Goal: Task Accomplishment & Management: Use online tool/utility

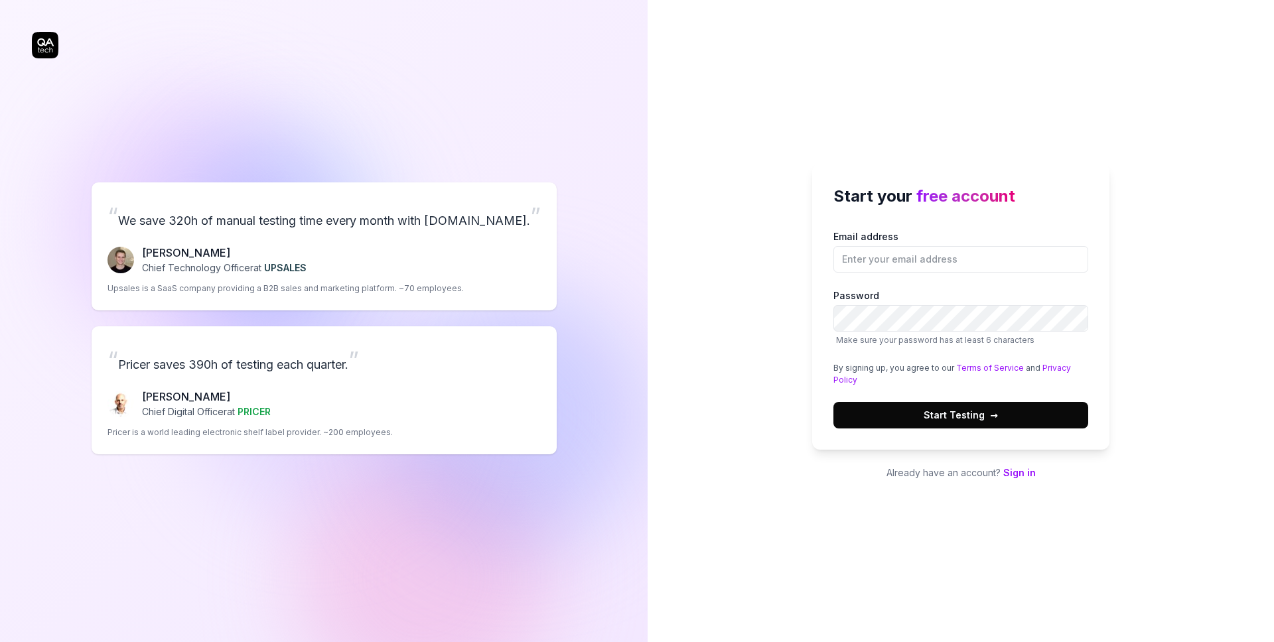
click at [1001, 276] on div "Email address Password Make sure your password has at least 6 characters By sig…" at bounding box center [960, 329] width 255 height 199
click at [984, 265] on input "Email address" at bounding box center [960, 259] width 255 height 27
type input "[EMAIL_ADDRESS][DOMAIN_NAME]"
click at [947, 411] on span "Start Testing →" at bounding box center [961, 415] width 74 height 14
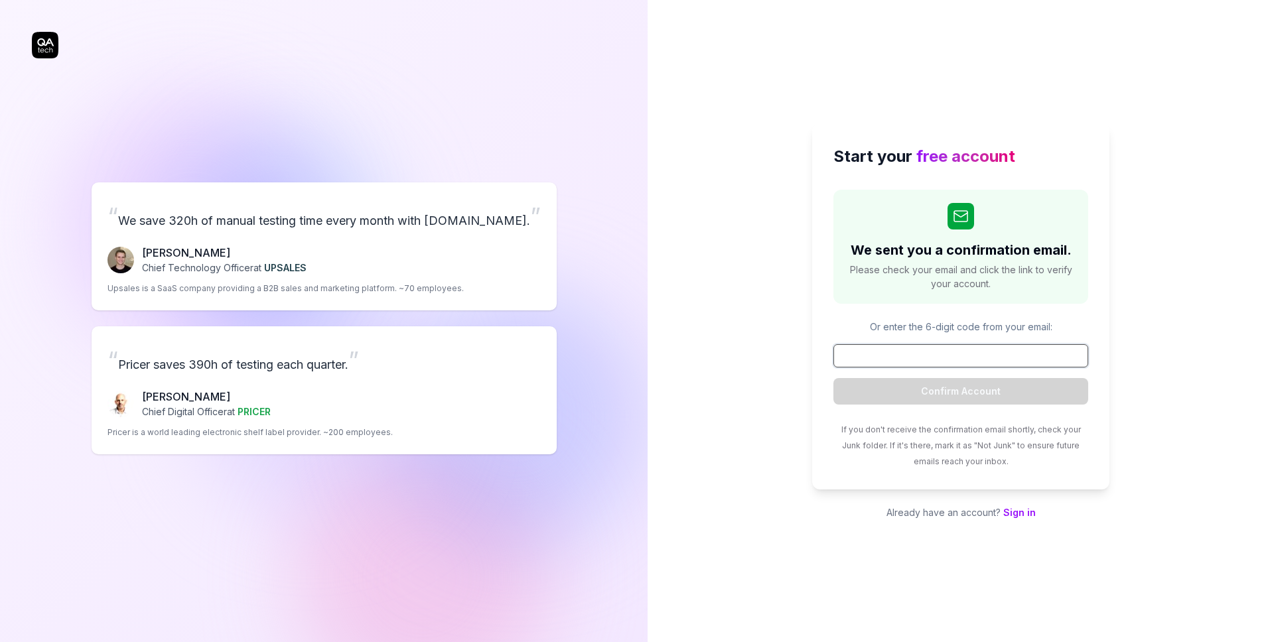
click at [948, 350] on input at bounding box center [960, 355] width 255 height 23
paste input "786550"
type input "786550"
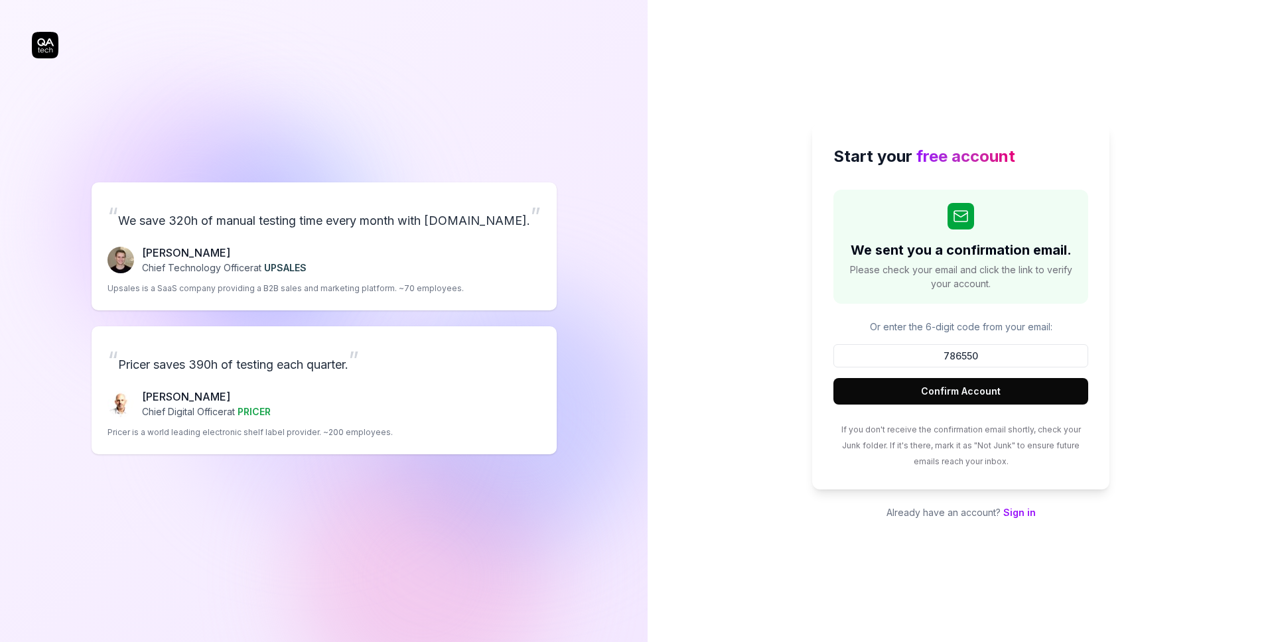
click at [954, 389] on button "Confirm Account" at bounding box center [960, 391] width 255 height 27
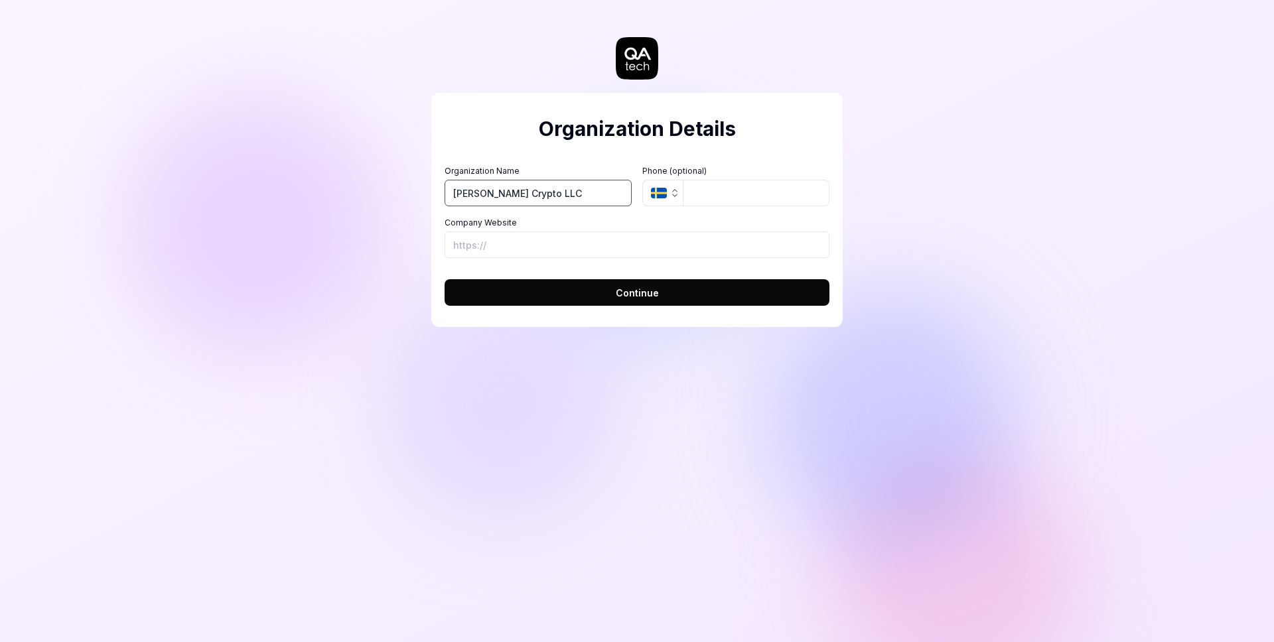
type input "[PERSON_NAME] Crypto LLC"
click at [673, 210] on div "Organization Name James Pelton Crypto LLC Organization Logo (Square minimum 256…" at bounding box center [637, 211] width 385 height 93
click at [673, 199] on button "SE" at bounding box center [662, 193] width 40 height 27
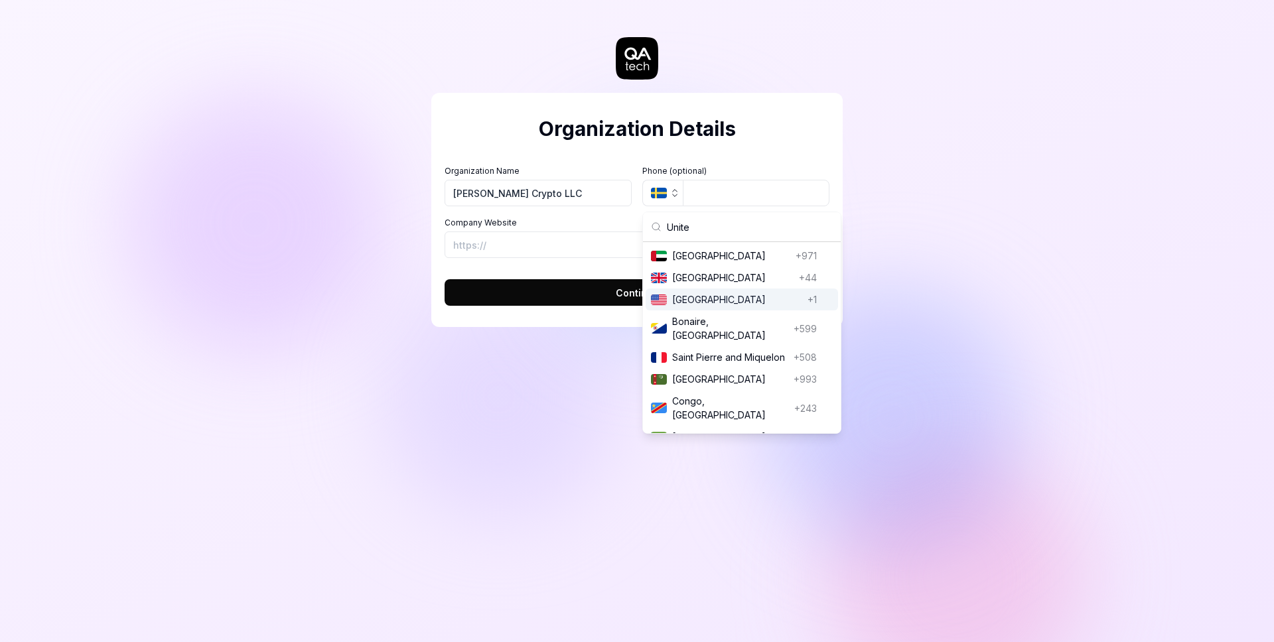
type input "Unite"
click at [700, 303] on span "United States" at bounding box center [737, 300] width 130 height 14
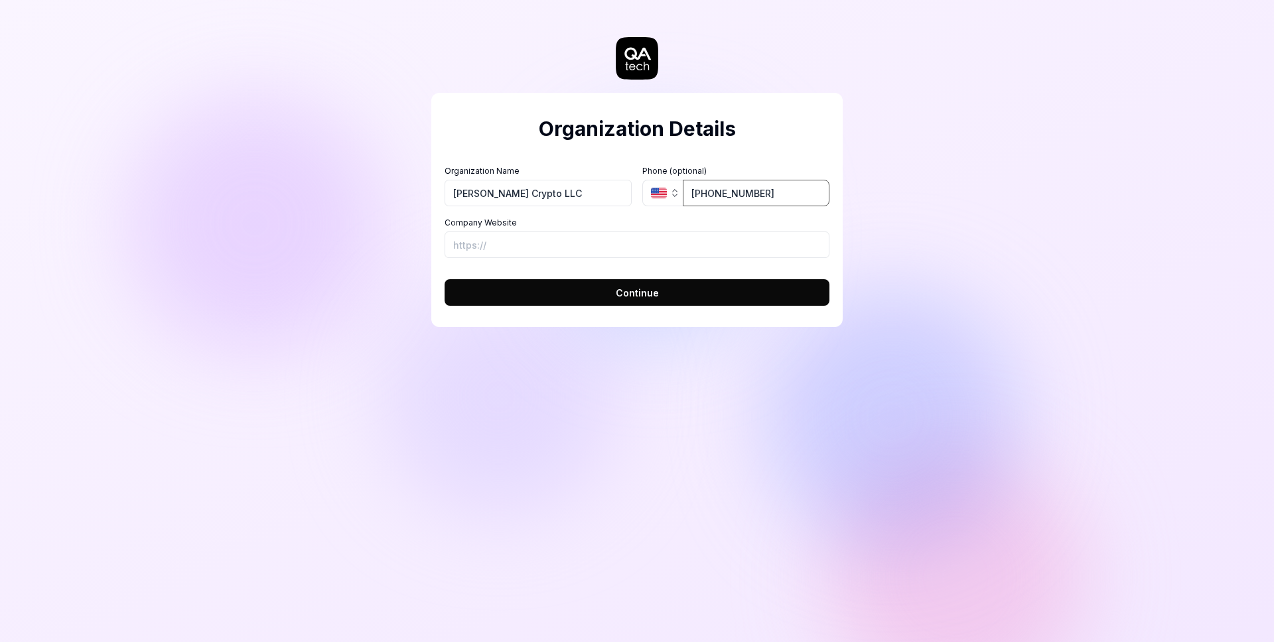
type input "(402) 805-1228"
paste input "https://sketchmyapp.com/"
type input "https://sketchmyapp.com/"
click at [589, 293] on button "Continue" at bounding box center [637, 292] width 385 height 27
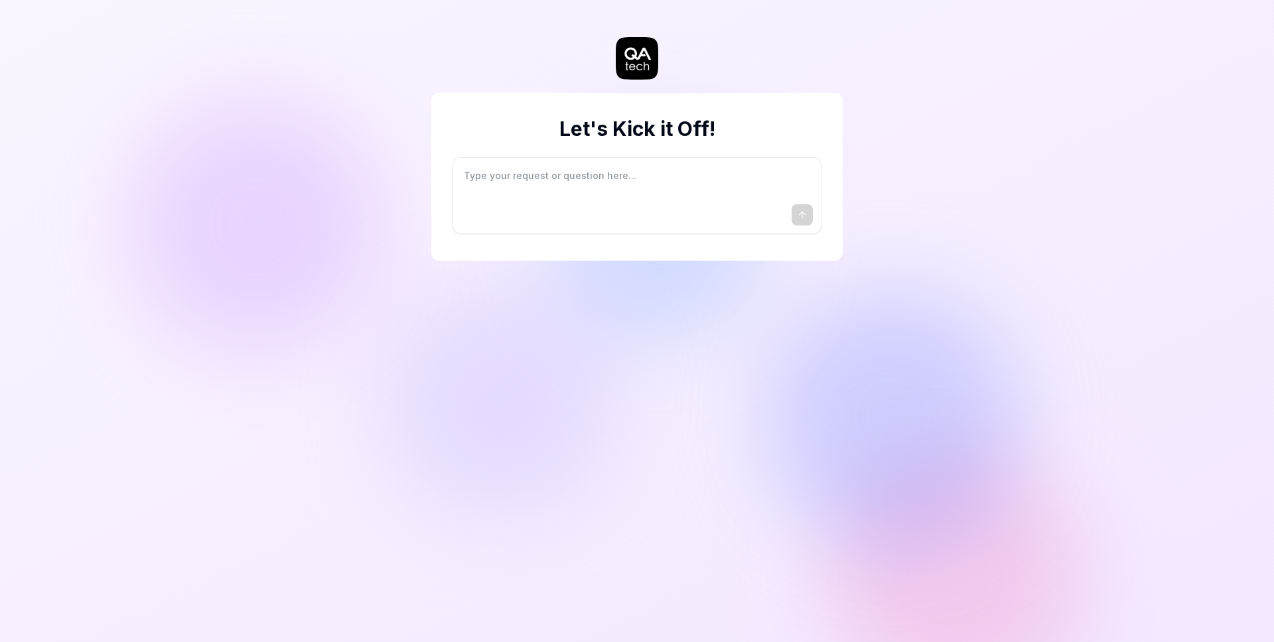
type textarea "*"
type textarea "I"
type textarea "*"
type textarea "I"
type textarea "*"
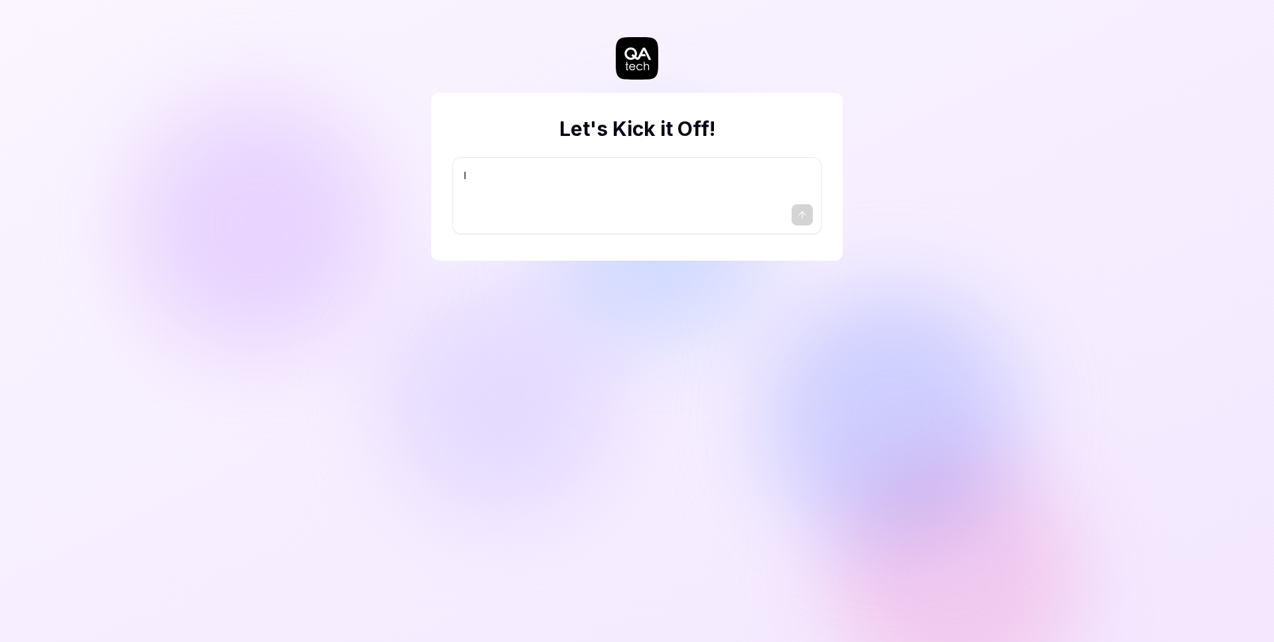
type textarea "I w"
type textarea "*"
type textarea "I wa"
type textarea "*"
type textarea "I wan"
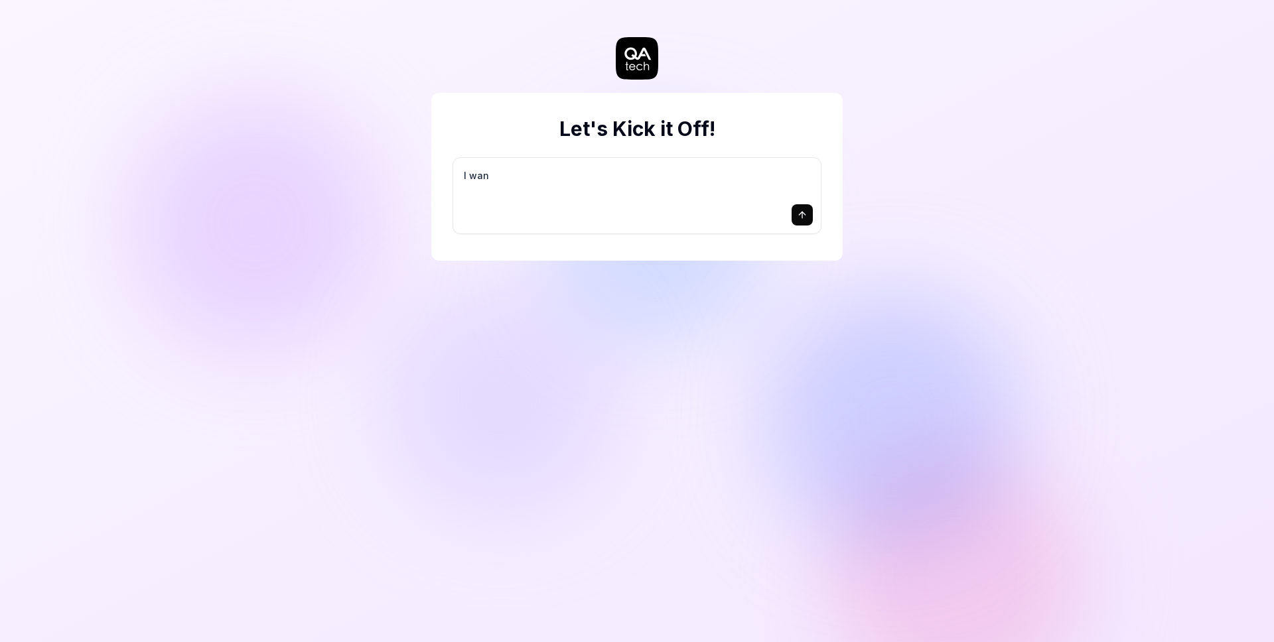
type textarea "*"
type textarea "I want"
type textarea "*"
type textarea "I want"
type textarea "*"
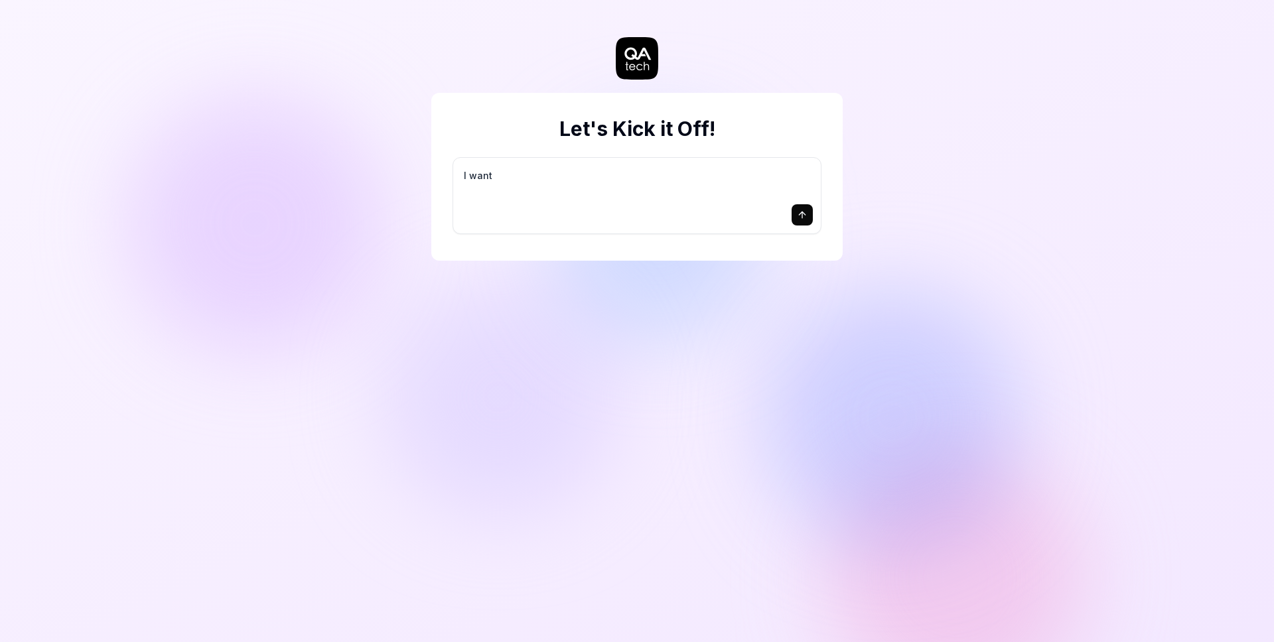
type textarea "I want a"
type textarea "*"
type textarea "I want a"
type textarea "*"
type textarea "I want a g"
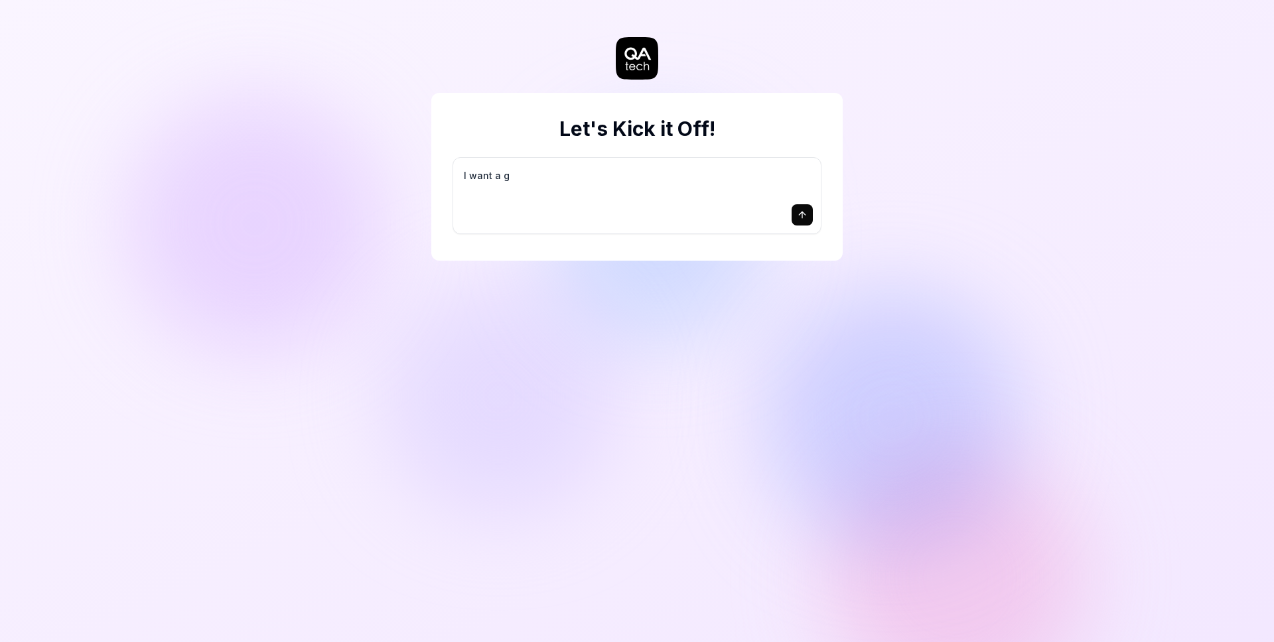
type textarea "*"
type textarea "I want a go"
type textarea "*"
type textarea "I want a goo"
type textarea "*"
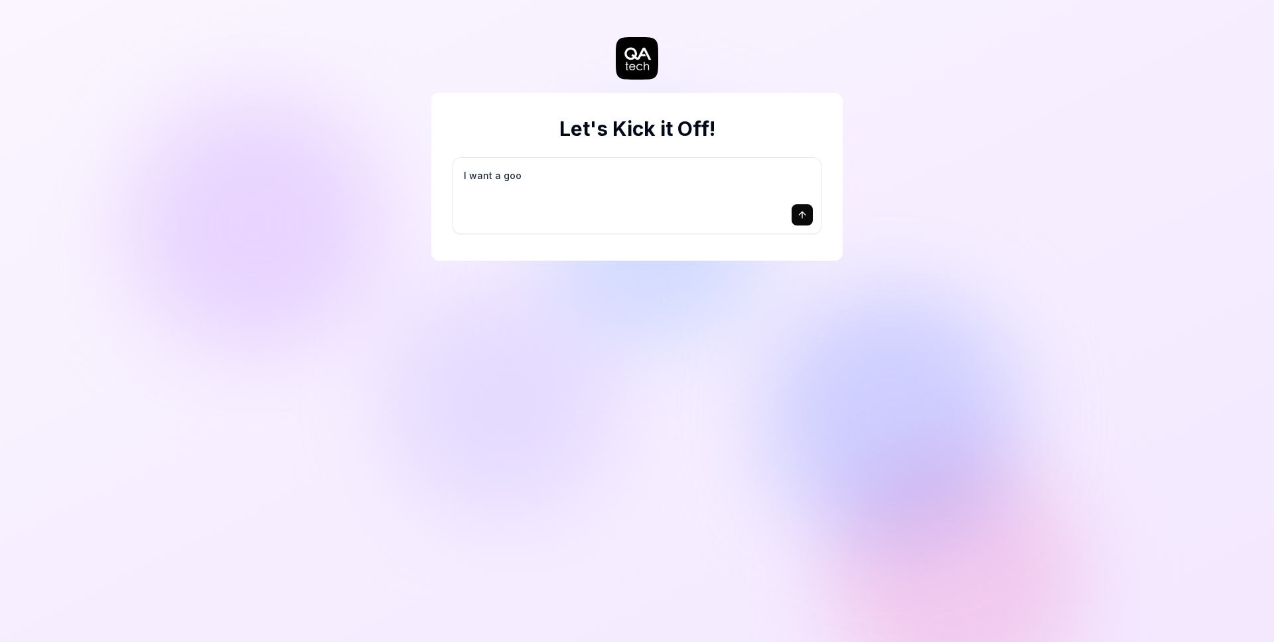
type textarea "I want a good"
type textarea "*"
type textarea "I want a good"
type textarea "*"
type textarea "I want a good t"
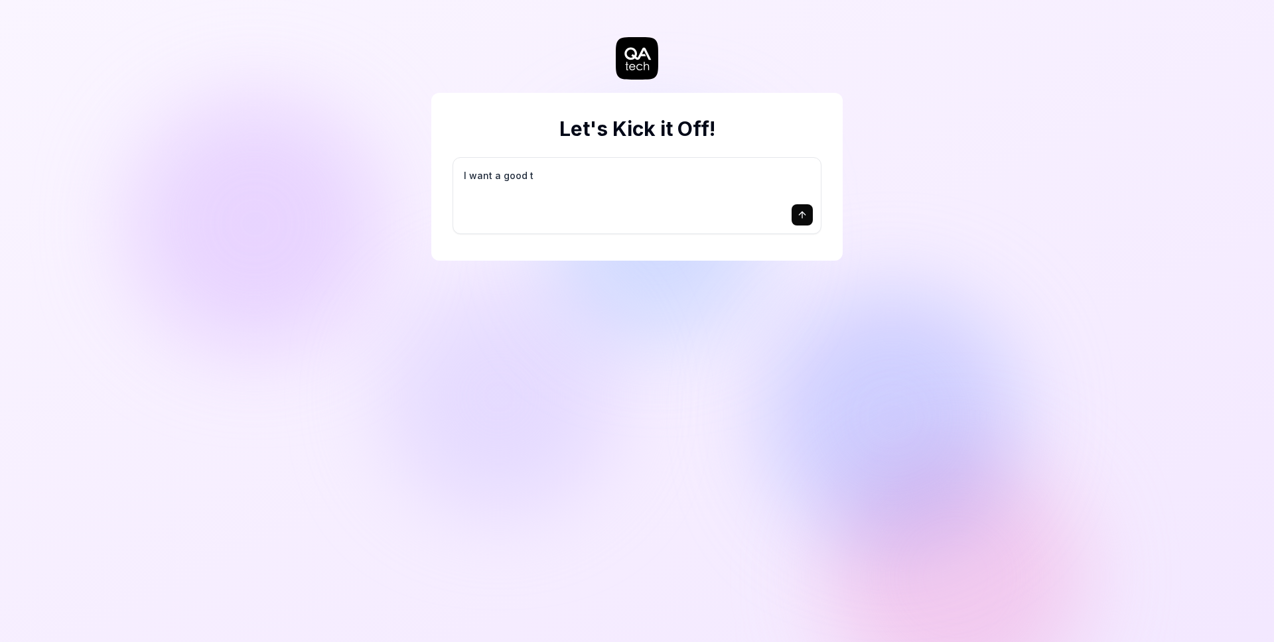
type textarea "*"
type textarea "I want a good te"
type textarea "*"
type textarea "I want a good tes"
type textarea "*"
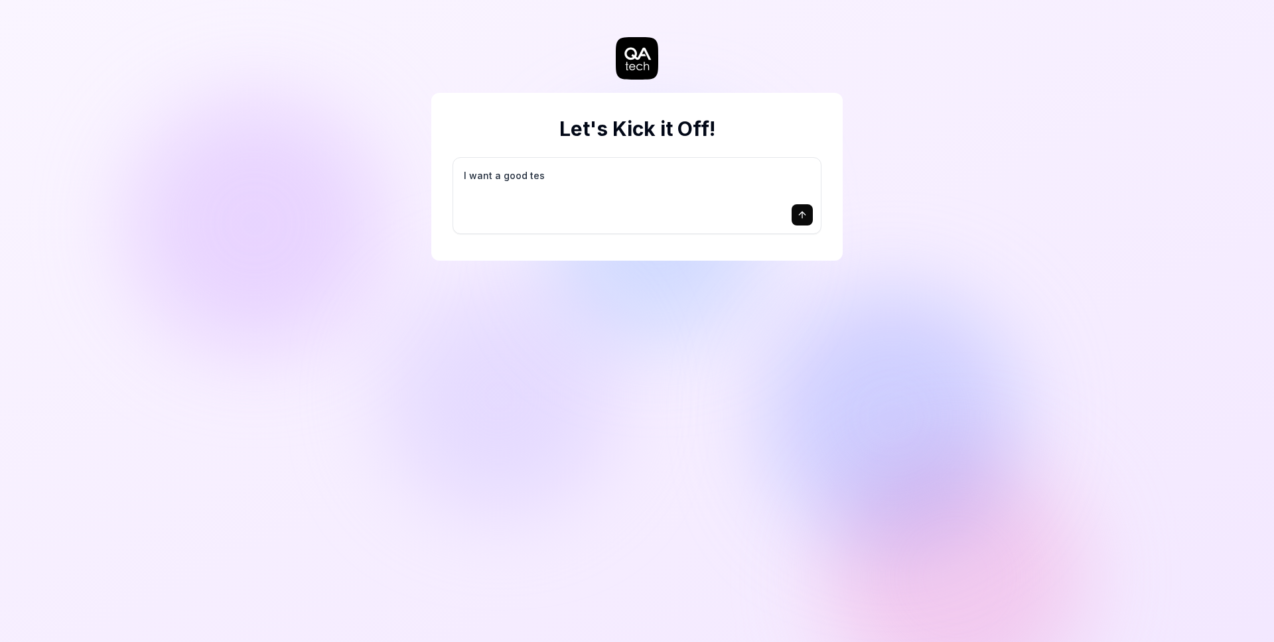
type textarea "I want a good test"
type textarea "*"
type textarea "I want a good test"
type textarea "*"
type textarea "I want a good test s"
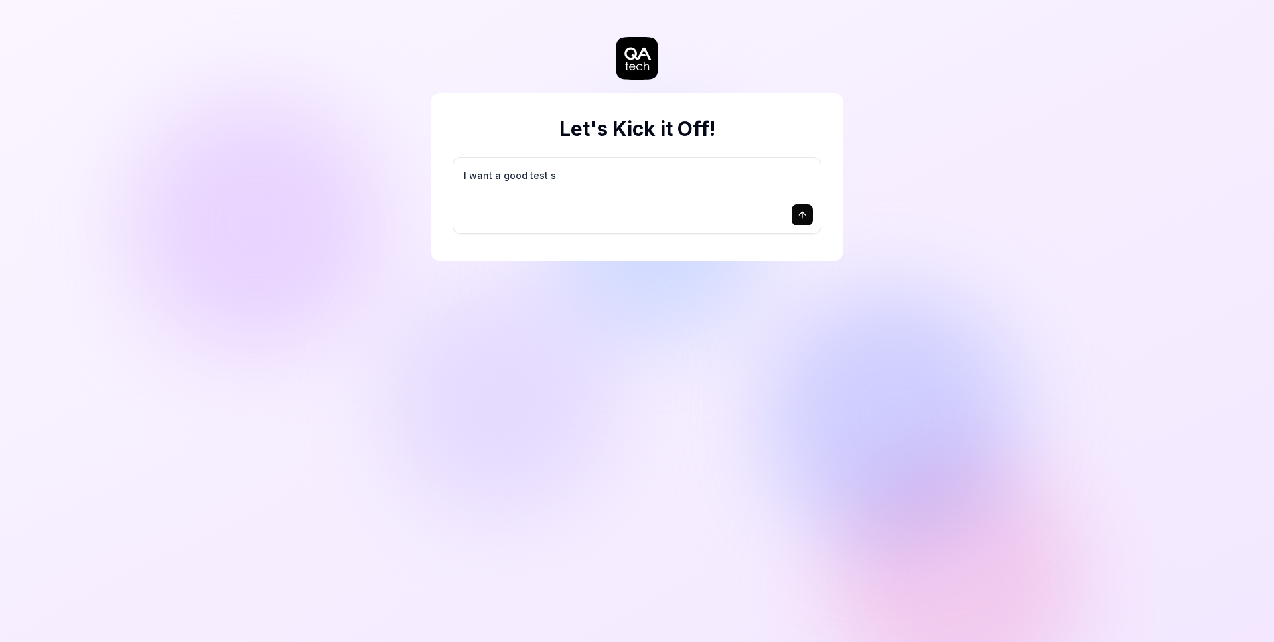
type textarea "*"
type textarea "I want a good test se"
type textarea "*"
type textarea "I want a good test set"
type textarea "*"
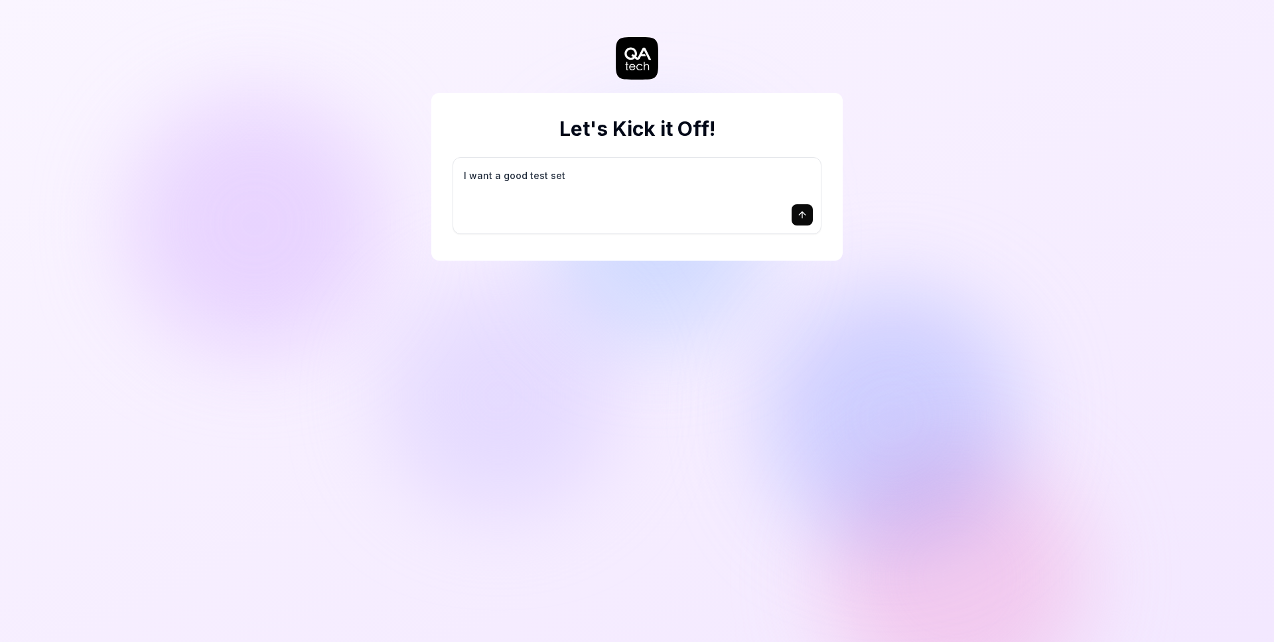
type textarea "I want a good test setu"
type textarea "*"
type textarea "I want a good test setup"
type textarea "*"
type textarea "I want a good test setup"
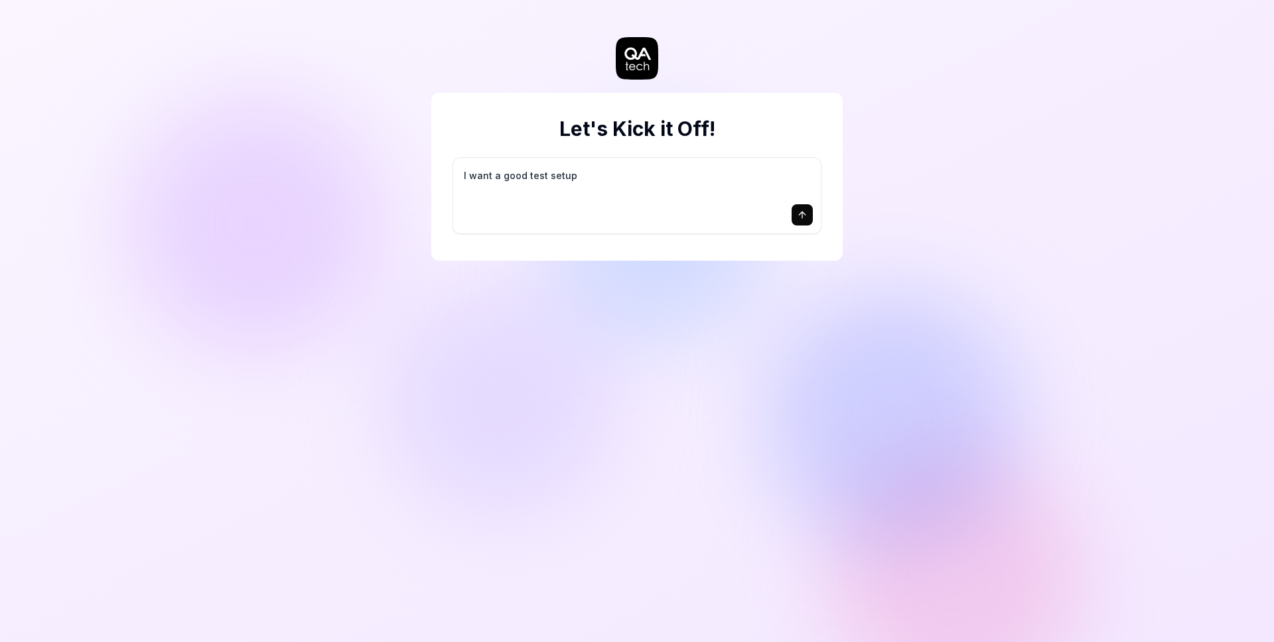
type textarea "*"
type textarea "I want a good test setup f"
type textarea "*"
type textarea "I want a good test setup fo"
type textarea "*"
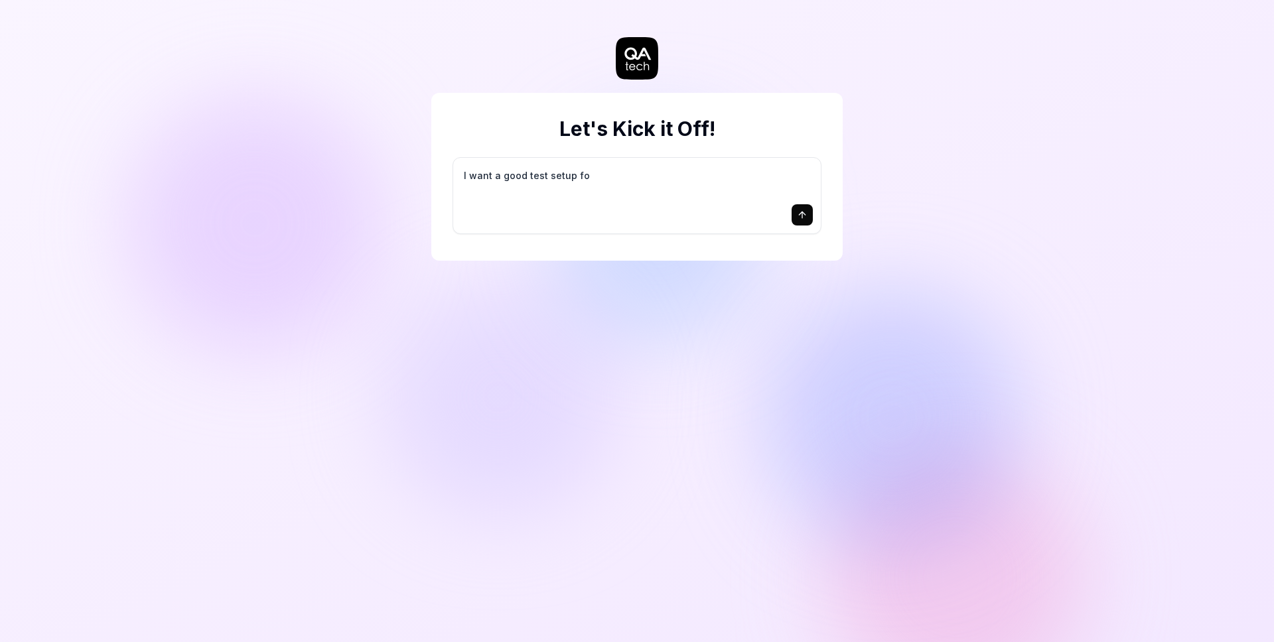
type textarea "I want a good test setup for"
type textarea "*"
type textarea "I want a good test setup for"
type textarea "*"
type textarea "I want a good test setup for m"
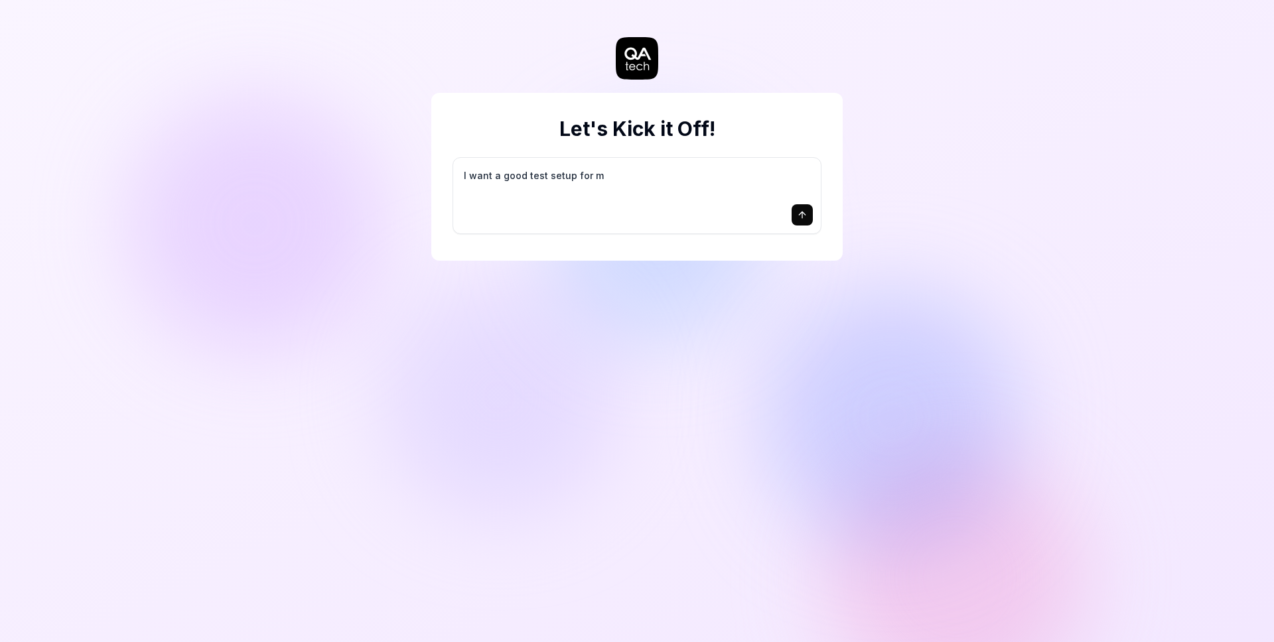
type textarea "*"
type textarea "I want a good test setup for my"
type textarea "*"
type textarea "I want a good test setup for my"
type textarea "*"
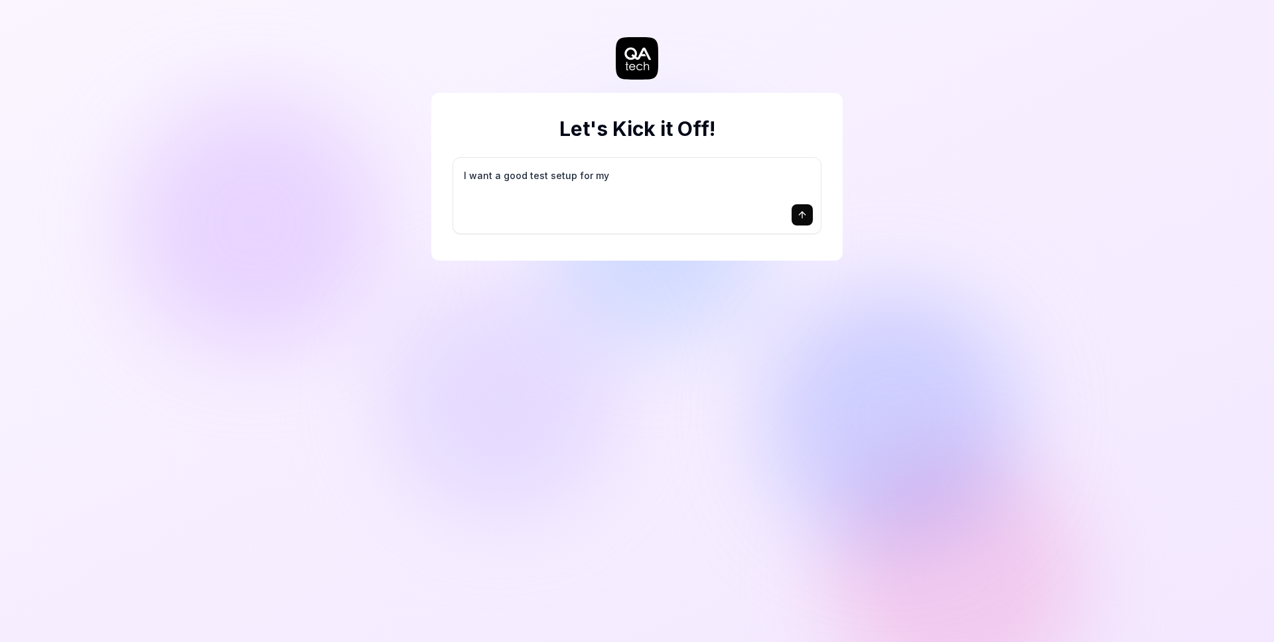
type textarea "I want a good test setup for my s"
type textarea "*"
type textarea "I want a good test setup for my si"
type textarea "*"
type textarea "I want a good test setup for my sit"
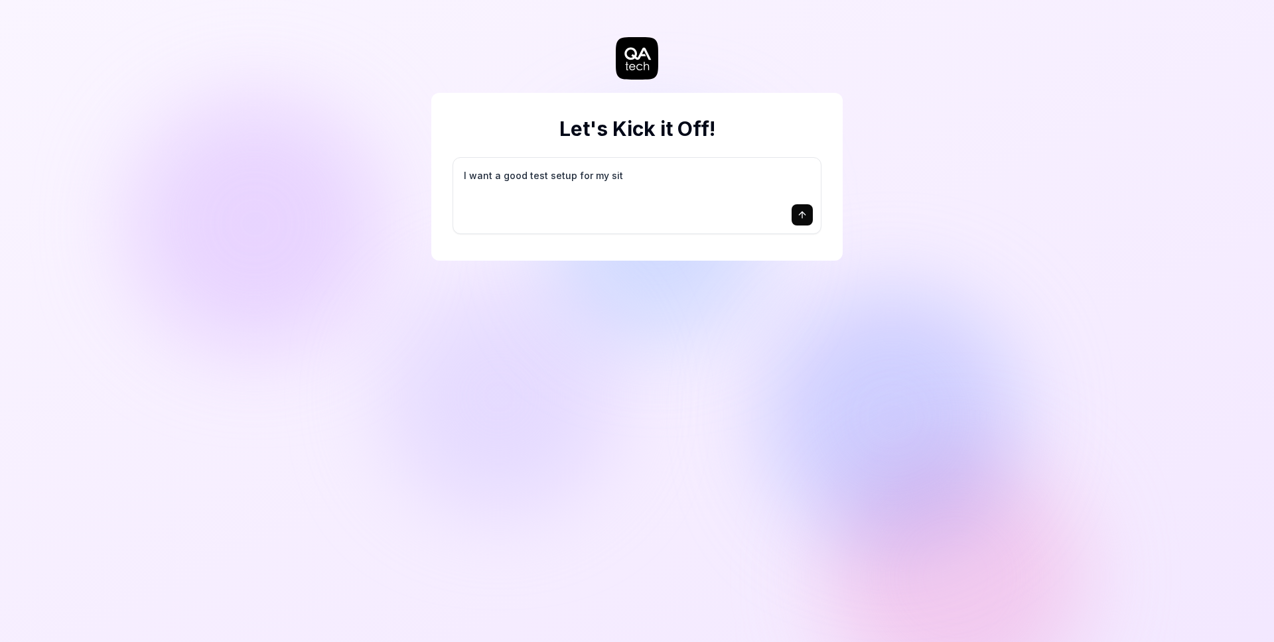
type textarea "*"
type textarea "I want a good test setup for my site"
type textarea "*"
type textarea "I want a good test setup for my site"
type textarea "*"
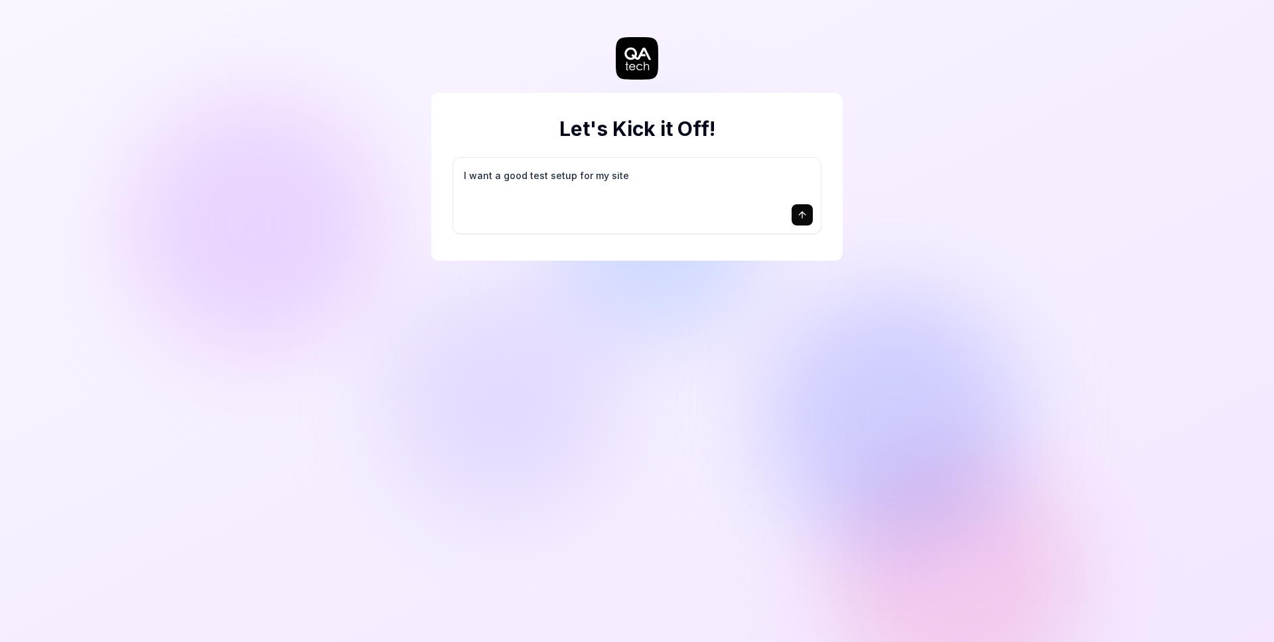
type textarea "I want a good test setup for my site -"
type textarea "*"
type textarea "I want a good test setup for my site -"
type textarea "*"
type textarea "I want a good test setup for my site - h"
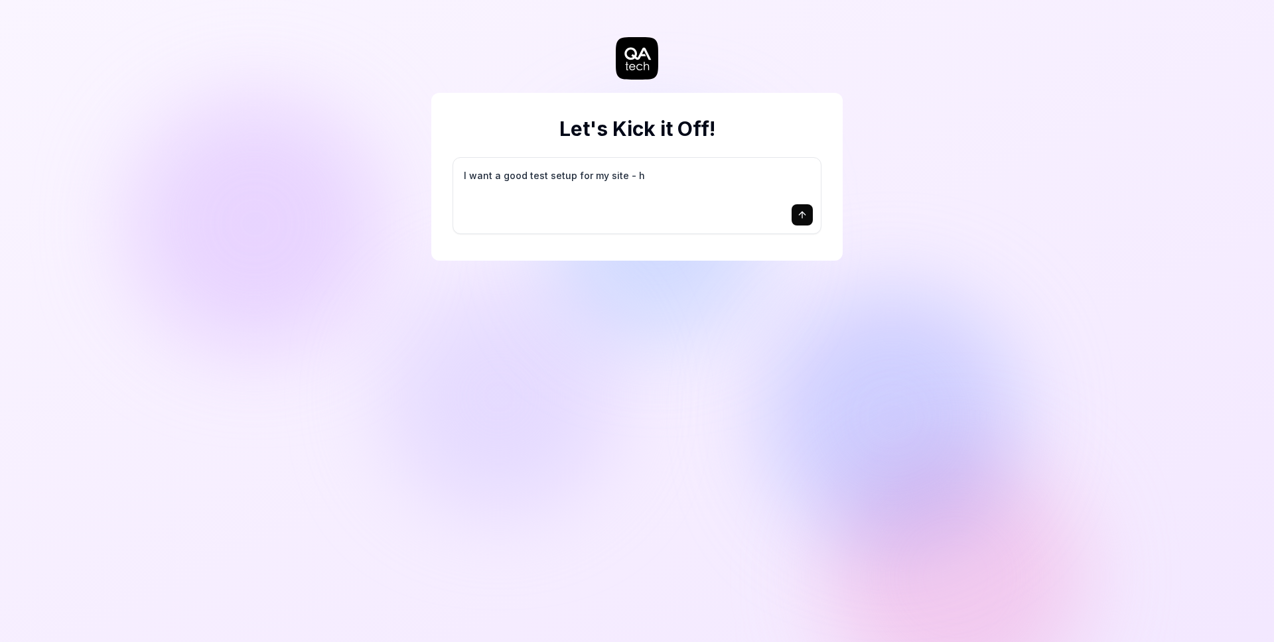
type textarea "*"
type textarea "I want a good test setup for my site - he"
type textarea "*"
type textarea "I want a good test setup for my site - hel"
type textarea "*"
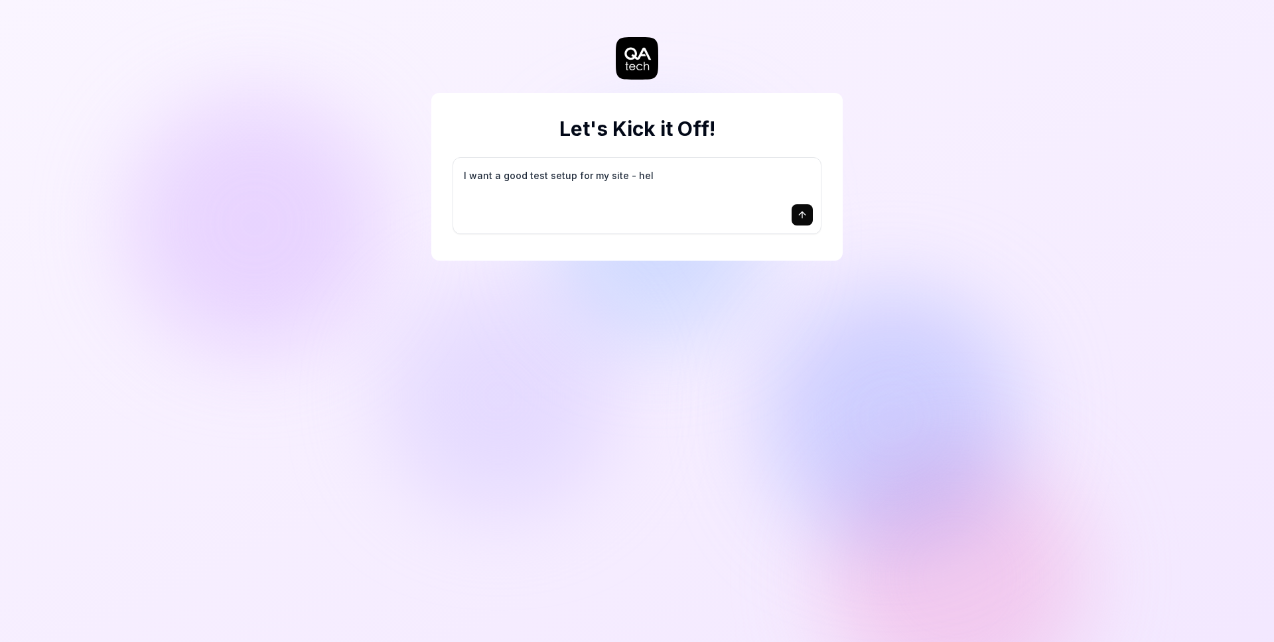
type textarea "I want a good test setup for my site - help"
type textarea "*"
type textarea "I want a good test setup for my site - help"
type textarea "*"
type textarea "I want a good test setup for my site - help m"
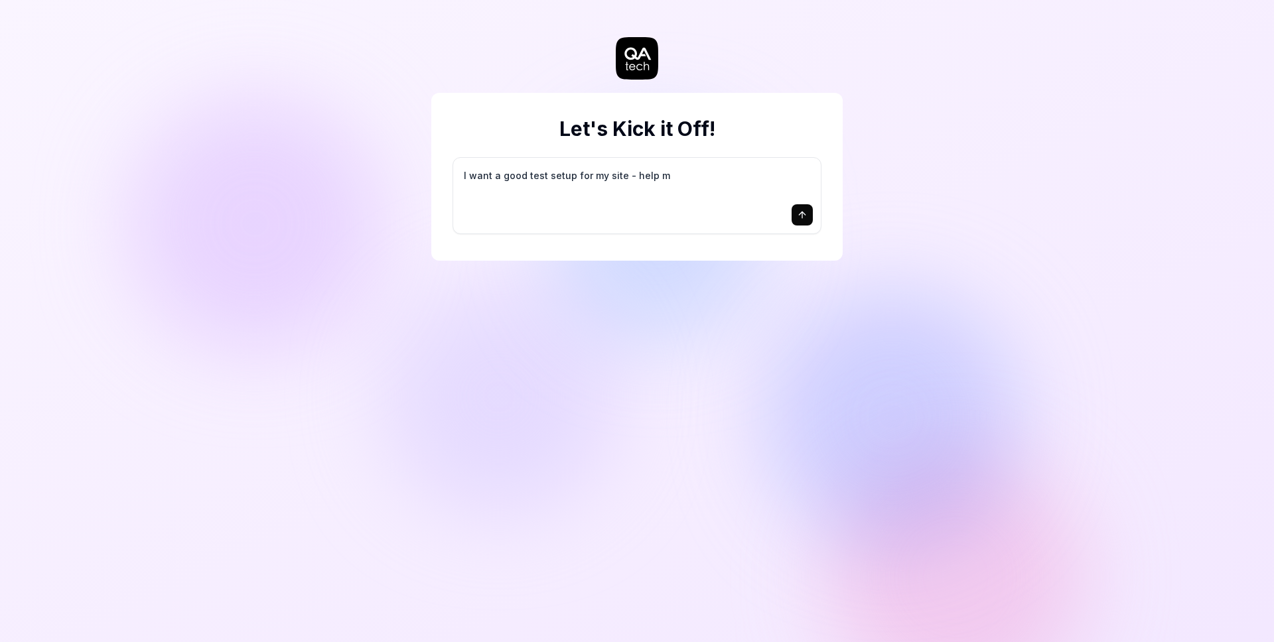
type textarea "*"
type textarea "I want a good test setup for my site - help me"
type textarea "*"
type textarea "I want a good test setup for my site - help me"
type textarea "*"
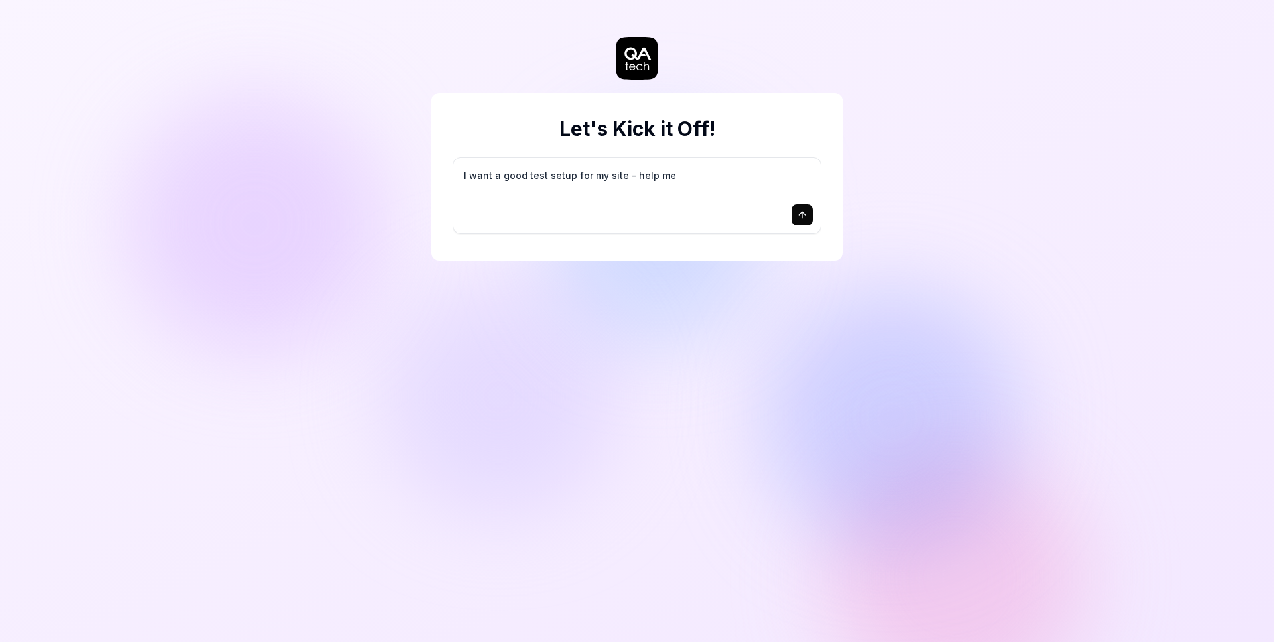
type textarea "I want a good test setup for my site - help me c"
type textarea "*"
type textarea "I want a good test setup for my site - help me cr"
type textarea "*"
type textarea "I want a good test setup for my site - help me cre"
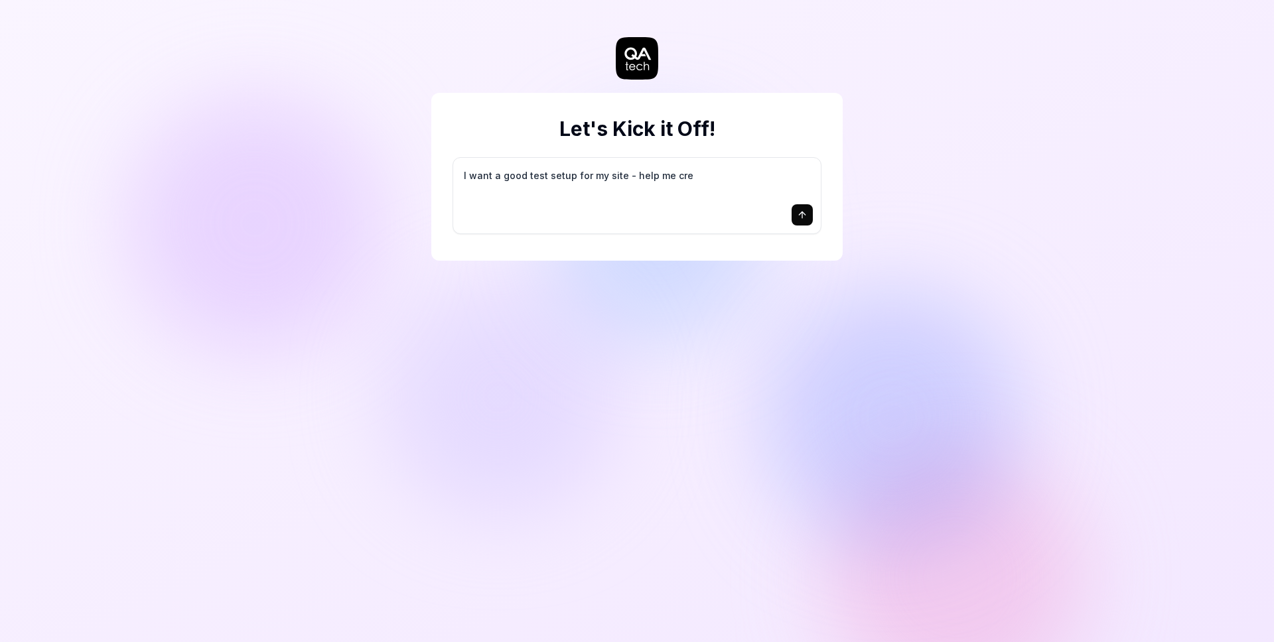
type textarea "*"
type textarea "I want a good test setup for my site - help me crea"
type textarea "*"
type textarea "I want a good test setup for my site - help me creat"
type textarea "*"
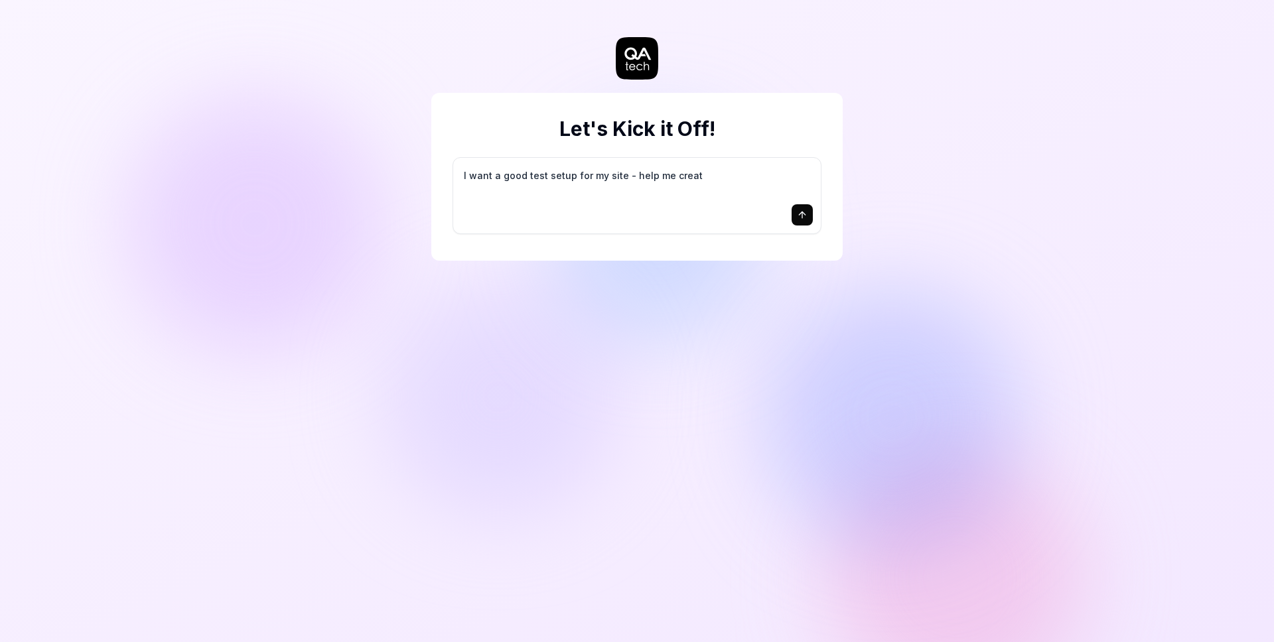
type textarea "I want a good test setup for my site - help me create"
type textarea "*"
type textarea "I want a good test setup for my site - help me create"
type textarea "*"
type textarea "I want a good test setup for my site - help me create t"
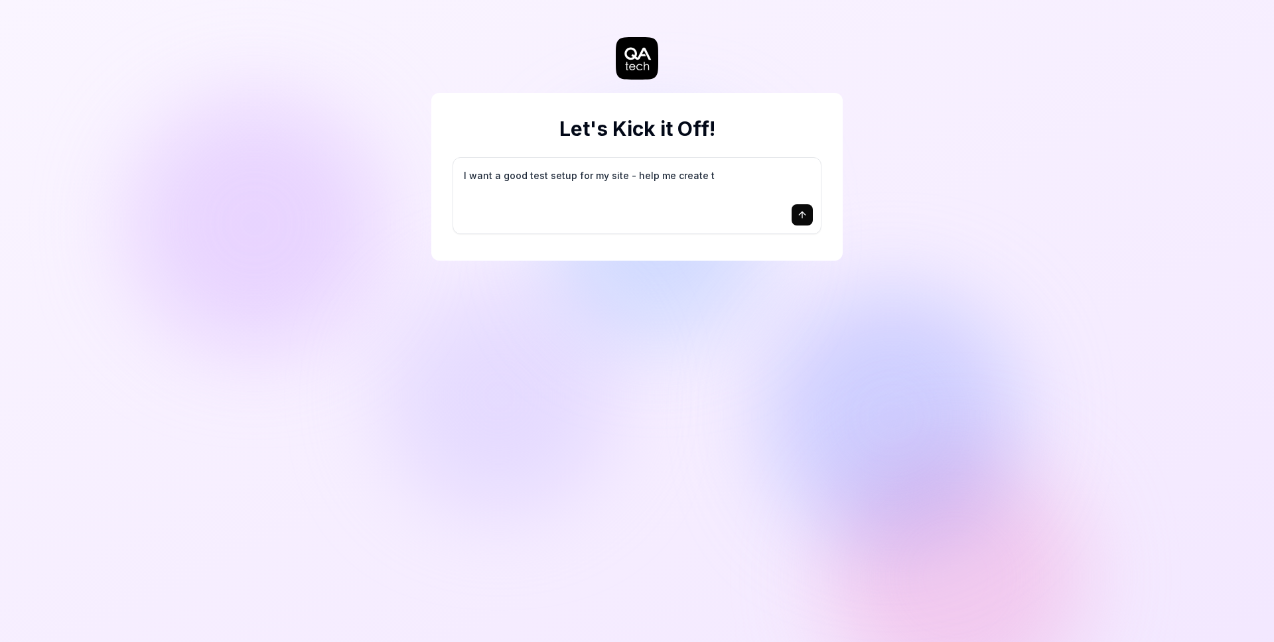
type textarea "*"
type textarea "I want a good test setup for my site - help me create th"
type textarea "*"
type textarea "I want a good test setup for my site - help me create the"
type textarea "*"
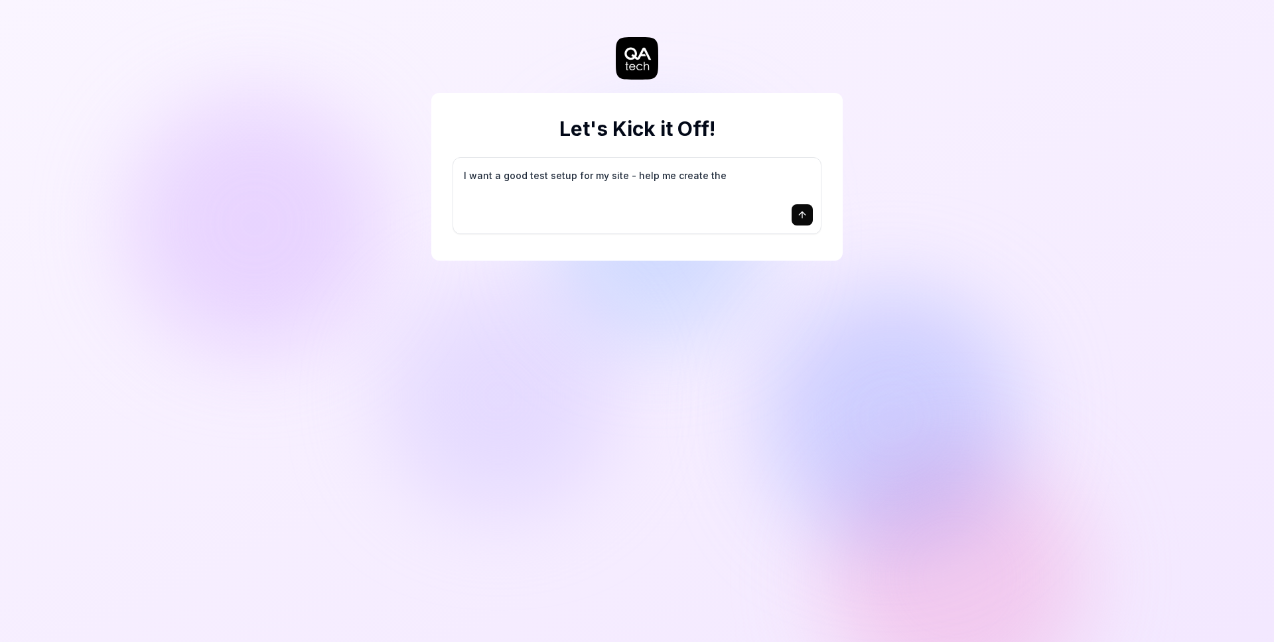
type textarea "I want a good test setup for my site - help me create the"
type textarea "*"
type textarea "I want a good test setup for my site - help me create the f"
type textarea "*"
type textarea "I want a good test setup for my site - help me create the fi"
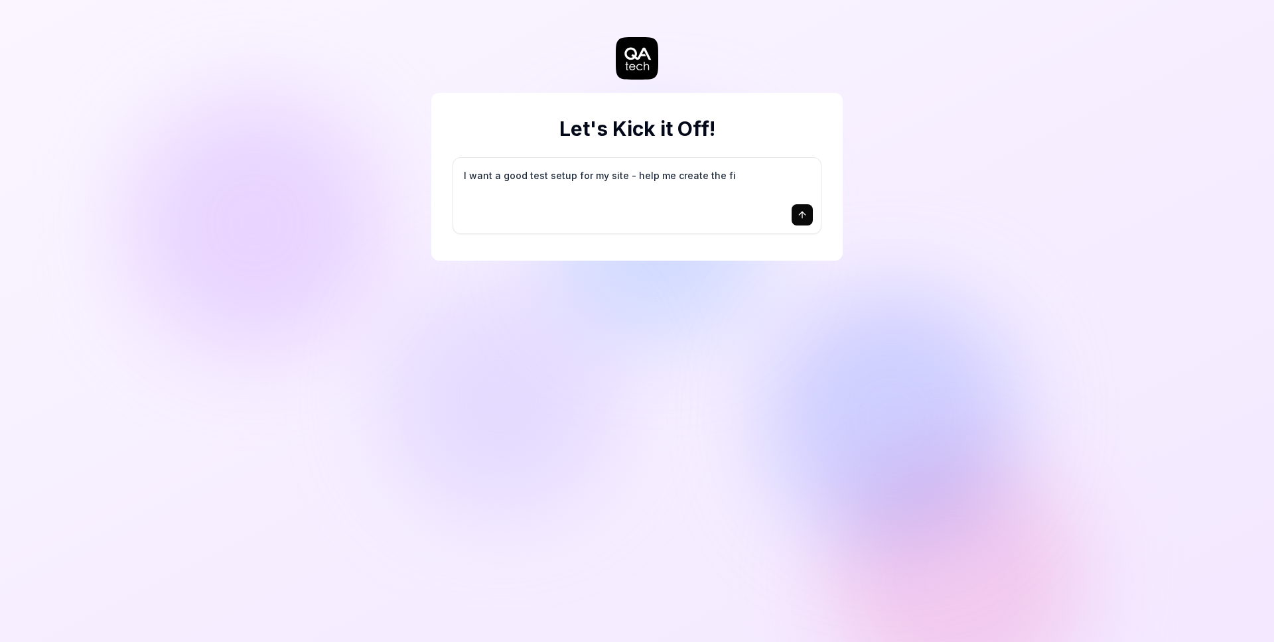
type textarea "*"
type textarea "I want a good test setup for my site - help me create the fir"
type textarea "*"
type textarea "I want a good test setup for my site - help me create the firs"
type textarea "*"
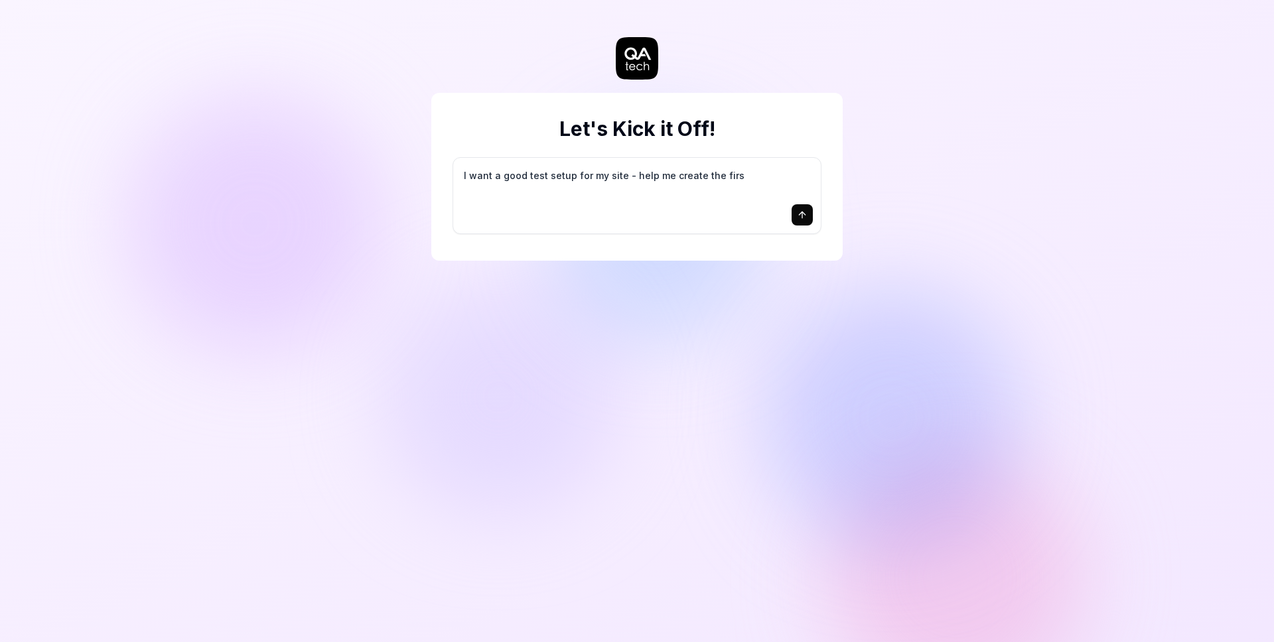
type textarea "I want a good test setup for my site - help me create the first"
type textarea "*"
type textarea "I want a good test setup for my site - help me create the first"
type textarea "*"
type textarea "I want a good test setup for my site - help me create the first 3"
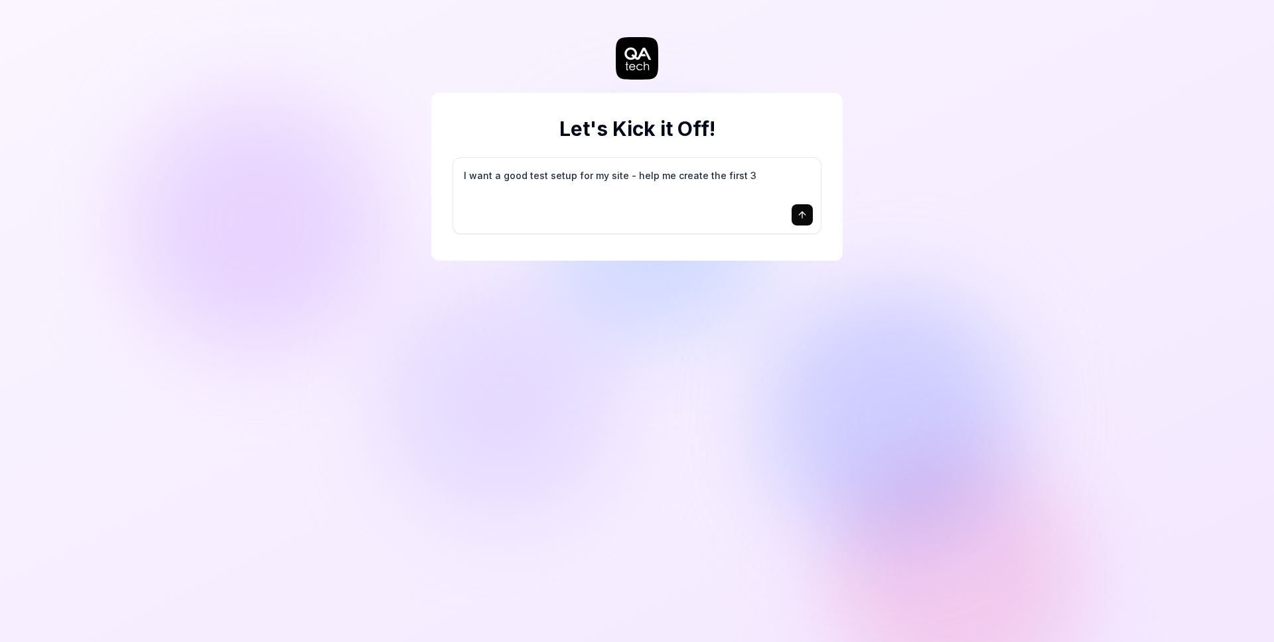
type textarea "*"
type textarea "I want a good test setup for my site - help me create the first 3-"
type textarea "*"
type textarea "I want a good test setup for my site - help me create the first 3-5"
type textarea "*"
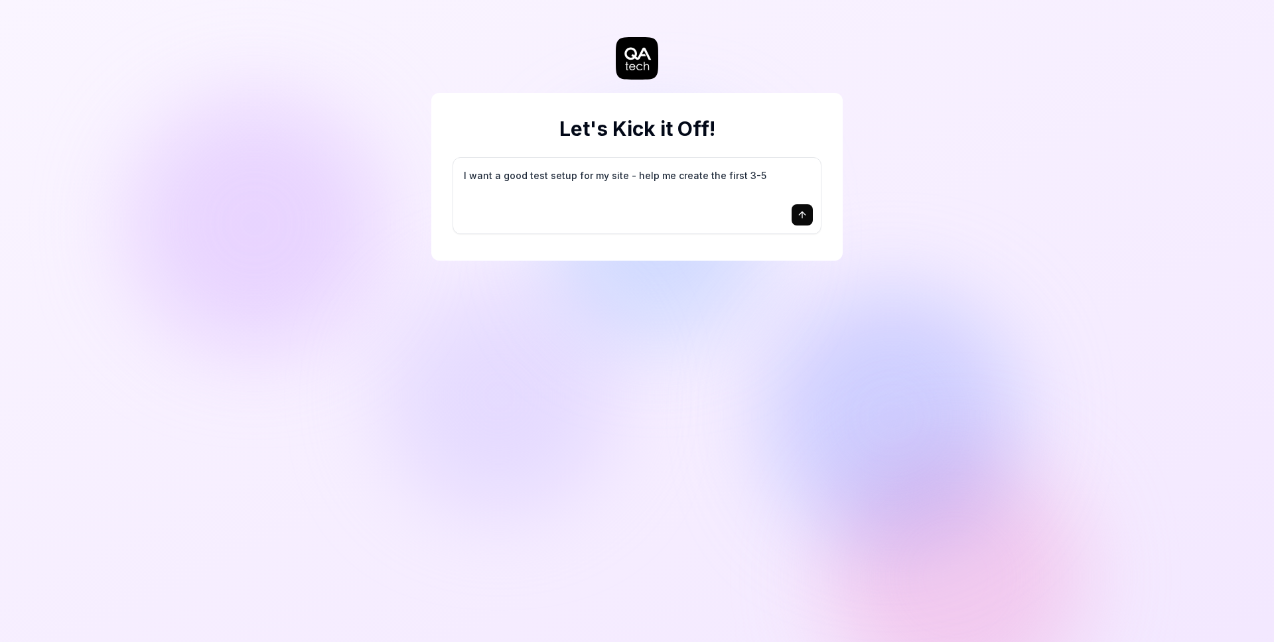
type textarea "I want a good test setup for my site - help me create the first 3-5"
type textarea "*"
type textarea "I want a good test setup for my site - help me create the first 3-5 t"
type textarea "*"
type textarea "I want a good test setup for my site - help me create the first 3-5 te"
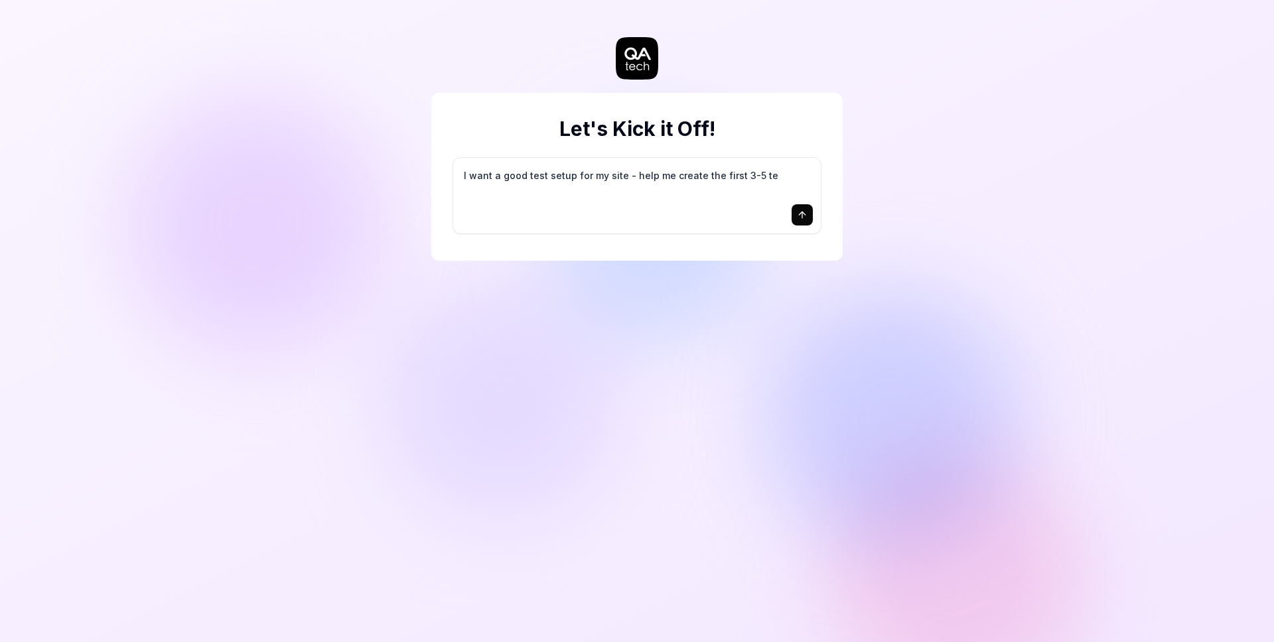
type textarea "*"
type textarea "I want a good test setup for my site - help me create the first 3-5 tes"
type textarea "*"
type textarea "I want a good test setup for my site - help me create the first 3-5 test"
type textarea "*"
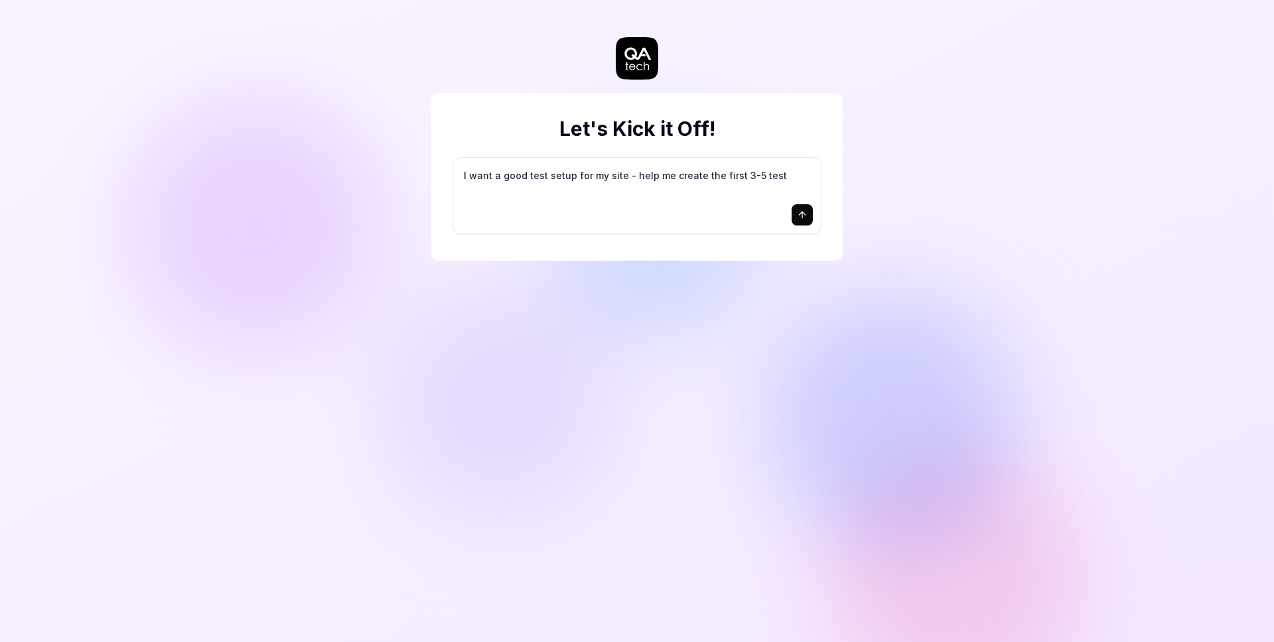
type textarea "I want a good test setup for my site - help me create the first 3-5 test"
type textarea "*"
type textarea "I want a good test setup for my site - help me create the first 3-5 test c"
type textarea "*"
type textarea "I want a good test setup for my site - help me create the first 3-5 test ca"
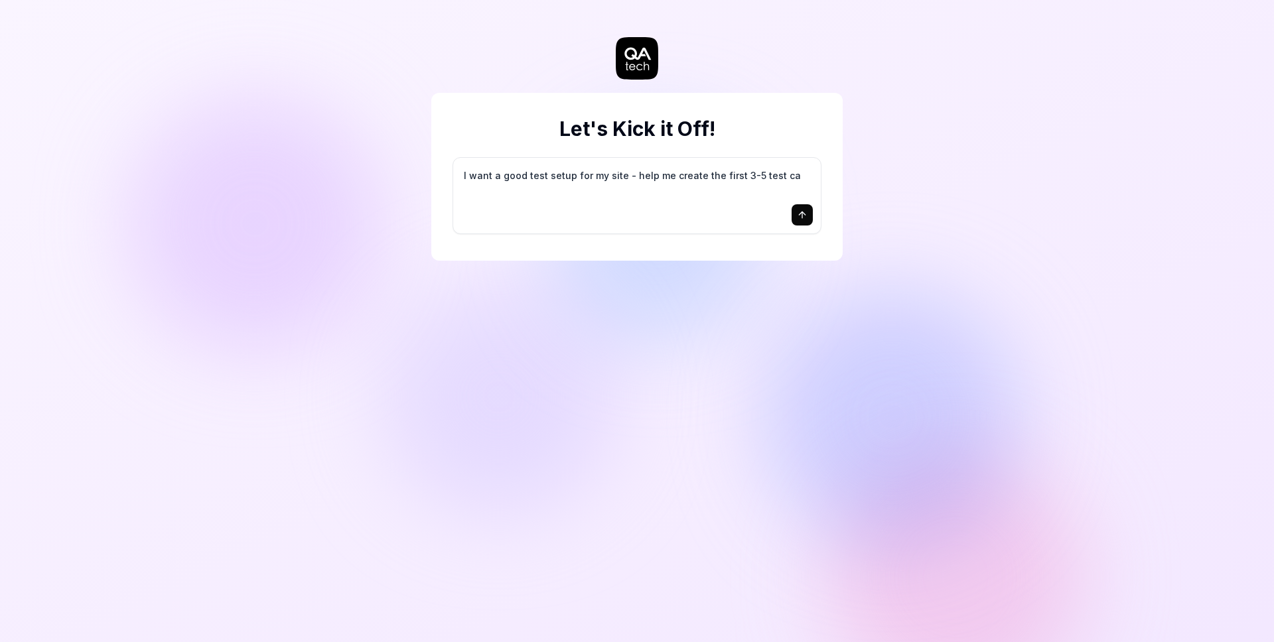
type textarea "*"
type textarea "I want a good test setup for my site - help me create the first 3-5 test cas"
type textarea "*"
type textarea "I want a good test setup for my site - help me create the first 3-5 test case"
type textarea "*"
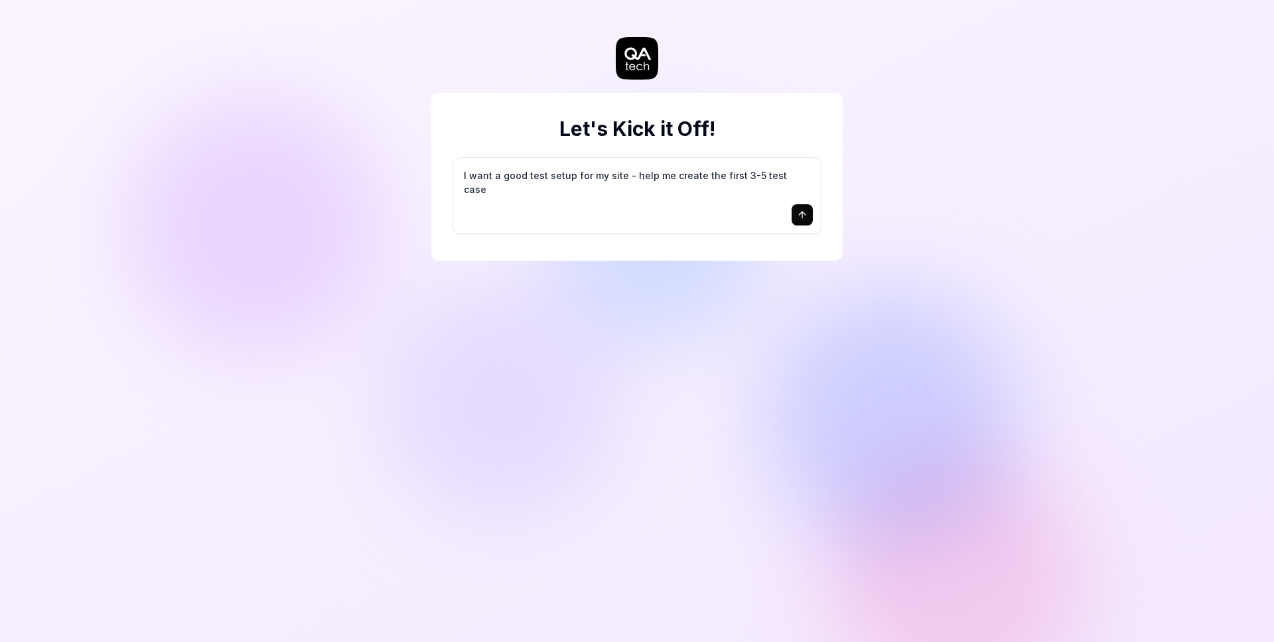
type textarea "I want a good test setup for my site - help me create the first 3-5 test cases"
click at [283, 376] on div "Let's Kick it Off! I want a good test setup for my site - help me create the fi…" at bounding box center [637, 321] width 1274 height 642
click at [804, 219] on icon "submit" at bounding box center [802, 215] width 11 height 11
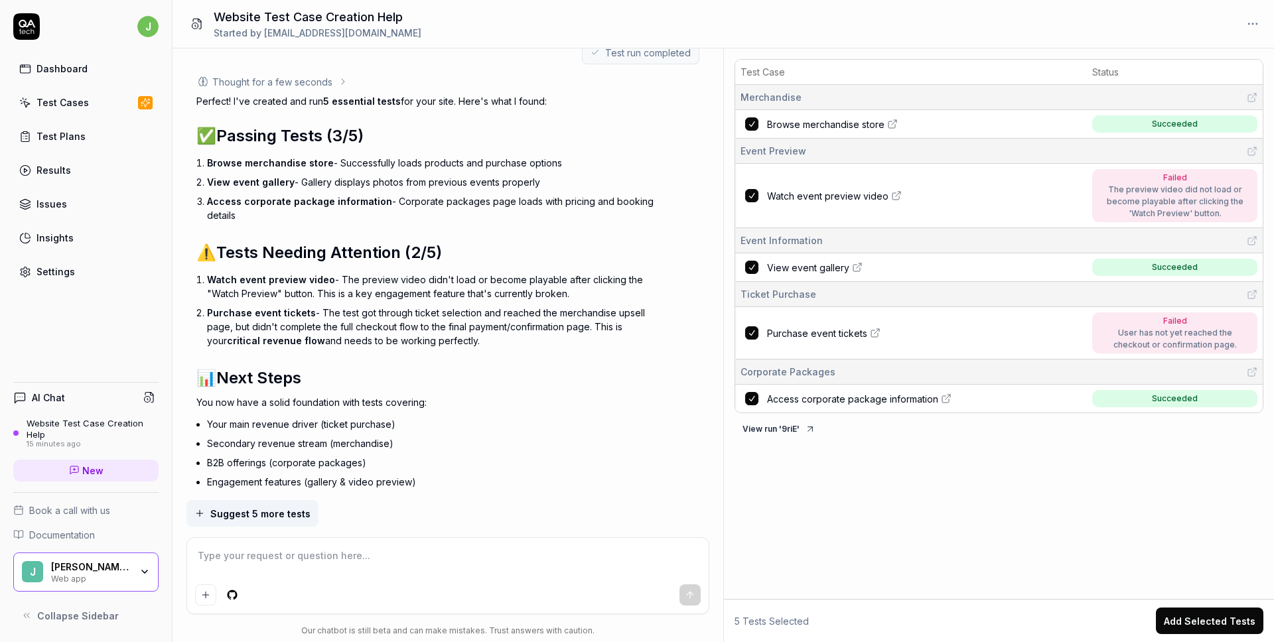
scroll to position [824, 0]
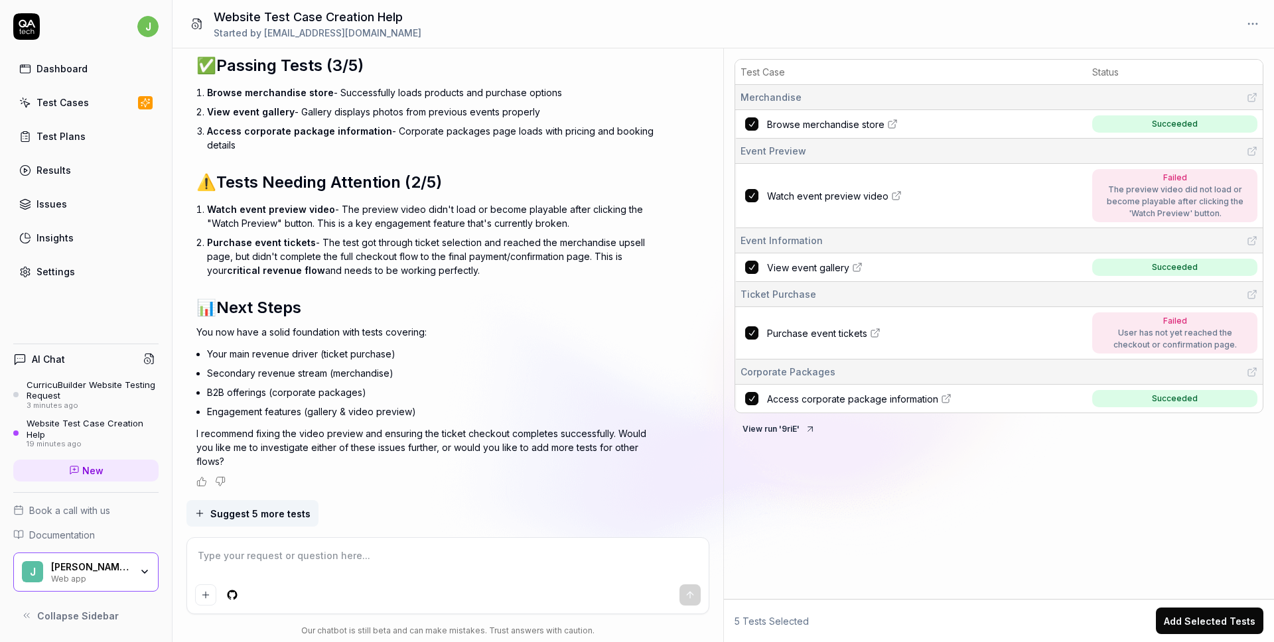
type textarea "*"
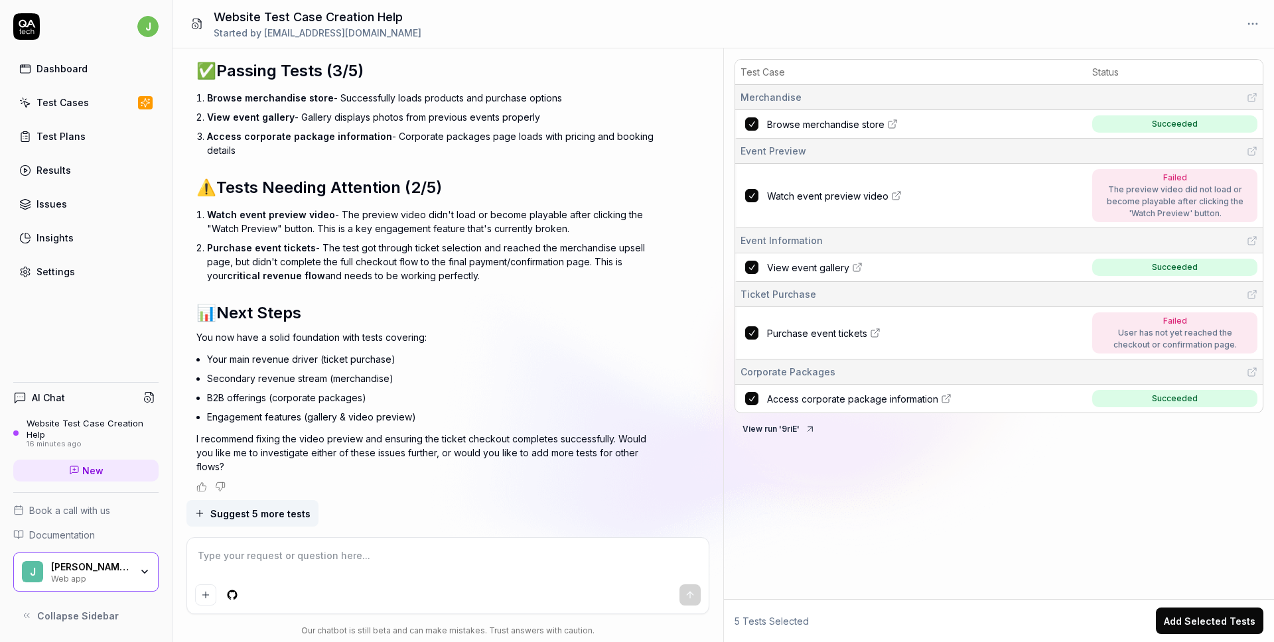
scroll to position [824, 0]
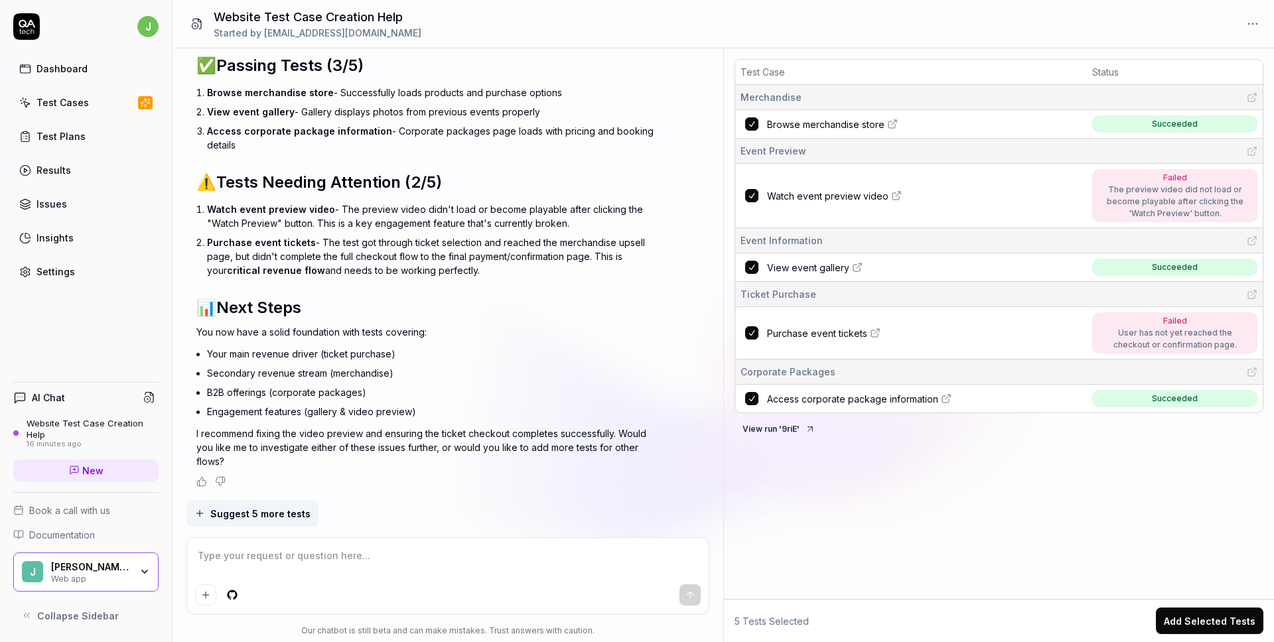
click at [70, 72] on div "Dashboard" at bounding box center [61, 69] width 51 height 14
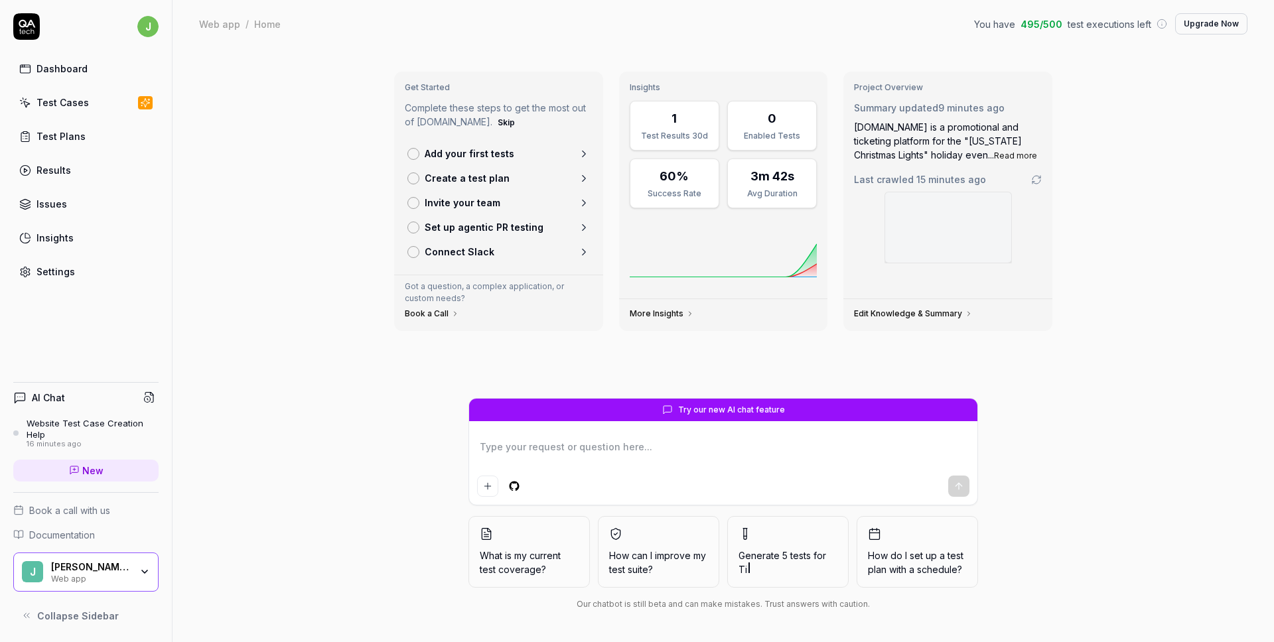
click at [608, 458] on textarea at bounding box center [723, 453] width 492 height 33
type textarea "*"
type textarea "C"
type textarea "*"
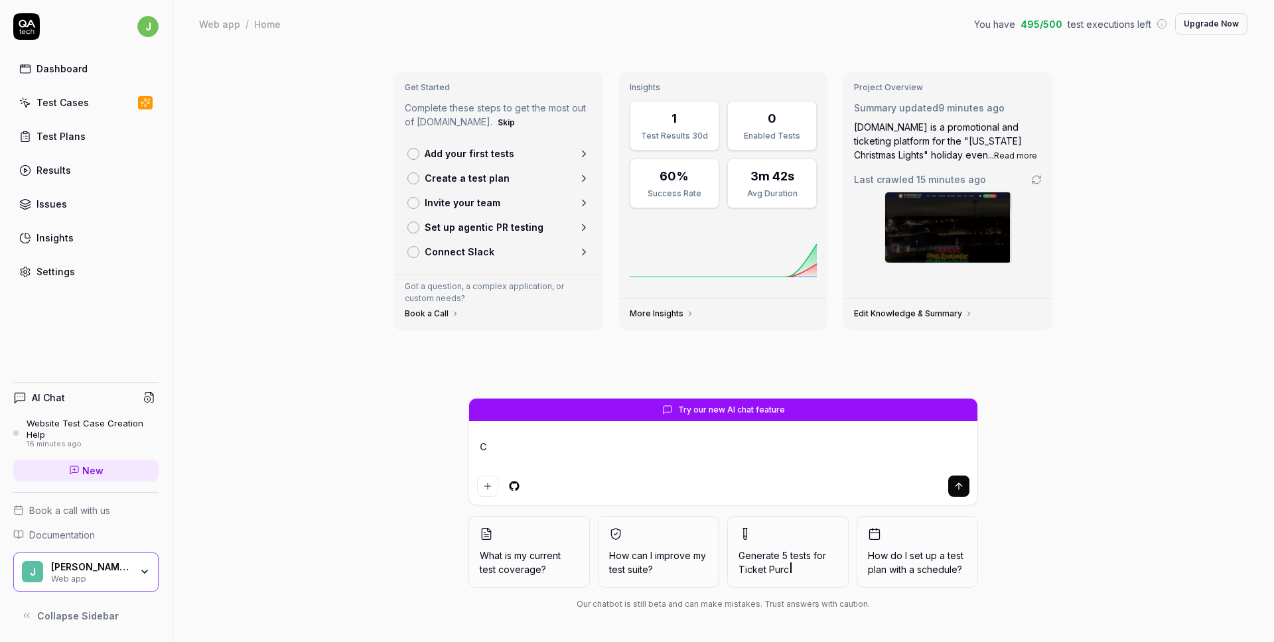
type textarea "Ca"
type textarea "*"
type textarea "Can"
type textarea "*"
type textarea "Can"
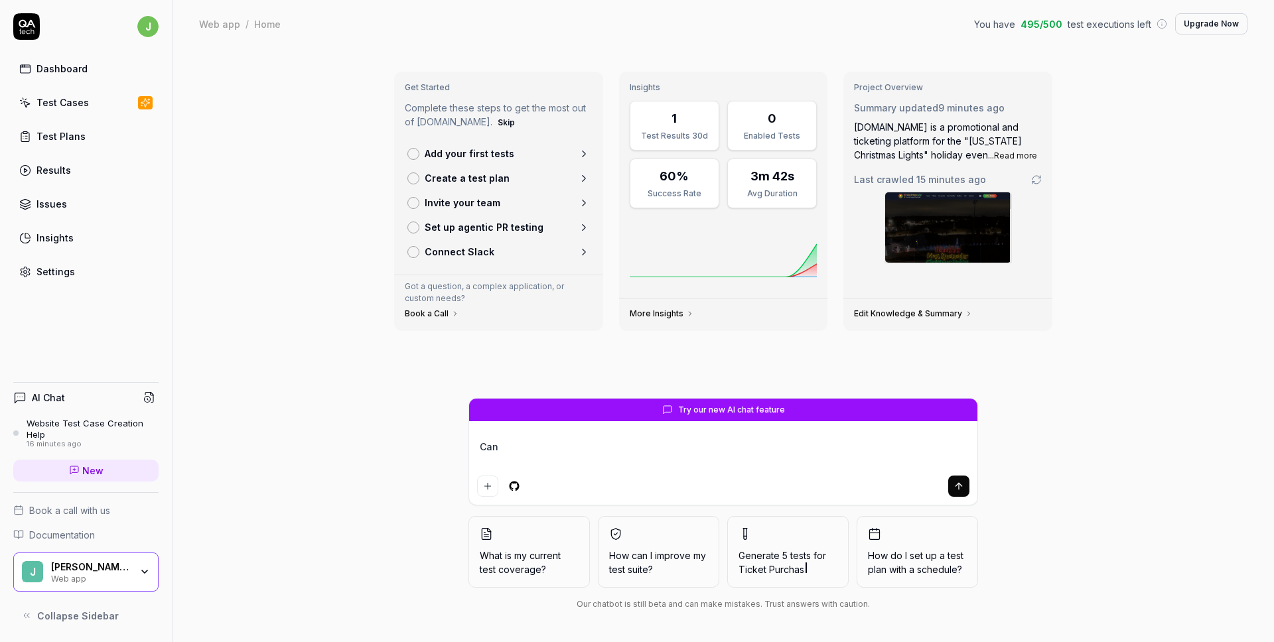
type textarea "*"
type textarea "Can y"
type textarea "*"
type textarea "Can yo"
type textarea "*"
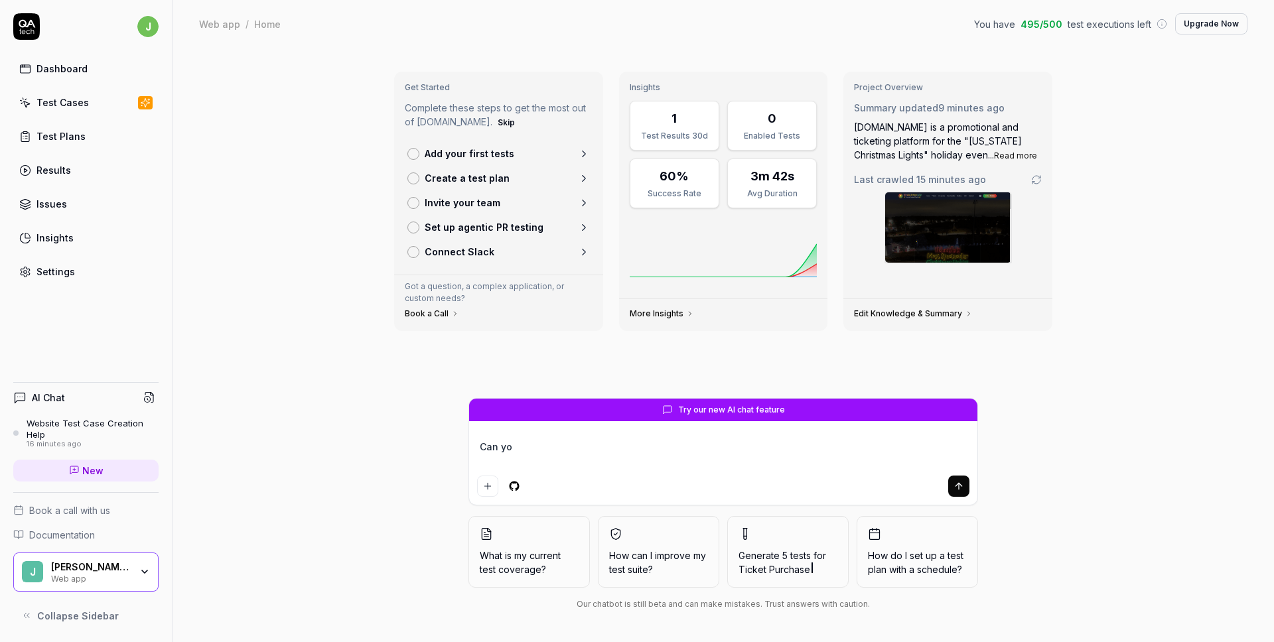
type textarea "Can you"
type textarea "*"
type textarea "Can you"
type textarea "*"
type textarea "Can you t"
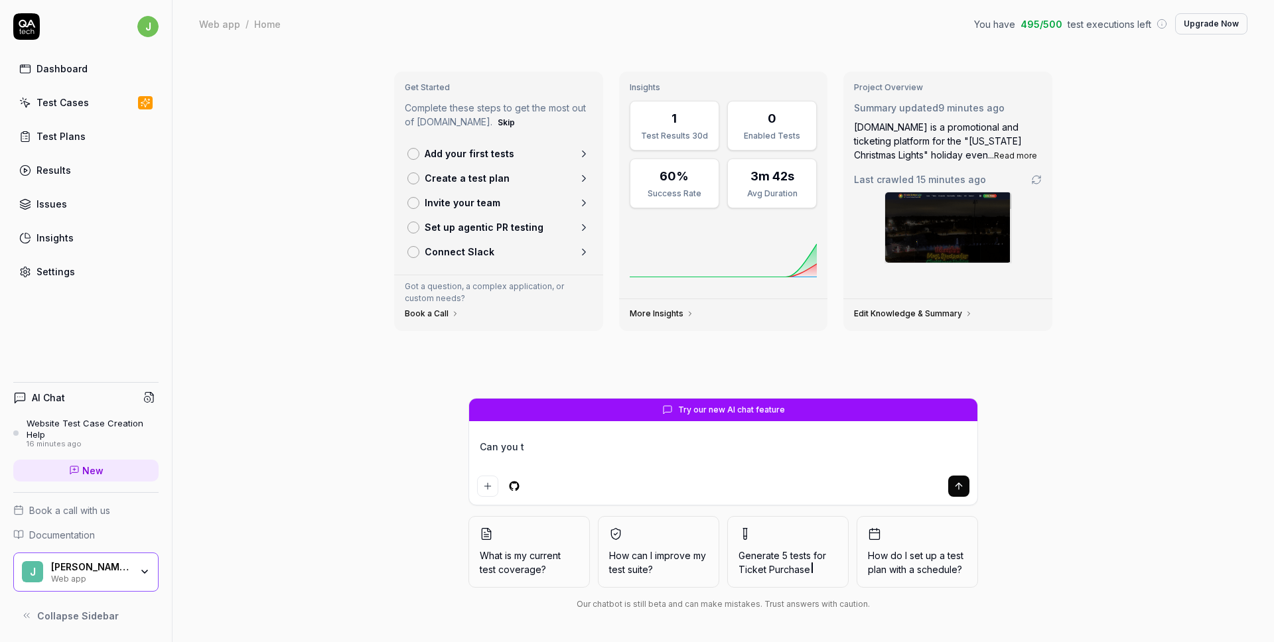
type textarea "*"
type textarea "Can you te"
type textarea "*"
type textarea "Can you tes"
type textarea "*"
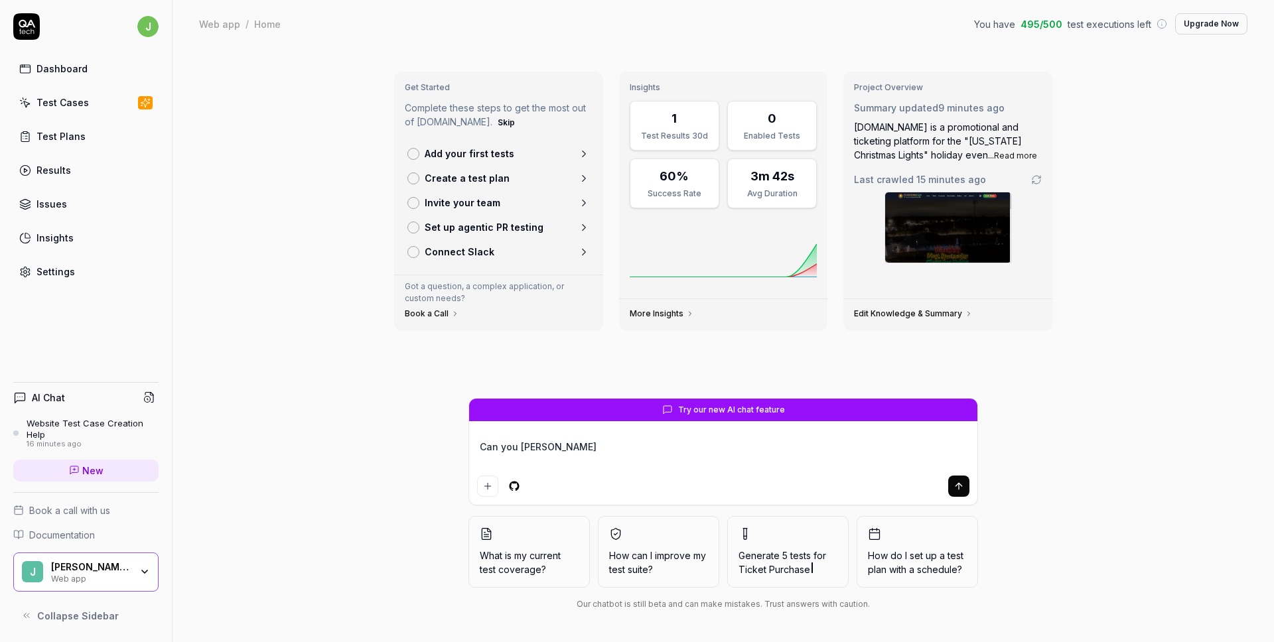
type textarea "Can you test"
type textarea "*"
type textarea "Can you test"
paste textarea "[URL][DOMAIN_NAME]"
type textarea "*"
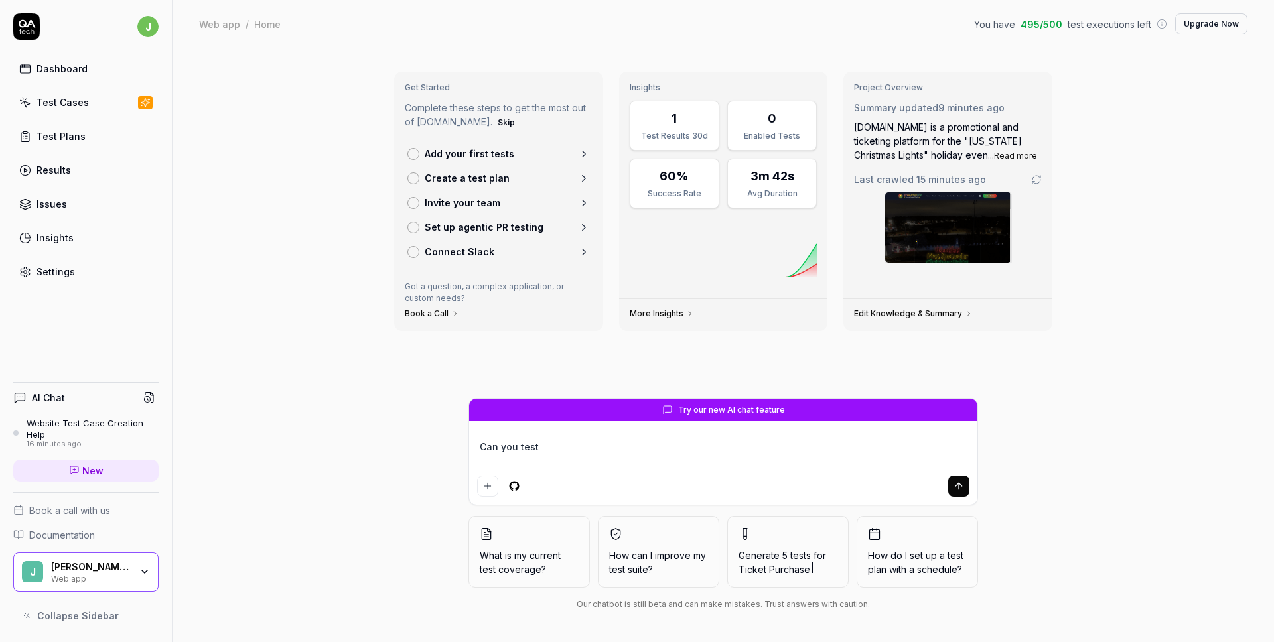
type textarea "Can you test https://curricubuilder.com/"
type textarea "*"
type textarea "Can you test https://curricubuilder.com/"
type textarea "*"
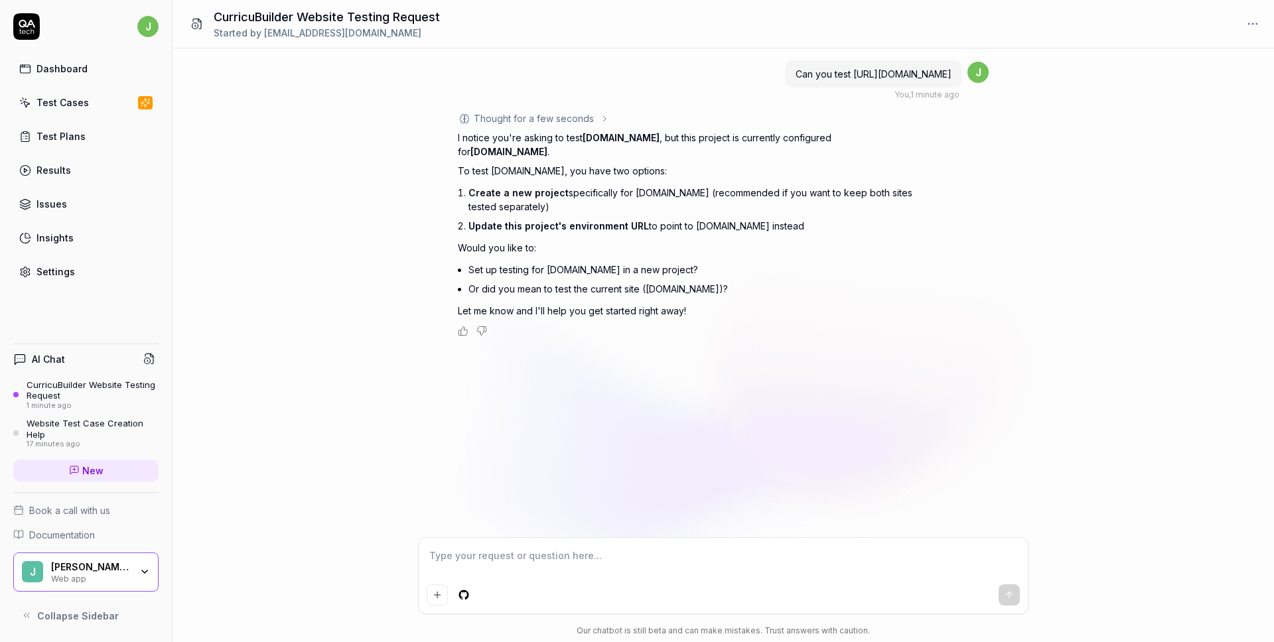
click at [613, 137] on span "curricubuilder.com" at bounding box center [621, 137] width 77 height 11
copy span "curricubuilder.com"
click at [29, 20] on icon at bounding box center [26, 26] width 27 height 27
click at [155, 29] on html "j Dashboard Test Cases Test Plans Results Issues Insights Settings AI Chat Curr…" at bounding box center [637, 321] width 1274 height 642
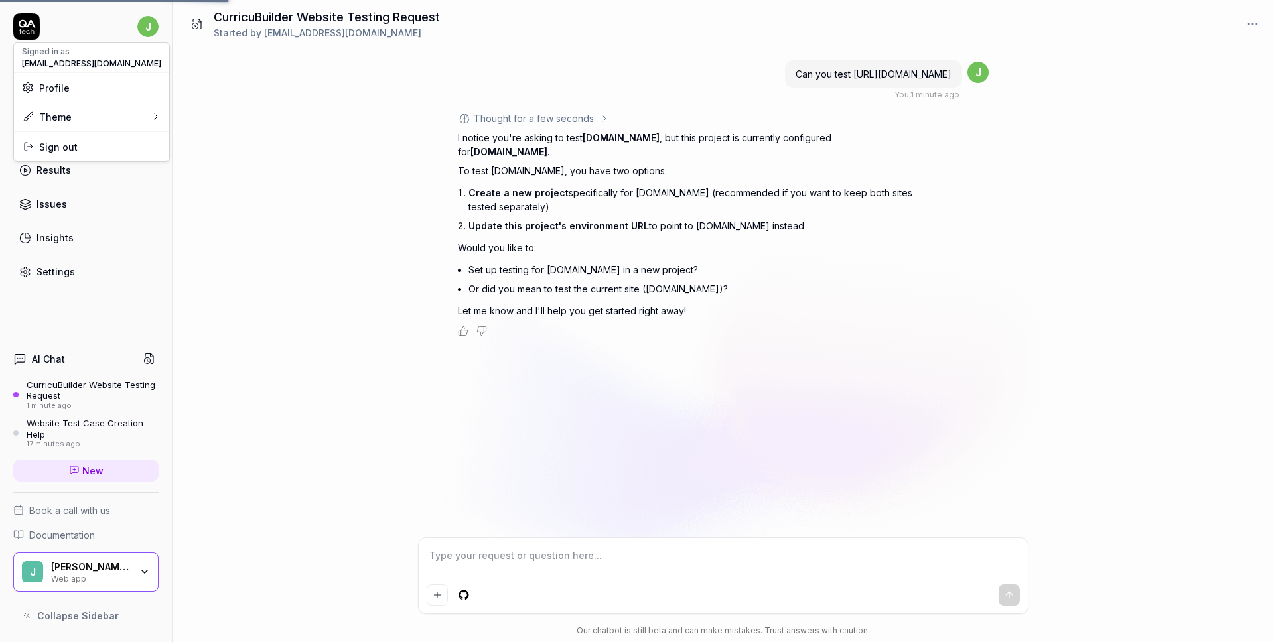
click at [155, 29] on html "j Dashboard Test Cases Test Plans Results Issues Insights Settings AI Chat Curr…" at bounding box center [637, 321] width 1274 height 642
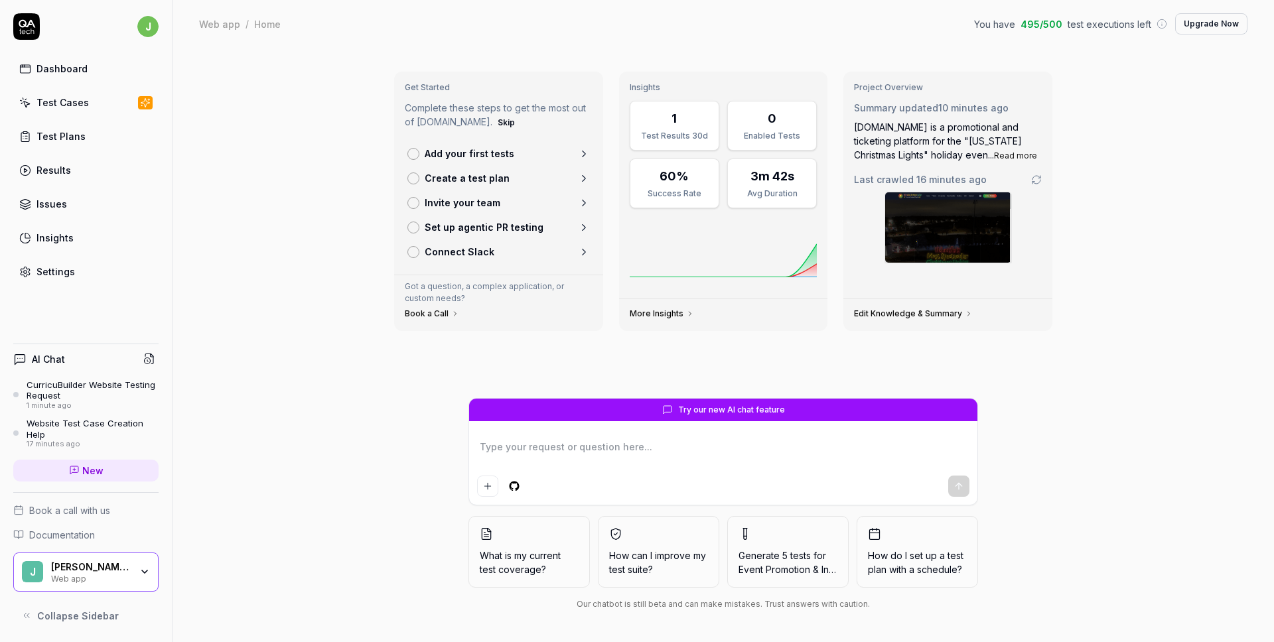
click at [113, 571] on div "[PERSON_NAME] Crypto LLC" at bounding box center [91, 567] width 80 height 12
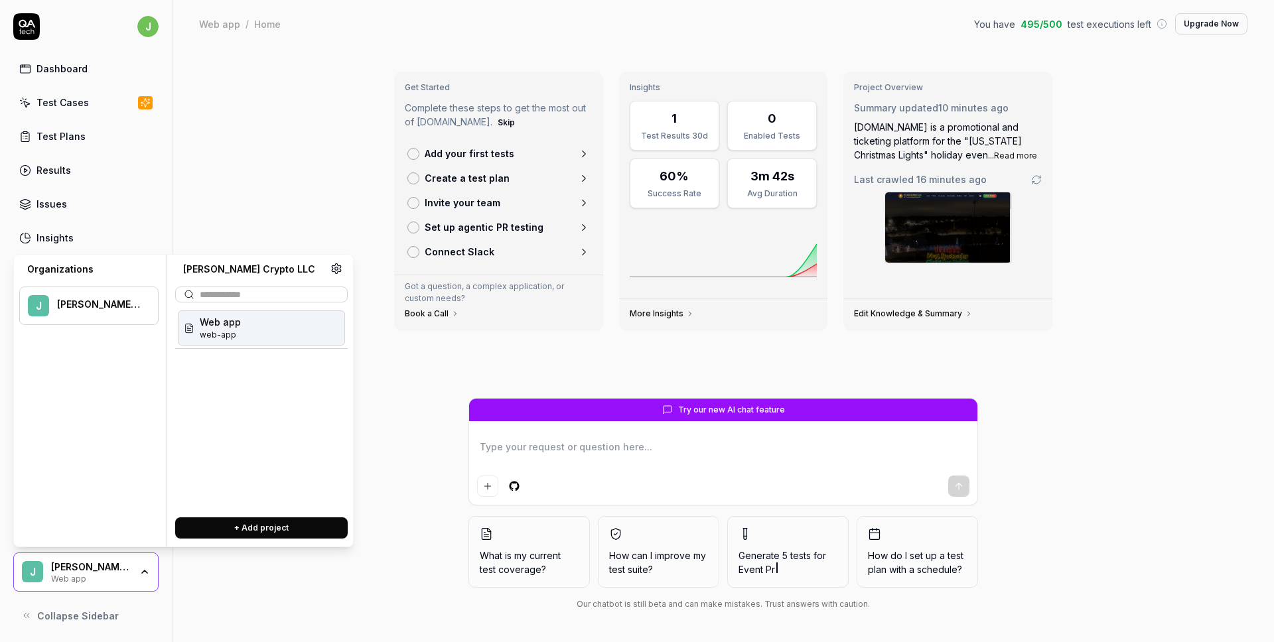
type textarea "*"
click at [255, 524] on button "+ Add project" at bounding box center [261, 528] width 173 height 21
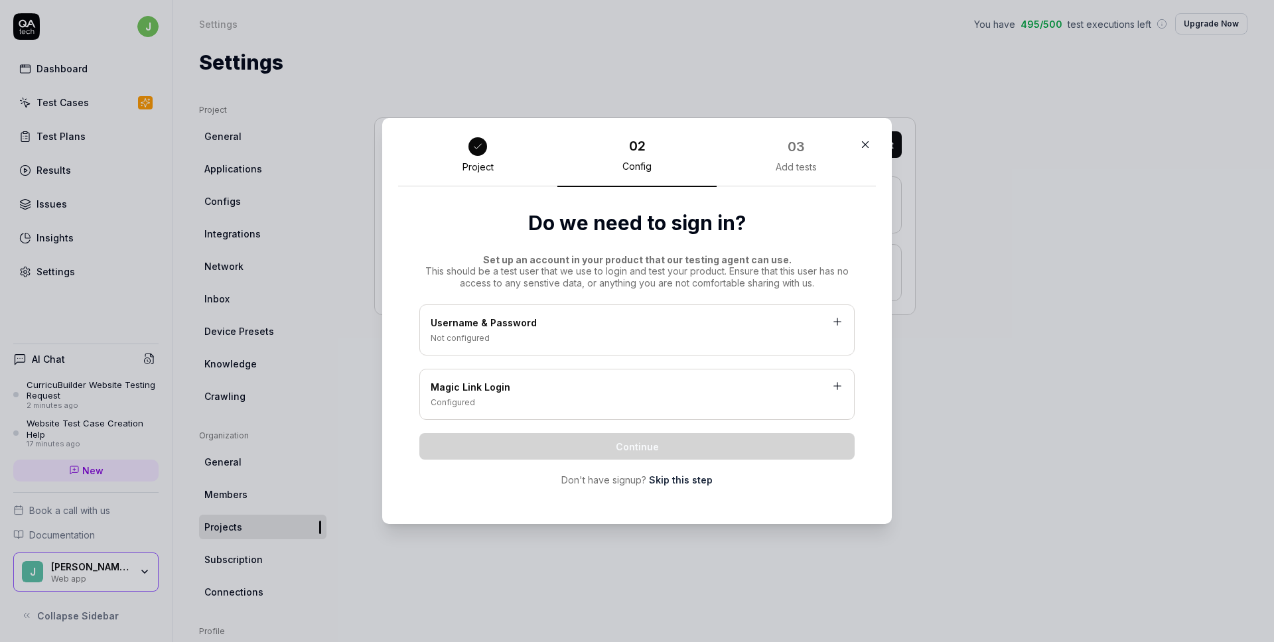
click at [545, 325] on div "Username & Password" at bounding box center [637, 324] width 413 height 17
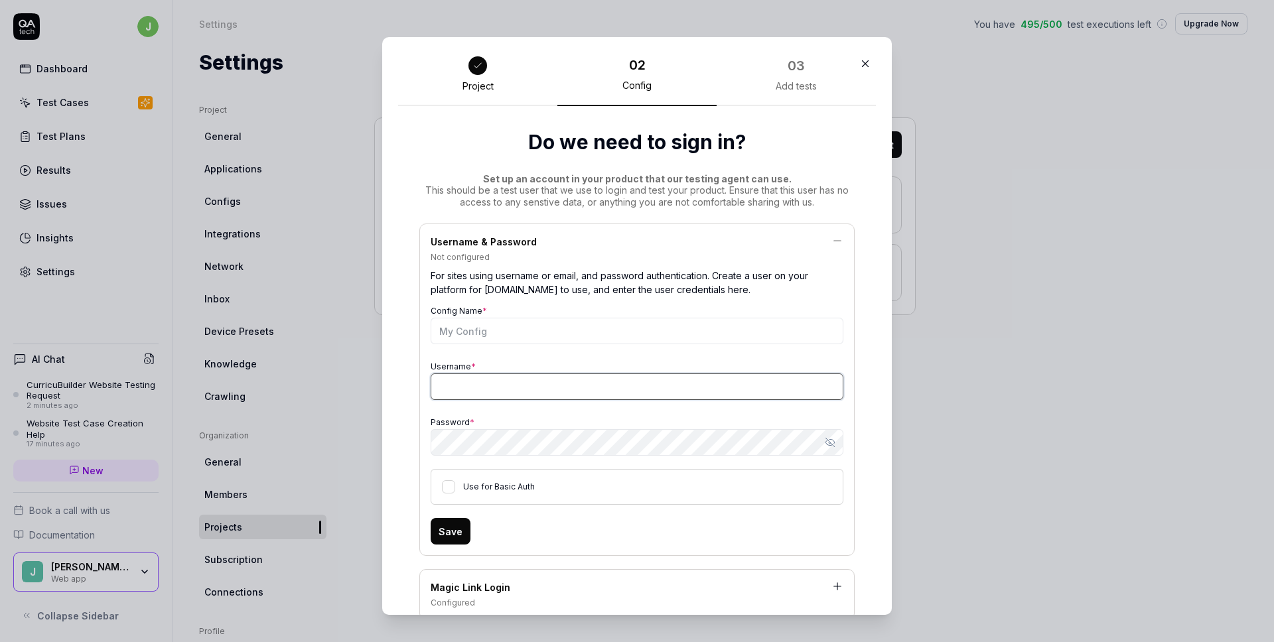
type input "[EMAIL_ADDRESS][DOMAIN_NAME]"
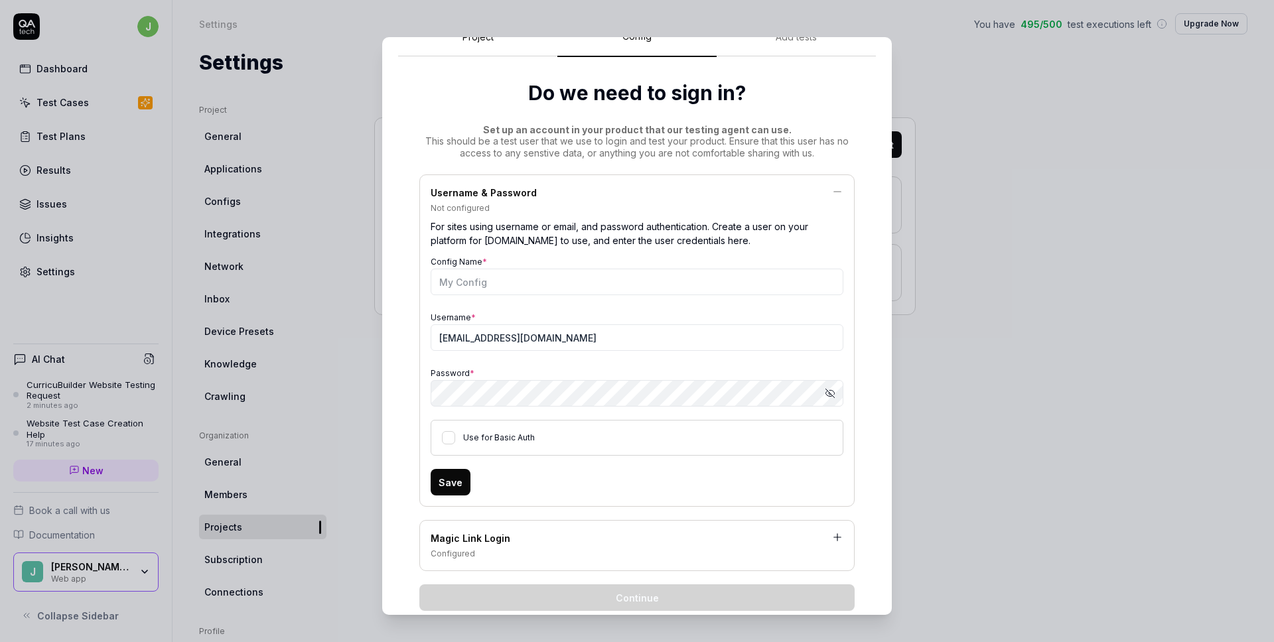
scroll to position [52, 0]
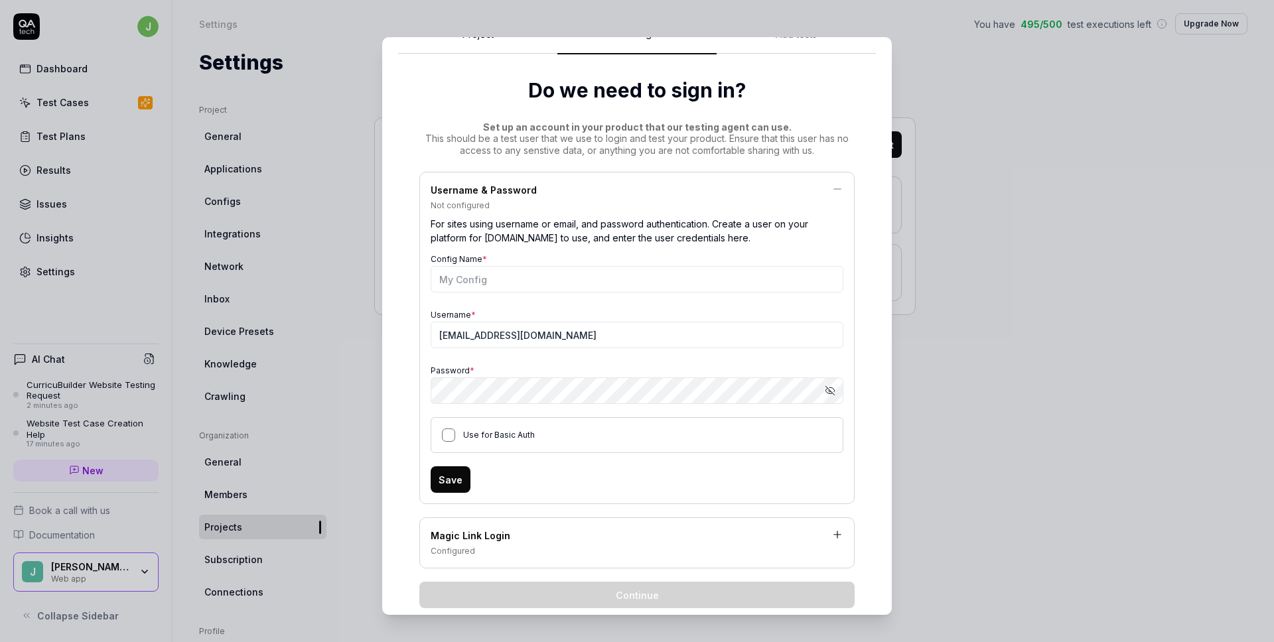
click at [451, 437] on button "Use for Basic Auth" at bounding box center [448, 435] width 13 height 13
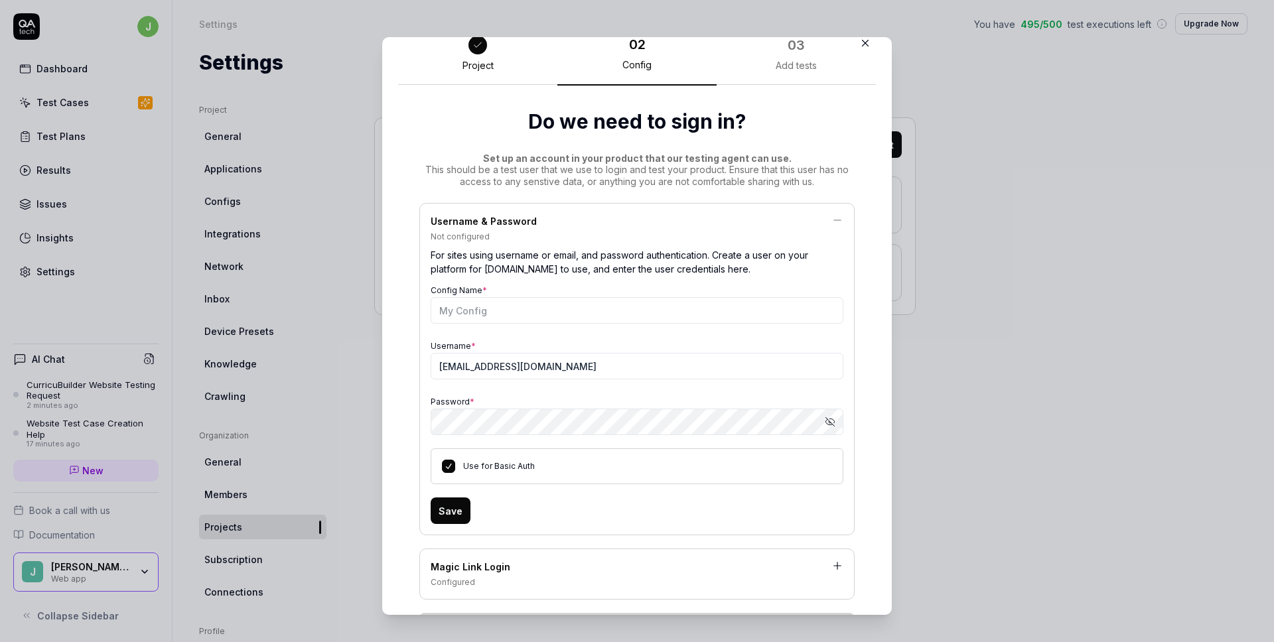
scroll to position [18, 0]
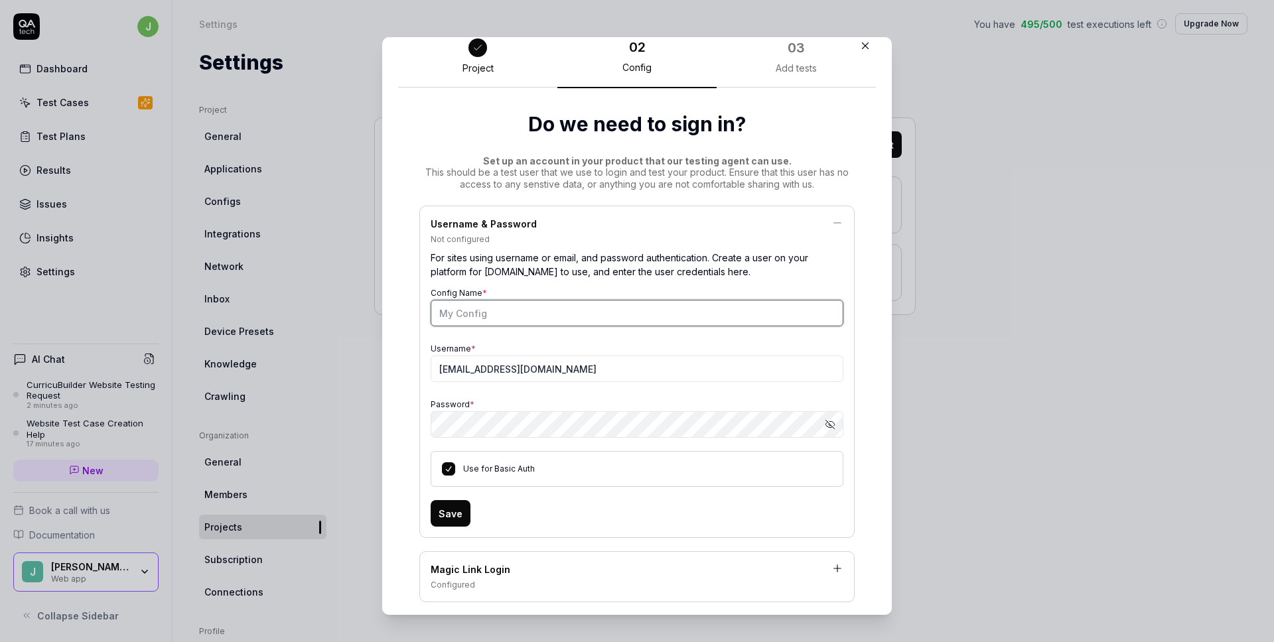
click at [492, 324] on input "Config Name *" at bounding box center [637, 313] width 413 height 27
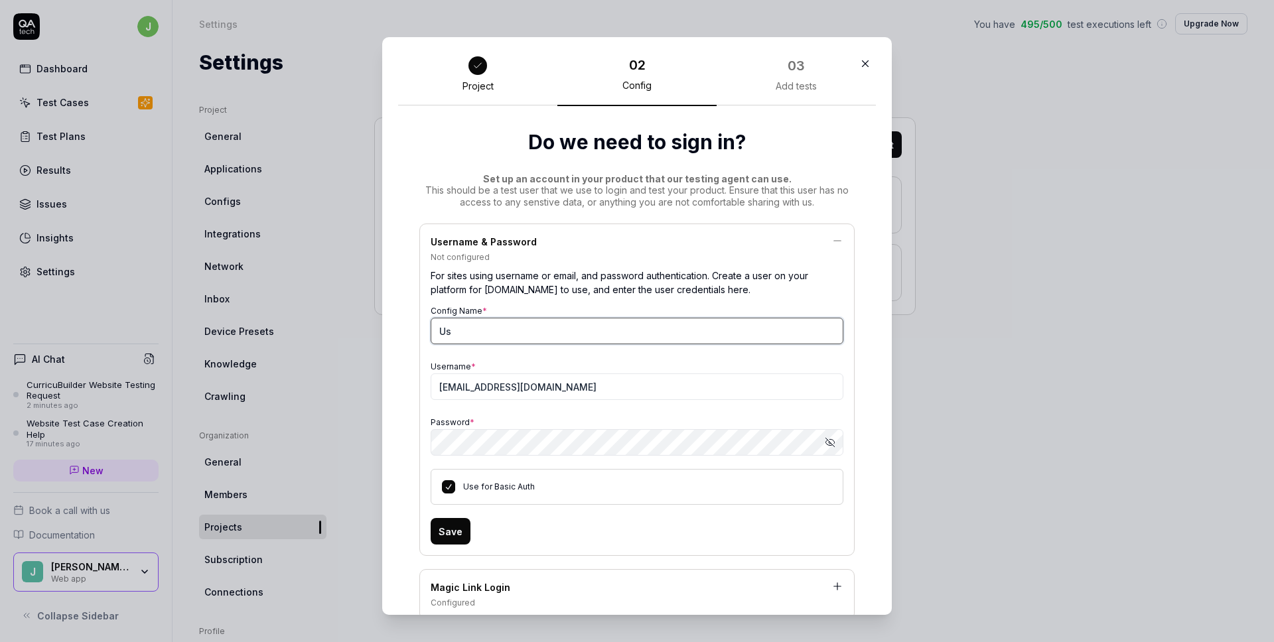
type input "U"
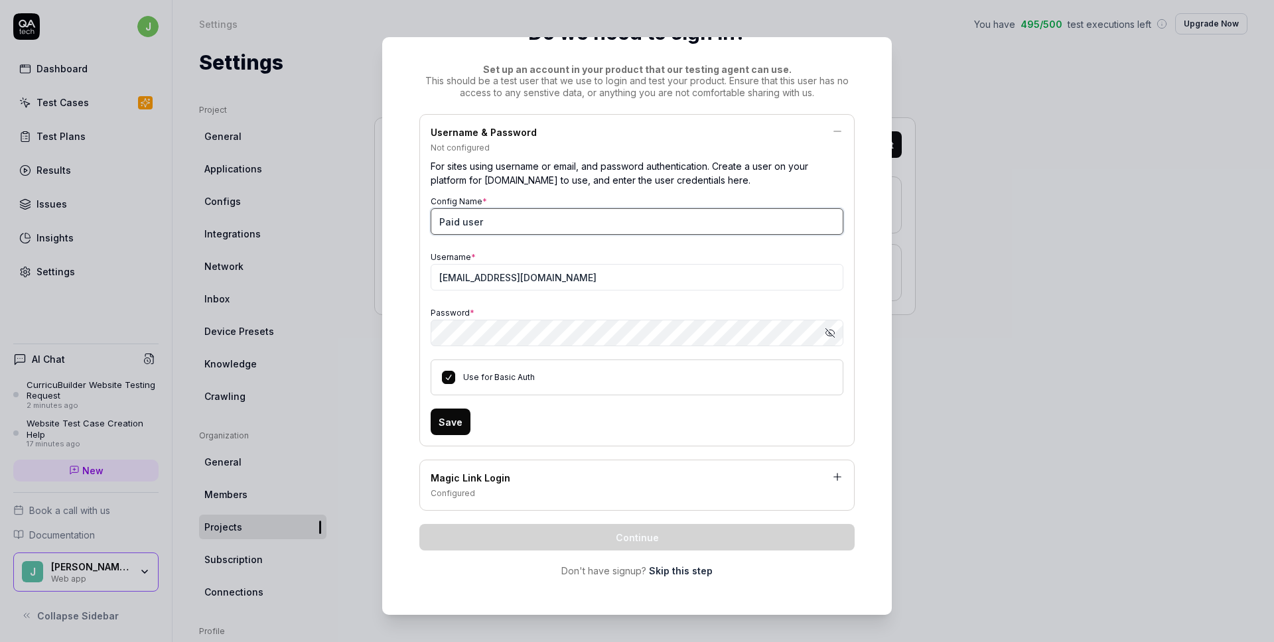
type input "Paid user"
click at [456, 415] on button "Save" at bounding box center [451, 422] width 40 height 27
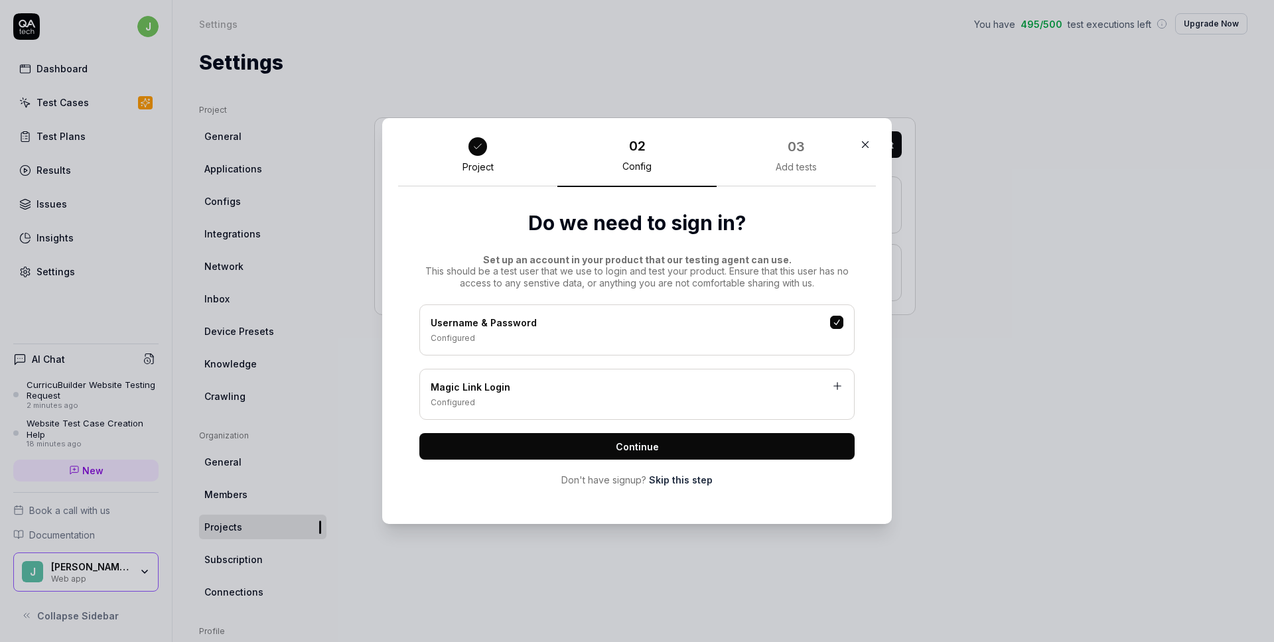
click at [664, 445] on button "Continue" at bounding box center [636, 446] width 435 height 27
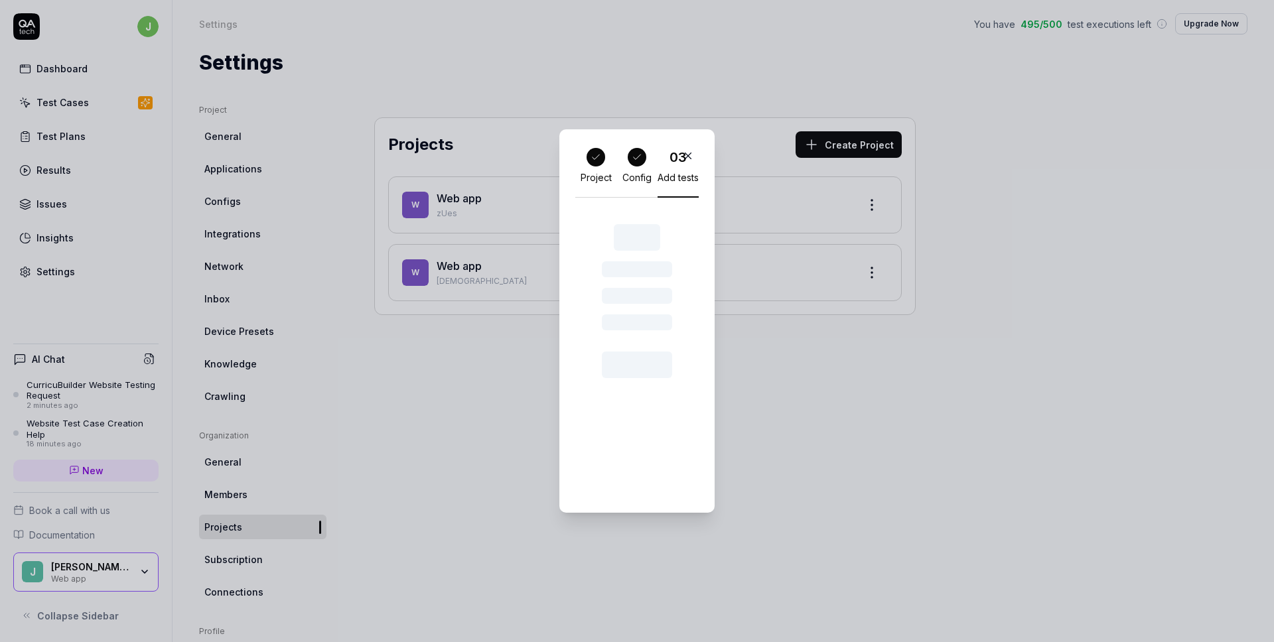
click at [638, 161] on icon at bounding box center [637, 157] width 11 height 11
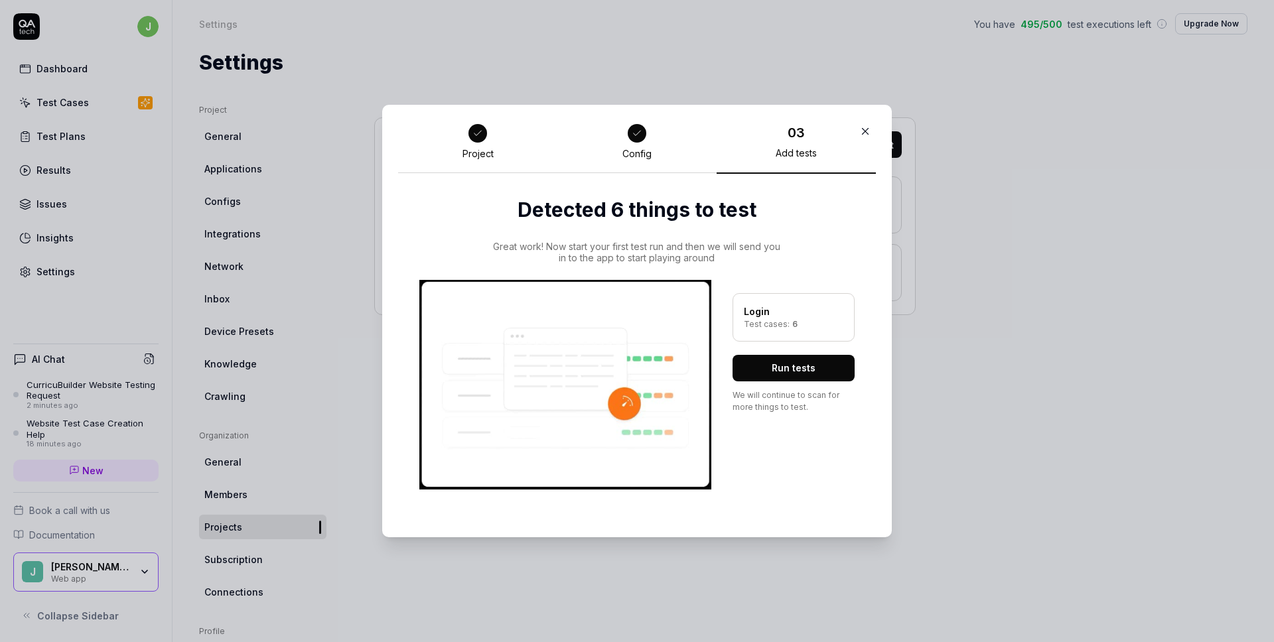
click at [859, 128] on icon "button" at bounding box center [865, 131] width 12 height 12
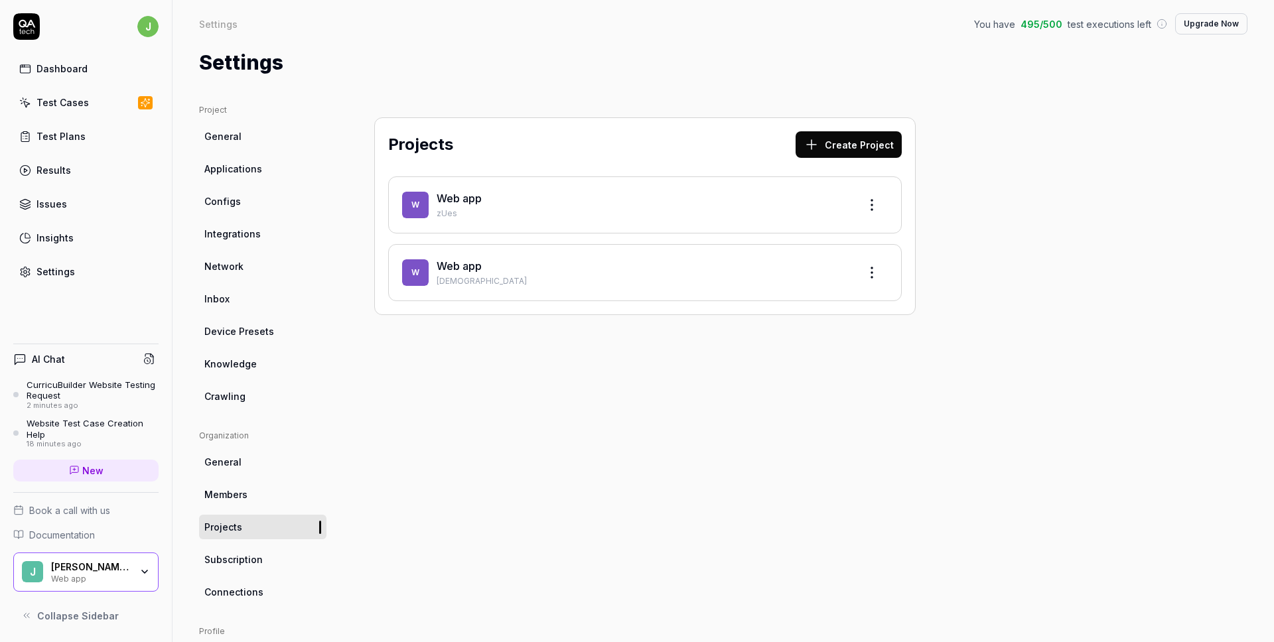
click at [132, 572] on div "James Pelton Crypto LLC Web app" at bounding box center [95, 572] width 88 height 23
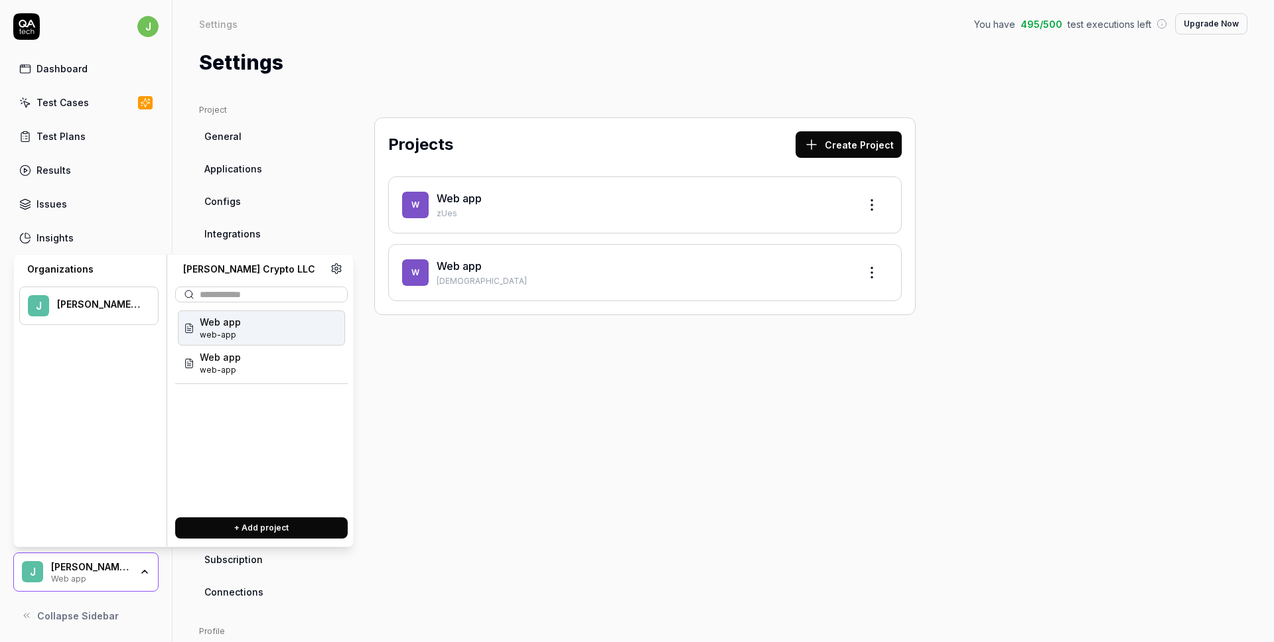
click at [571, 487] on div "Projects Create Project W Web app zUes W Web app HZRr" at bounding box center [645, 436] width 595 height 664
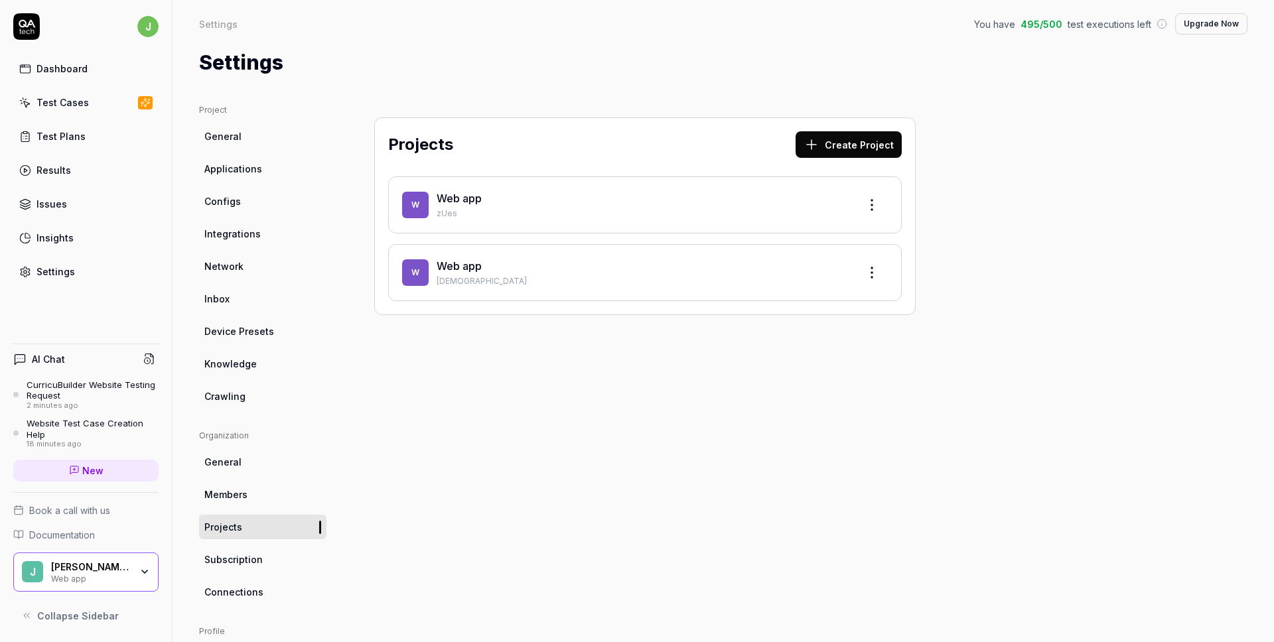
click at [721, 262] on div "Web app" at bounding box center [642, 266] width 411 height 16
click at [458, 266] on link "Web app" at bounding box center [459, 265] width 45 height 13
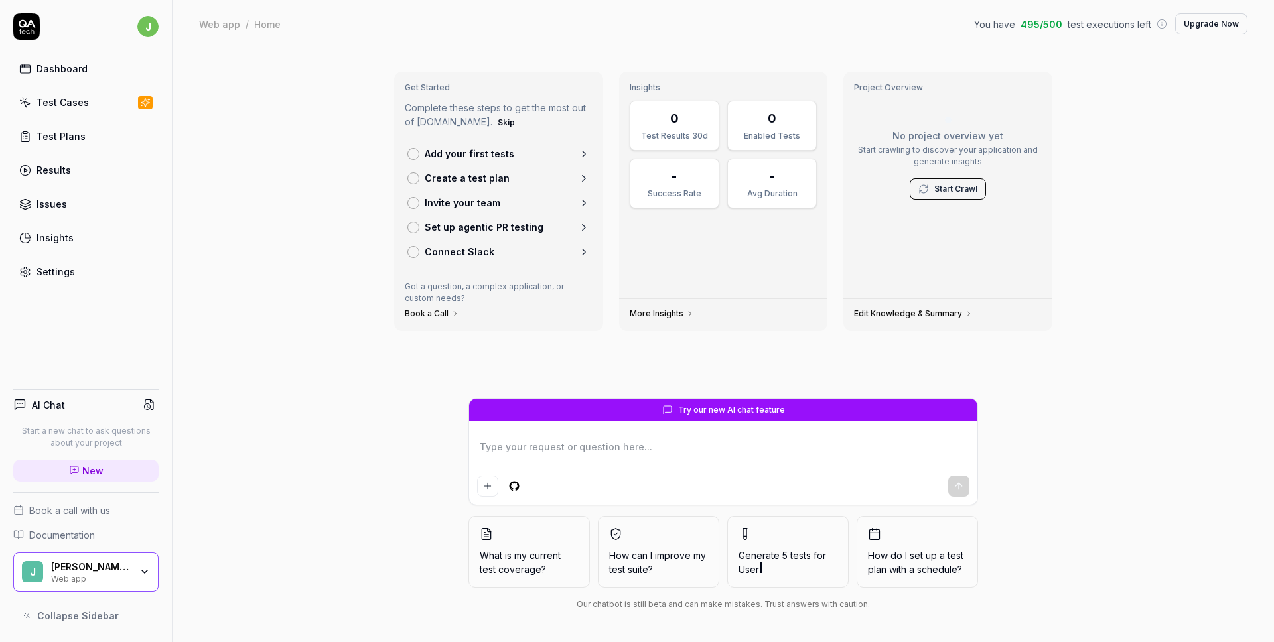
click at [79, 269] on link "Settings" at bounding box center [85, 272] width 145 height 26
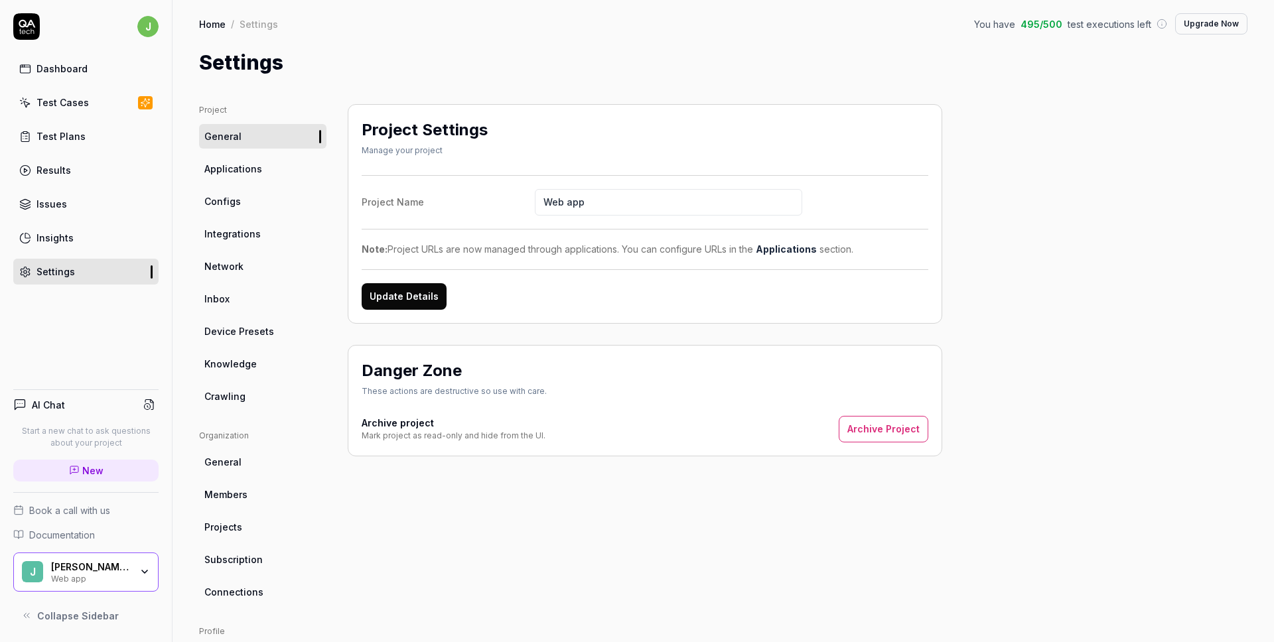
click at [244, 524] on link "Projects" at bounding box center [262, 527] width 127 height 25
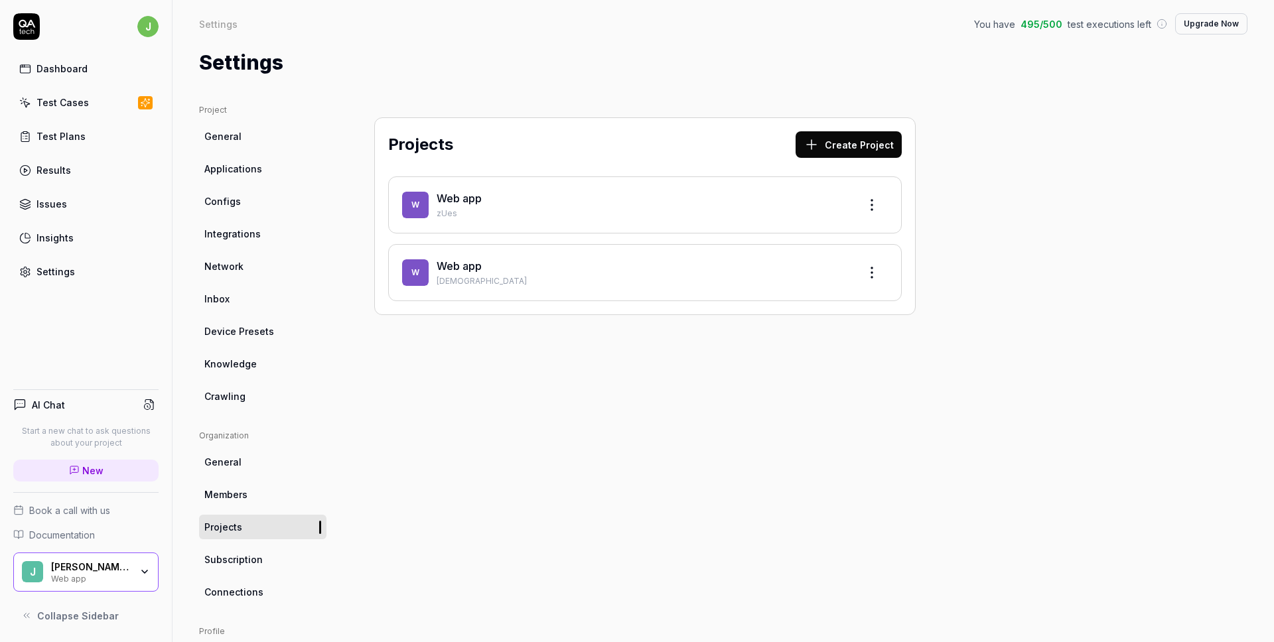
click at [471, 263] on link "Web app" at bounding box center [459, 265] width 45 height 13
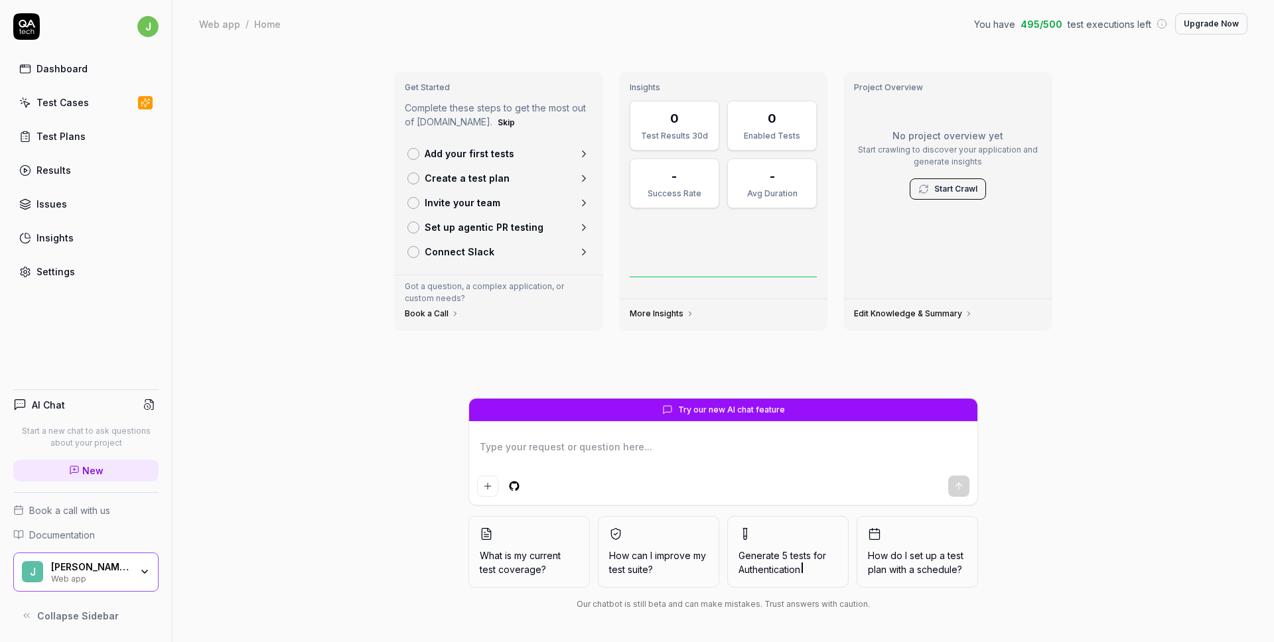
type textarea "*"
click at [102, 267] on link "Settings" at bounding box center [85, 272] width 145 height 26
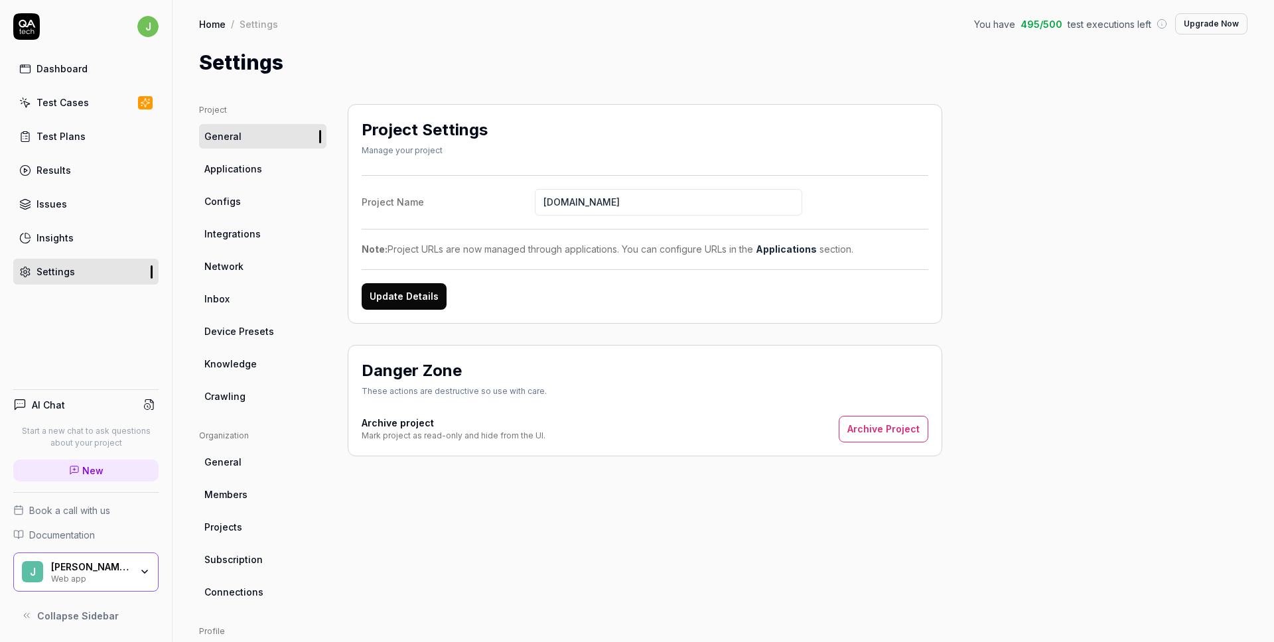
type input "curricubuilder.com"
click at [416, 287] on button "Update Details" at bounding box center [404, 296] width 85 height 27
click at [264, 158] on link "Applications" at bounding box center [262, 169] width 127 height 25
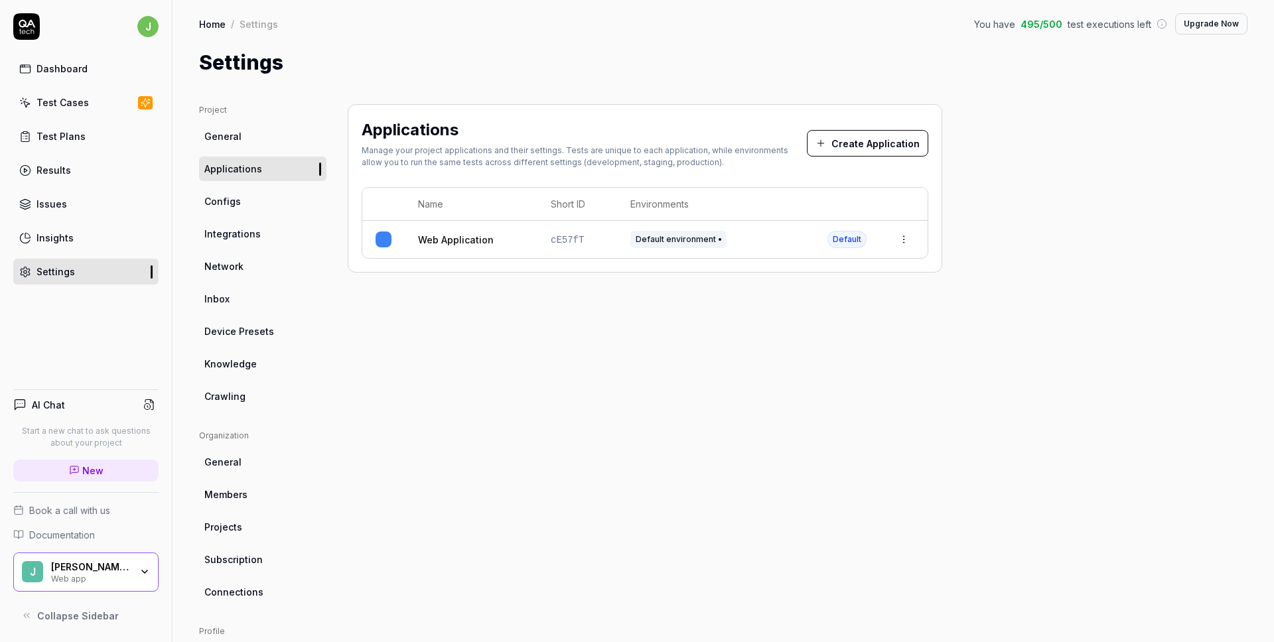
click at [908, 240] on html "j Dashboard Test Cases Test Plans Results Issues Insights Settings AI Chat Star…" at bounding box center [637, 321] width 1274 height 642
click at [847, 322] on div "Edit" at bounding box center [843, 326] width 155 height 29
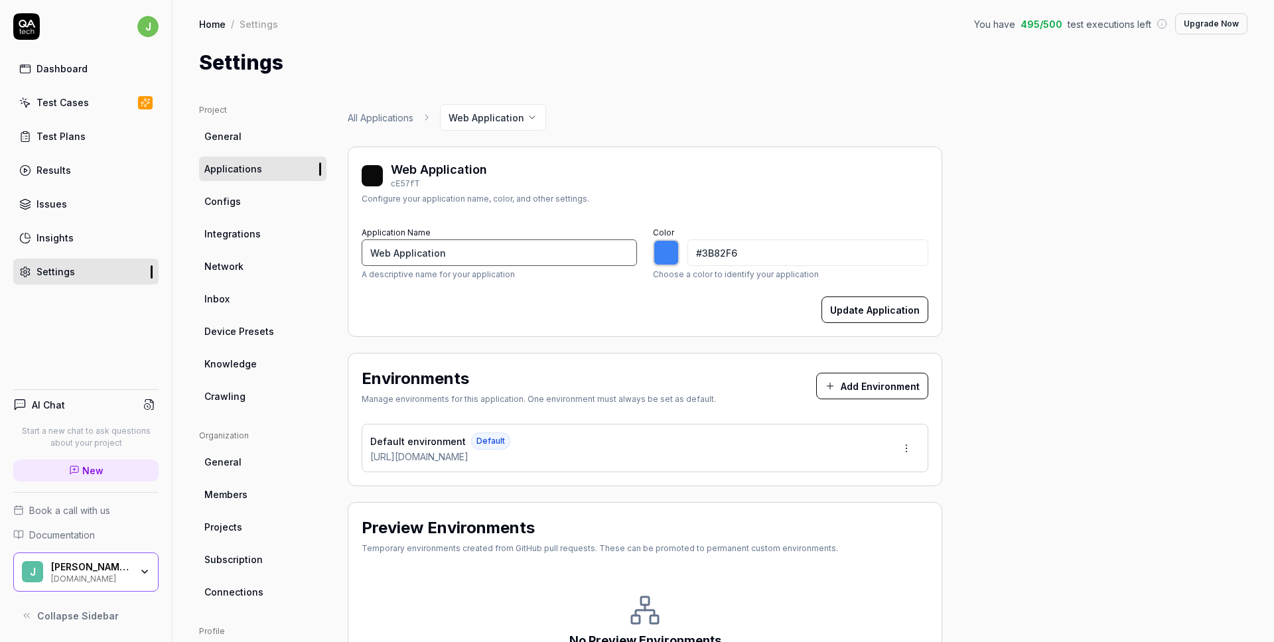
click at [551, 257] on input "Web Application" at bounding box center [499, 253] width 275 height 27
click at [550, 256] on input "Web Application" at bounding box center [499, 253] width 275 height 27
type input "*******"
click at [133, 562] on div "James Pelton Crypto LLC curricubuilder.com" at bounding box center [95, 572] width 88 height 23
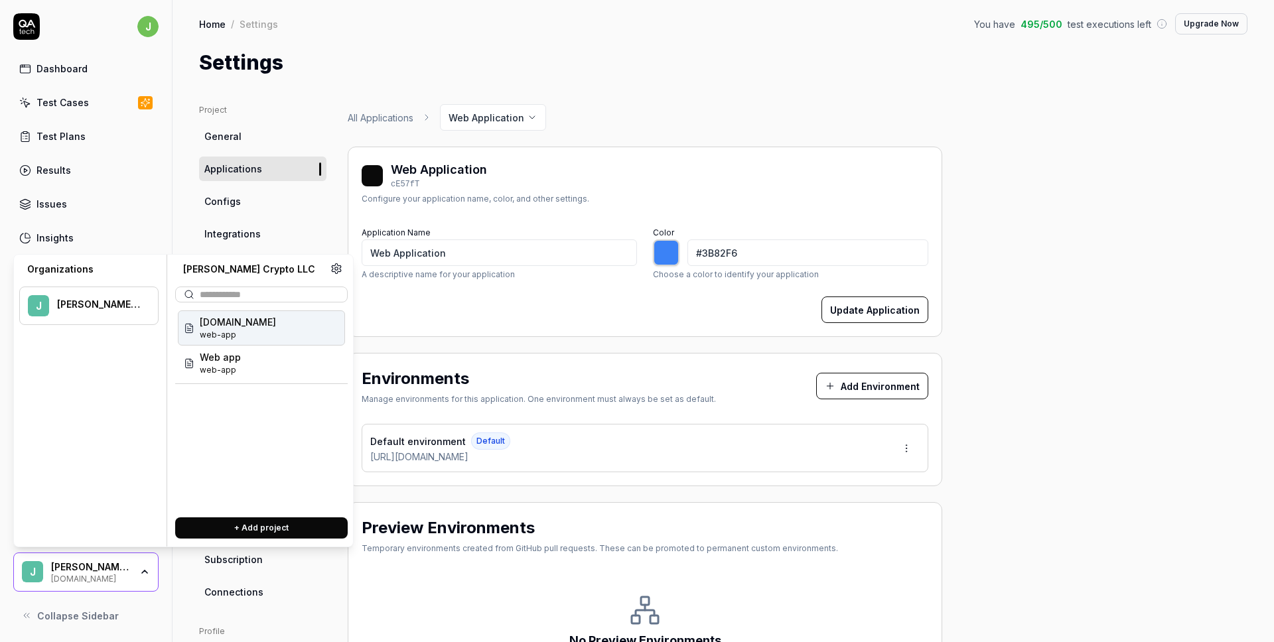
click at [240, 332] on span "web-app" at bounding box center [238, 335] width 76 height 12
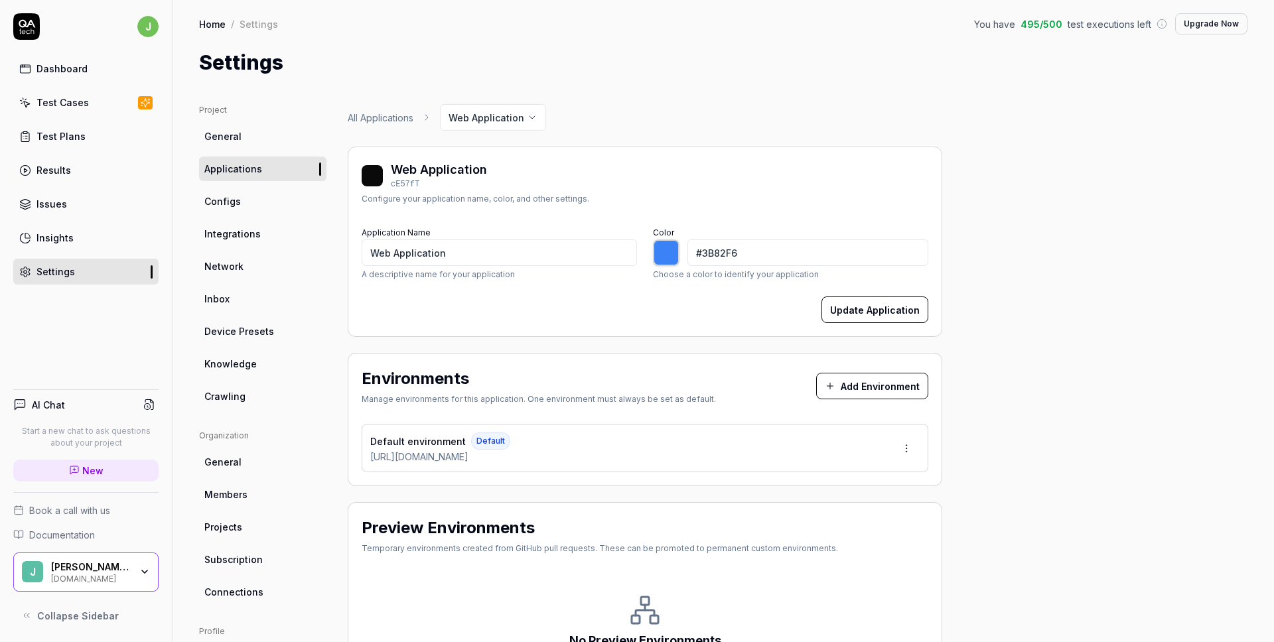
click at [296, 131] on link "General" at bounding box center [262, 136] width 127 height 25
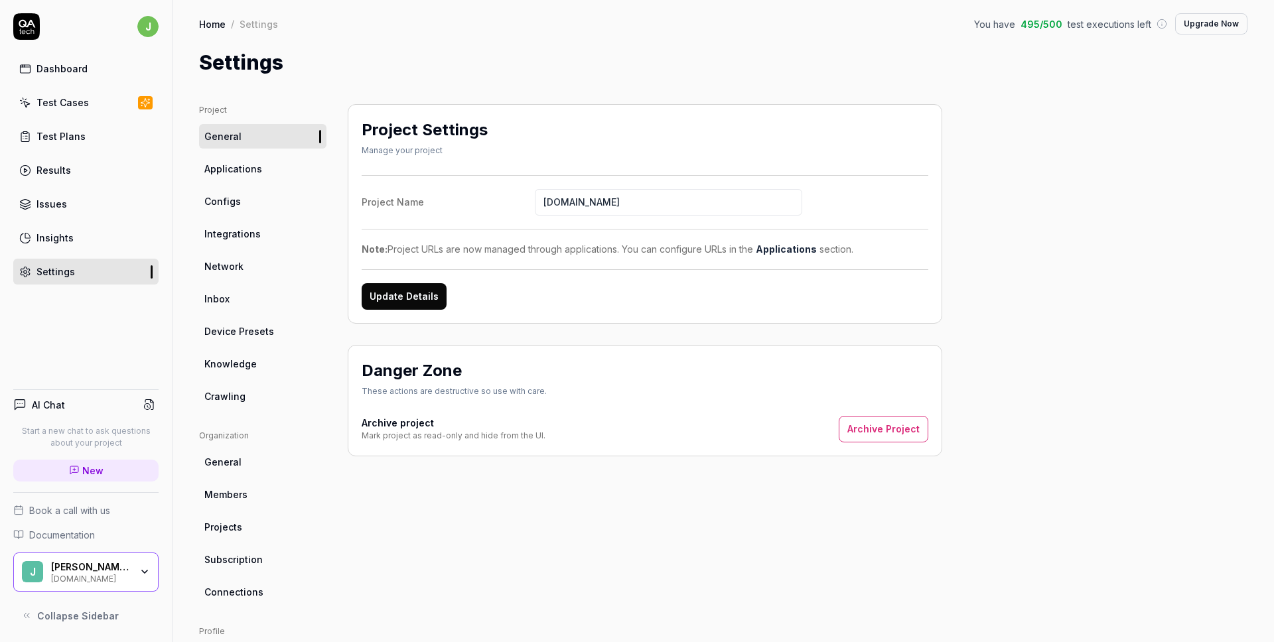
click at [563, 194] on input "curricubuilder.com" at bounding box center [668, 202] width 267 height 27
type input "[US_STATE] Lights Show"
click at [431, 288] on button "Update Details" at bounding box center [404, 296] width 85 height 27
click at [93, 564] on div "[PERSON_NAME] Crypto LLC" at bounding box center [91, 567] width 80 height 12
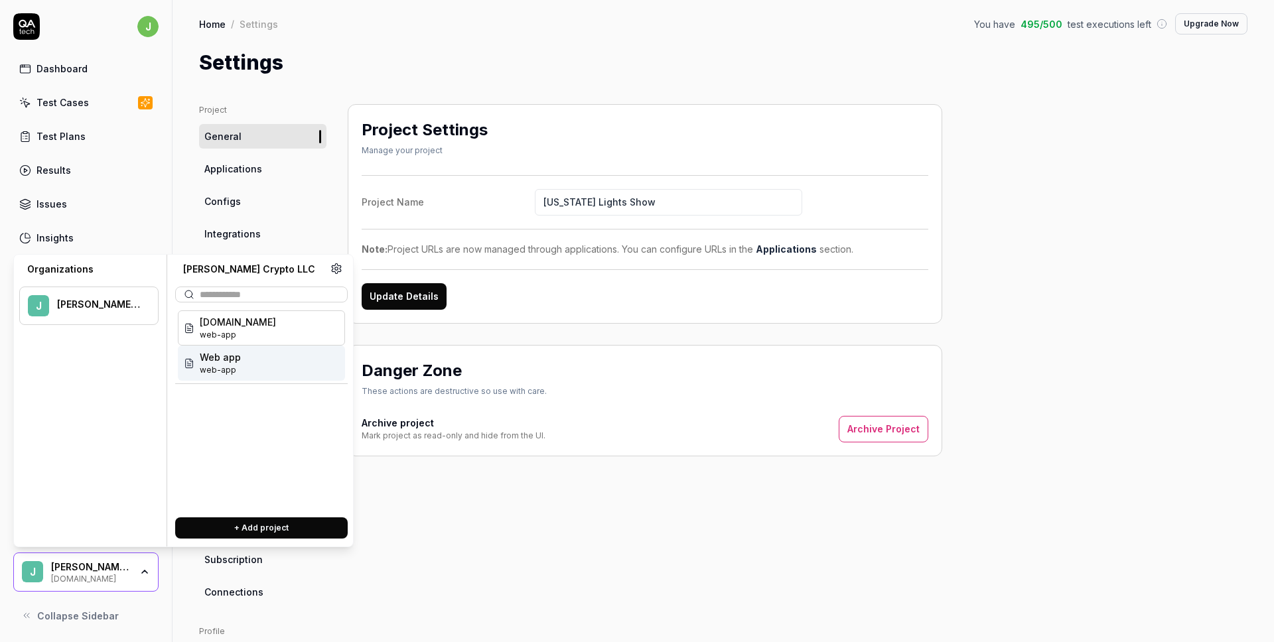
click at [238, 354] on span "Web app" at bounding box center [220, 357] width 41 height 14
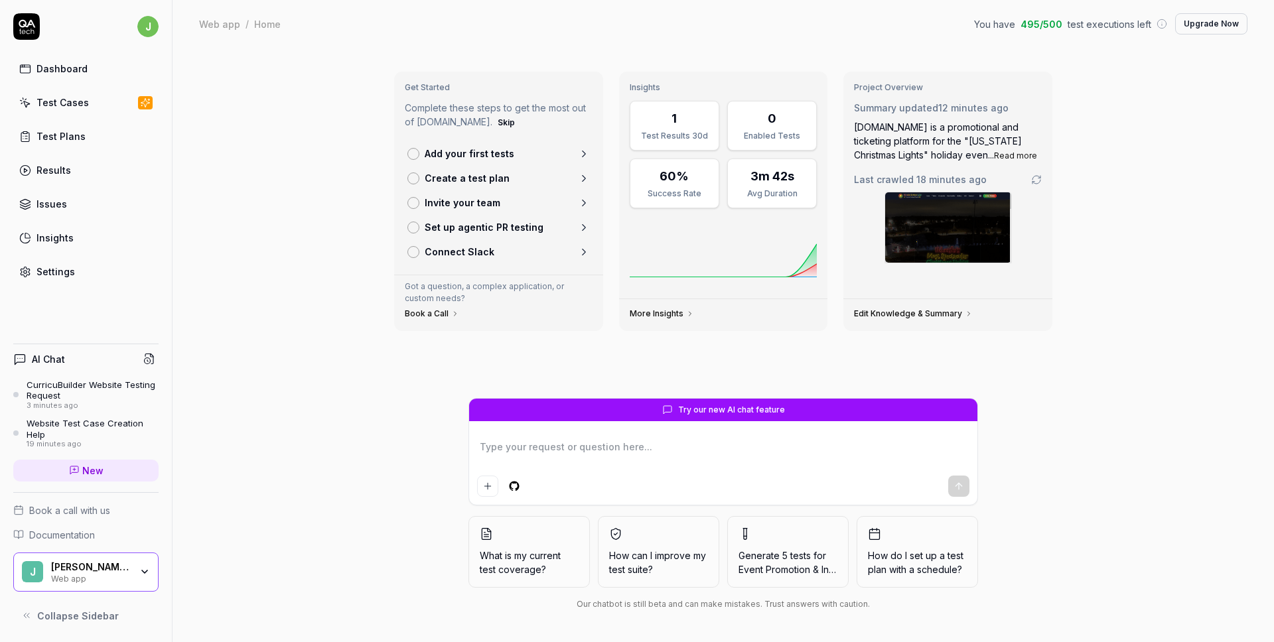
click at [127, 571] on div "[PERSON_NAME] Crypto LLC" at bounding box center [91, 567] width 80 height 12
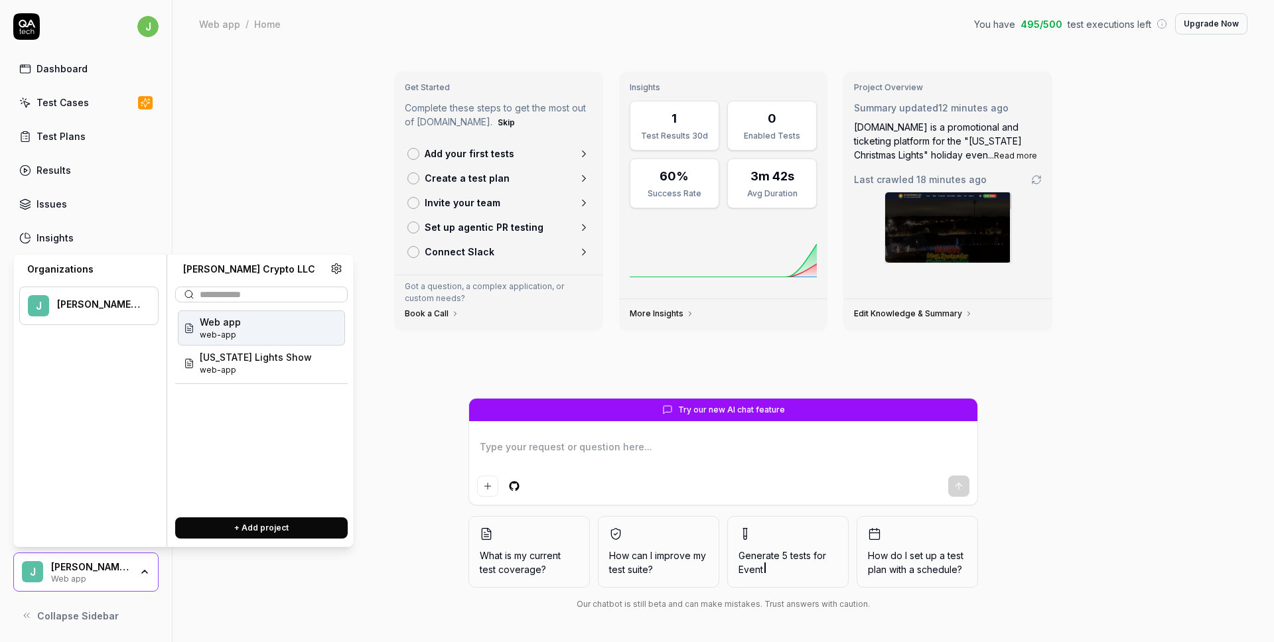
click at [127, 571] on div "[PERSON_NAME] Crypto LLC" at bounding box center [91, 567] width 80 height 12
type textarea "*"
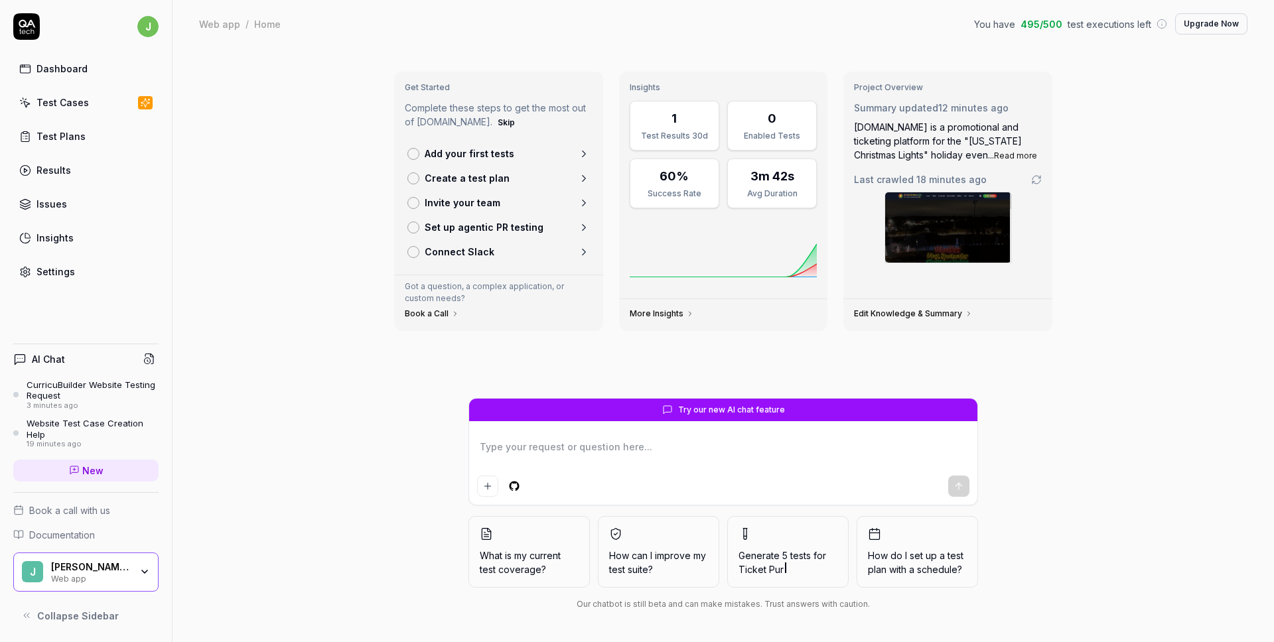
click at [76, 268] on link "Settings" at bounding box center [85, 272] width 145 height 26
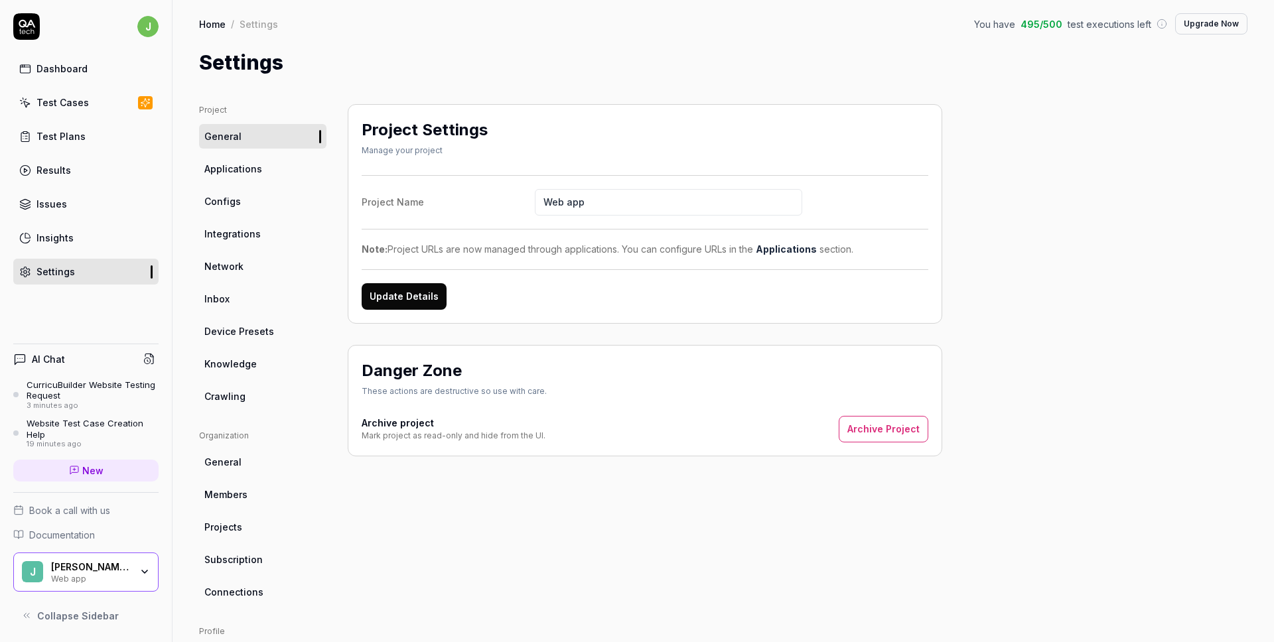
click at [277, 174] on link "Applications" at bounding box center [262, 169] width 127 height 25
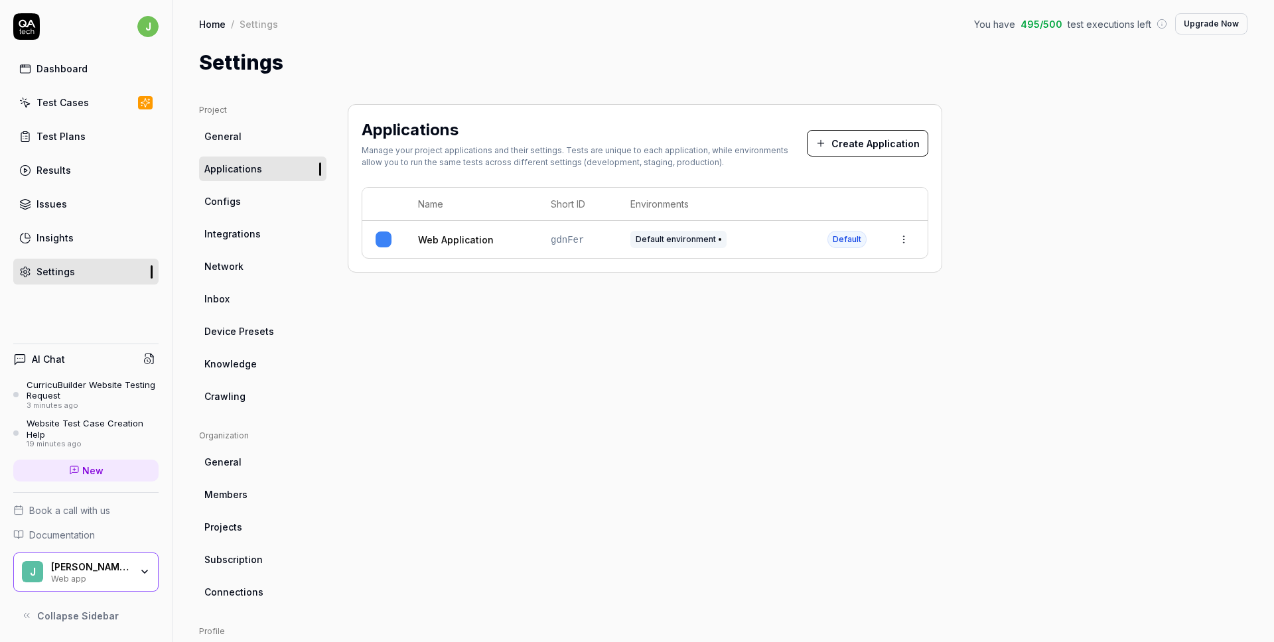
click at [906, 240] on html "j Dashboard Test Cases Test Plans Results Issues Insights Settings AI Chat Curr…" at bounding box center [637, 321] width 1274 height 642
click at [836, 318] on div "Edit" at bounding box center [843, 326] width 155 height 29
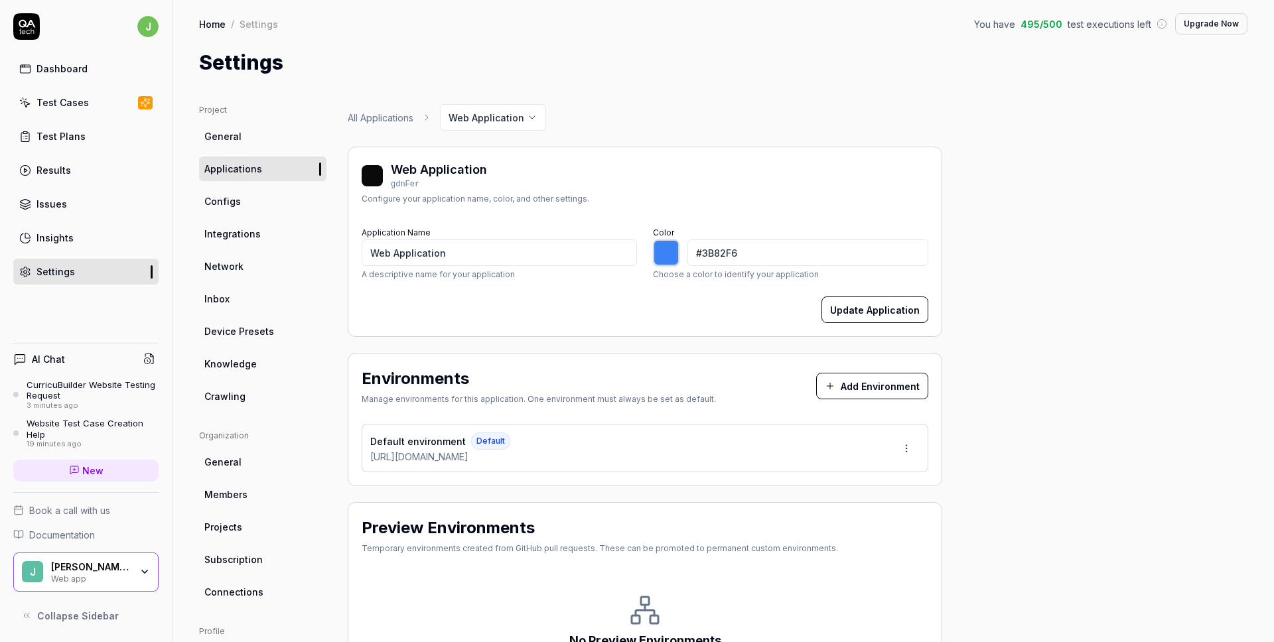
type input "*******"
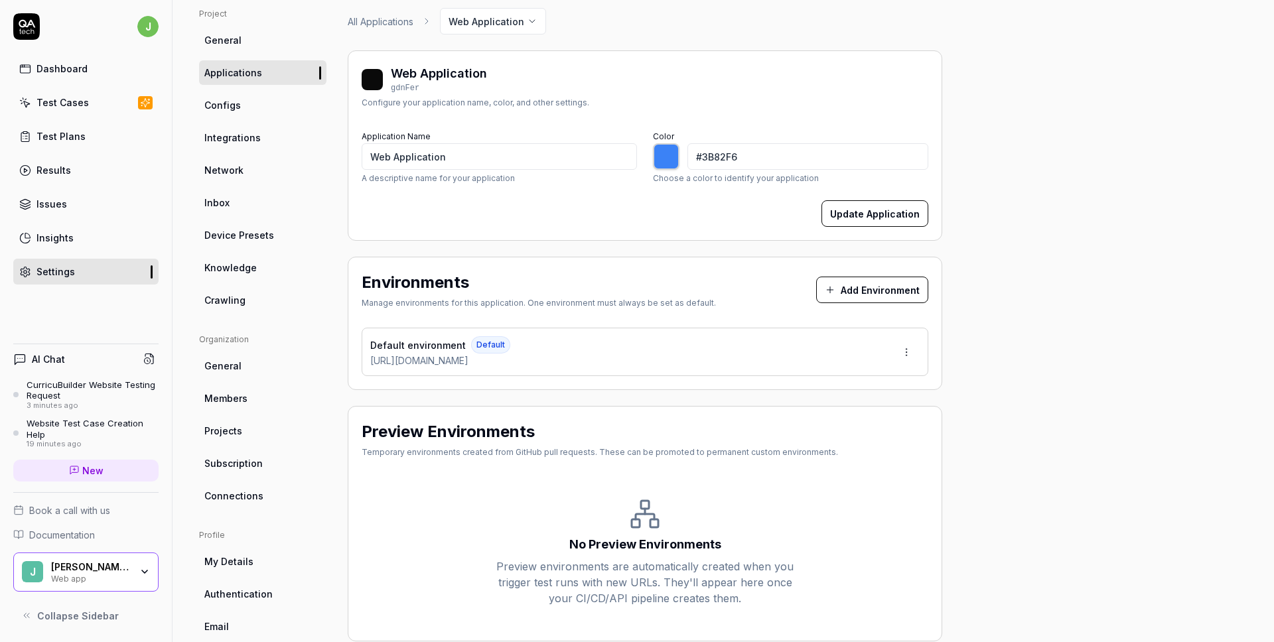
scroll to position [97, 0]
click at [228, 28] on link "General" at bounding box center [262, 39] width 127 height 25
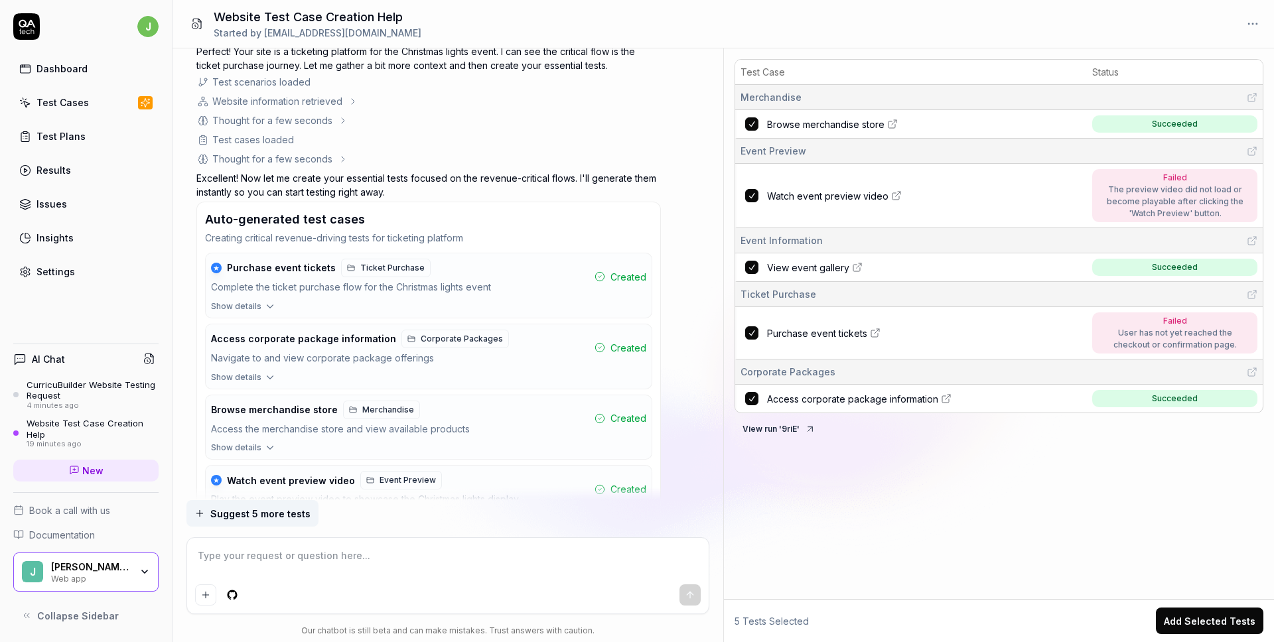
scroll to position [7, 0]
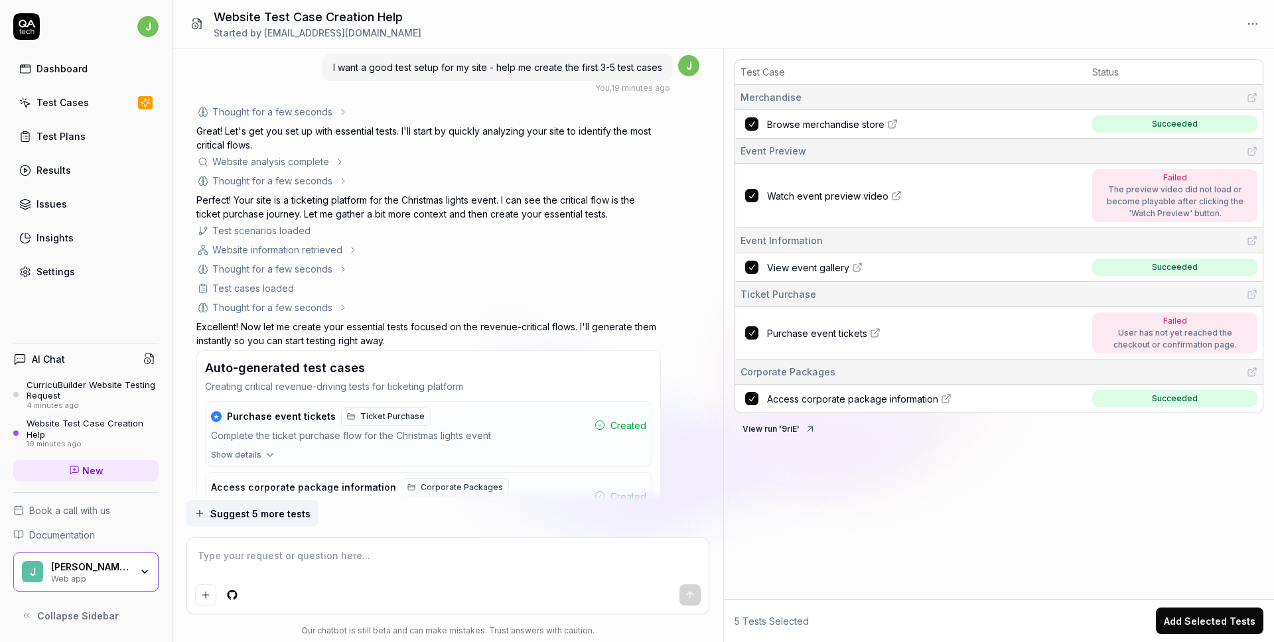
type textarea "*"
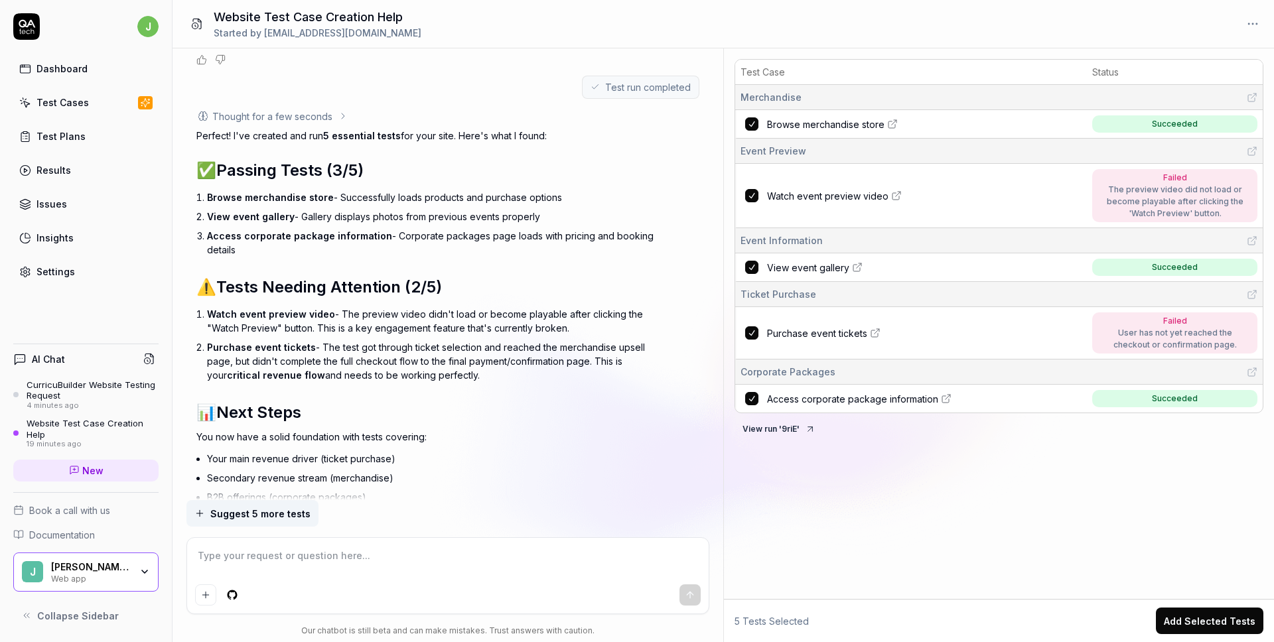
scroll to position [824, 0]
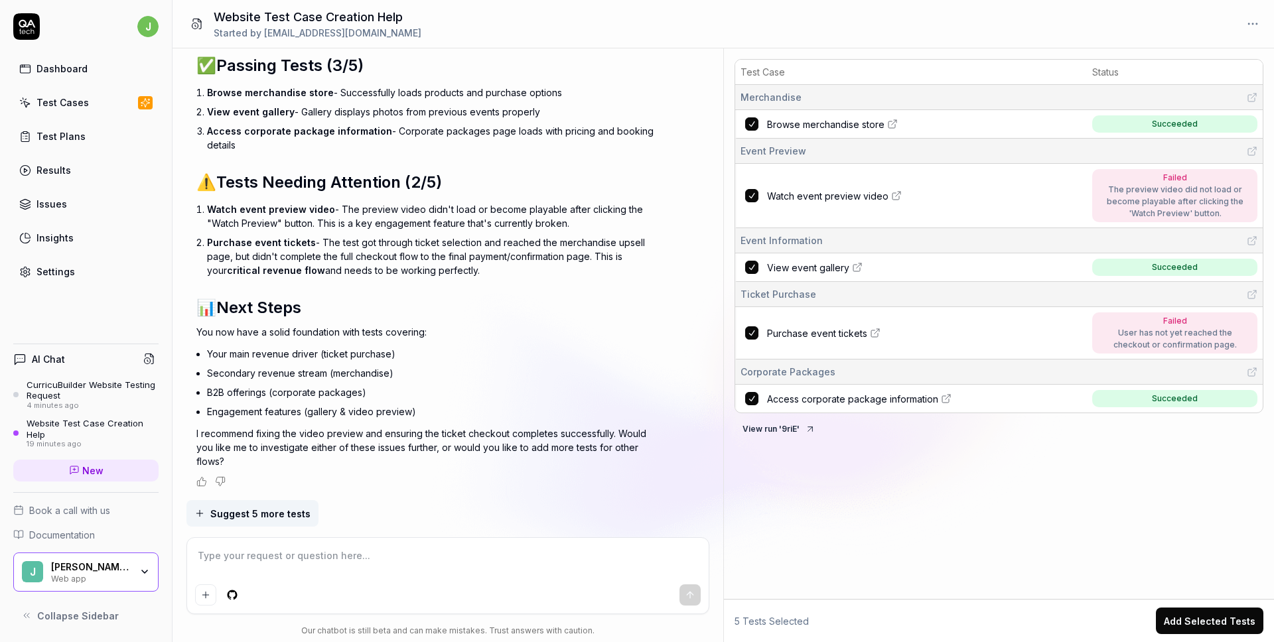
click at [145, 576] on icon "button" at bounding box center [144, 572] width 11 height 11
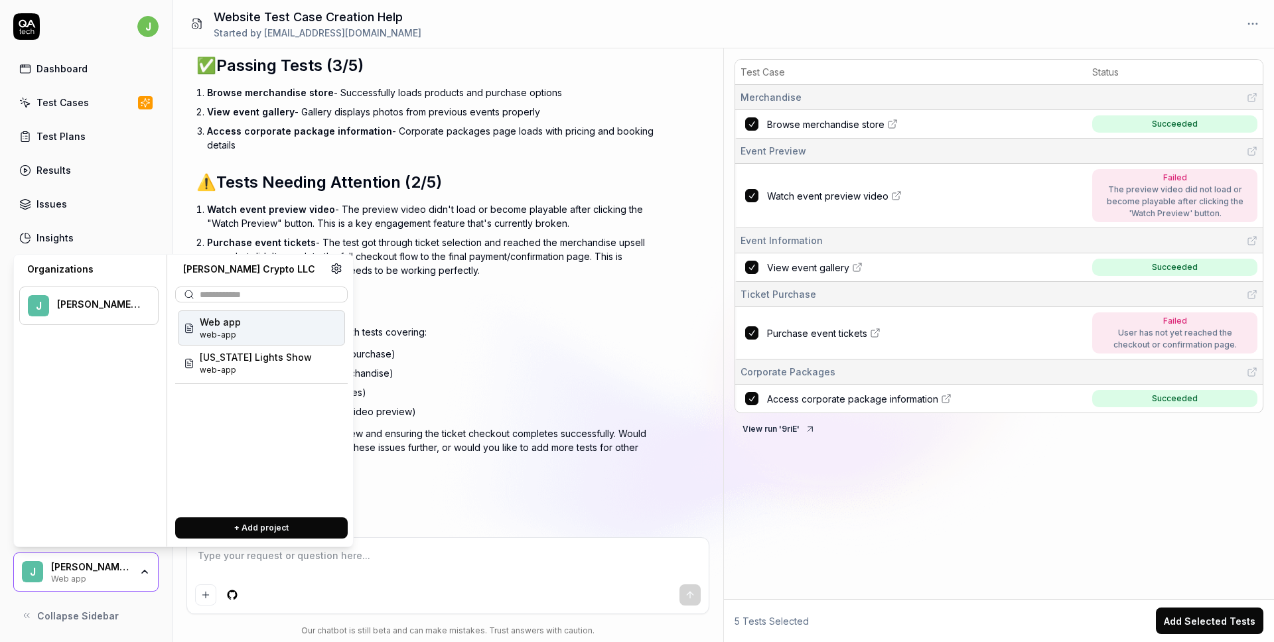
click at [463, 334] on p "You now have a solid foundation with tests covering:" at bounding box center [428, 332] width 465 height 14
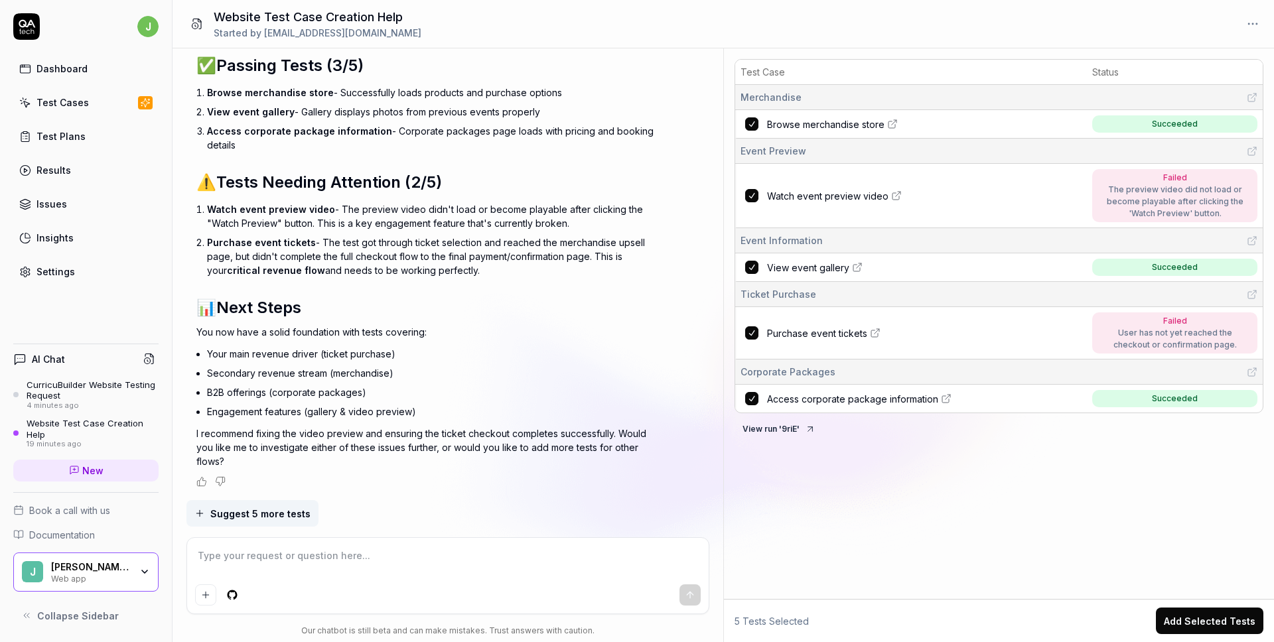
click at [88, 267] on link "Settings" at bounding box center [85, 272] width 145 height 26
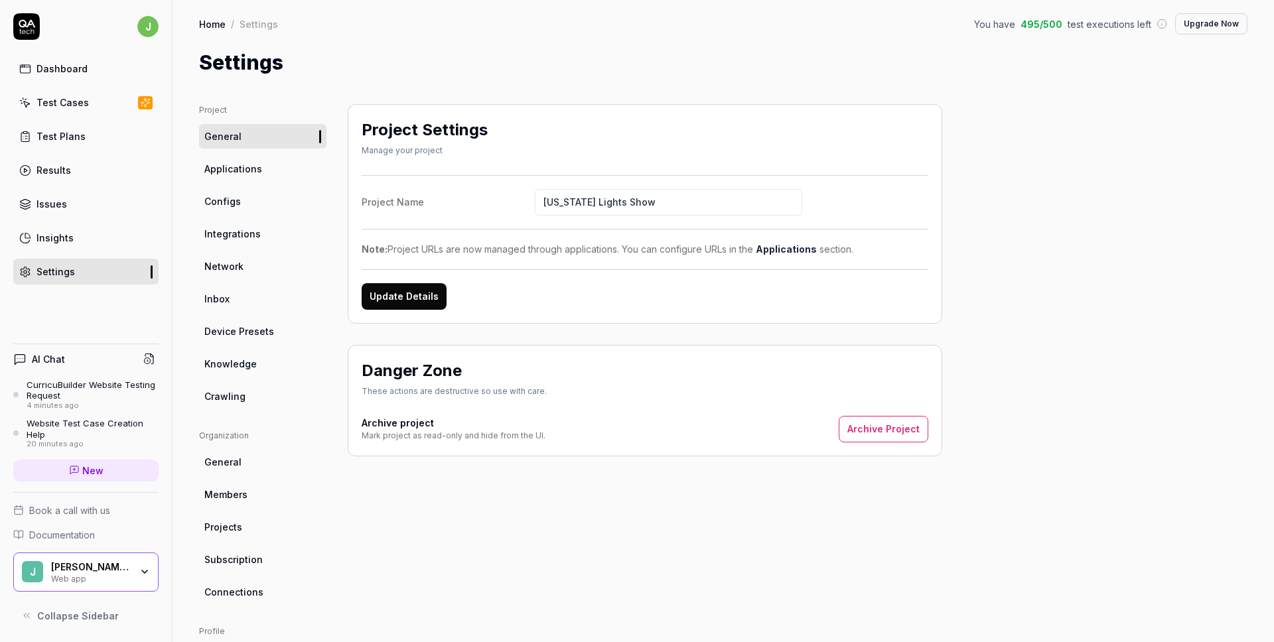
type input "[US_STATE] Lights Show"
click at [425, 286] on button "Update Details" at bounding box center [404, 296] width 85 height 27
click at [95, 100] on link "Test Cases" at bounding box center [85, 103] width 145 height 26
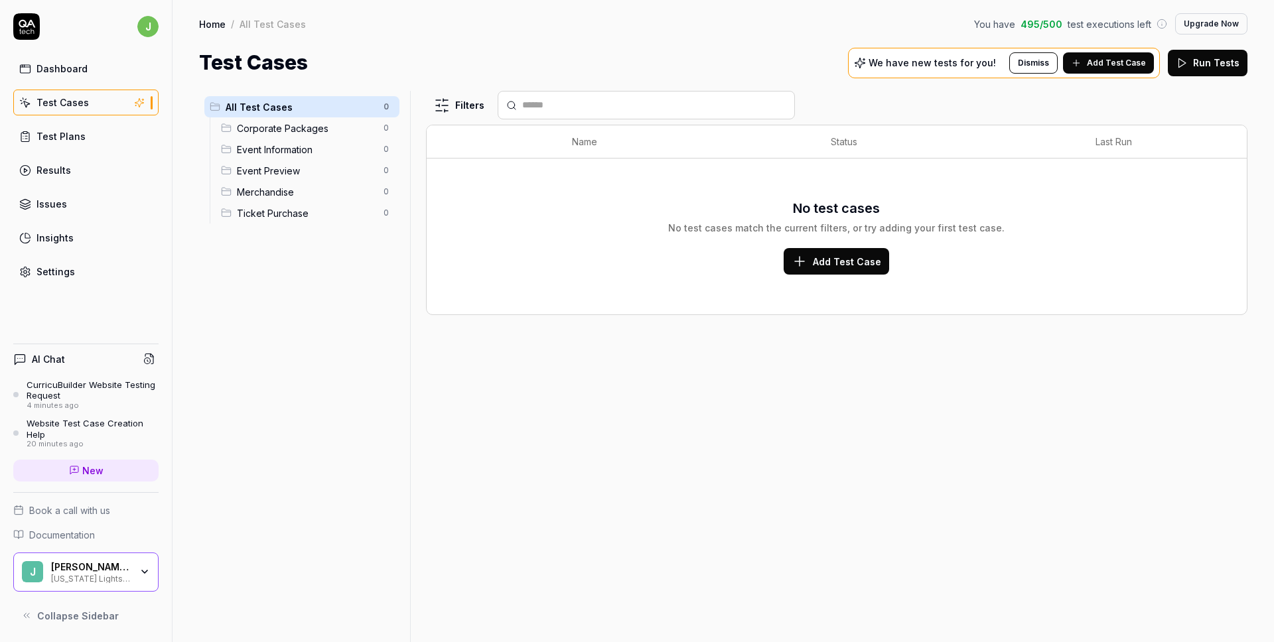
click at [102, 569] on div "[PERSON_NAME] Crypto LLC" at bounding box center [91, 567] width 80 height 12
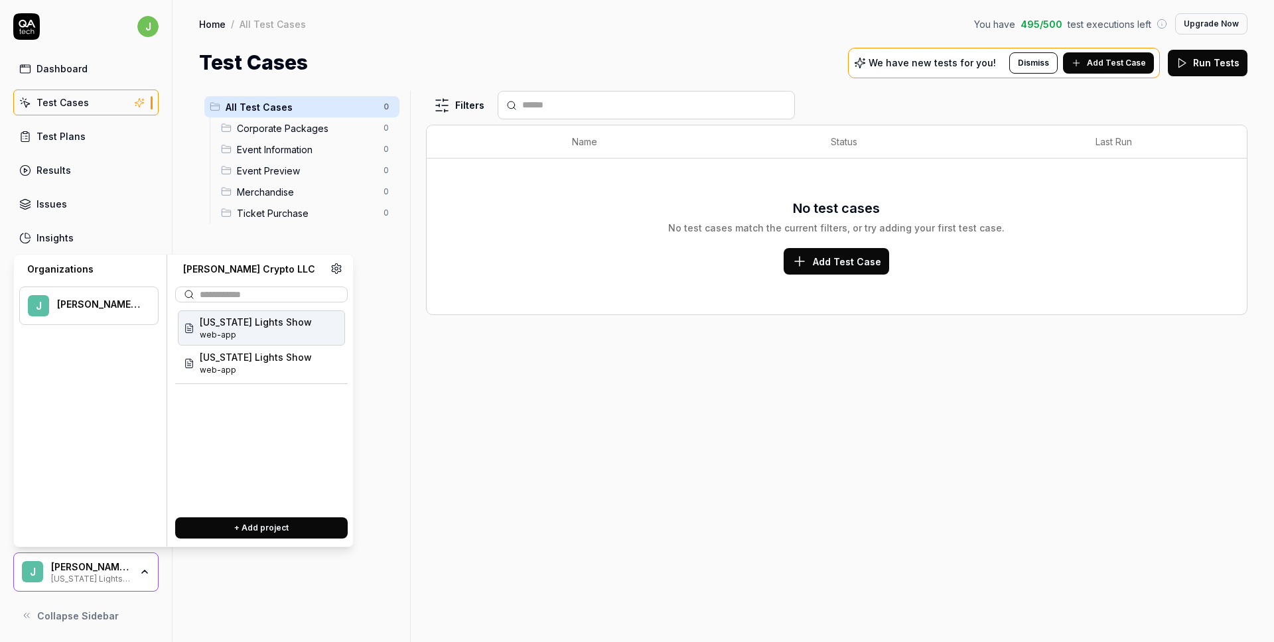
click at [245, 532] on button "+ Add project" at bounding box center [261, 528] width 173 height 21
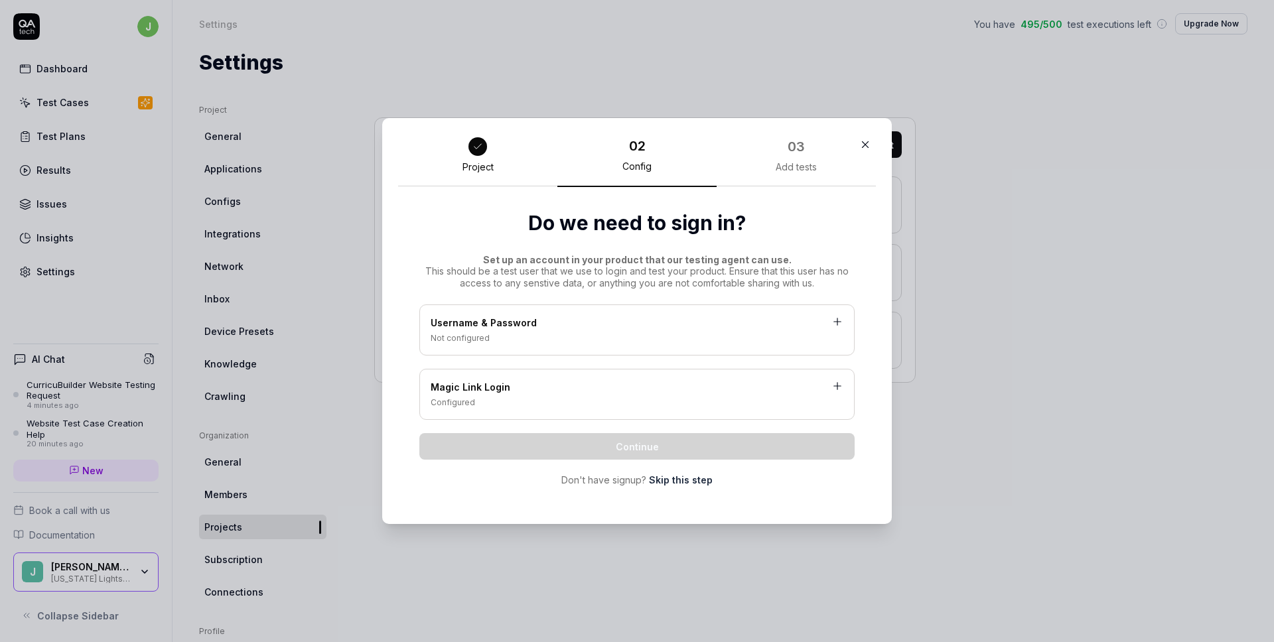
click at [533, 328] on div "Username & Password" at bounding box center [637, 324] width 413 height 17
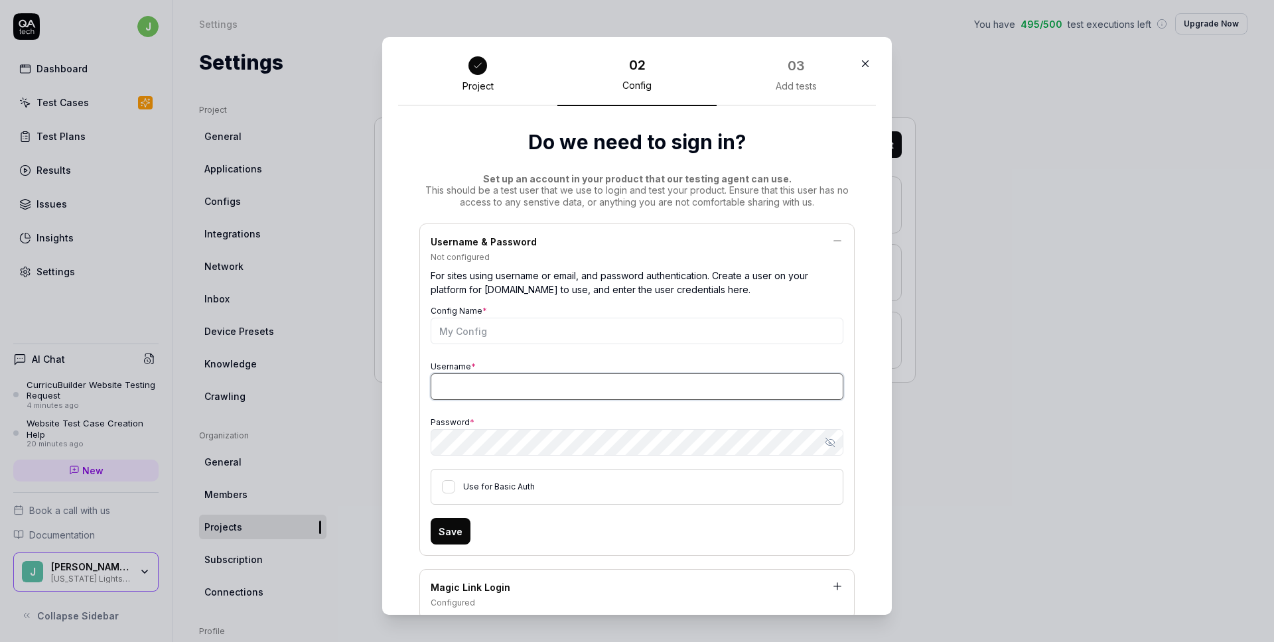
type input "[EMAIL_ADDRESS][DOMAIN_NAME]"
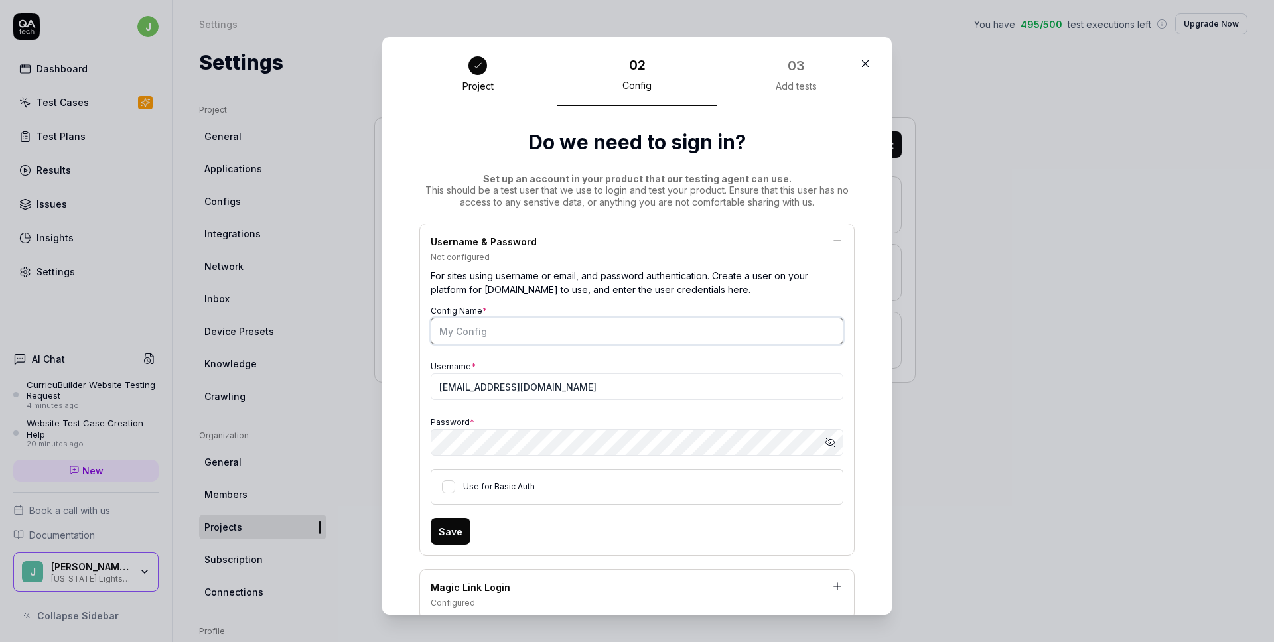
click at [522, 334] on input "Config Name *" at bounding box center [637, 331] width 413 height 27
type input "Paid user"
click at [826, 441] on icon "button" at bounding box center [829, 442] width 7 height 5
click at [452, 488] on button "Use for Basic Auth" at bounding box center [448, 486] width 13 height 13
click at [450, 528] on button "Save" at bounding box center [451, 531] width 40 height 27
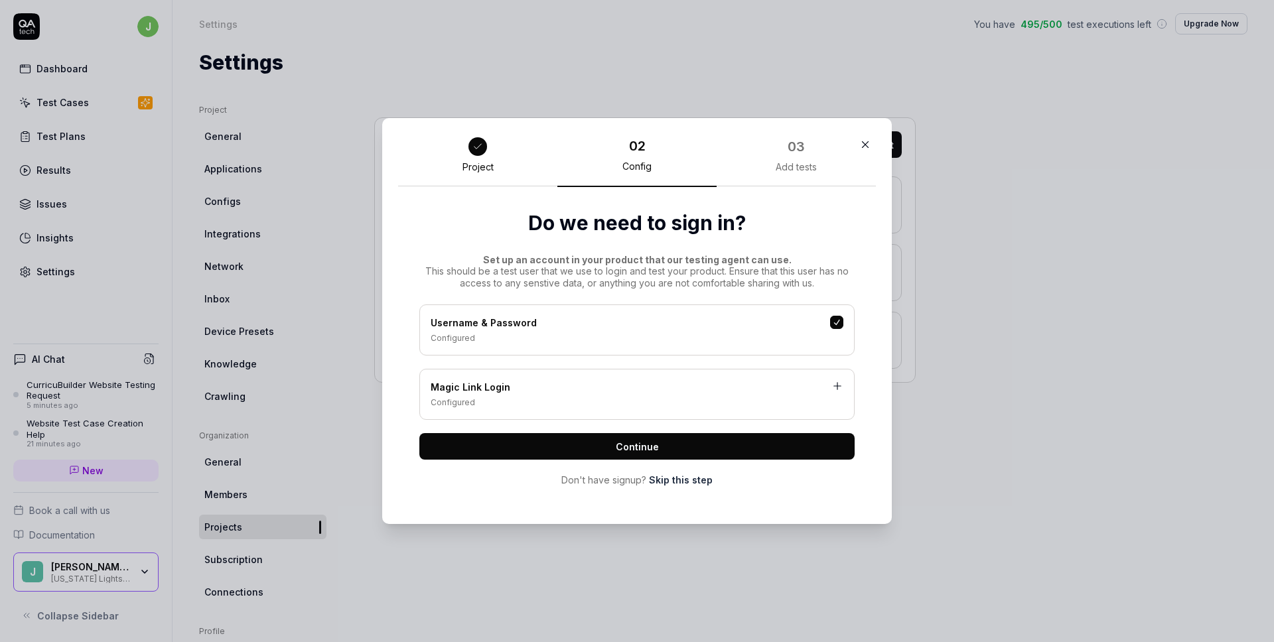
click at [631, 435] on button "Continue" at bounding box center [636, 446] width 435 height 27
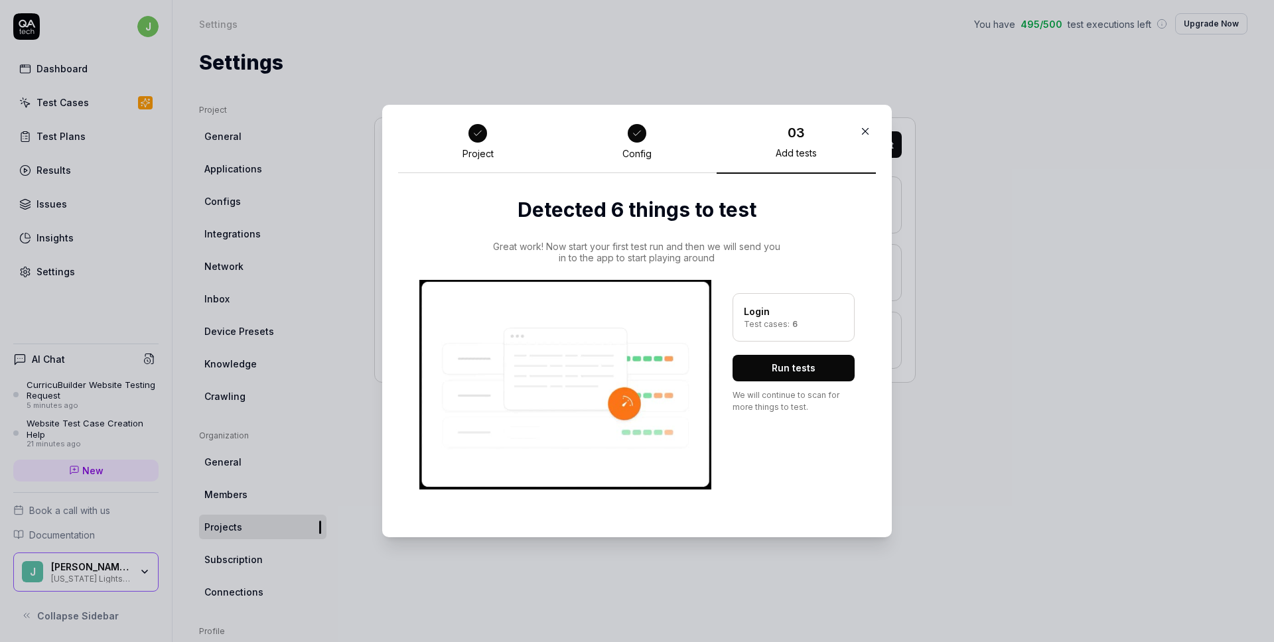
click at [800, 364] on button "Run tests" at bounding box center [794, 368] width 122 height 27
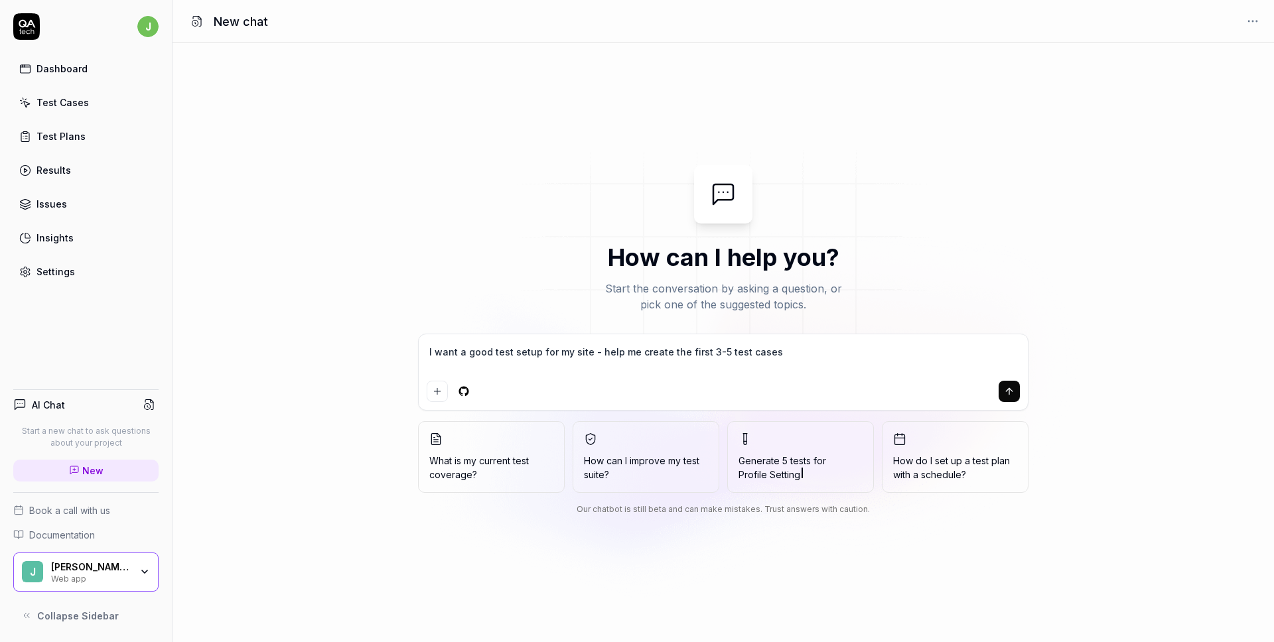
type textarea "*"
type textarea "I want a good test setup for my site - help me create the first 3-5 test cases`"
type textarea "*"
type textarea "I want a good test setup for my site - help me create the first 3-5 test cases`"
type textarea "*"
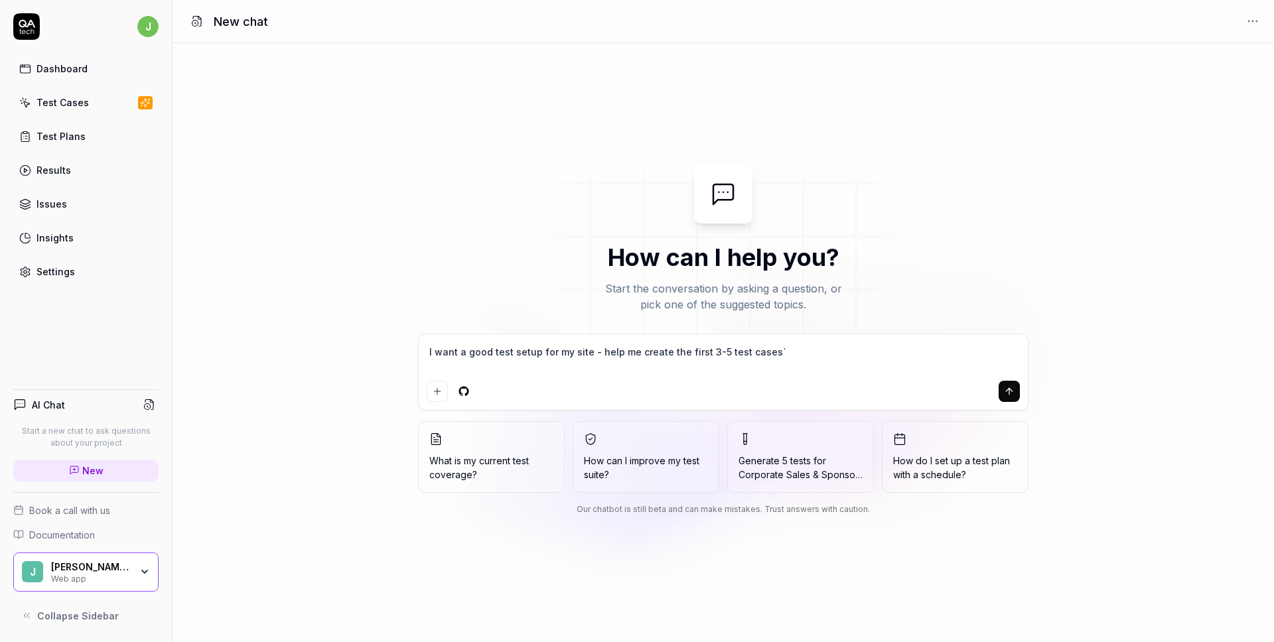
click at [88, 266] on link "Settings" at bounding box center [85, 272] width 145 height 26
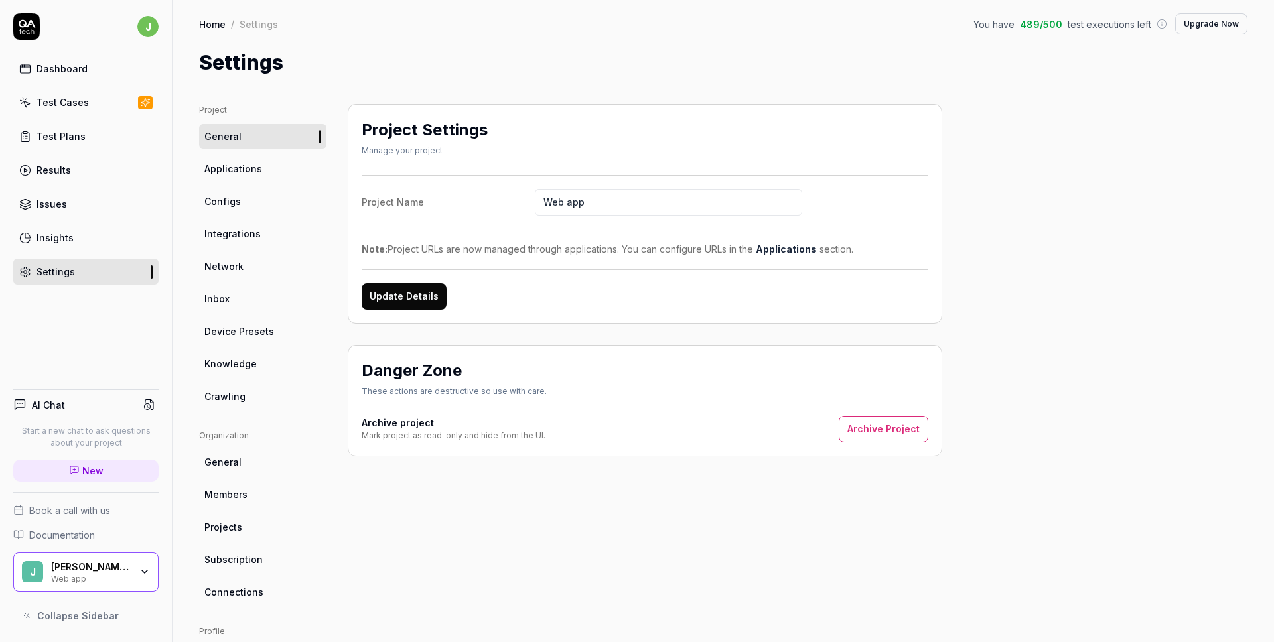
click at [660, 198] on input "Web app" at bounding box center [668, 202] width 267 height 27
type input "Curricubuilder"
click at [413, 301] on button "Update Details" at bounding box center [404, 296] width 85 height 27
click at [145, 571] on icon "button" at bounding box center [144, 572] width 11 height 11
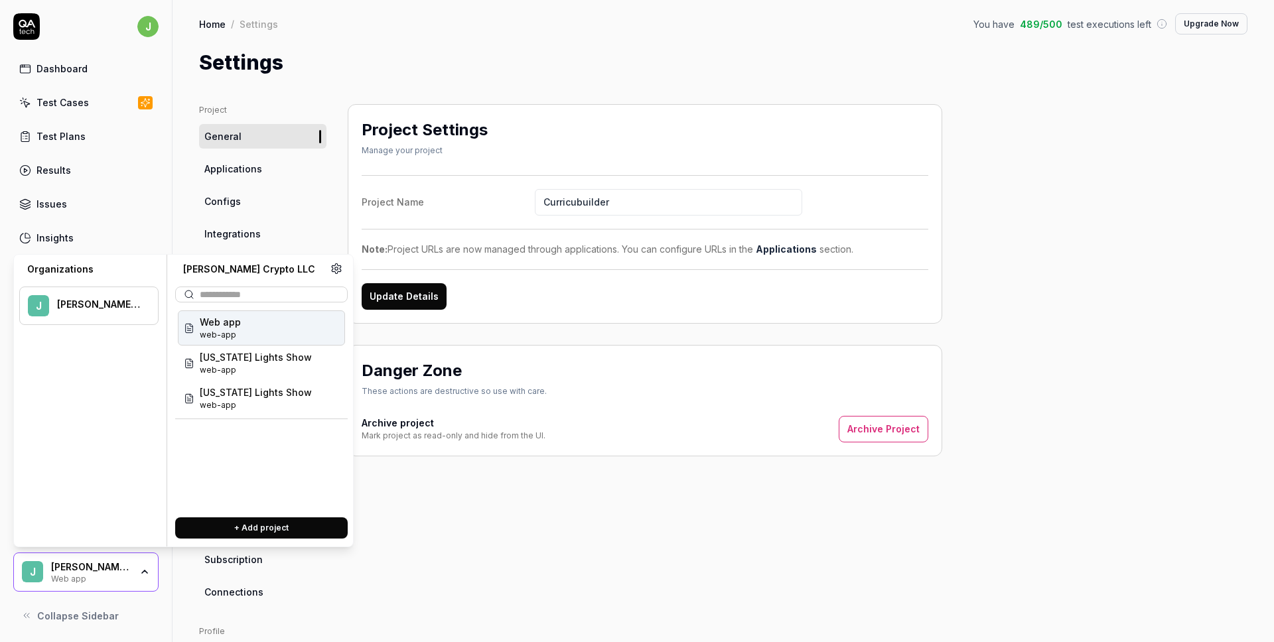
click at [145, 571] on icon "button" at bounding box center [144, 572] width 5 height 3
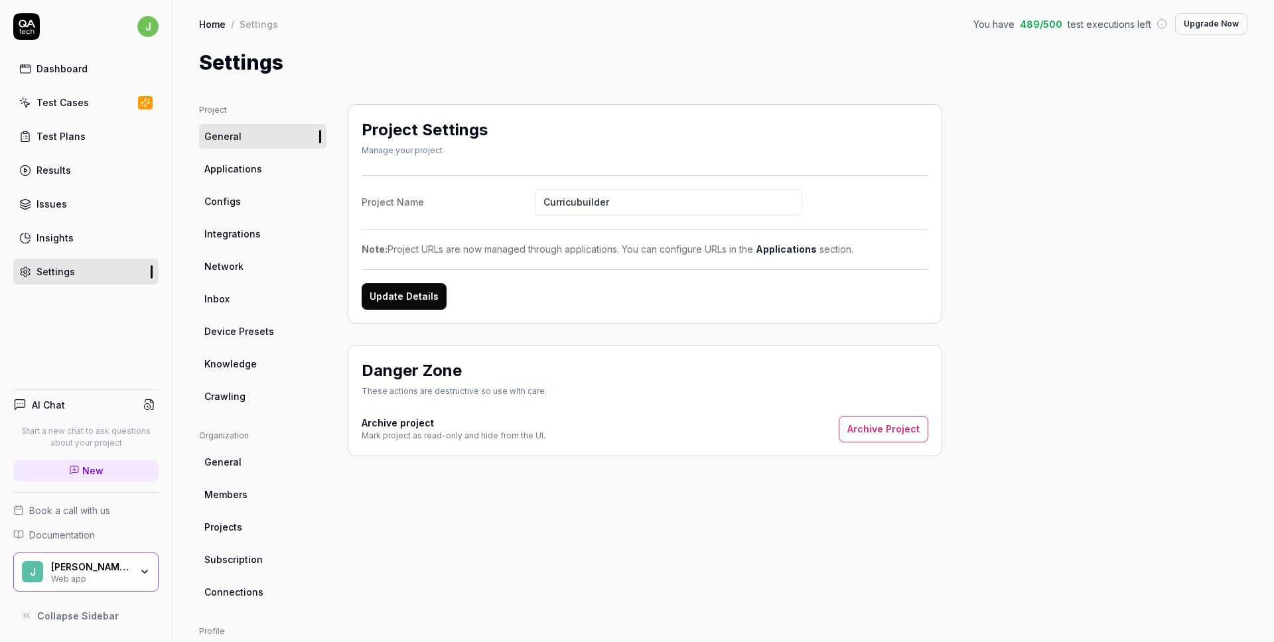
click at [296, 167] on link "Applications" at bounding box center [262, 169] width 127 height 25
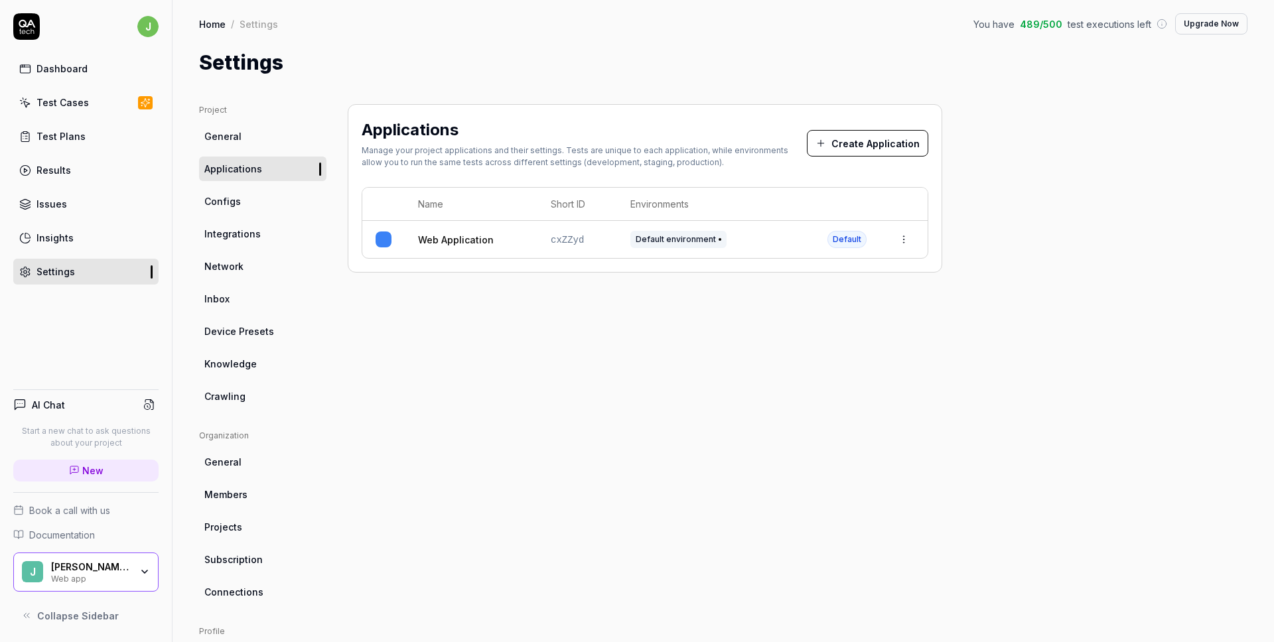
click at [848, 136] on button "Create Application" at bounding box center [867, 143] width 121 height 27
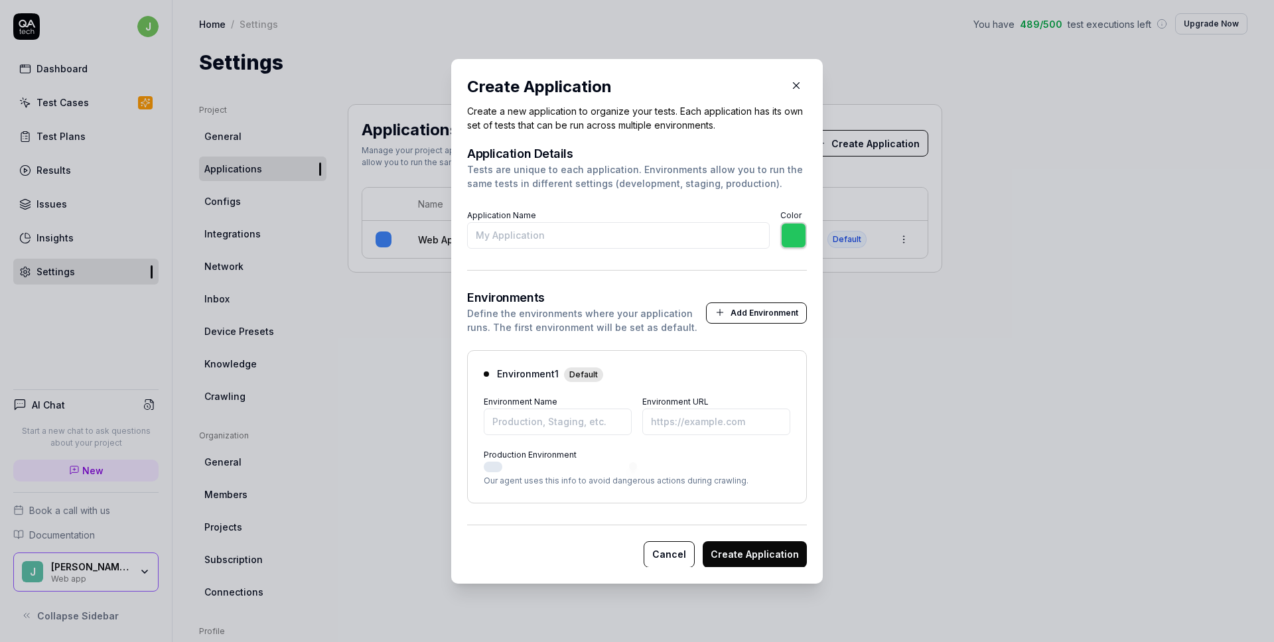
type input "C"
type input "*******"
type input "Curricubuilder"
type input "*******"
click at [561, 415] on input "Environment Name" at bounding box center [558, 421] width 148 height 27
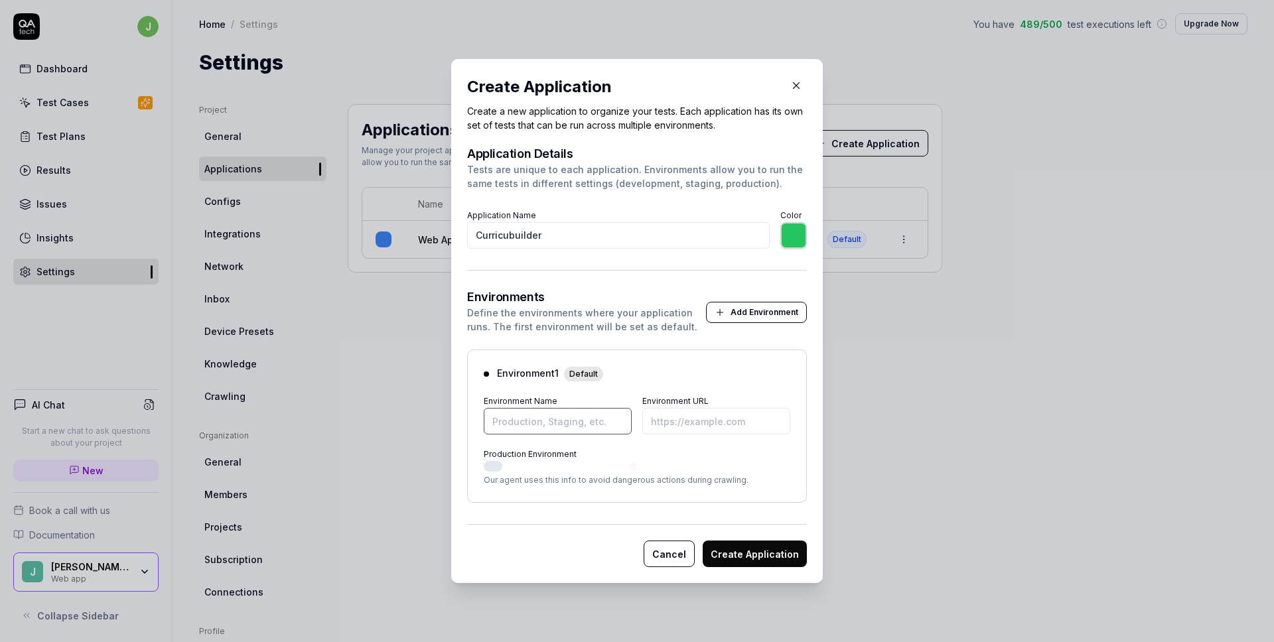
type input "*******"
type input "O"
type input "*******"
type input "Production"
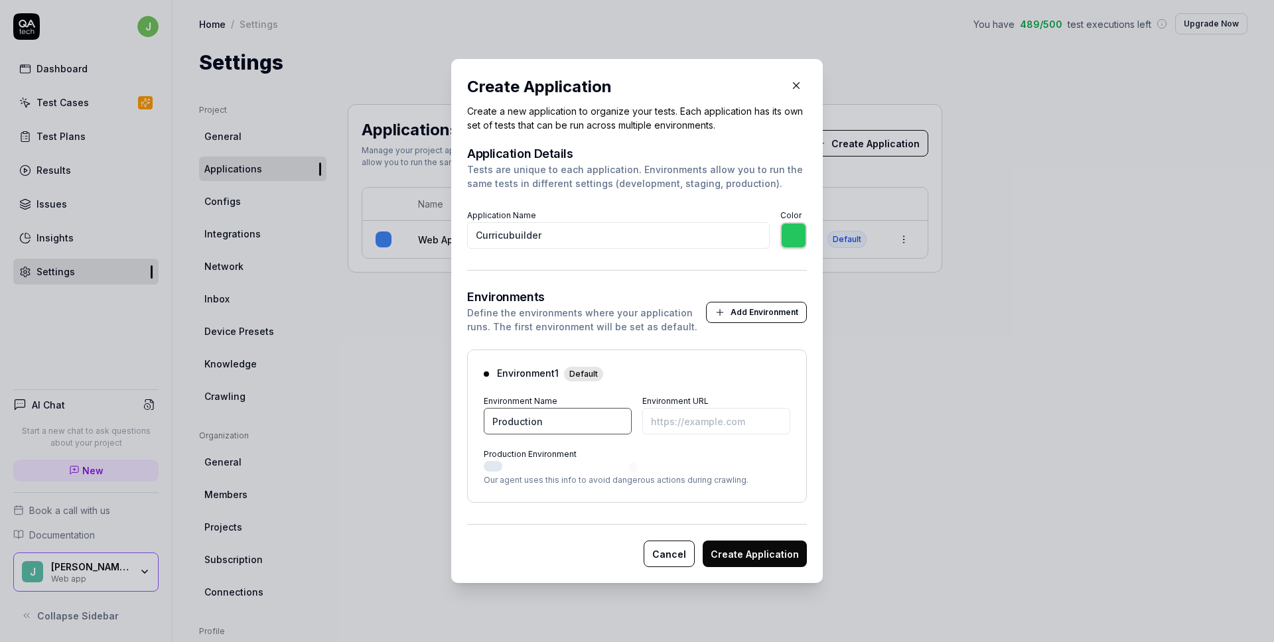
type input "*******"
type input "Curricubuilder Production"
paste input "[URL][DOMAIN_NAME]"
type input "*******"
type input "[URL][DOMAIN_NAME]"
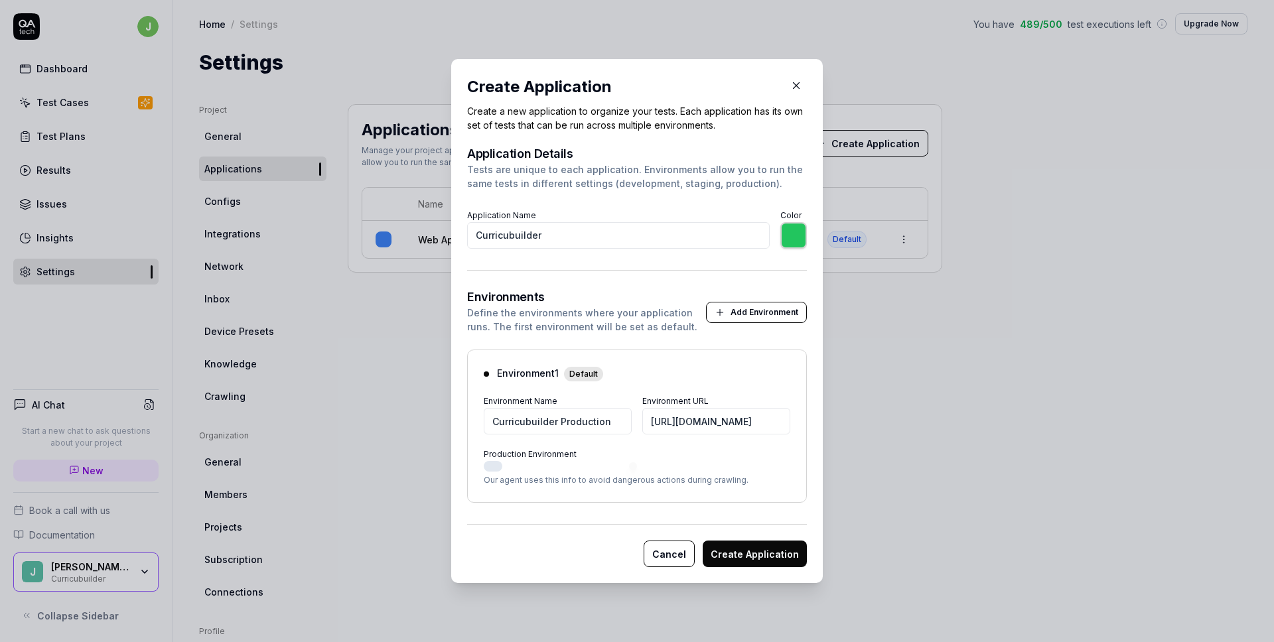
click at [733, 553] on button "Create Application" at bounding box center [755, 554] width 104 height 27
type input "*******"
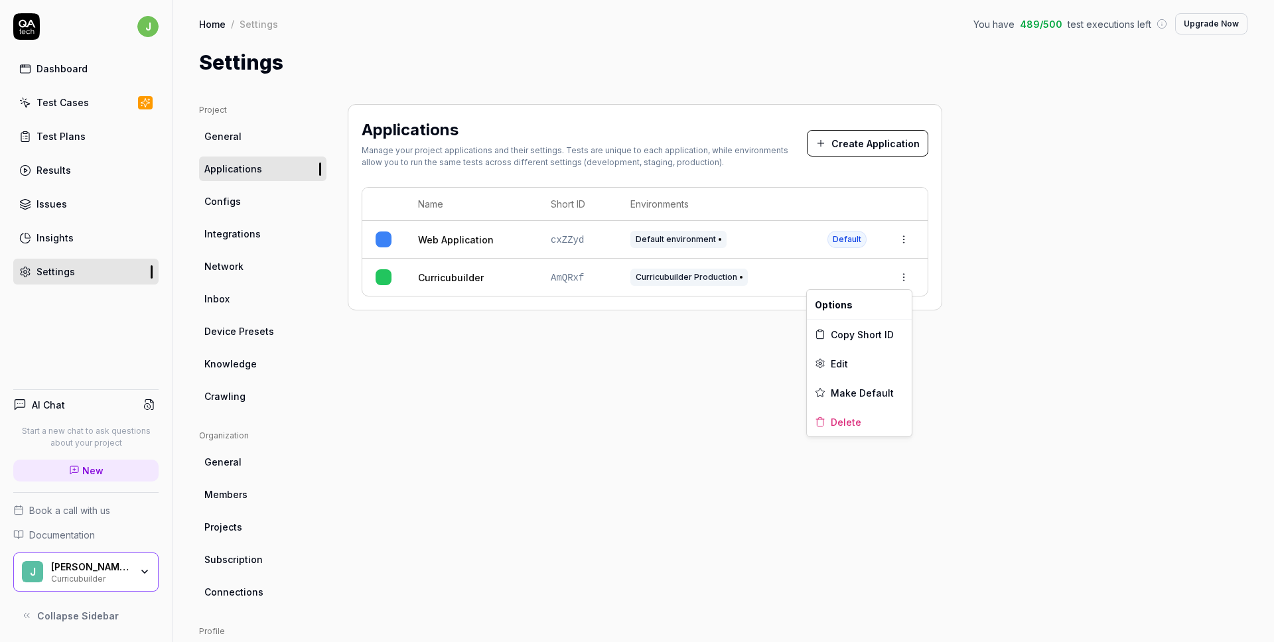
click at [908, 283] on html "j Dashboard Test Cases Test Plans Results Issues Insights Settings AI Chat Star…" at bounding box center [637, 321] width 1274 height 642
click at [852, 356] on div "Edit" at bounding box center [859, 363] width 105 height 29
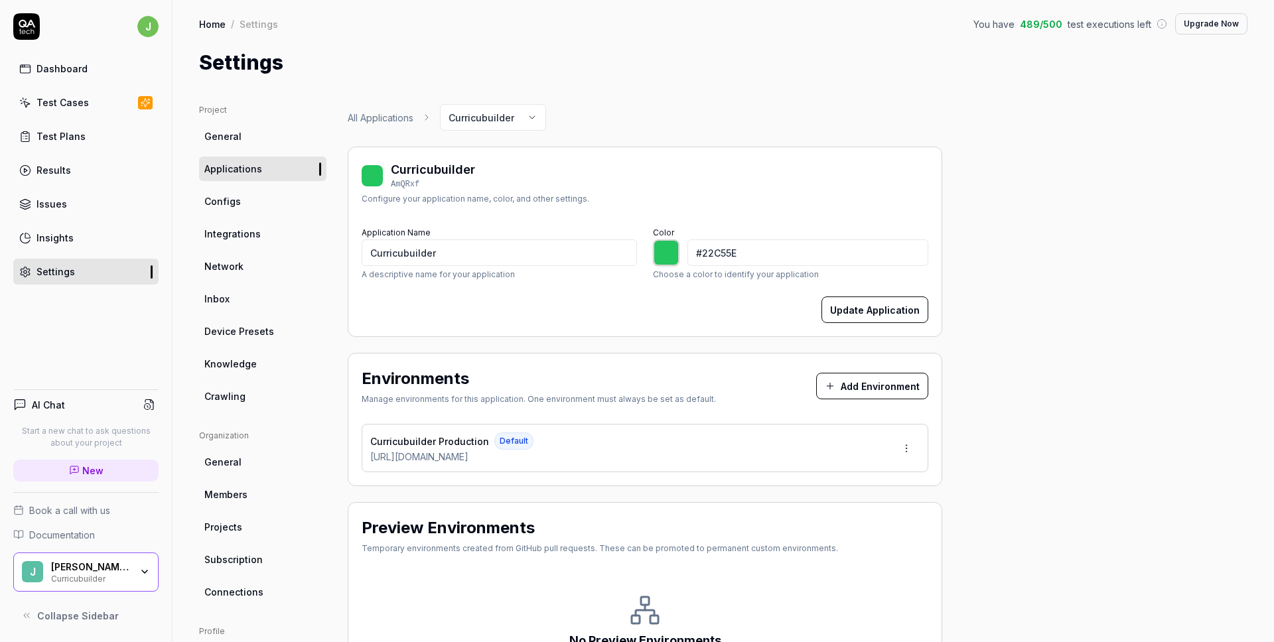
scroll to position [152, 0]
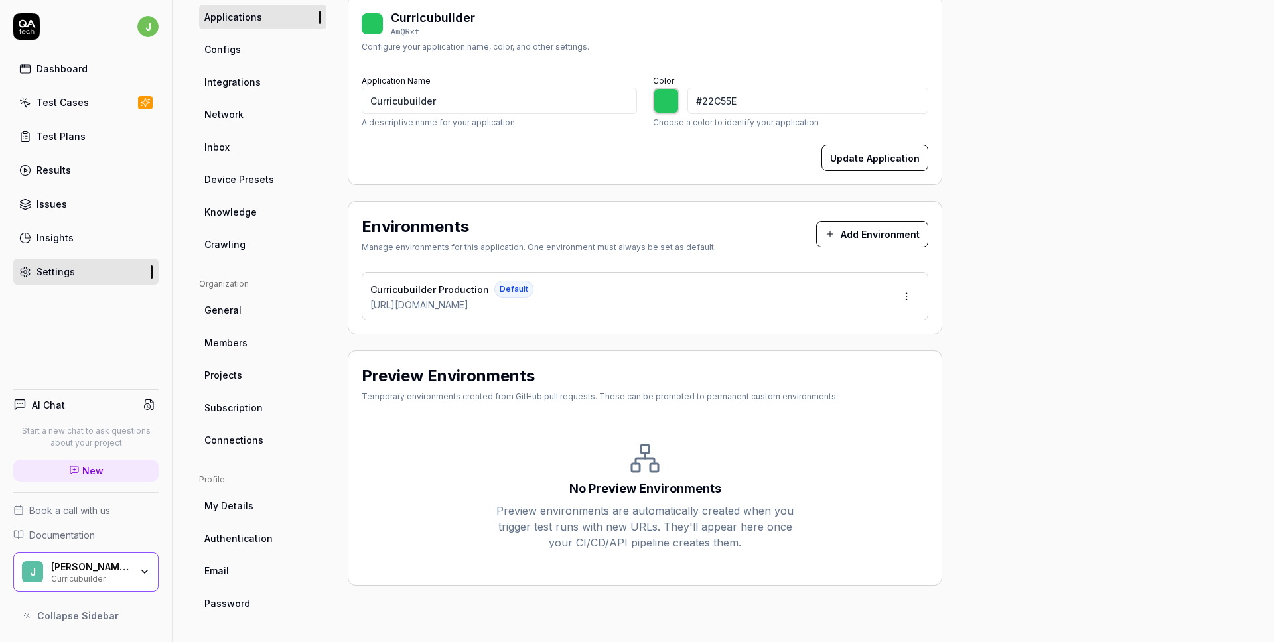
type input "*******"
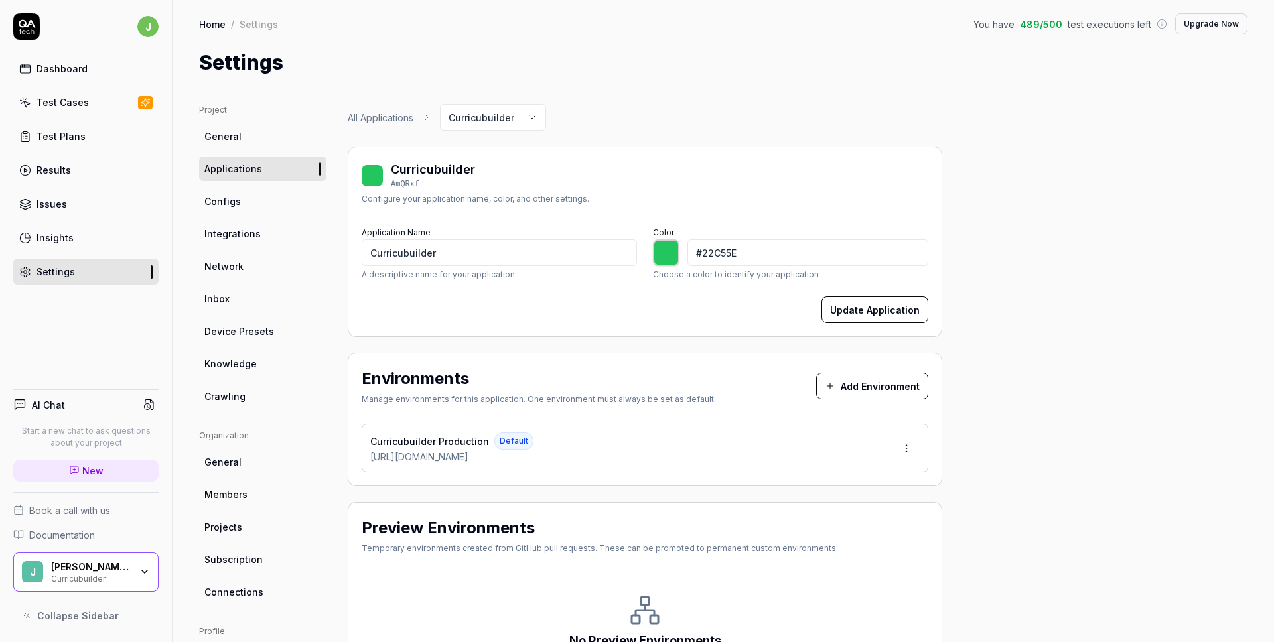
click at [270, 198] on link "Configs" at bounding box center [262, 201] width 127 height 25
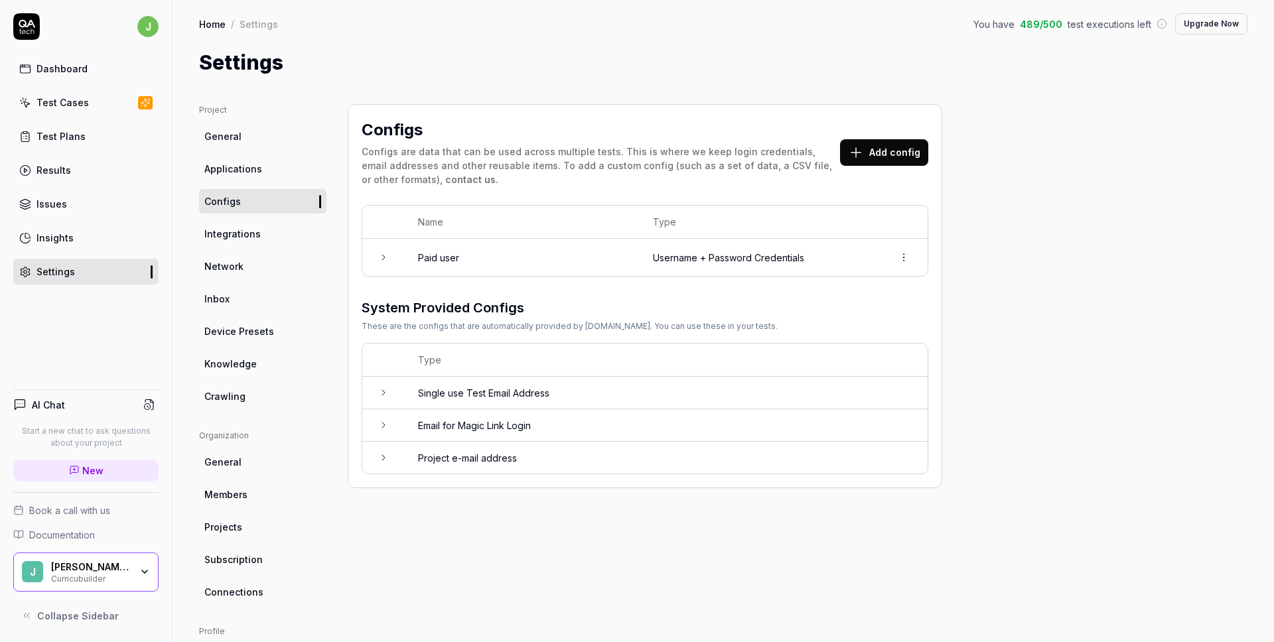
click at [255, 233] on span "Integrations" at bounding box center [232, 234] width 56 height 14
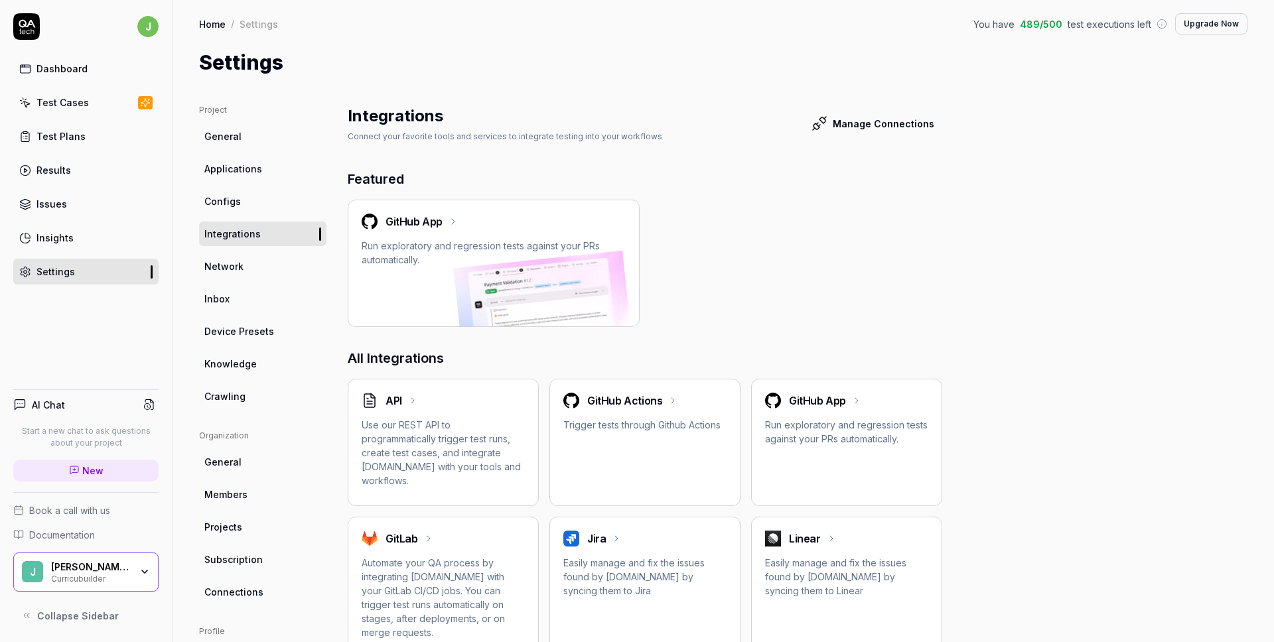
click at [76, 101] on div "Test Cases" at bounding box center [62, 103] width 52 height 14
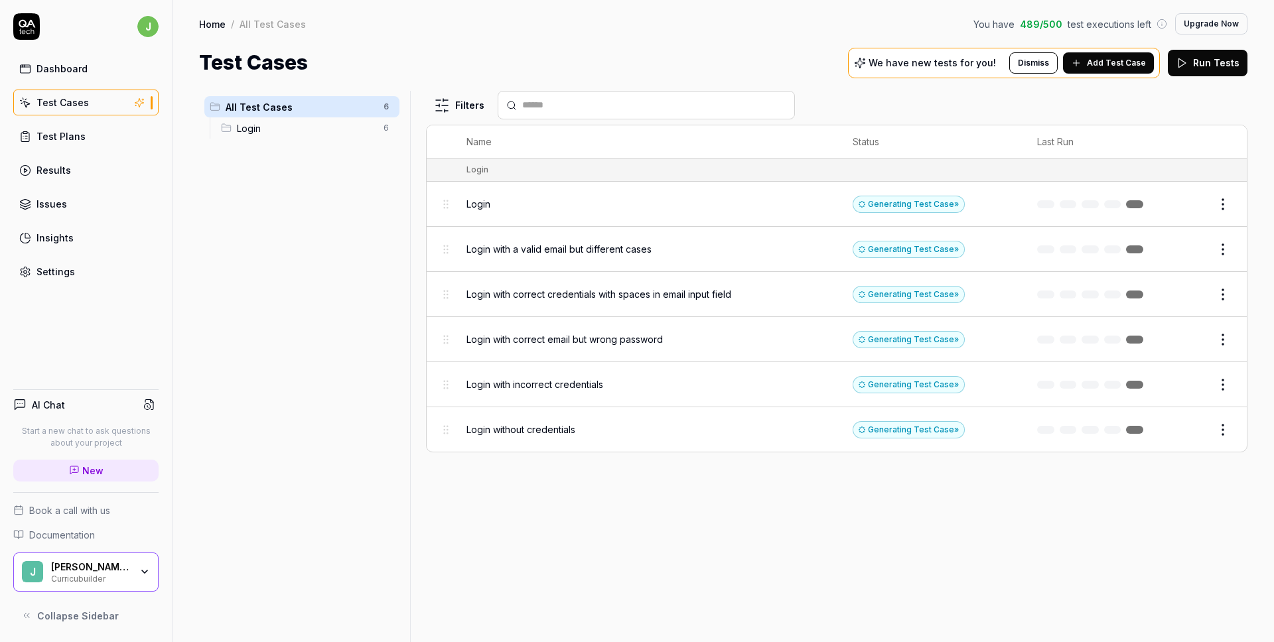
click at [1101, 62] on span "Add Test Case" at bounding box center [1116, 63] width 59 height 12
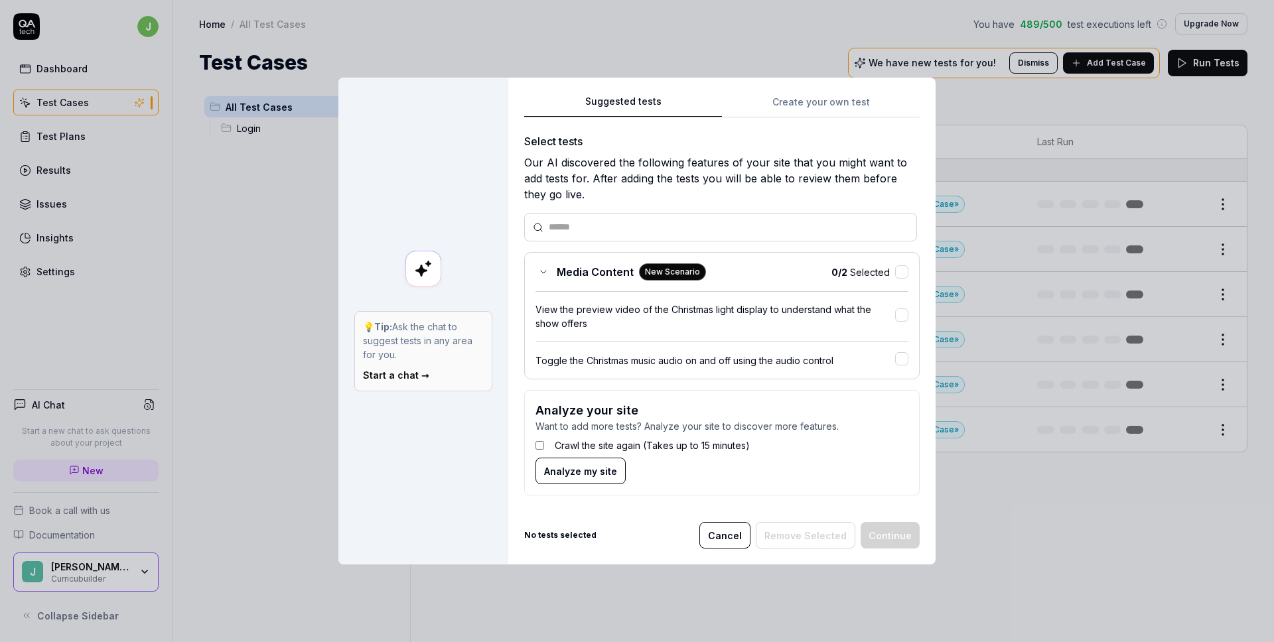
click at [583, 470] on span "Analyze my site" at bounding box center [580, 472] width 73 height 14
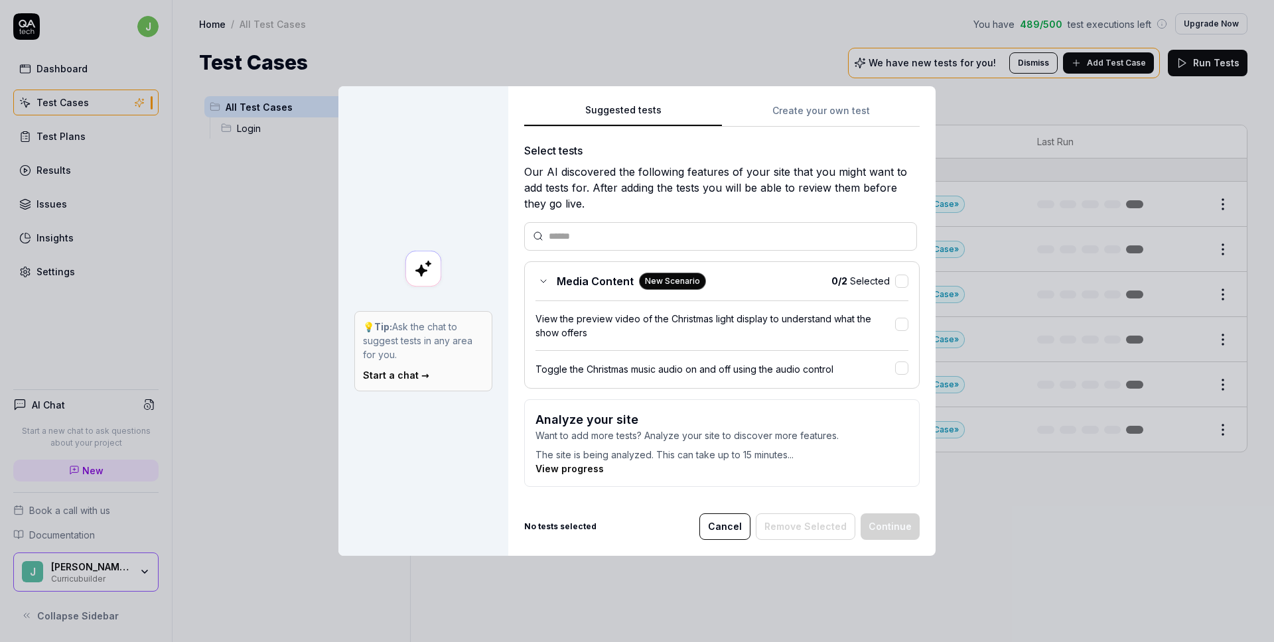
click at [719, 518] on button "Cancel" at bounding box center [724, 527] width 51 height 27
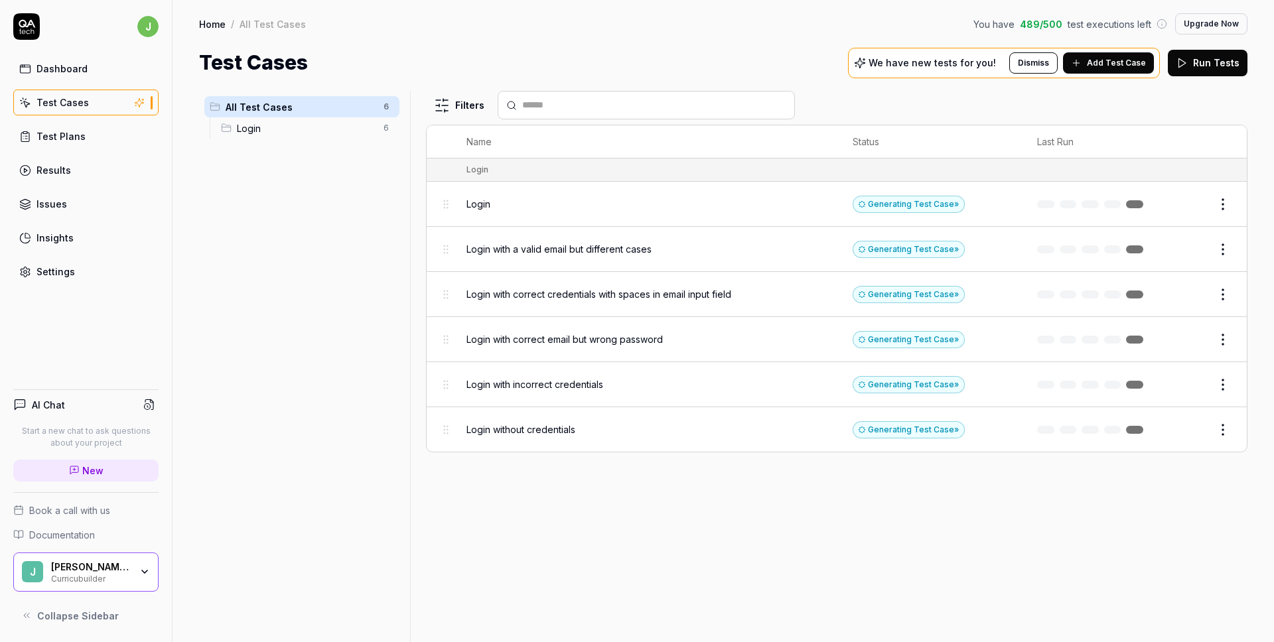
click at [254, 127] on span "Login" at bounding box center [306, 128] width 139 height 14
click at [111, 60] on link "Dashboard" at bounding box center [85, 69] width 145 height 26
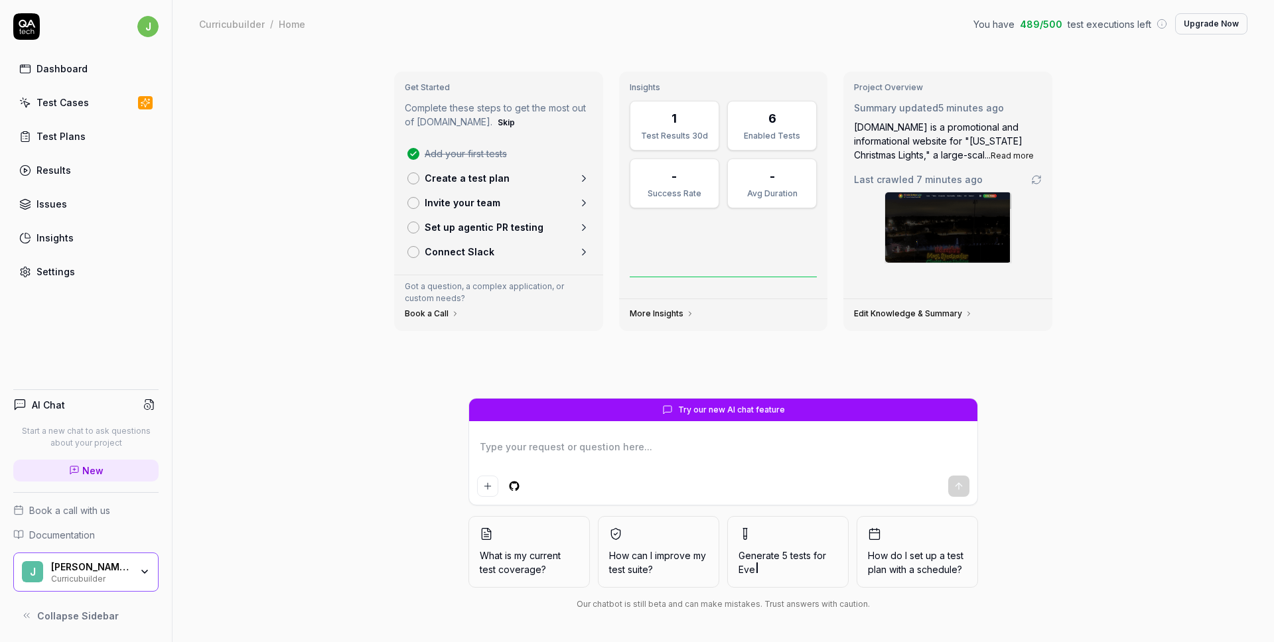
click at [134, 571] on div "[PERSON_NAME] Crypto LLC Curricubuilder" at bounding box center [95, 572] width 88 height 23
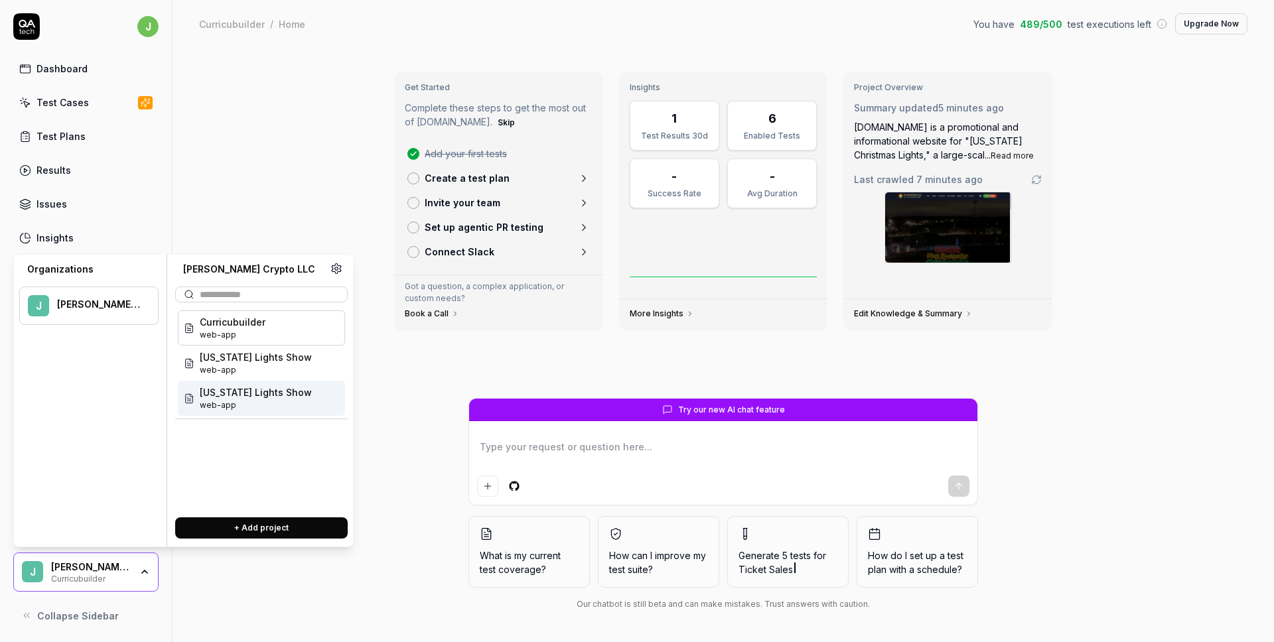
click at [240, 393] on span "[US_STATE] Lights Show" at bounding box center [256, 393] width 112 height 14
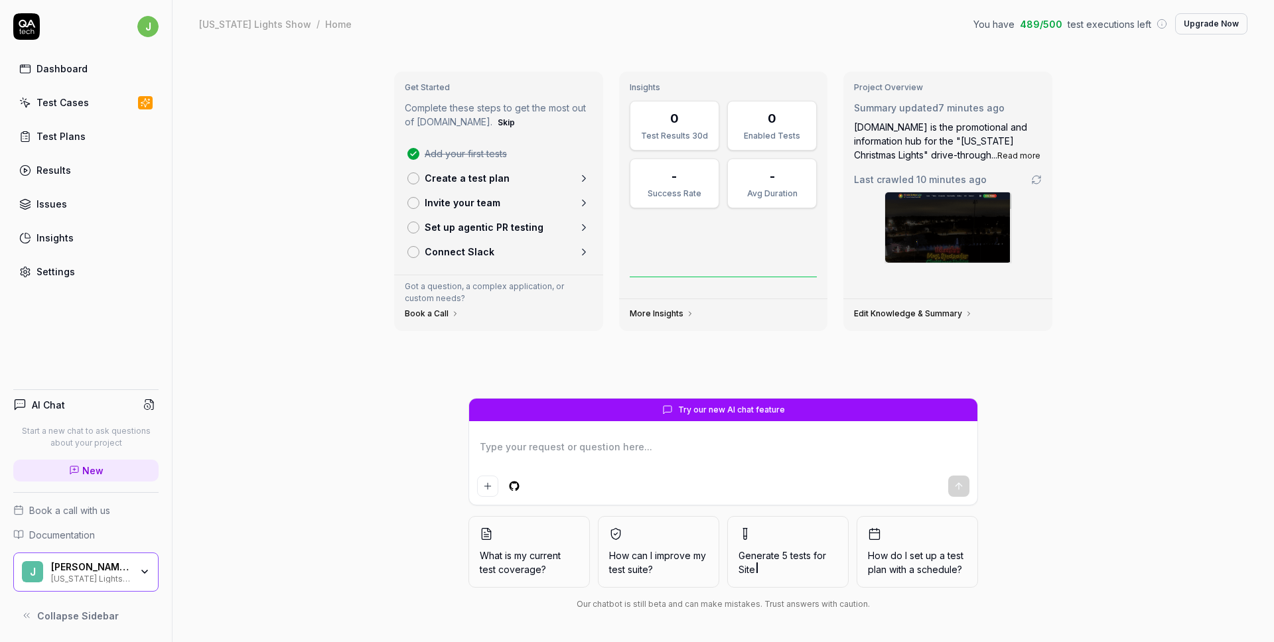
click at [84, 98] on div "Test Cases" at bounding box center [62, 103] width 52 height 14
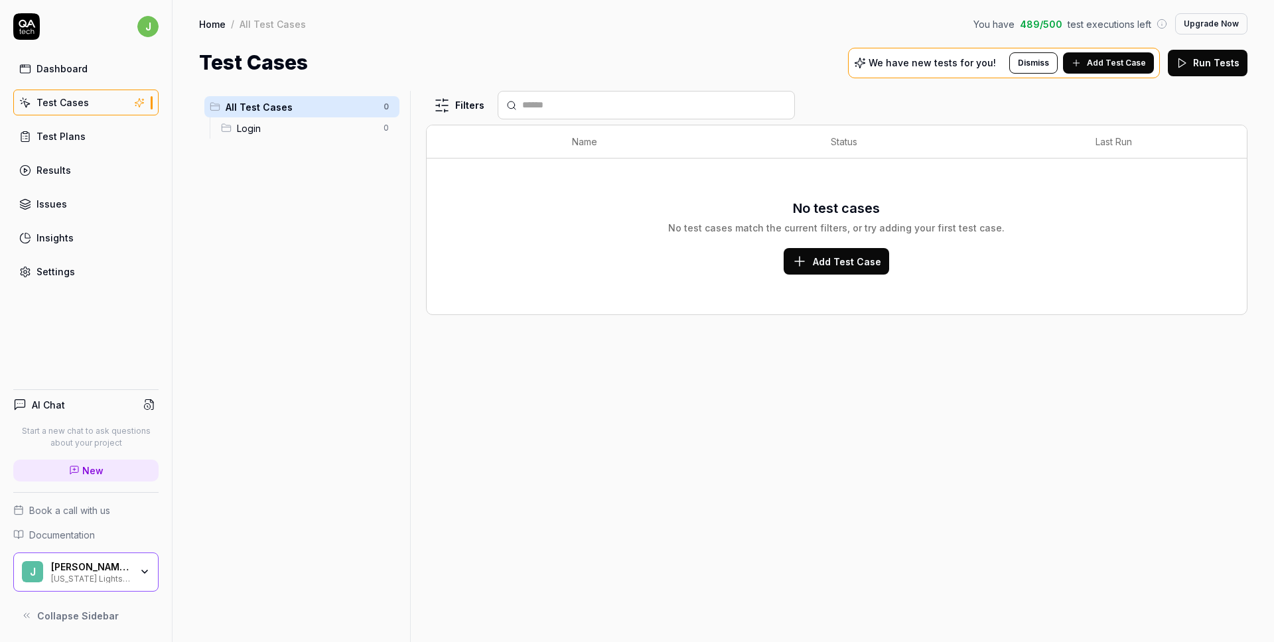
click at [101, 567] on div "[PERSON_NAME] Crypto LLC" at bounding box center [91, 567] width 80 height 12
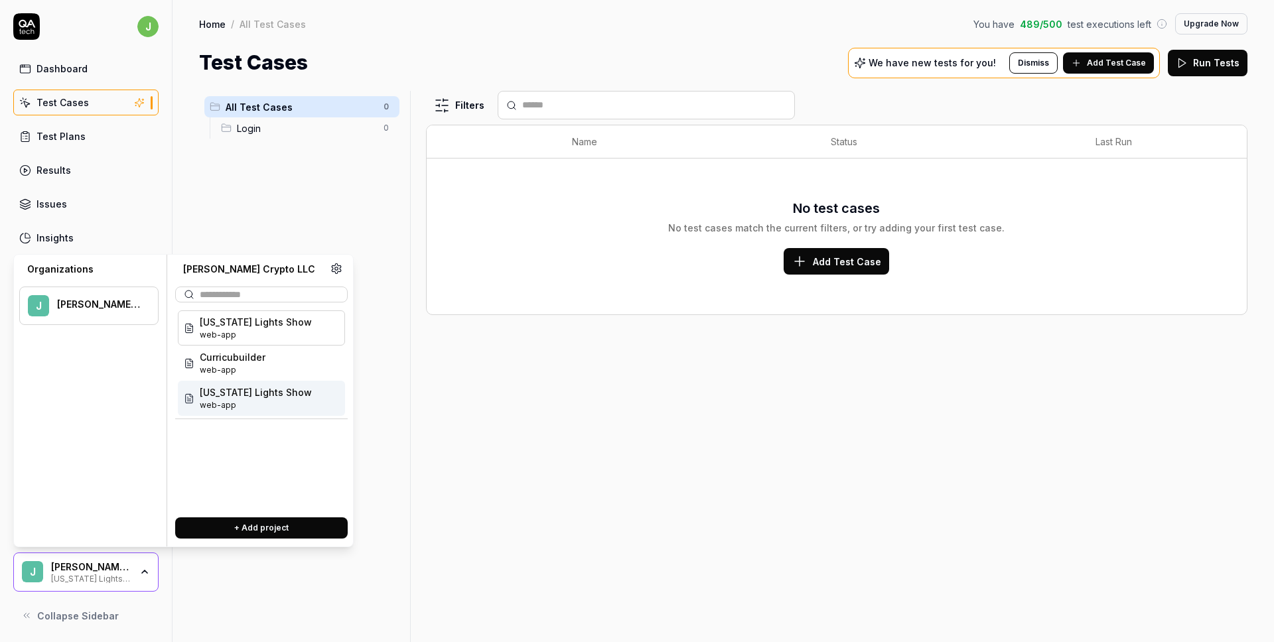
click at [238, 392] on span "[US_STATE] Lights Show" at bounding box center [256, 393] width 112 height 14
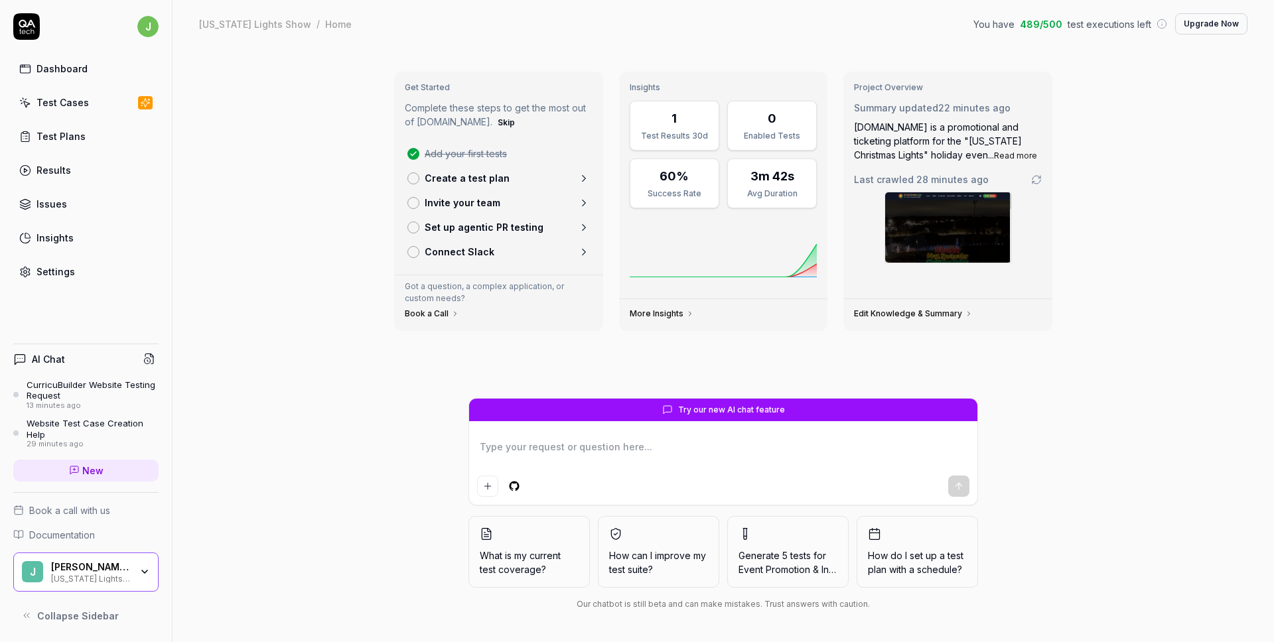
click at [68, 108] on div "Test Cases" at bounding box center [62, 103] width 52 height 14
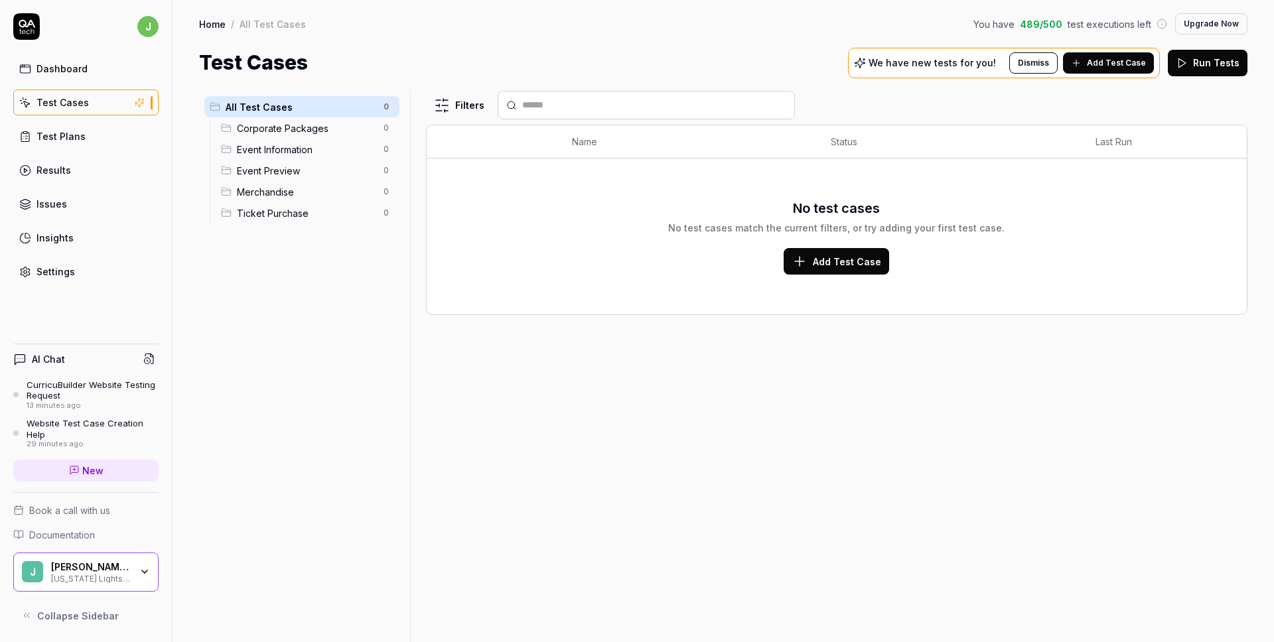
click at [1104, 63] on span "Add Test Case" at bounding box center [1116, 63] width 59 height 12
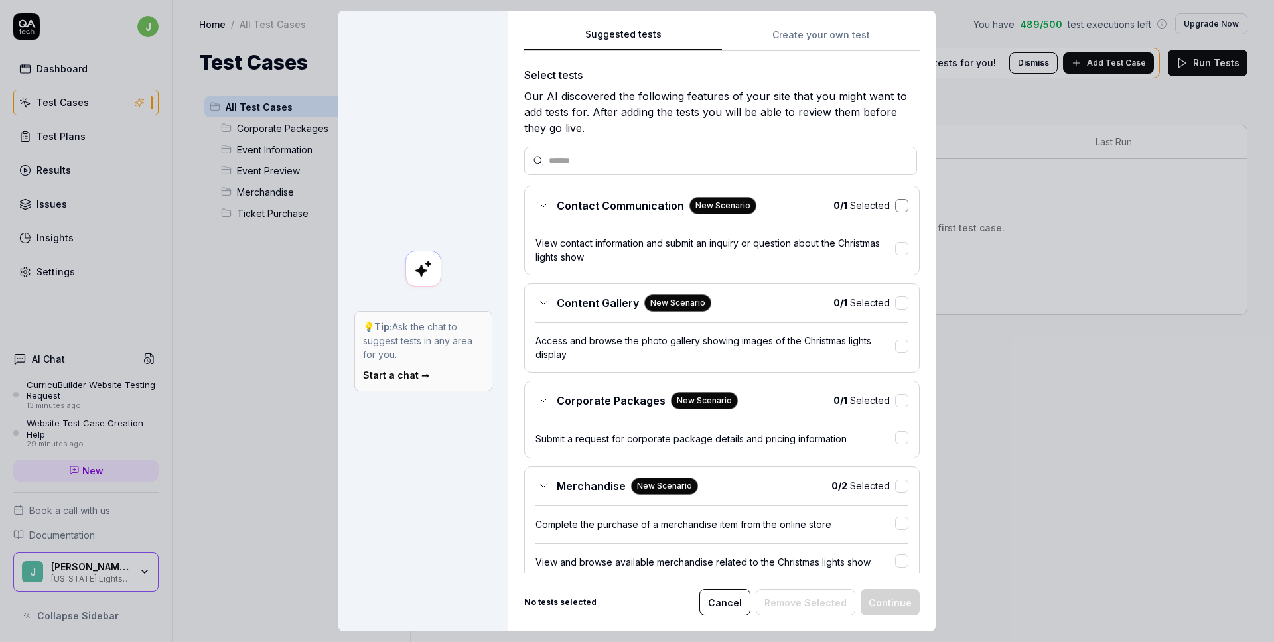
click at [897, 202] on button "button" at bounding box center [901, 205] width 13 height 13
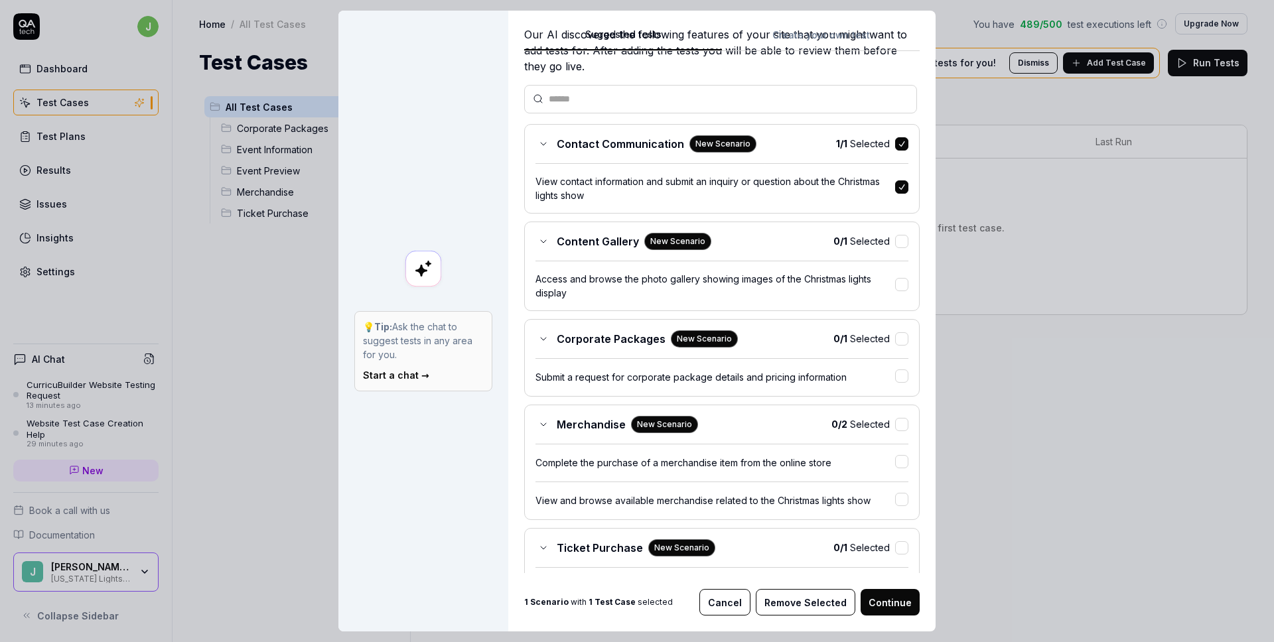
scroll to position [102, 0]
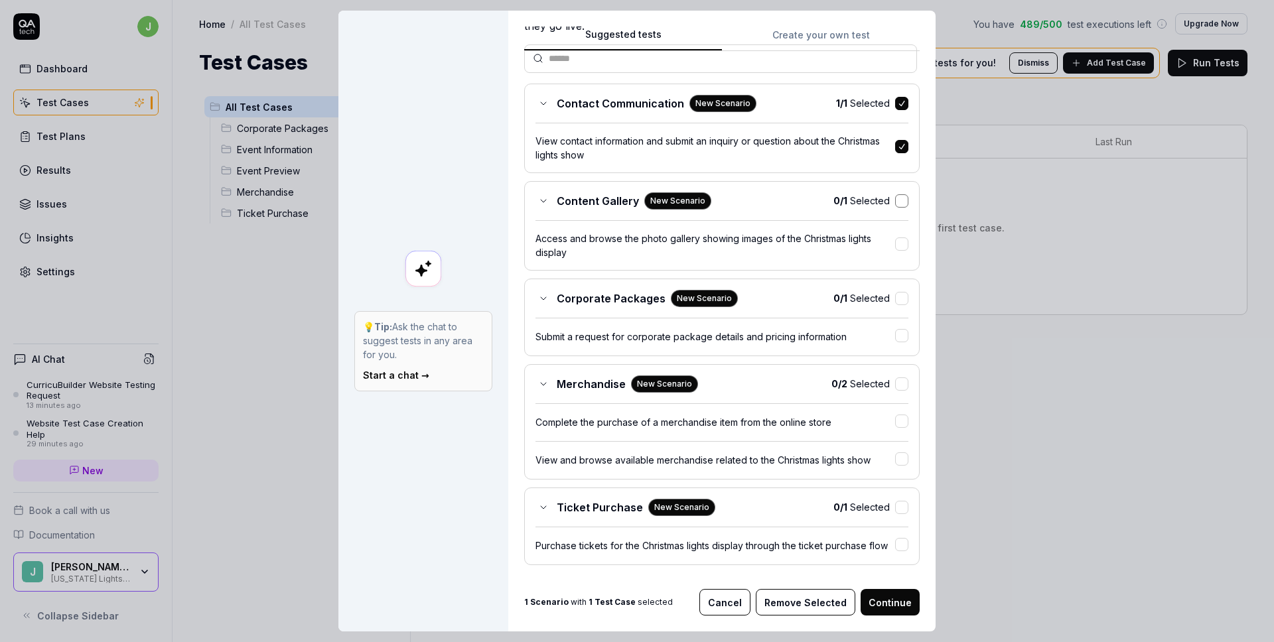
click at [903, 194] on button "button" at bounding box center [901, 200] width 13 height 13
click at [899, 292] on button "button" at bounding box center [901, 298] width 13 height 13
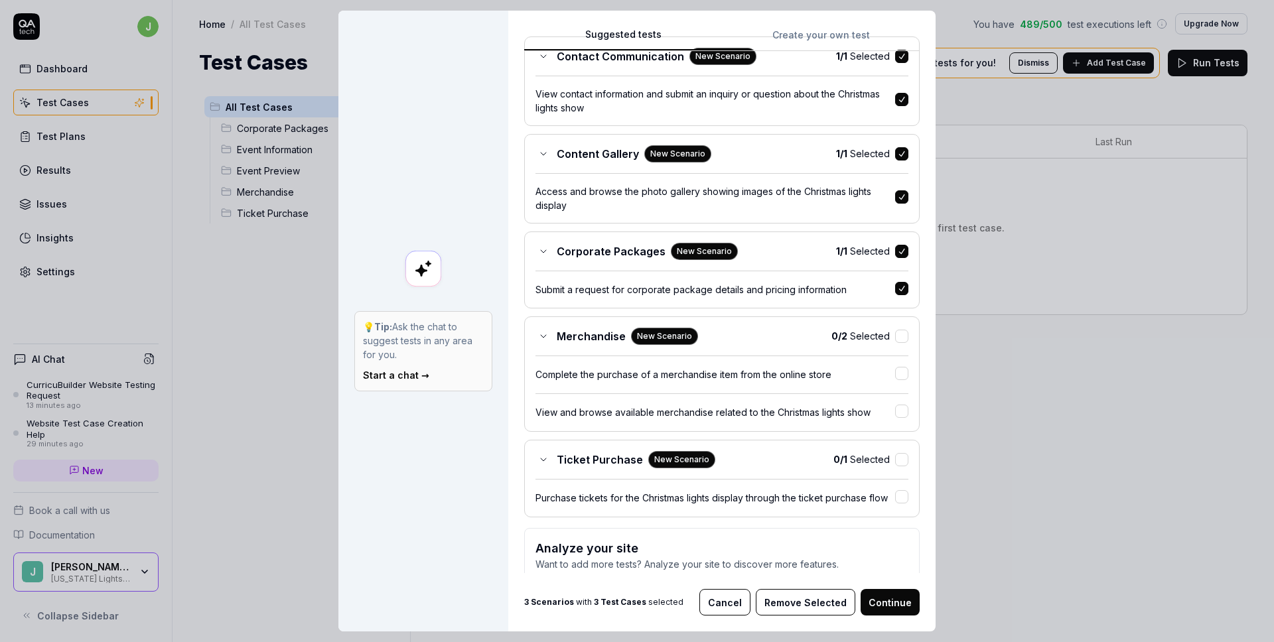
scroll to position [151, 0]
click at [899, 331] on button "button" at bounding box center [901, 334] width 13 height 13
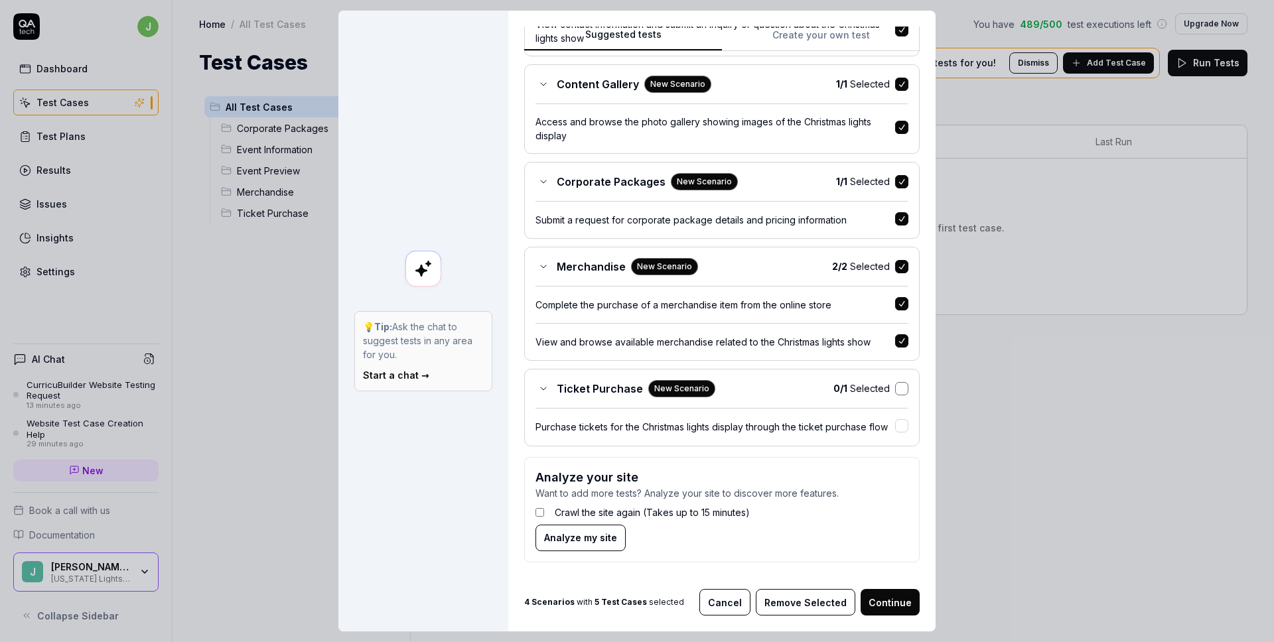
click at [895, 385] on button "button" at bounding box center [901, 388] width 13 height 13
click at [875, 603] on button "Continue" at bounding box center [890, 602] width 59 height 27
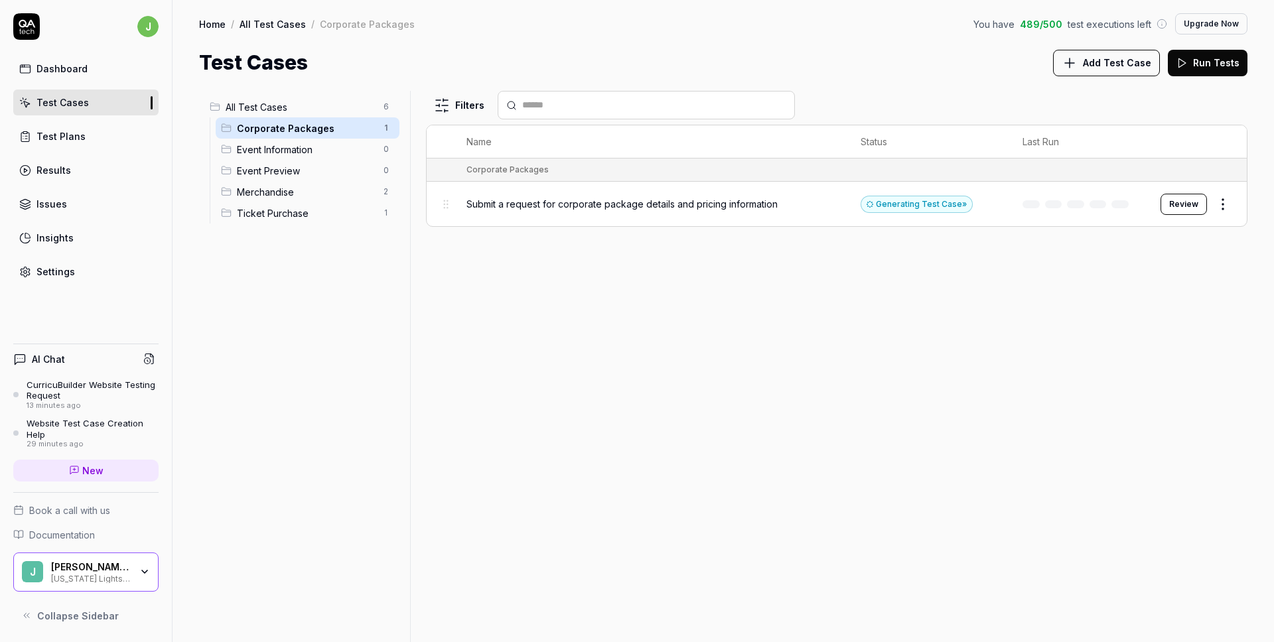
click at [76, 75] on div "Dashboard" at bounding box center [61, 69] width 51 height 14
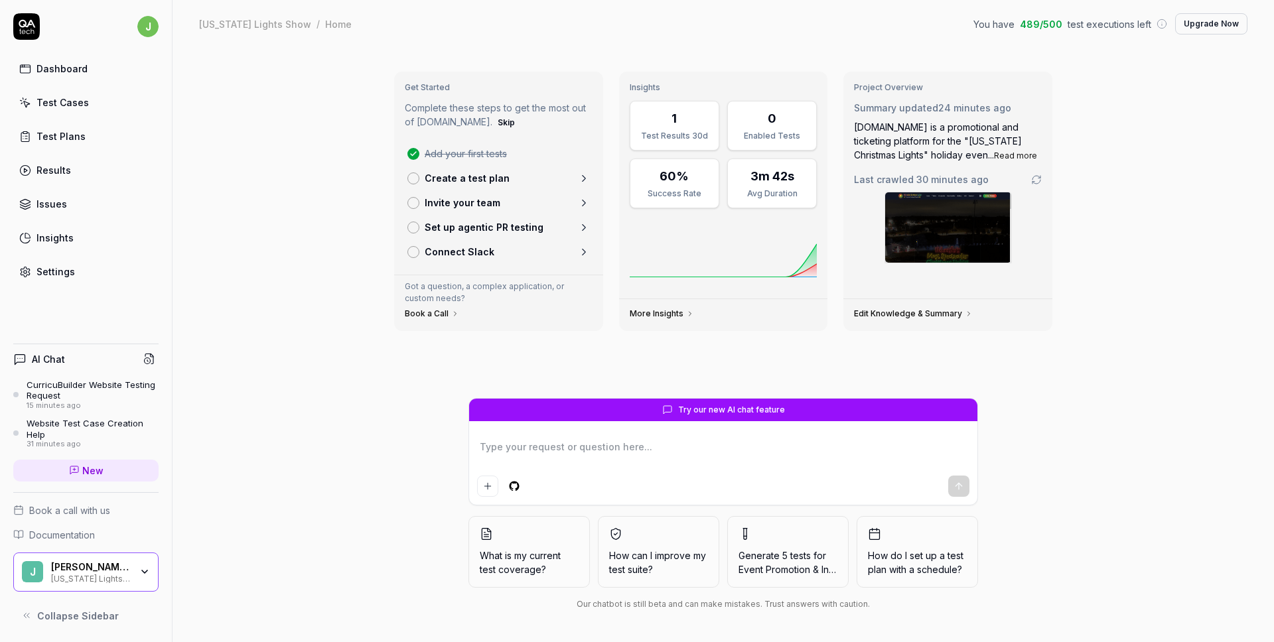
click at [506, 186] on link "Create a test plan" at bounding box center [498, 178] width 193 height 25
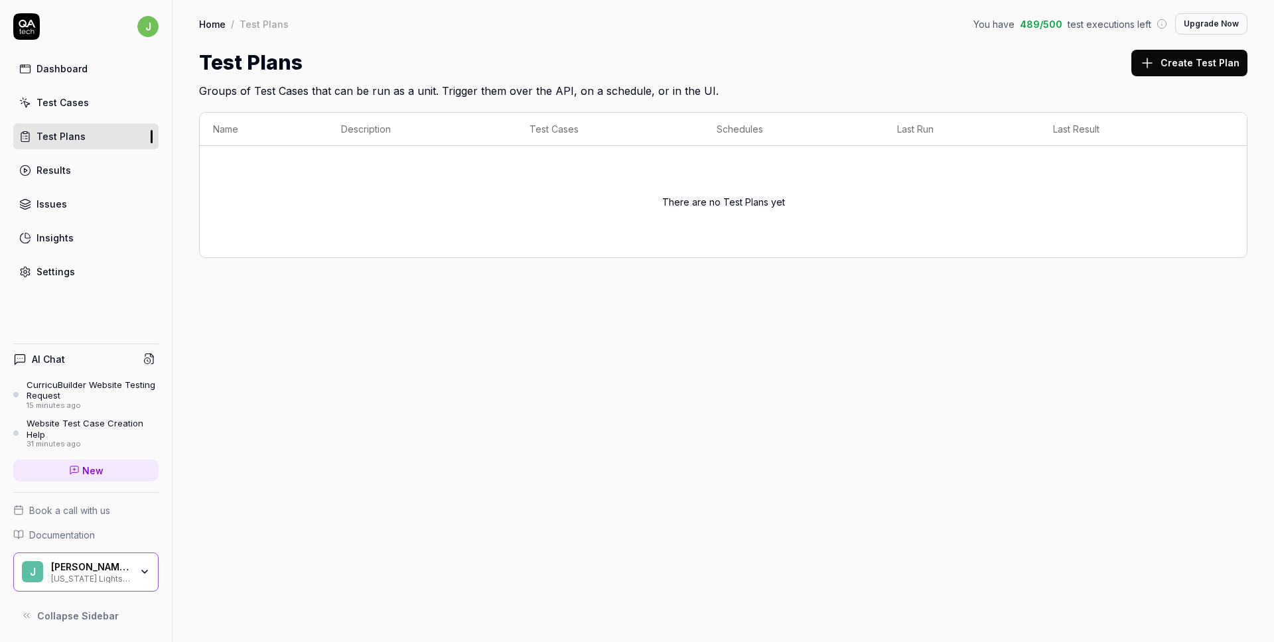
click at [82, 431] on div "Website Test Case Creation Help" at bounding box center [93, 429] width 132 height 22
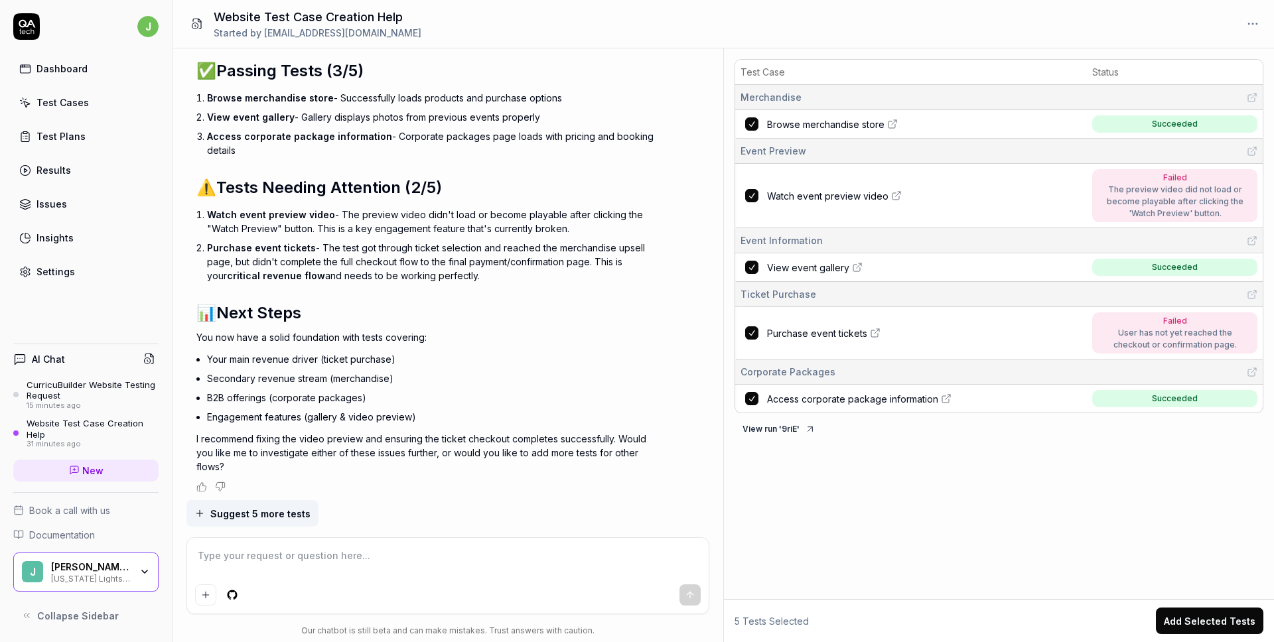
scroll to position [824, 0]
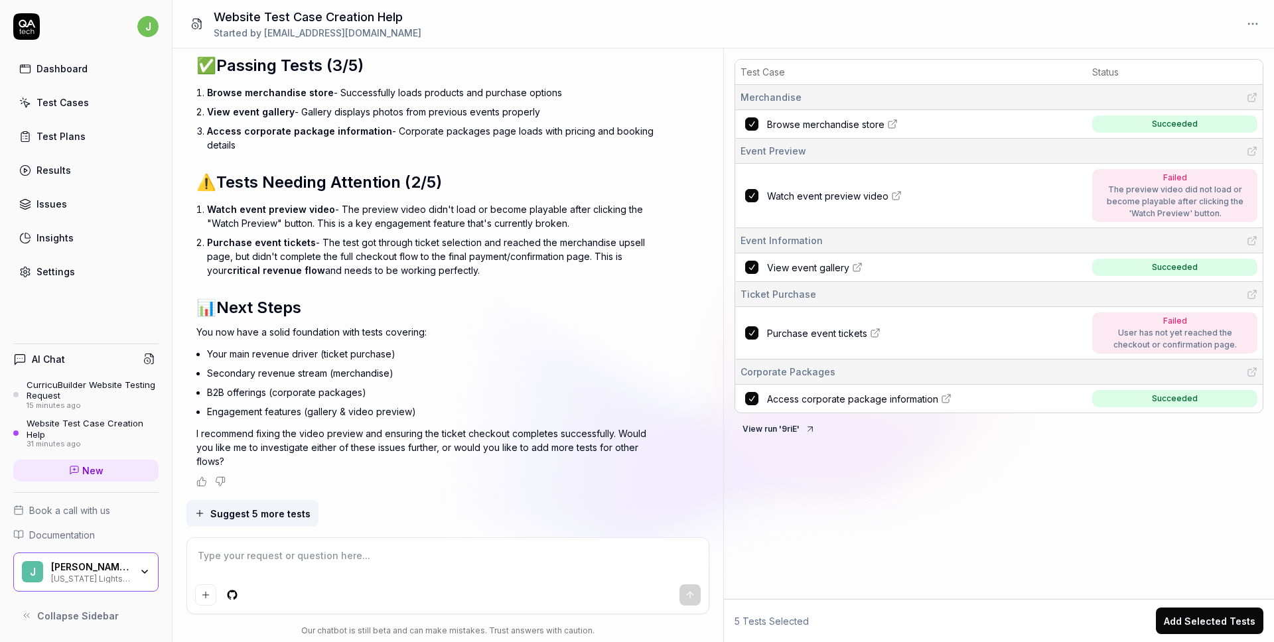
click at [267, 561] on textarea at bounding box center [448, 562] width 506 height 33
type textarea "*"
type textarea "C"
type textarea "*"
type textarea "Ca"
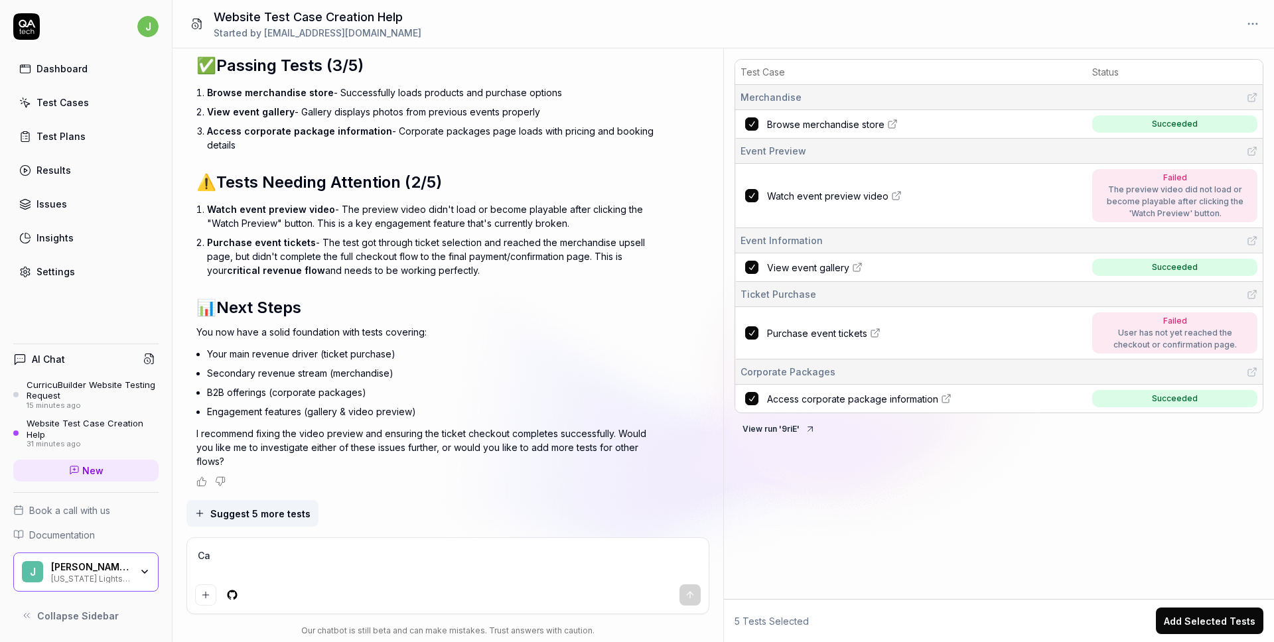
type textarea "*"
type textarea "Can"
type textarea "*"
type textarea "Can"
type textarea "*"
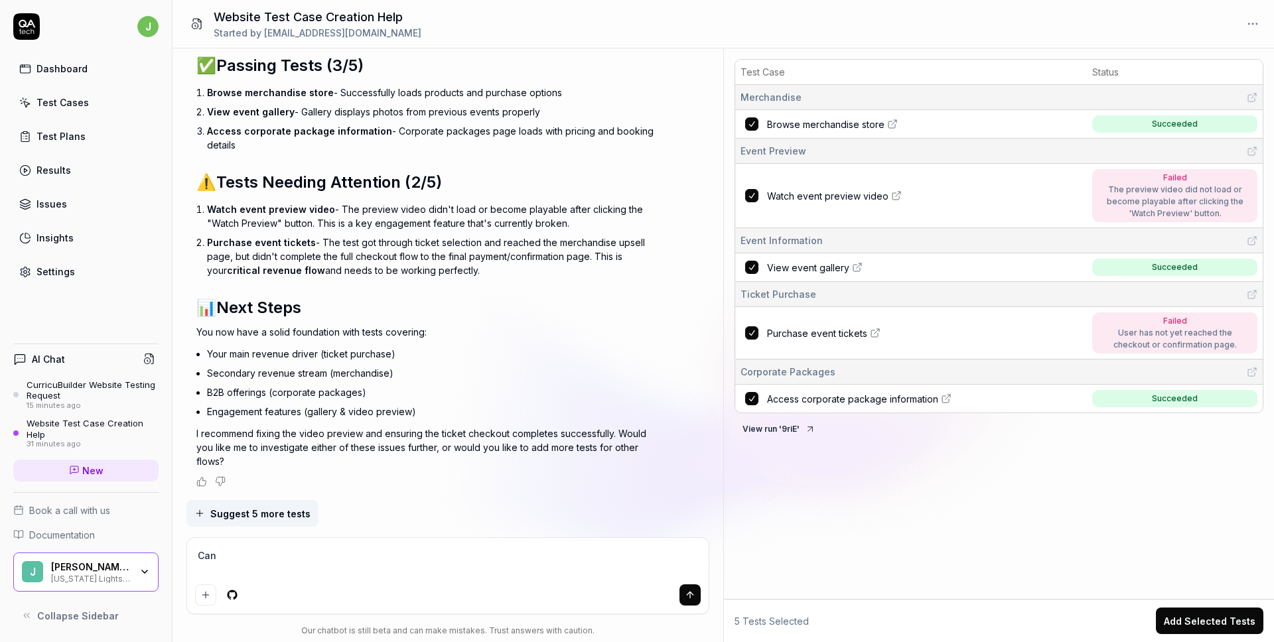
type textarea "Can y"
type textarea "*"
type textarea "Can yo"
type textarea "*"
type textarea "Can you"
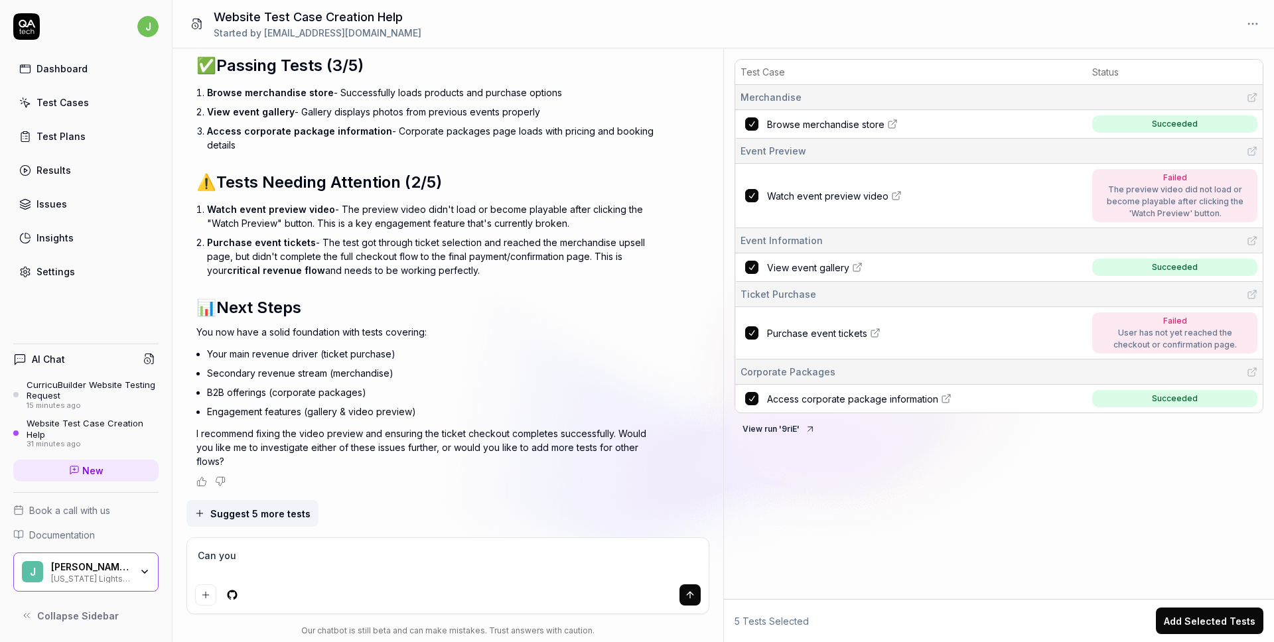
type textarea "*"
type textarea "Can you"
type textarea "*"
type textarea "Can you a"
type textarea "*"
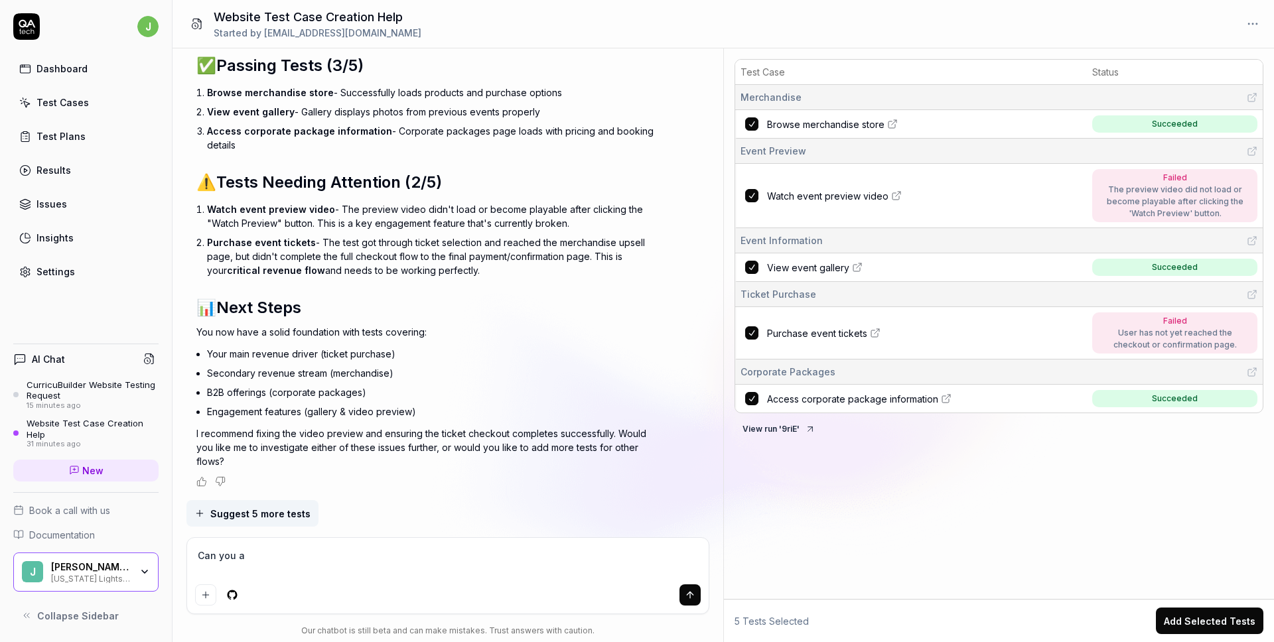
type textarea "Can you ad"
type textarea "*"
type textarea "Can you add"
type textarea "*"
type textarea "Can you add"
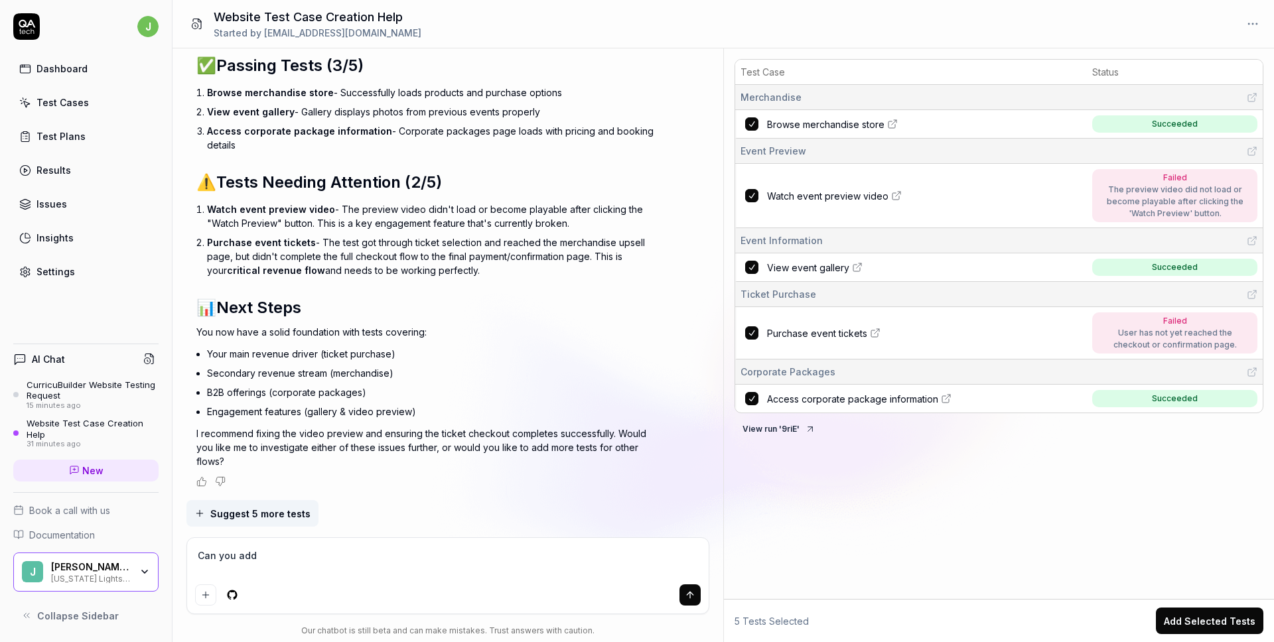
type textarea "*"
type textarea "Can you add a"
type textarea "*"
type textarea "Can you add al"
type textarea "*"
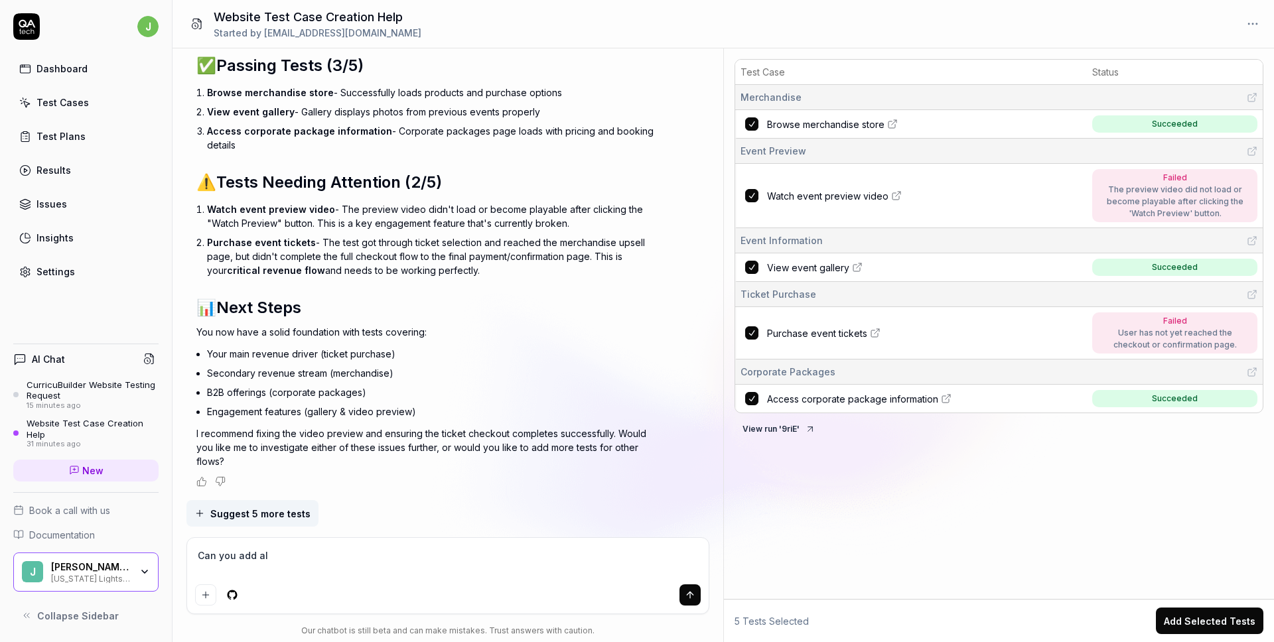
type textarea "Can you add all"
type textarea "*"
type textarea "Can you add all"
type textarea "*"
type textarea "Can you add all t"
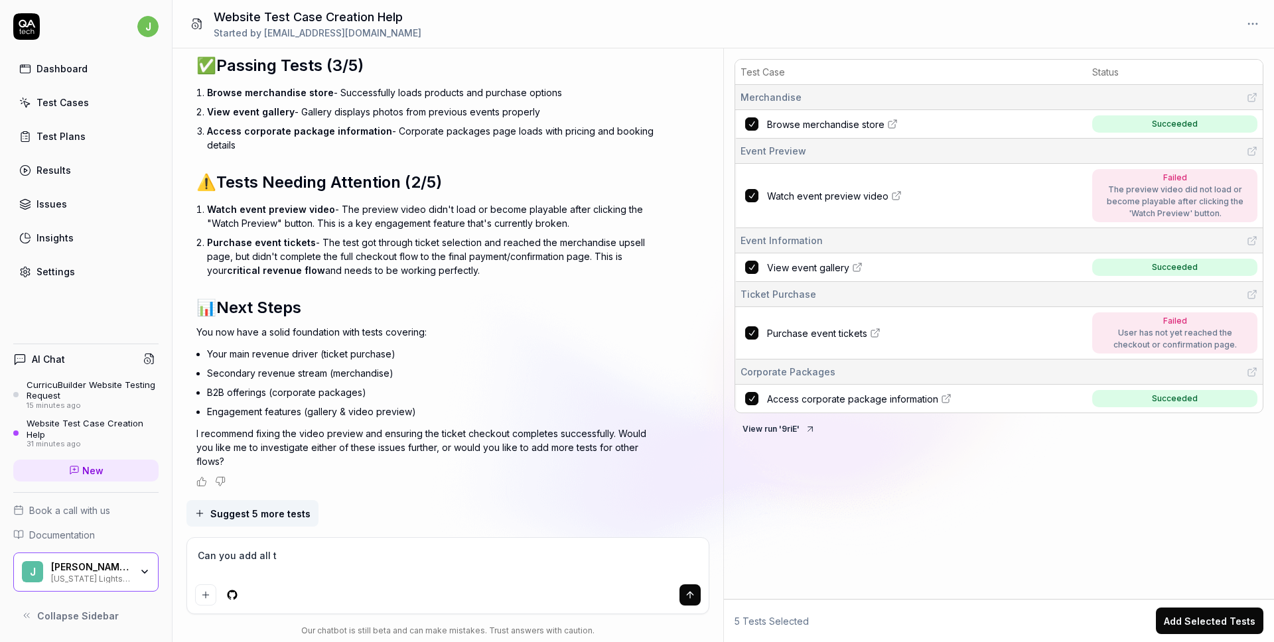
type textarea "*"
type textarea "Can you add all th"
type textarea "*"
type textarea "Can you add all the"
type textarea "*"
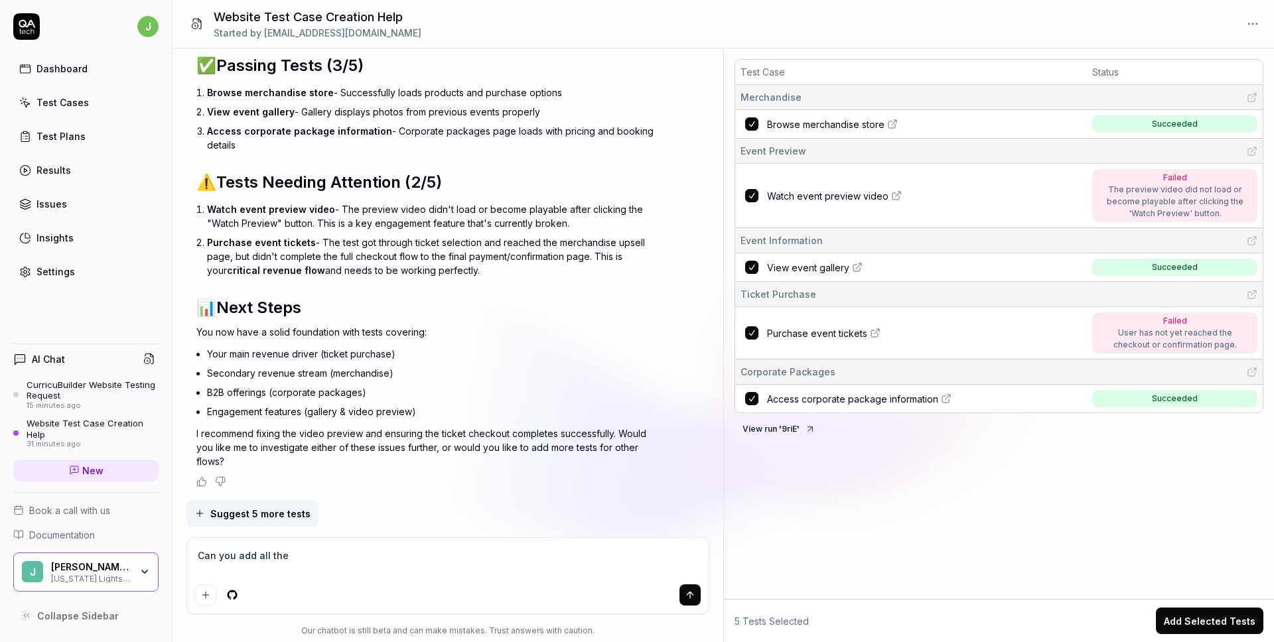
type textarea "Can you add all the"
type textarea "*"
type textarea "Can you add all the t"
type textarea "*"
type textarea "Can you add all the te"
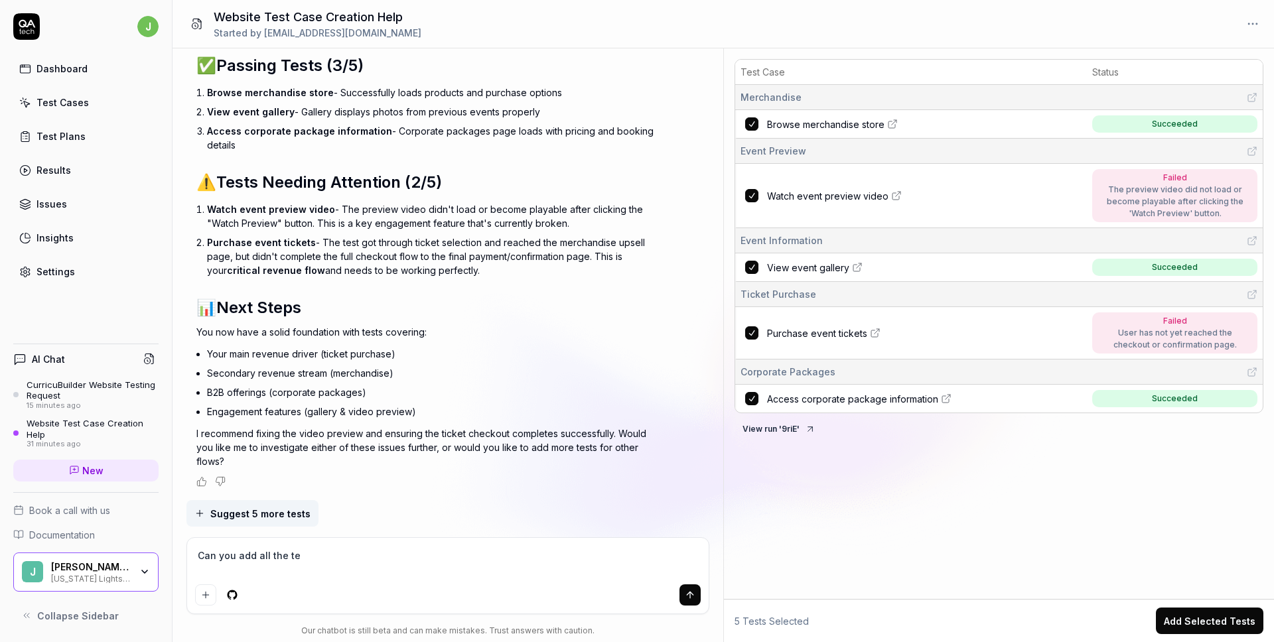
type textarea "*"
type textarea "Can you add all the test"
type textarea "*"
type textarea "Can you add all the test"
type textarea "*"
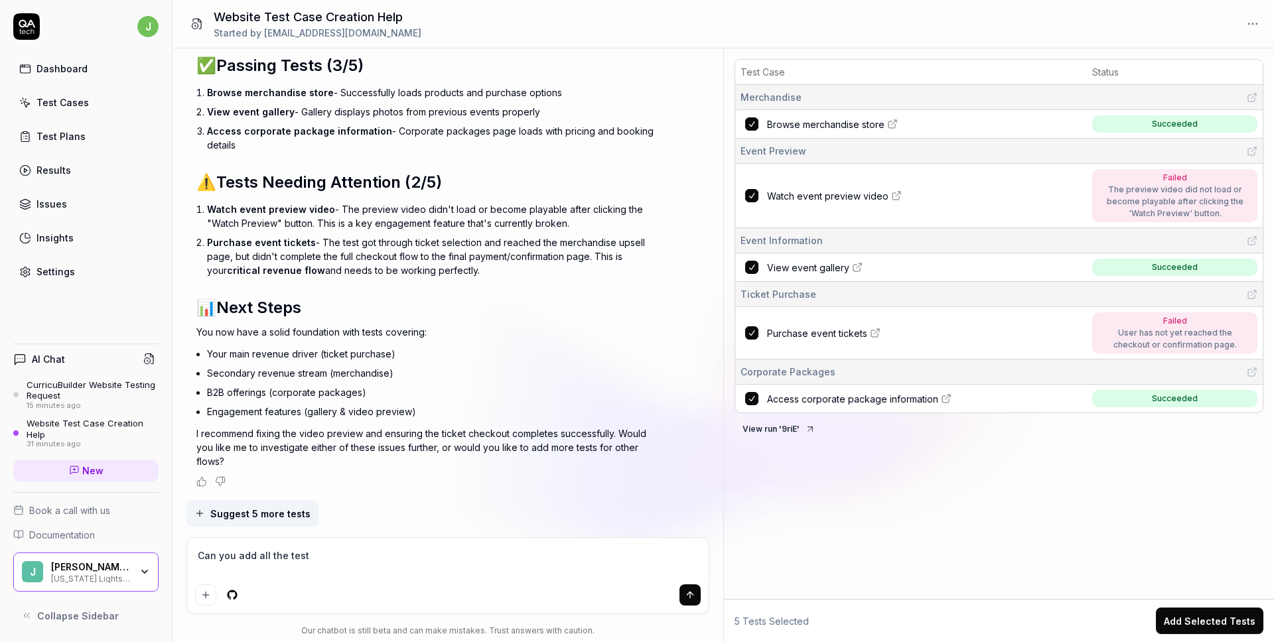
type textarea "Can you add all the test c"
type textarea "*"
type textarea "Can you add all the test cas"
type textarea "*"
type textarea "Can you add all the test case"
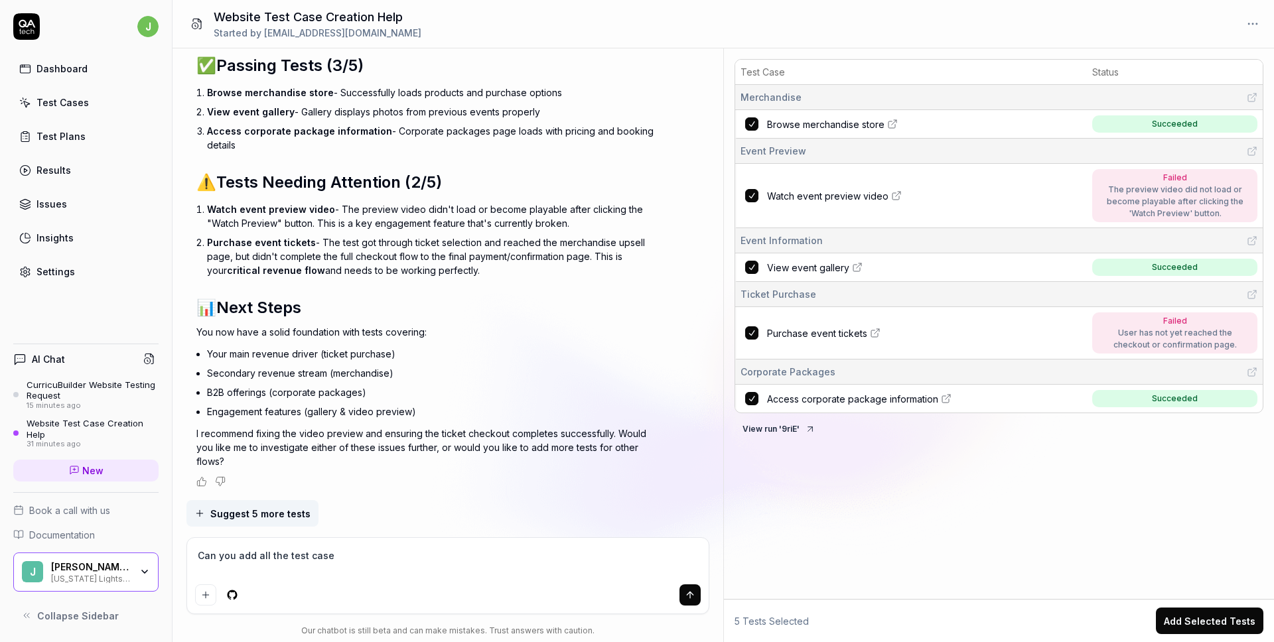
type textarea "*"
type textarea "Can you add all the test cases"
type textarea "*"
type textarea "Can you add all the test cases"
type textarea "*"
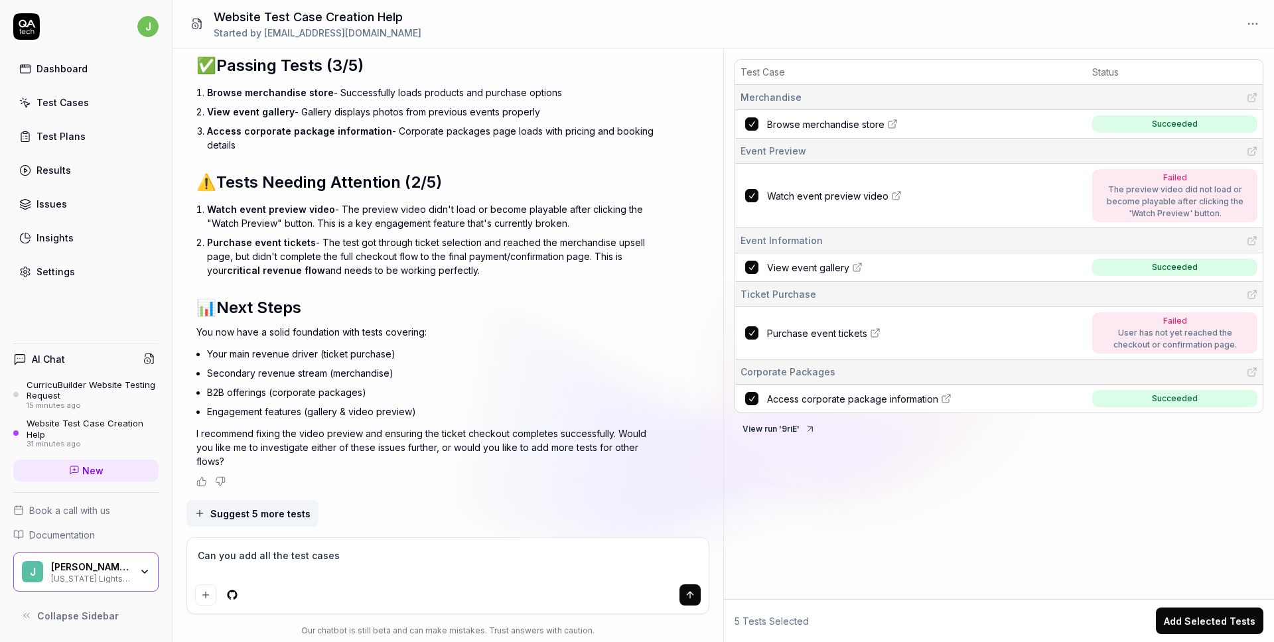
type textarea "Can you add all the test cases a"
type textarea "*"
type textarea "Can you add all the test cases an"
type textarea "*"
type textarea "Can you add all the test cases and"
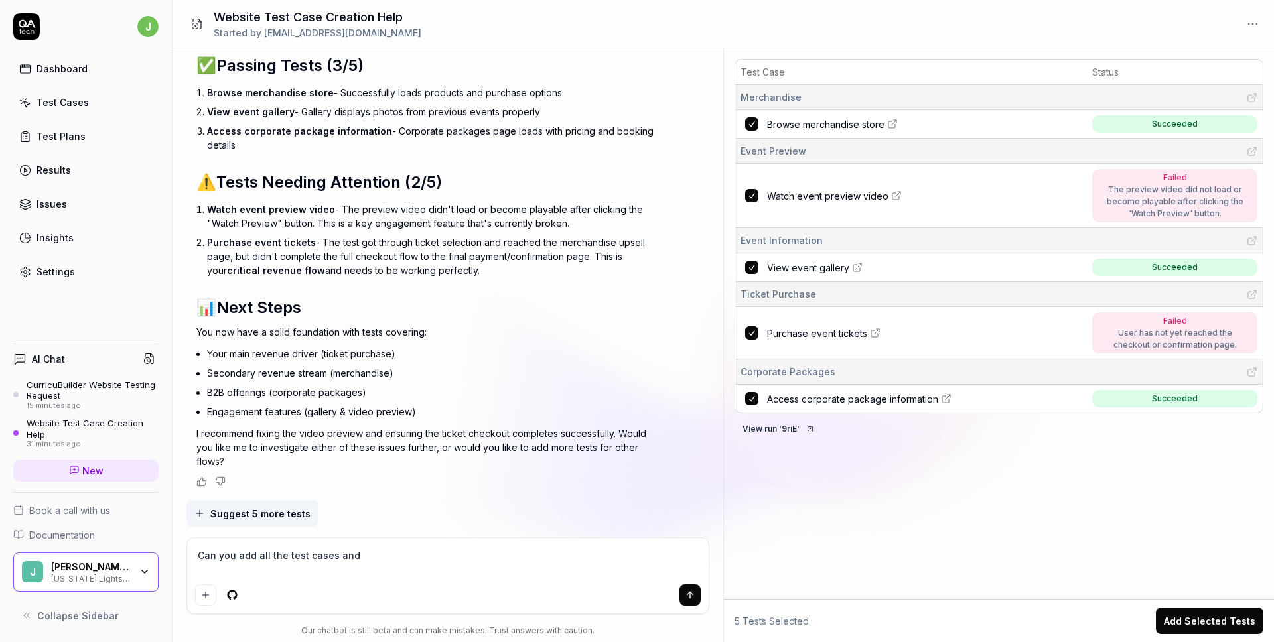
type textarea "*"
type textarea "Can you add all the test cases and"
type textarea "*"
type textarea "Can you add all the test cases and t"
type textarea "*"
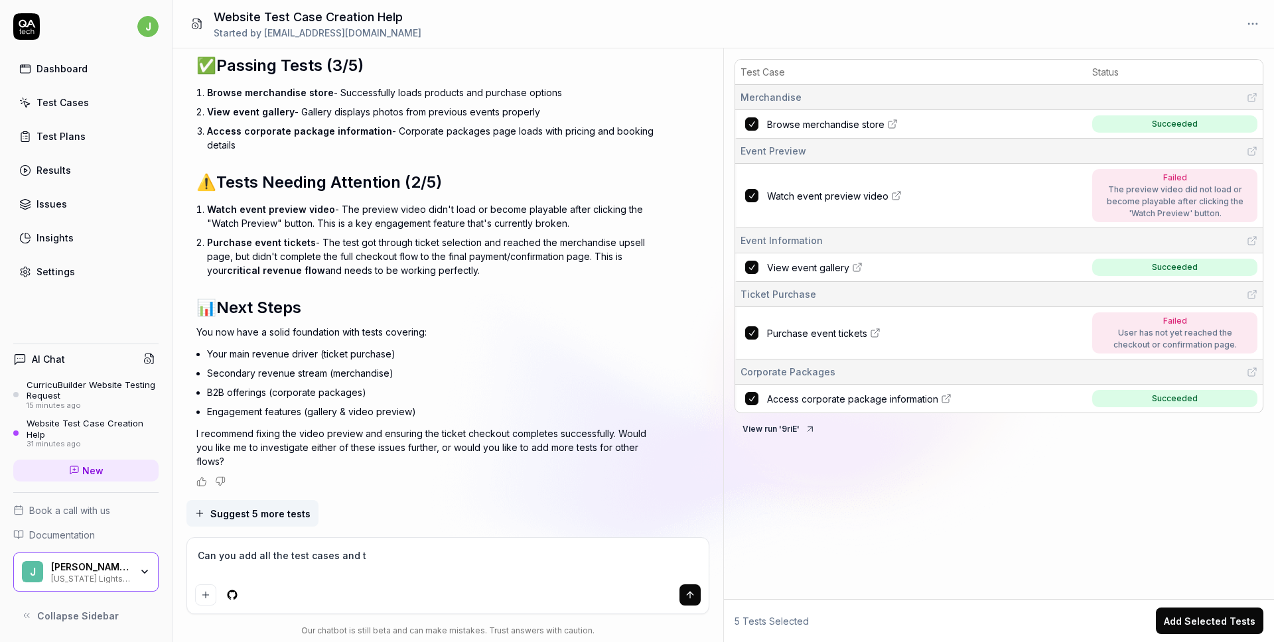
type textarea "Can you add all the test cases and te"
type textarea "*"
type textarea "Can you add all the test cases and tes"
type textarea "*"
type textarea "Can you add all the test cases and test"
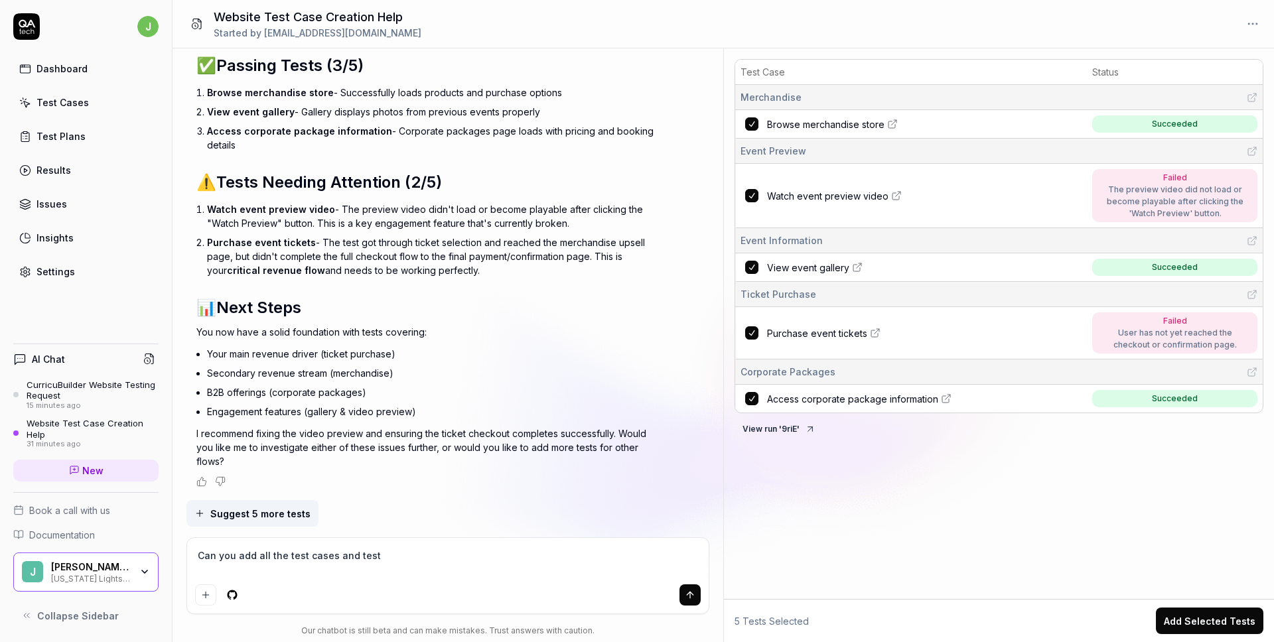
type textarea "*"
type textarea "Can you add all the test cases and test"
type textarea "*"
type textarea "Can you add all the test cases and test p"
type textarea "*"
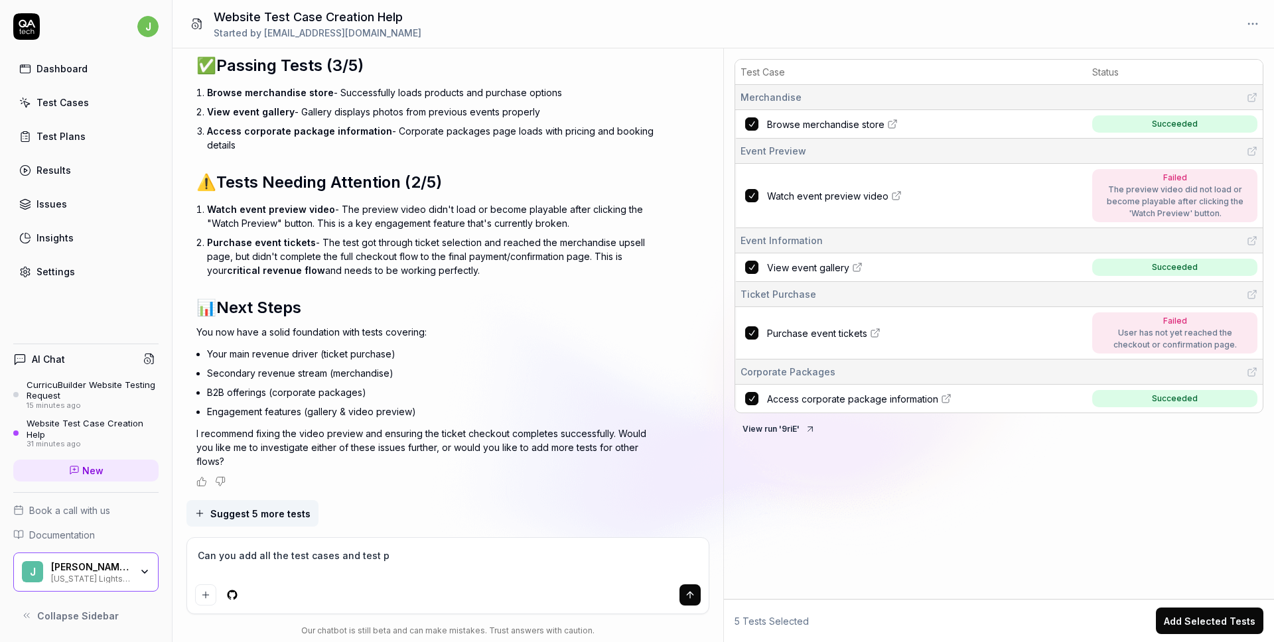
type textarea "Can you add all the test cases and test pl"
type textarea "*"
type textarea "Can you add all the test cases and test pla"
type textarea "*"
type textarea "Can you add all the test cases and test plan"
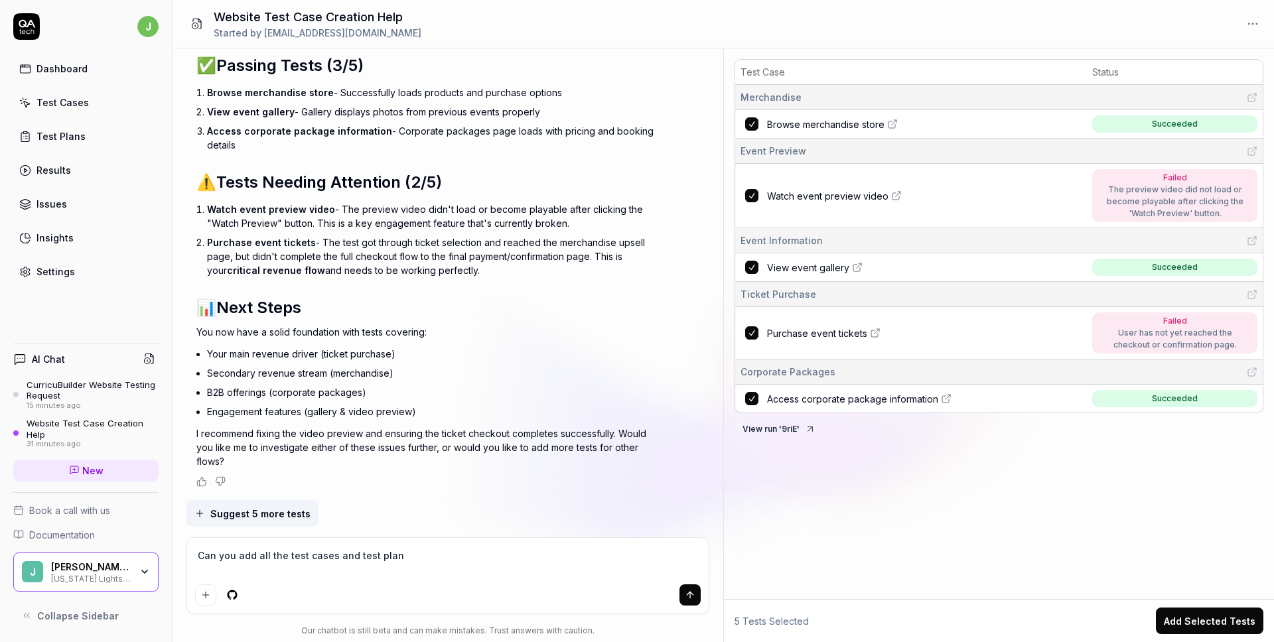
type textarea "*"
type textarea "Can you add all the test cases and test plans"
type textarea "*"
type textarea "Can you add all the test cases and test plans"
type textarea "*"
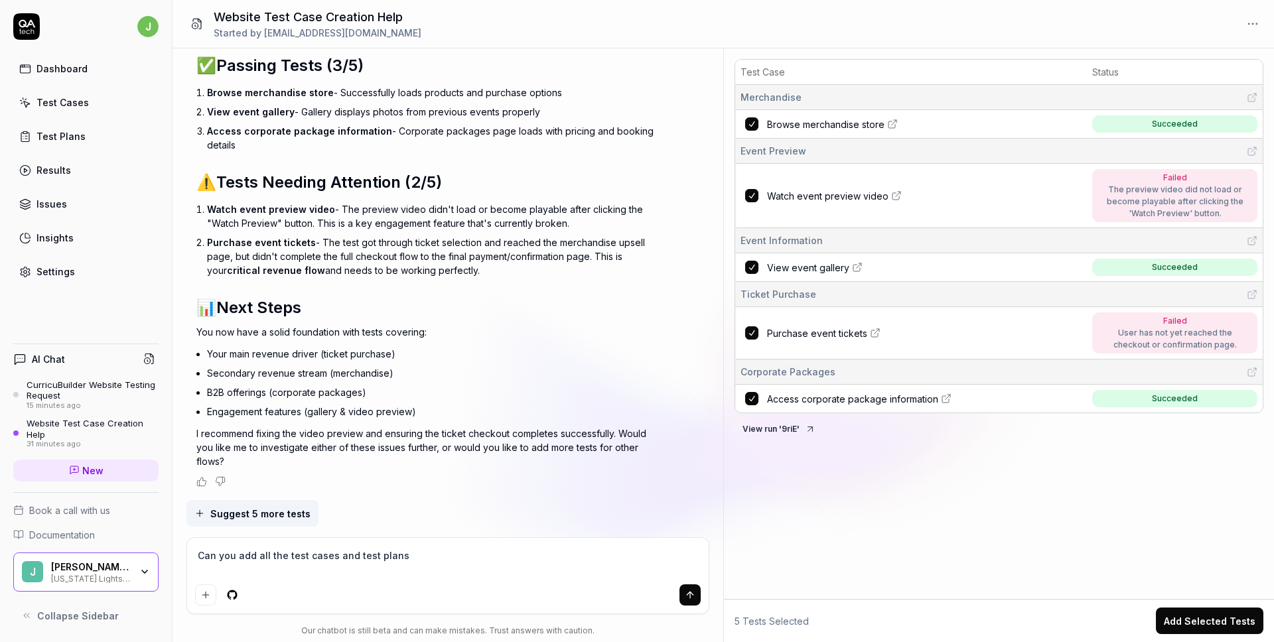
type textarea "Can you add all the test cases and test plans"
type textarea "*"
type textarea "Can you add all the test cases and test plans"
type textarea "*"
type textarea "Can you add all the test cases and test plans t"
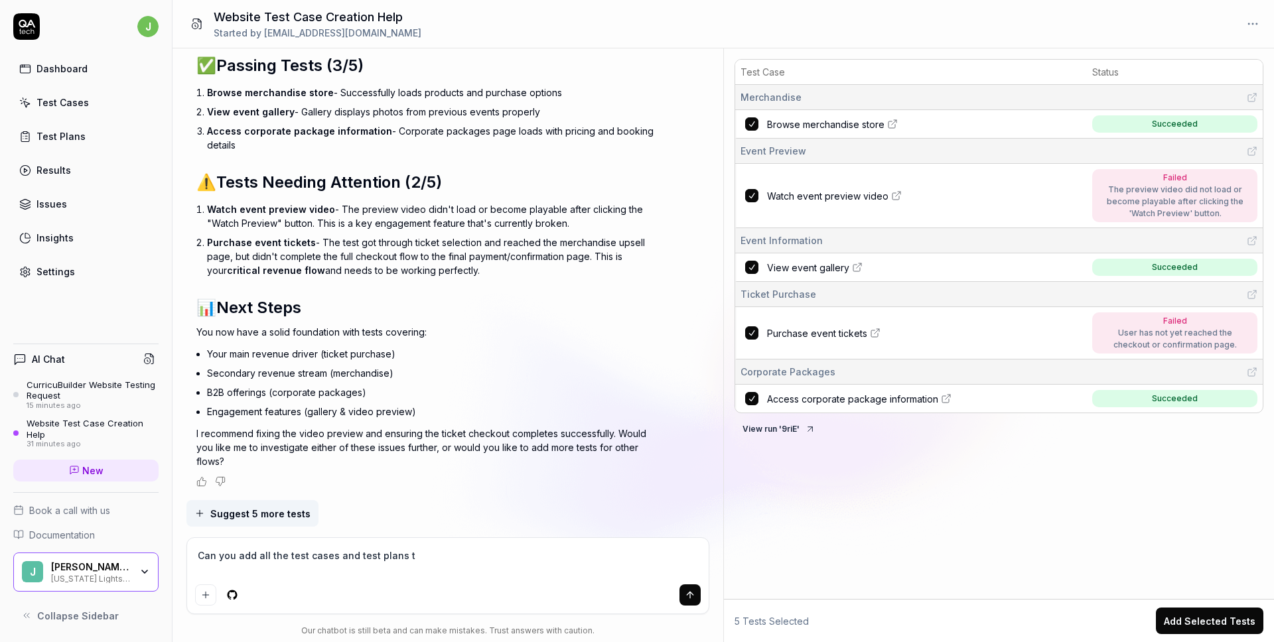
type textarea "*"
type textarea "Can you add all the test cases and test plans th"
type textarea "*"
type textarea "Can you add all the test cases and test plans tha"
type textarea "*"
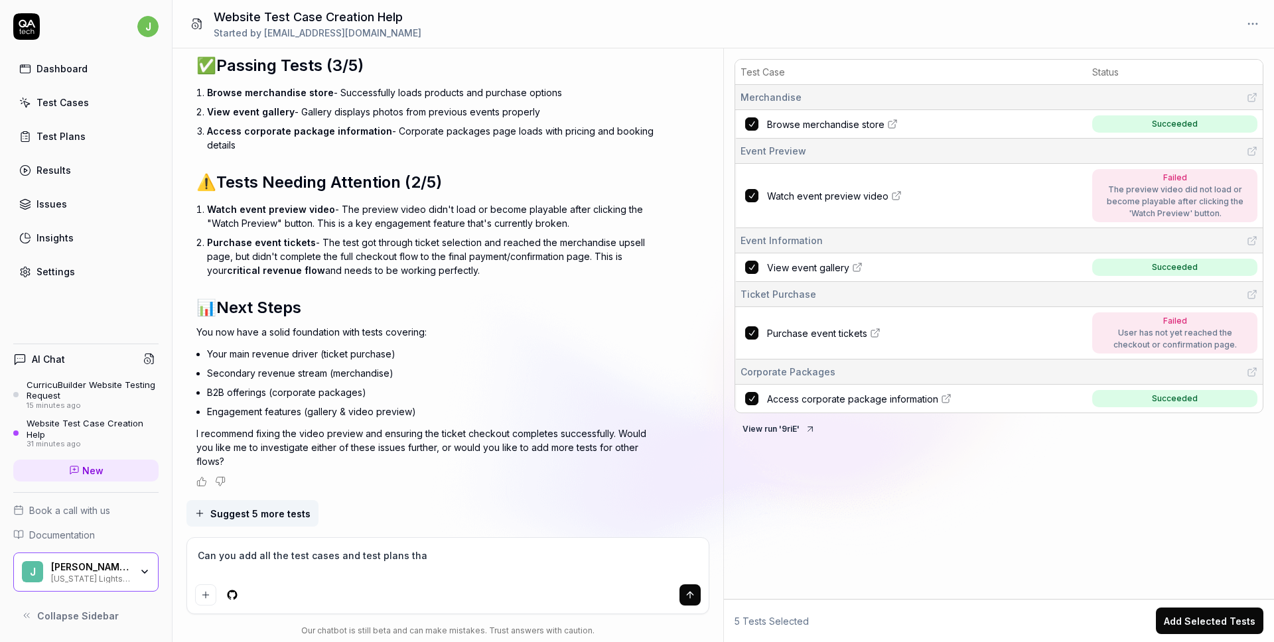
type textarea "Can you add all the test cases and test plans that"
type textarea "*"
type textarea "Can you add all the test cases and test plans that"
type textarea "*"
type textarea "Can you add all the test cases and test plans that y"
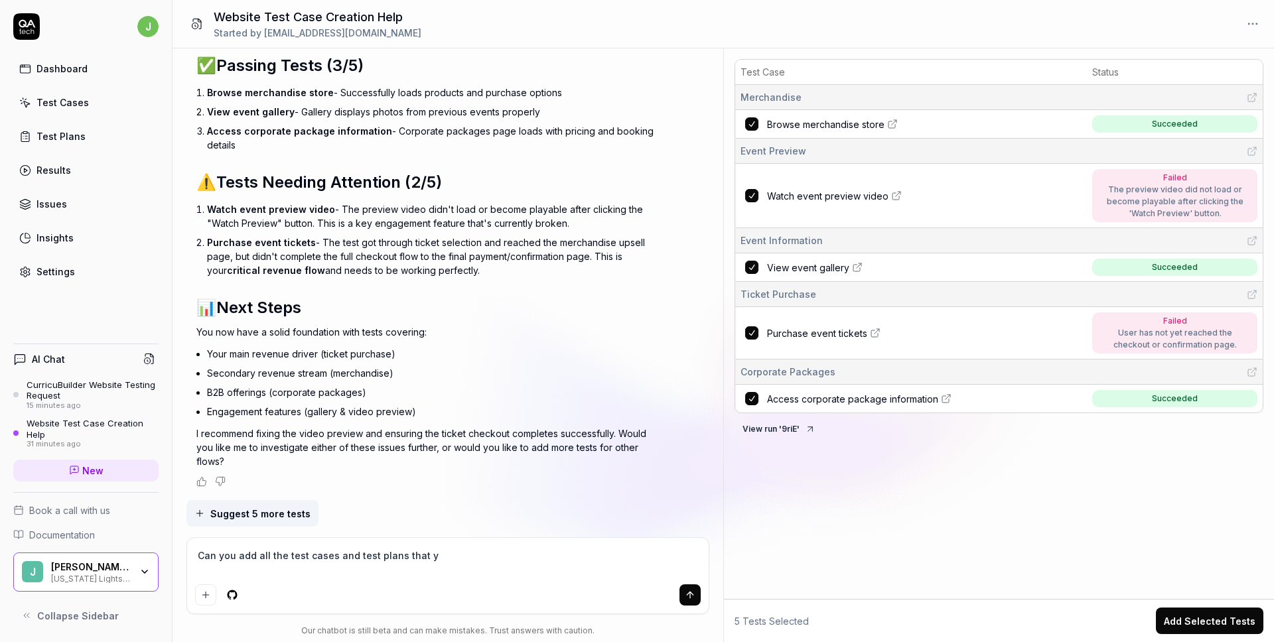
type textarea "*"
type textarea "Can you add all the test cases and test plans that yo"
type textarea "*"
type textarea "Can you add all the test cases and test plans that you"
type textarea "*"
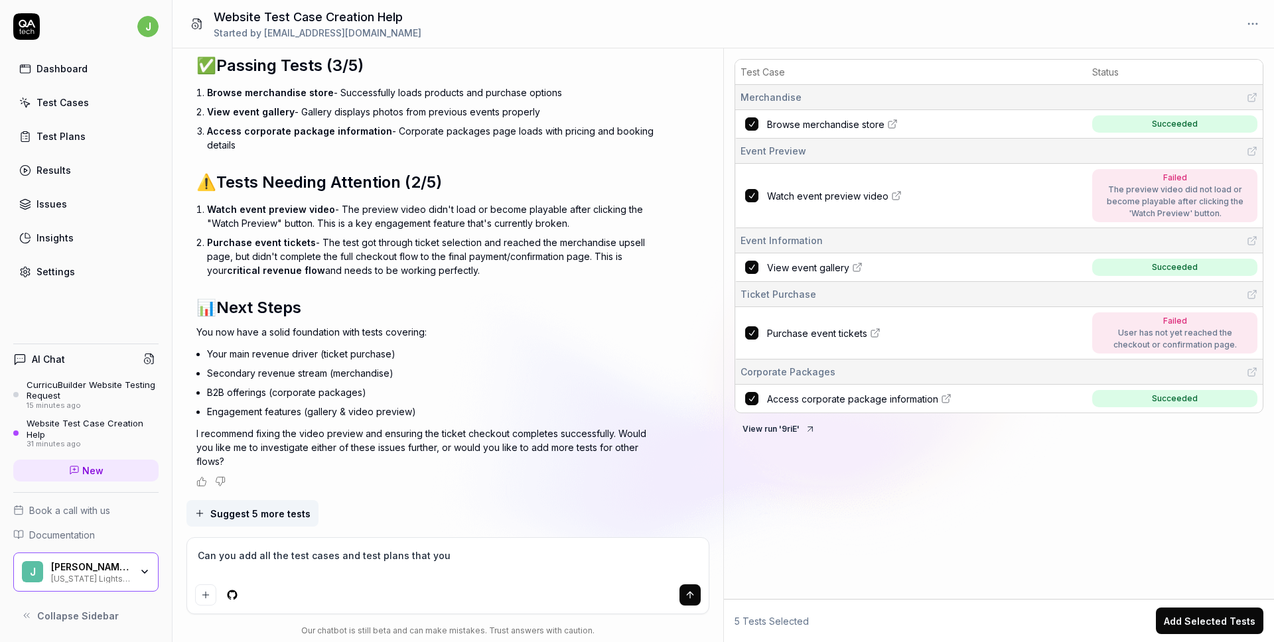
type textarea "Can you add all the test cases and test plans that you"
type textarea "*"
type textarea "Can you add all the test cases and test plans that you th"
type textarea "*"
type textarea "Can you add all the test cases and test plans that you thi"
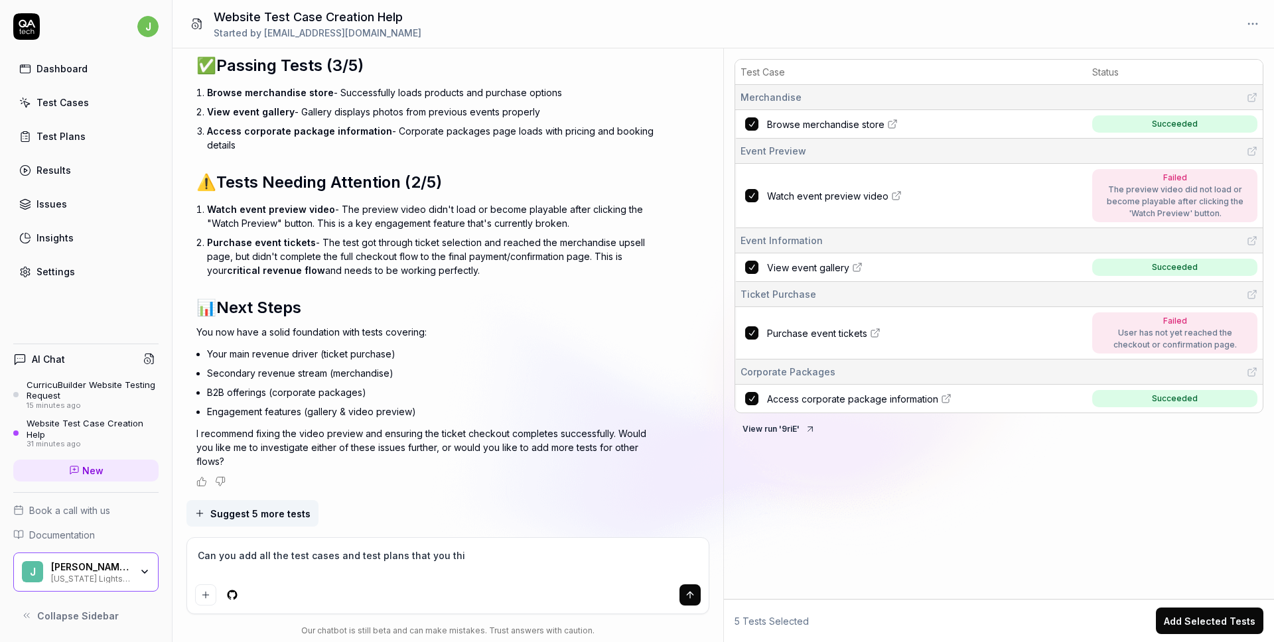
type textarea "*"
type textarea "Can you add all the test cases and test plans that you thin"
type textarea "*"
type textarea "Can you add all the test cases and test plans that you think"
type textarea "*"
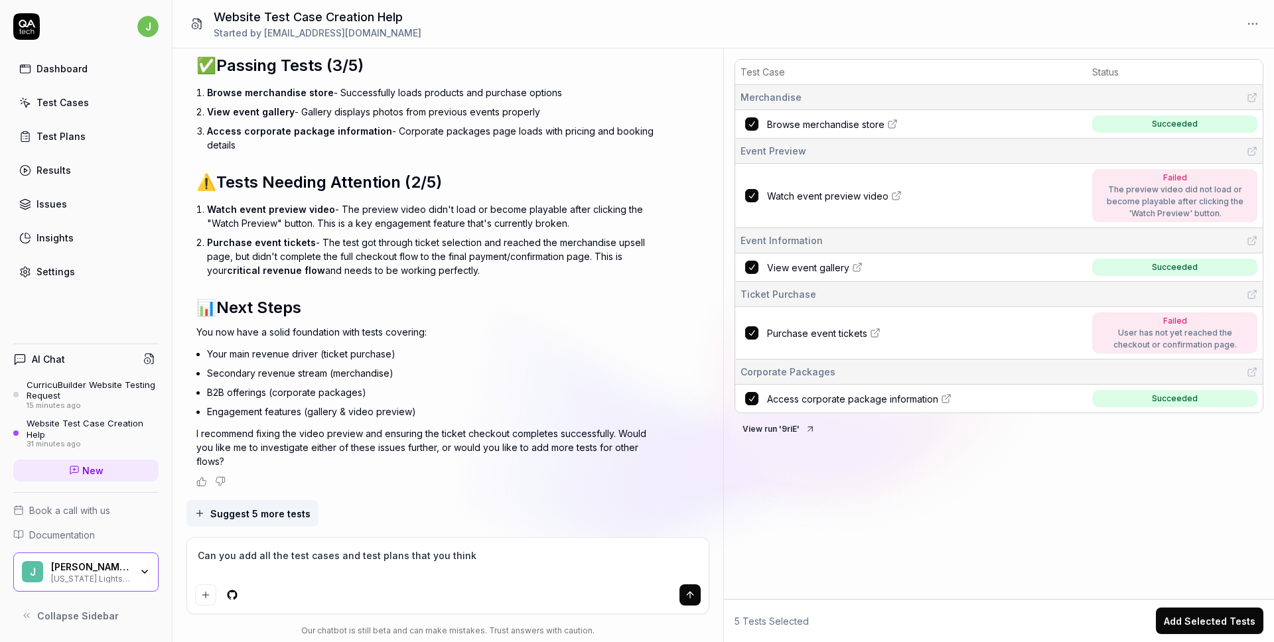
type textarea "Can you add all the test cases and test plans that you think a"
type textarea "*"
type textarea "Can you add all the test cases and test plans that you think ar"
type textarea "*"
type textarea "Can you add all the test cases and test plans that you think are"
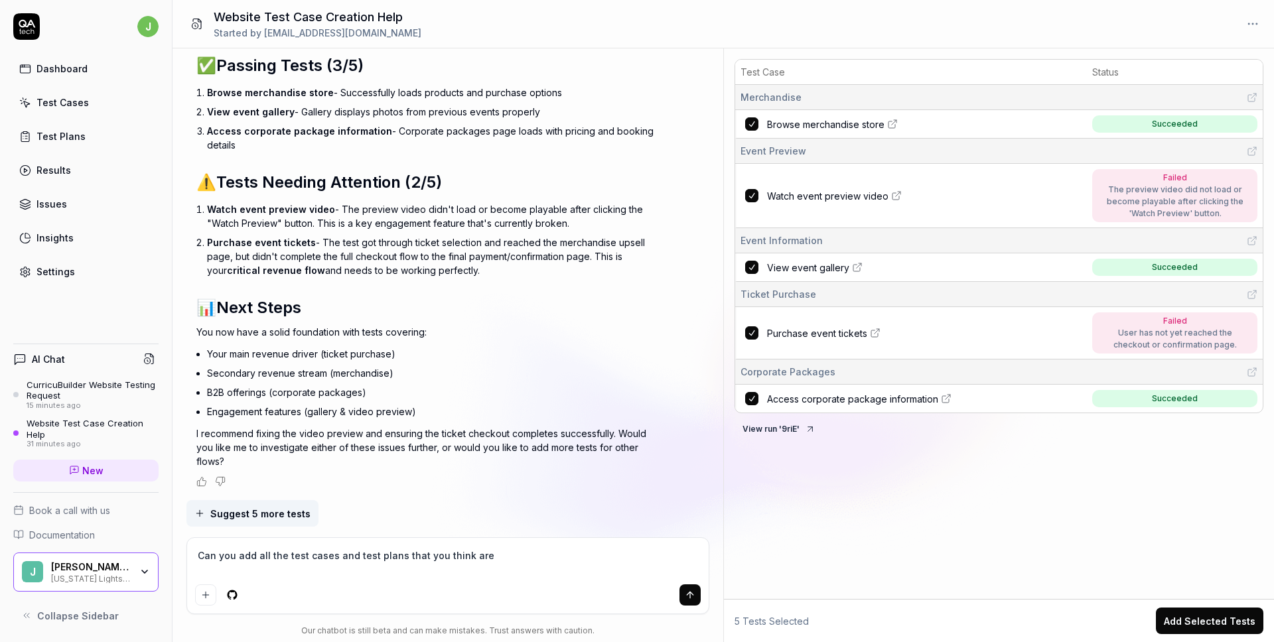
type textarea "*"
type textarea "Can you add all the test cases and test plans that you think are"
type textarea "*"
type textarea "Can you add all the test cases and test plans that you think are b"
type textarea "*"
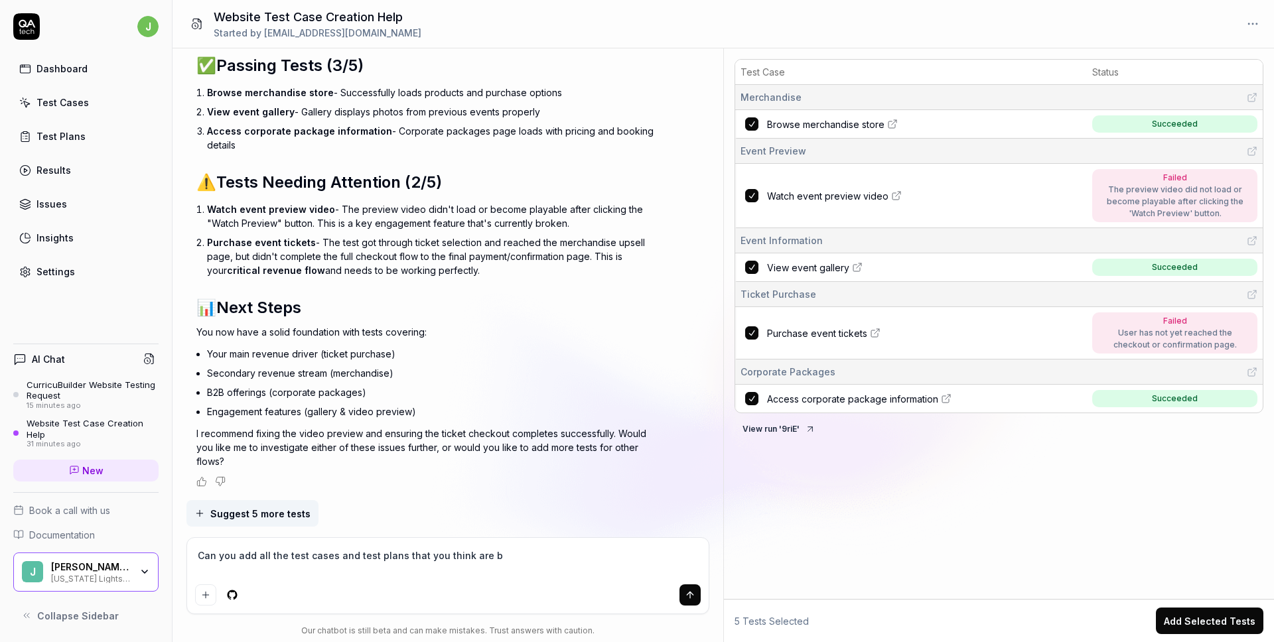
type textarea "Can you add all the test cases and test plans that you think are be"
type textarea "*"
type textarea "Can you add all the test cases and test plans that you think are bes"
type textarea "*"
type textarea "Can you add all the test cases and test plans that you think are best"
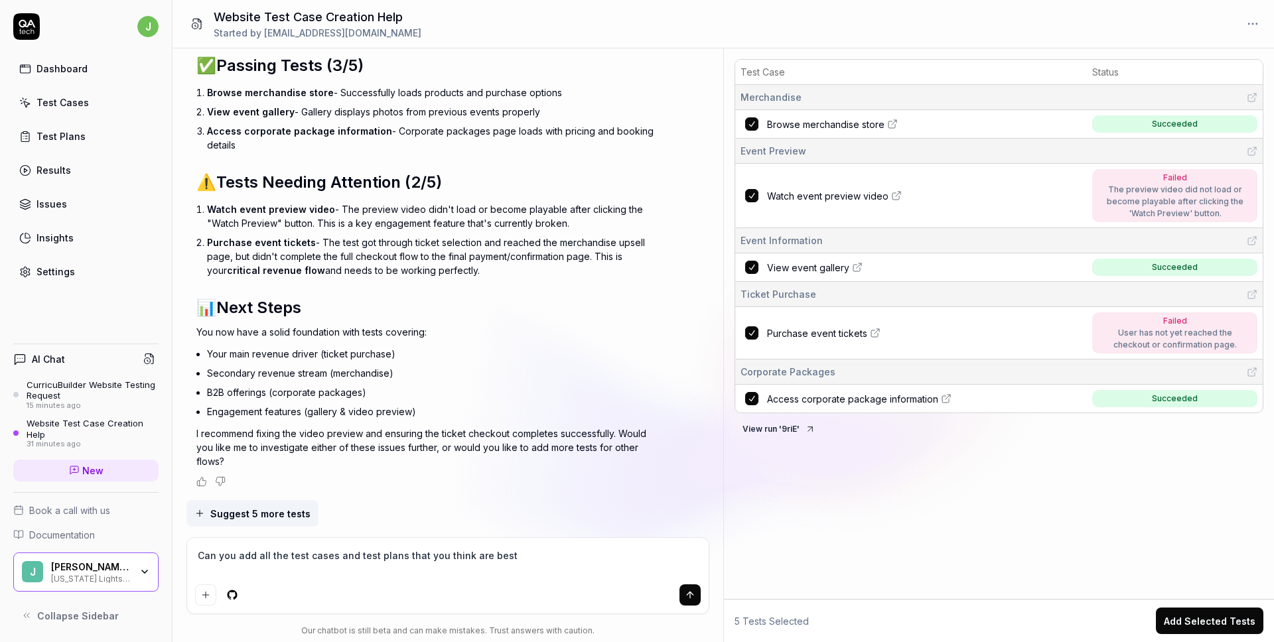
type textarea "*"
type textarea "Can you add all the test cases and test plans that you think are best?"
type textarea "*"
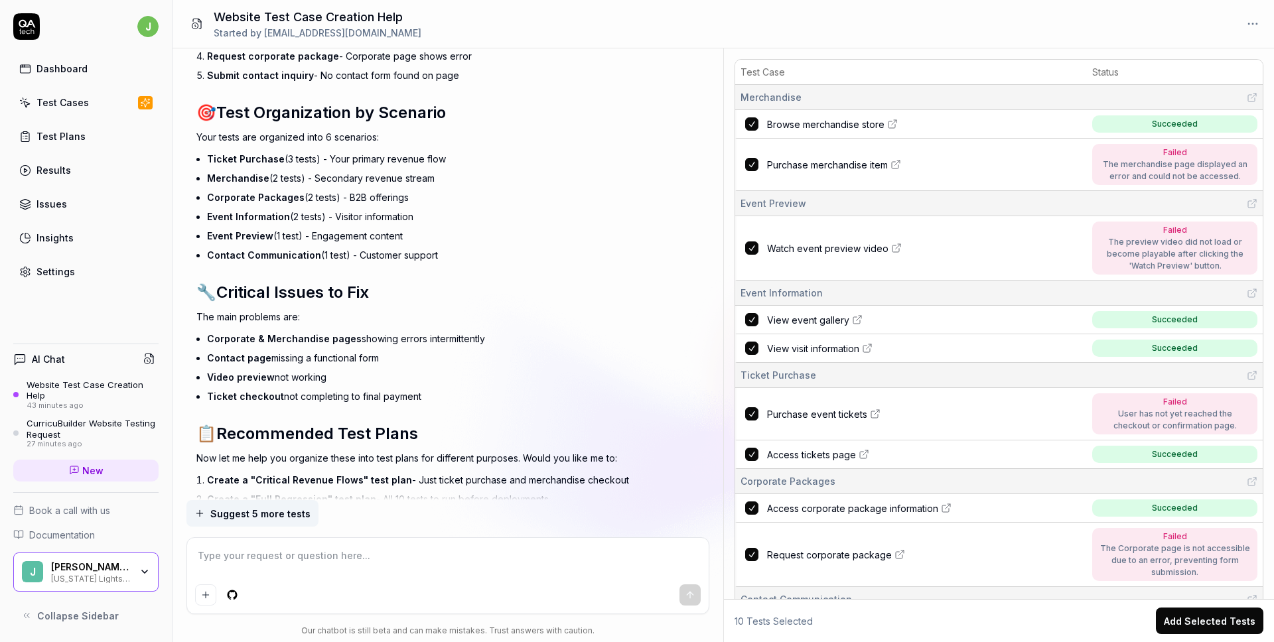
scroll to position [2378, 0]
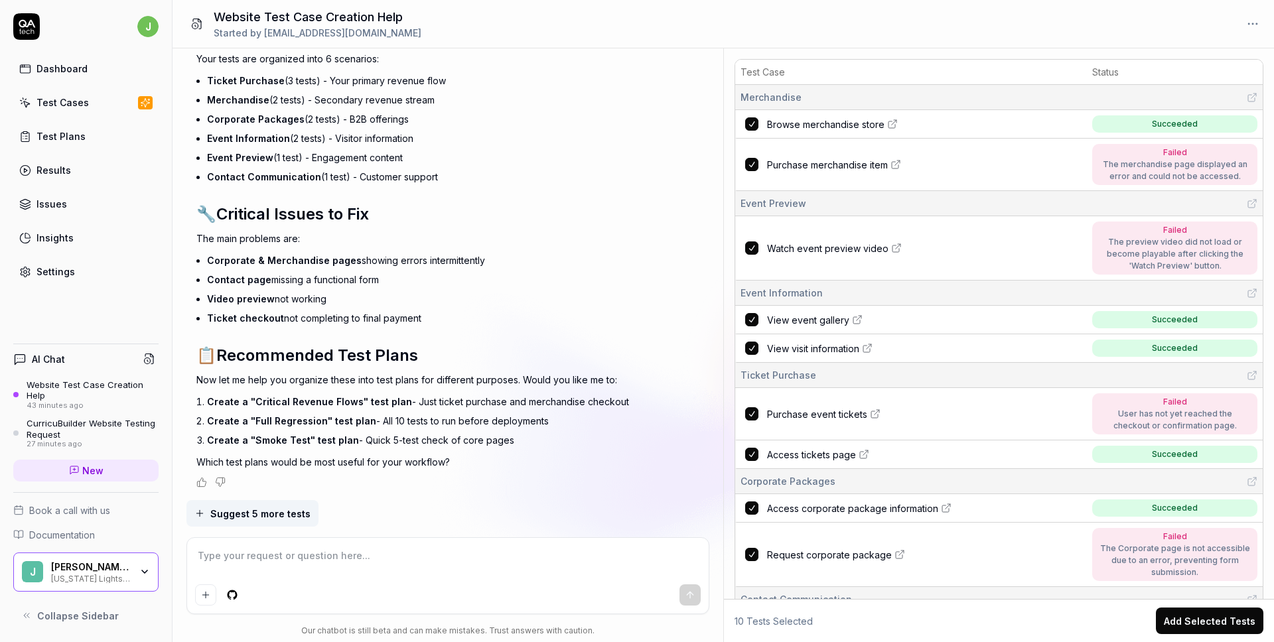
click at [295, 555] on textarea at bounding box center [448, 562] width 506 height 33
type textarea "*"
type textarea "C"
type textarea "*"
type textarea "Cri"
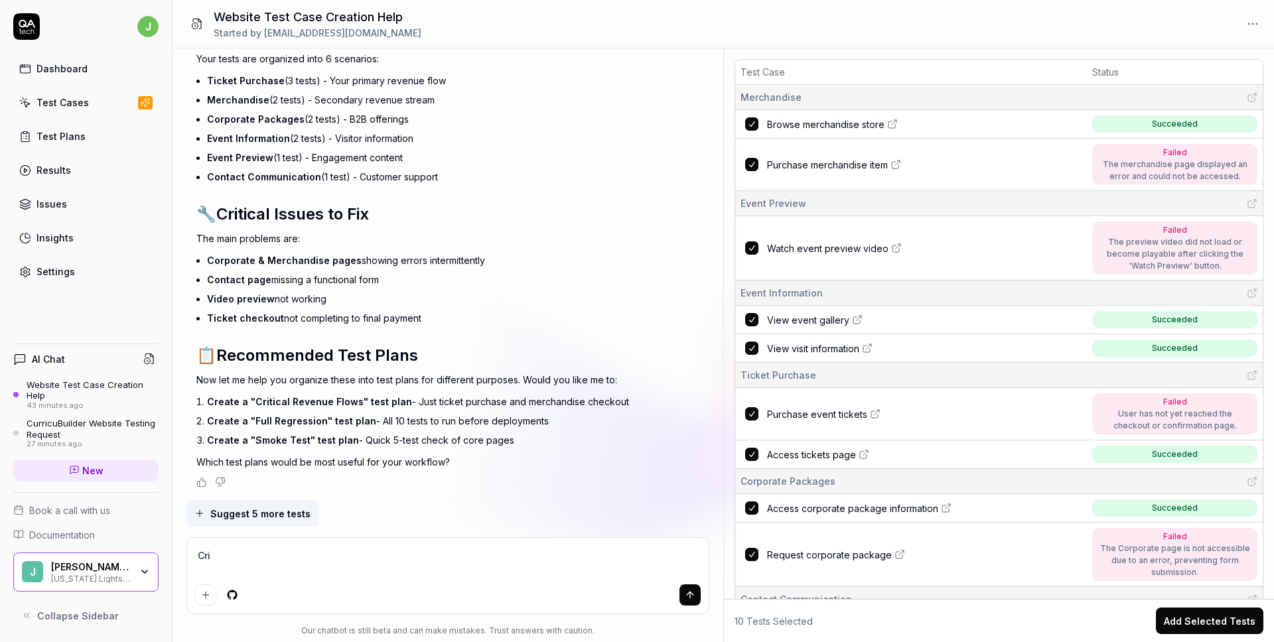
type textarea "*"
type textarea "Crit"
type textarea "*"
type textarea "Criti"
type textarea "*"
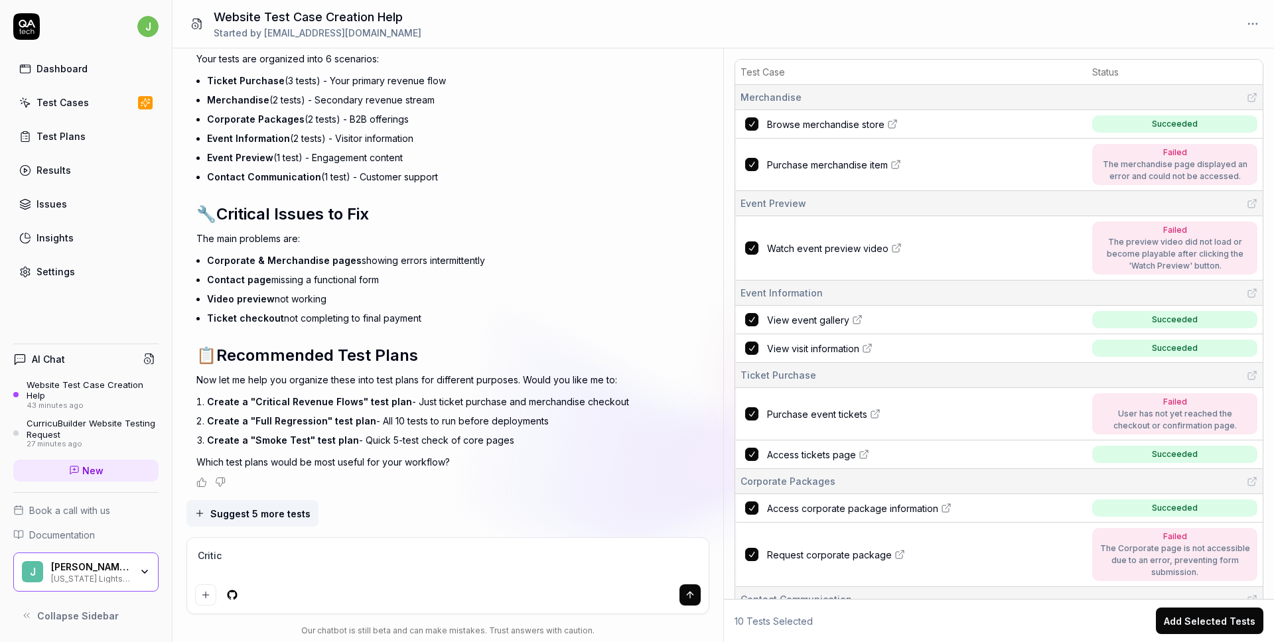
type textarea "Critica"
type textarea "*"
type textarea "Critical"
type textarea "*"
type textarea "Critical"
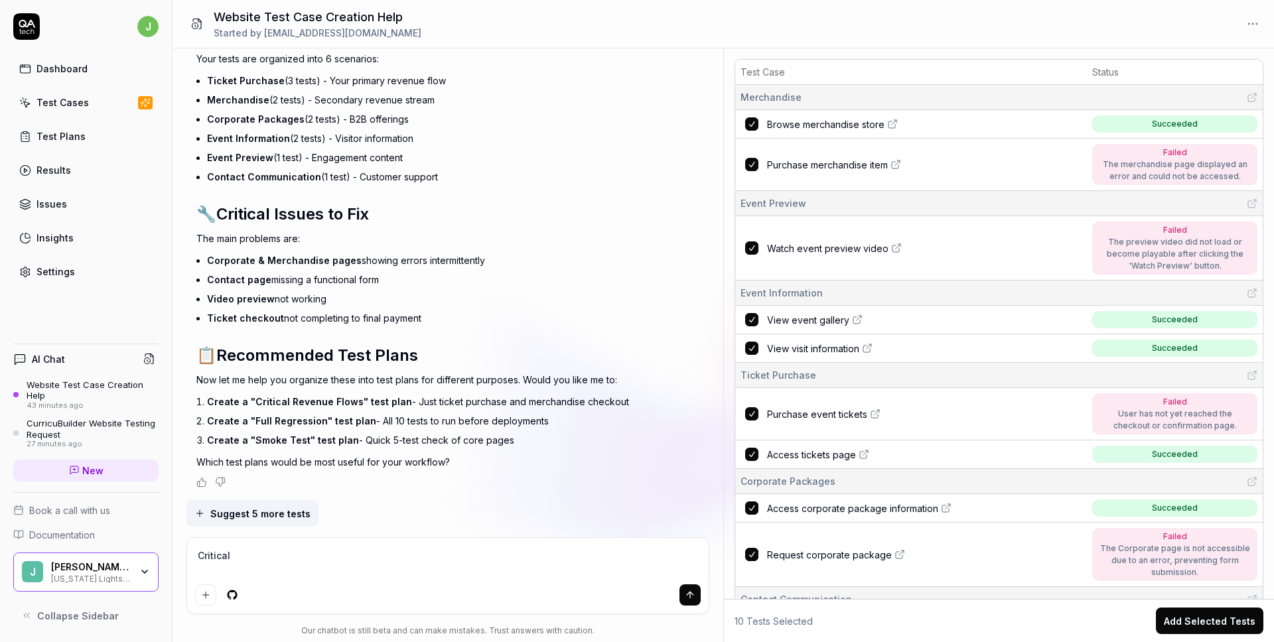
type textarea "*"
type textarea "Critical re"
type textarea "*"
type textarea "Critical rev"
type textarea "*"
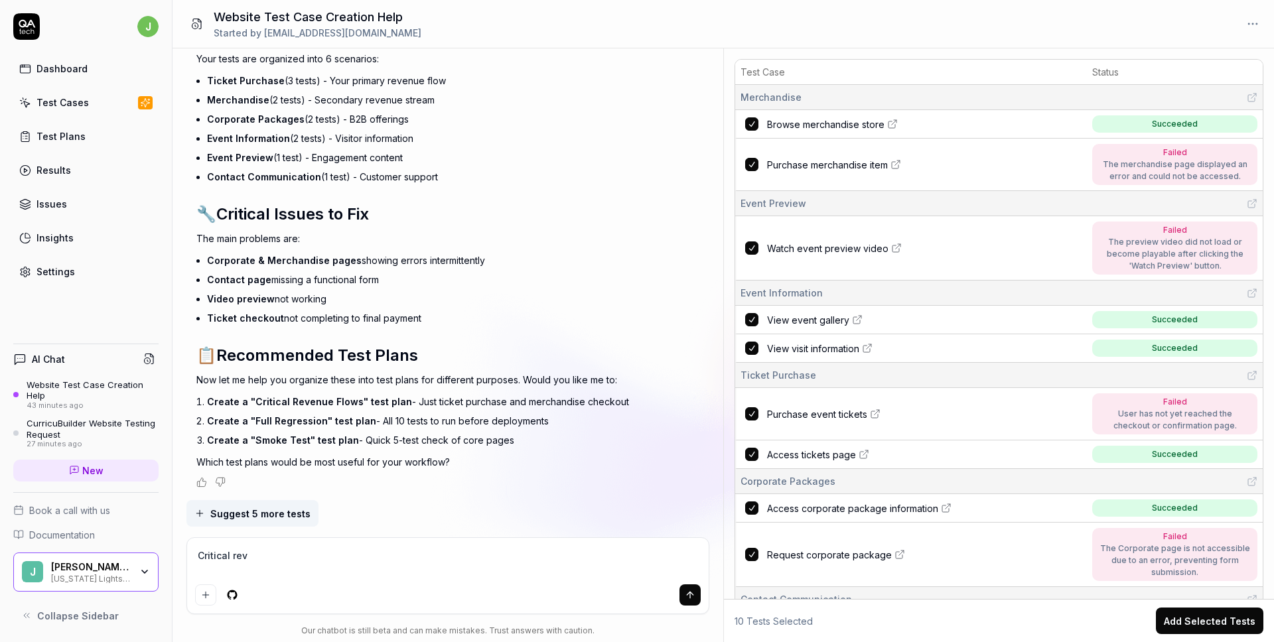
type textarea "Critical reve"
type textarea "*"
type textarea "Critical reven"
type textarea "*"
type textarea "Critical revenu"
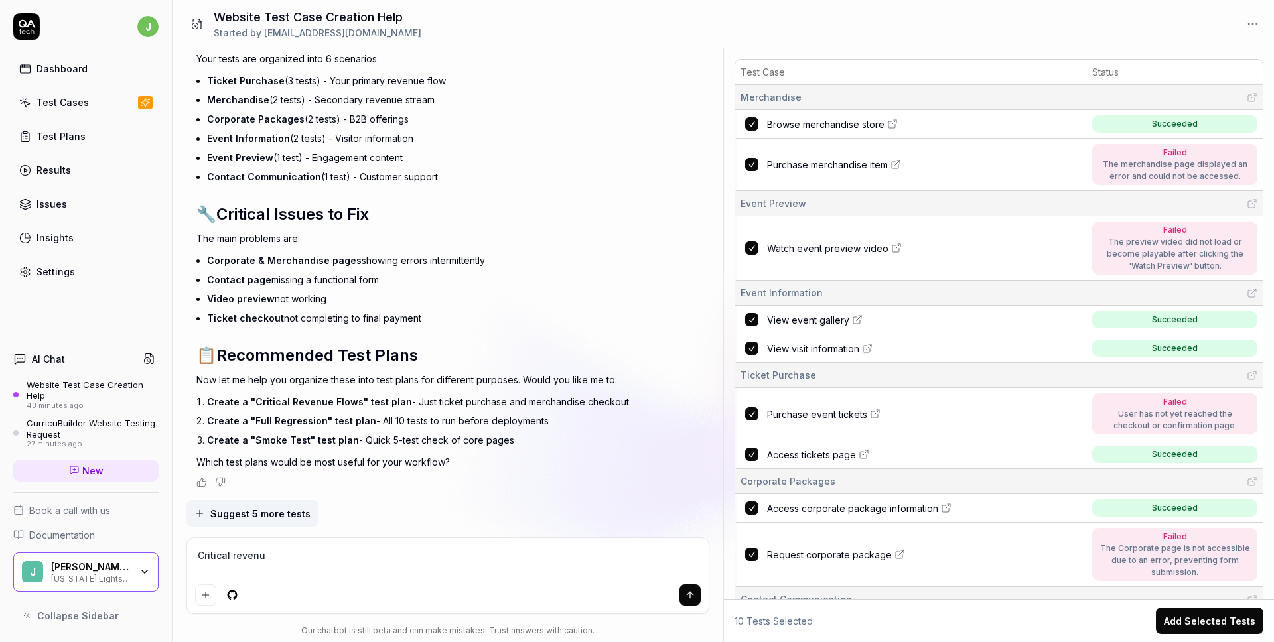
type textarea "*"
type textarea "Critical revenue"
type textarea "*"
type textarea "Critical revenue"
type textarea "*"
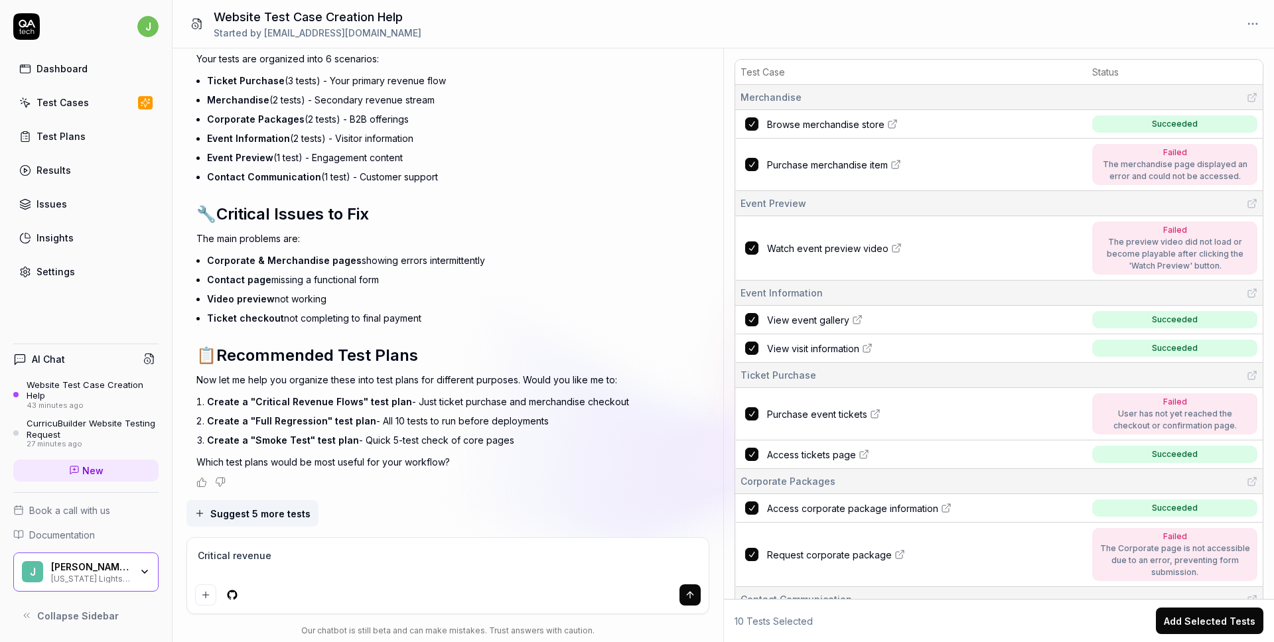
type textarea "Critical revenue f"
type textarea "*"
type textarea "Critical revenue fl"
type textarea "*"
type textarea "Critical revenue flo"
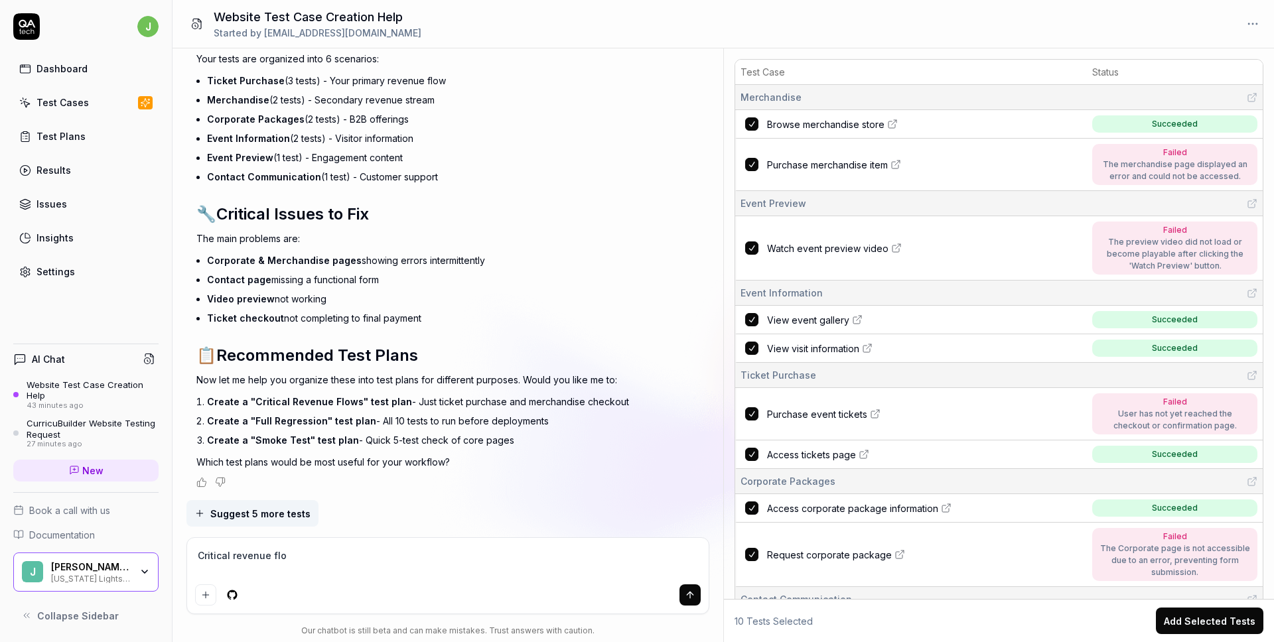
type textarea "*"
type textarea "Critical revenue flow"
type textarea "*"
type textarea "Critical revenue flows"
type textarea "*"
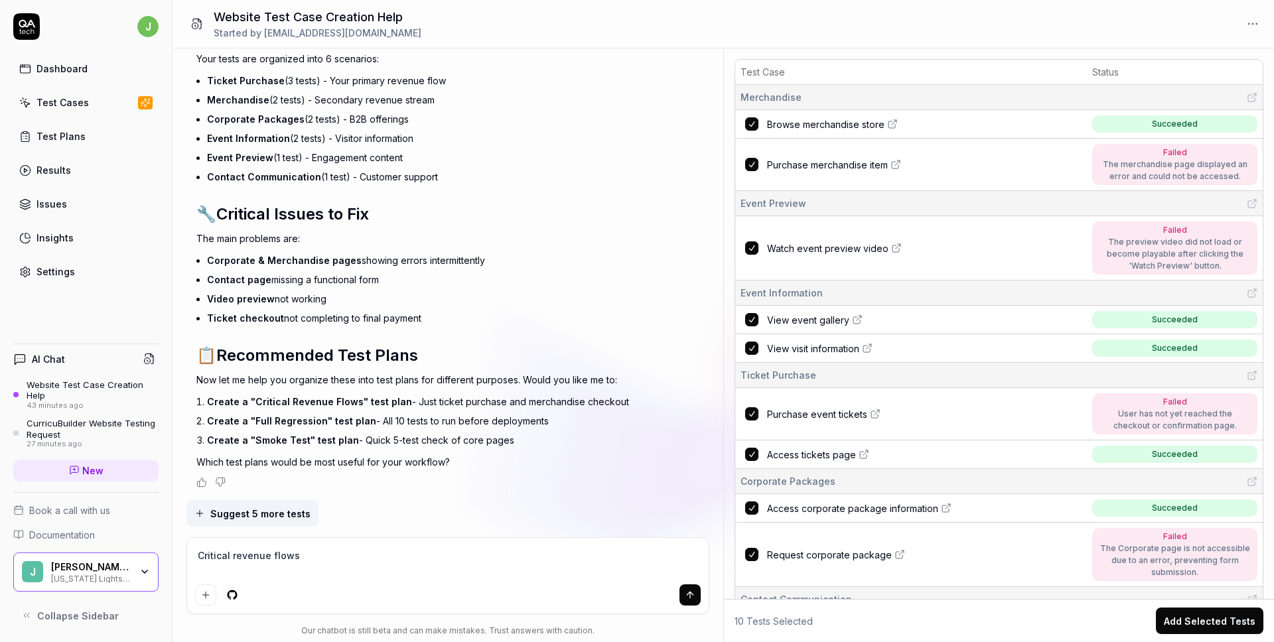
type textarea "Critical revenue flows"
type textarea "*"
type textarea "Critical revenue flows f"
type textarea "*"
type textarea "Critical revenue flows fo"
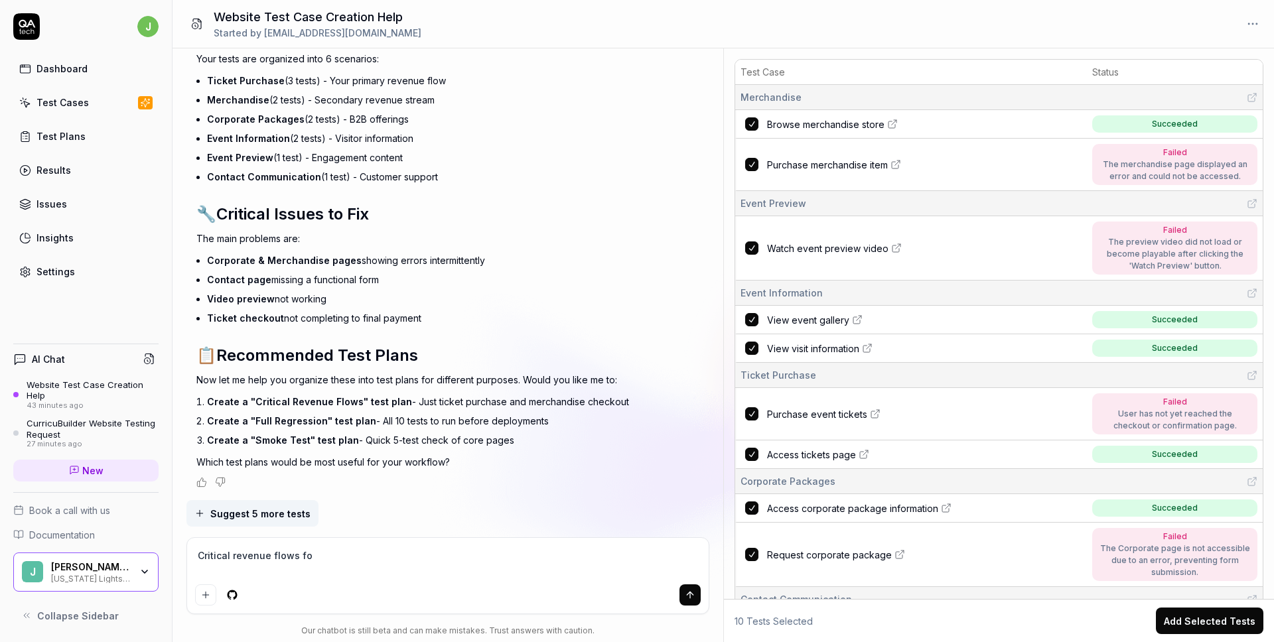
type textarea "*"
type textarea "Critical revenue flows for"
type textarea "*"
type textarea "Critical revenue flows for"
type textarea "*"
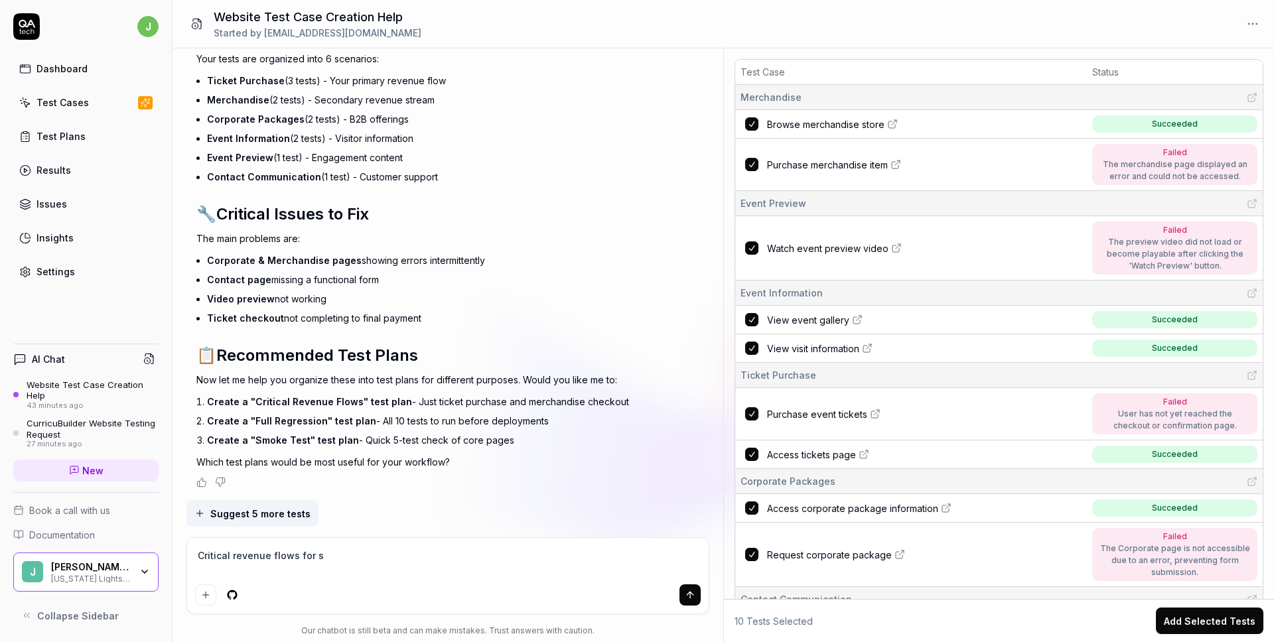
type textarea "Critical revenue flows for su"
type textarea "*"
type textarea "Critical revenue flows for sur"
type textarea "*"
type textarea "Critical revenue flows for sure,"
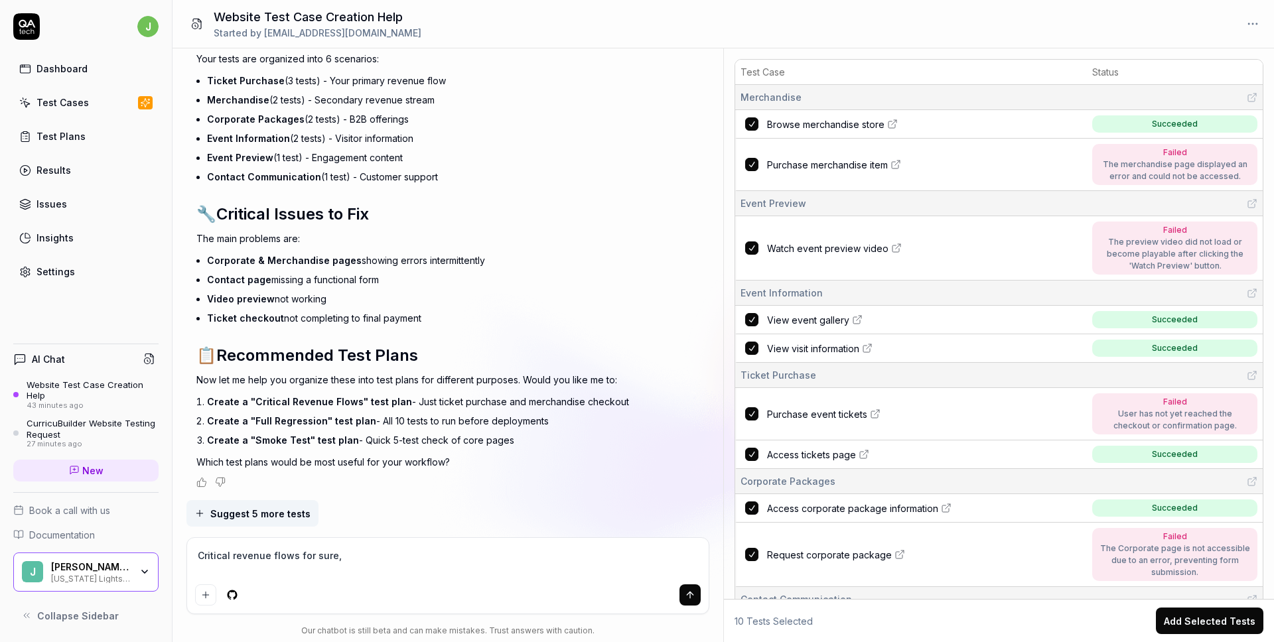
type textarea "*"
type textarea "Critical revenue flows for sure,"
type textarea "*"
type textarea "Critical revenue flows for sure, f"
type textarea "*"
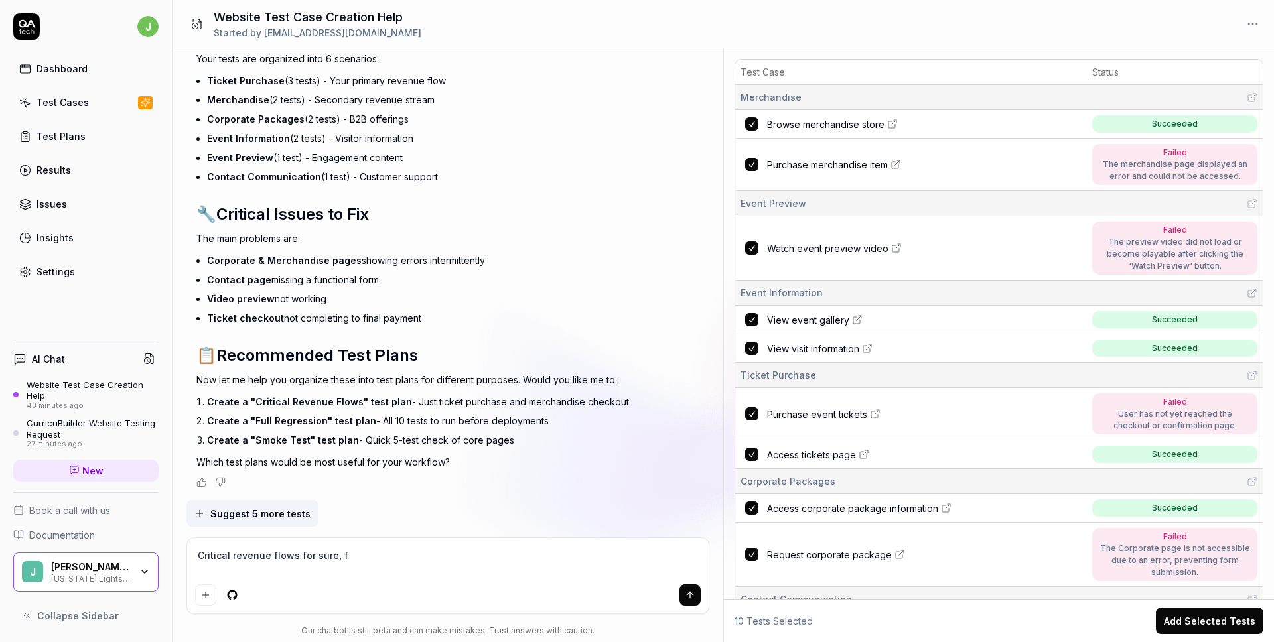
type textarea "Critical revenue flows for sure, fu"
type textarea "*"
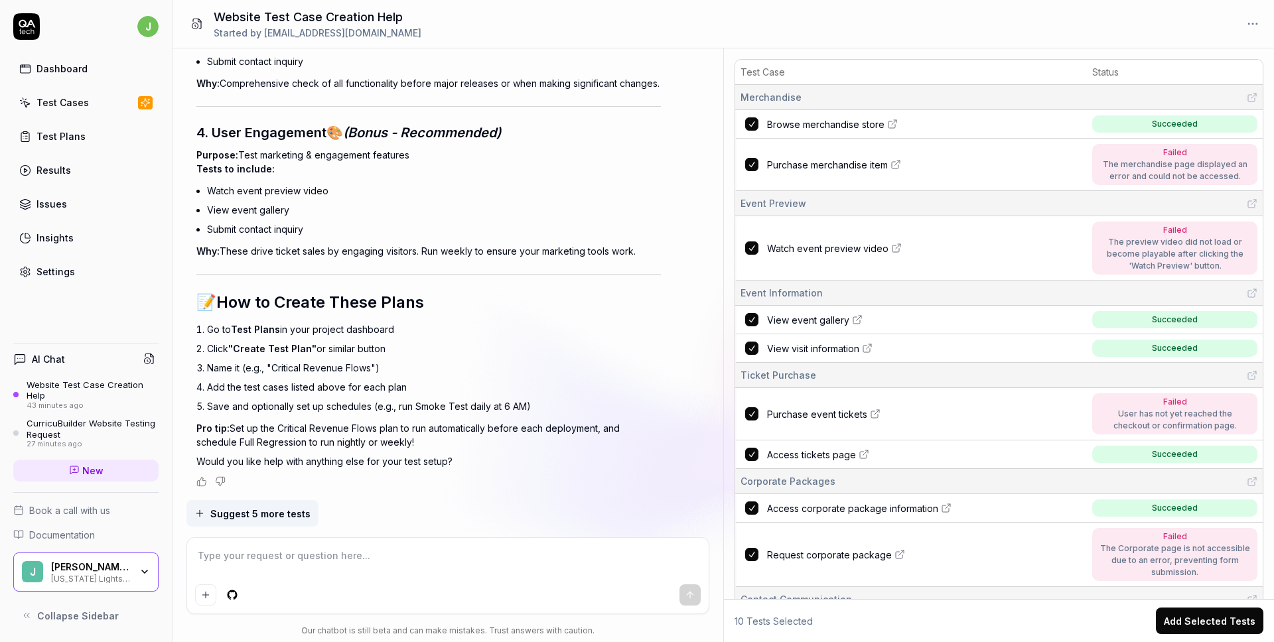
scroll to position [3676, 0]
click at [502, 191] on li "Watch event preview video" at bounding box center [434, 190] width 454 height 19
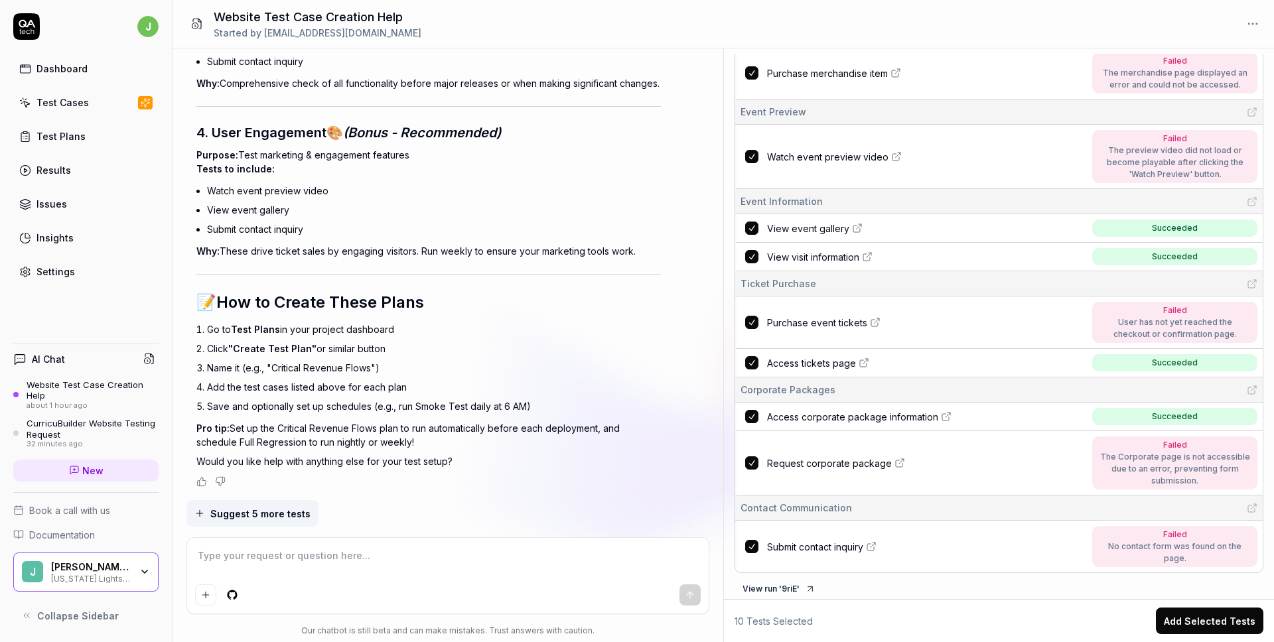
click at [1223, 615] on button "Add Selected Tests" at bounding box center [1210, 621] width 108 height 27
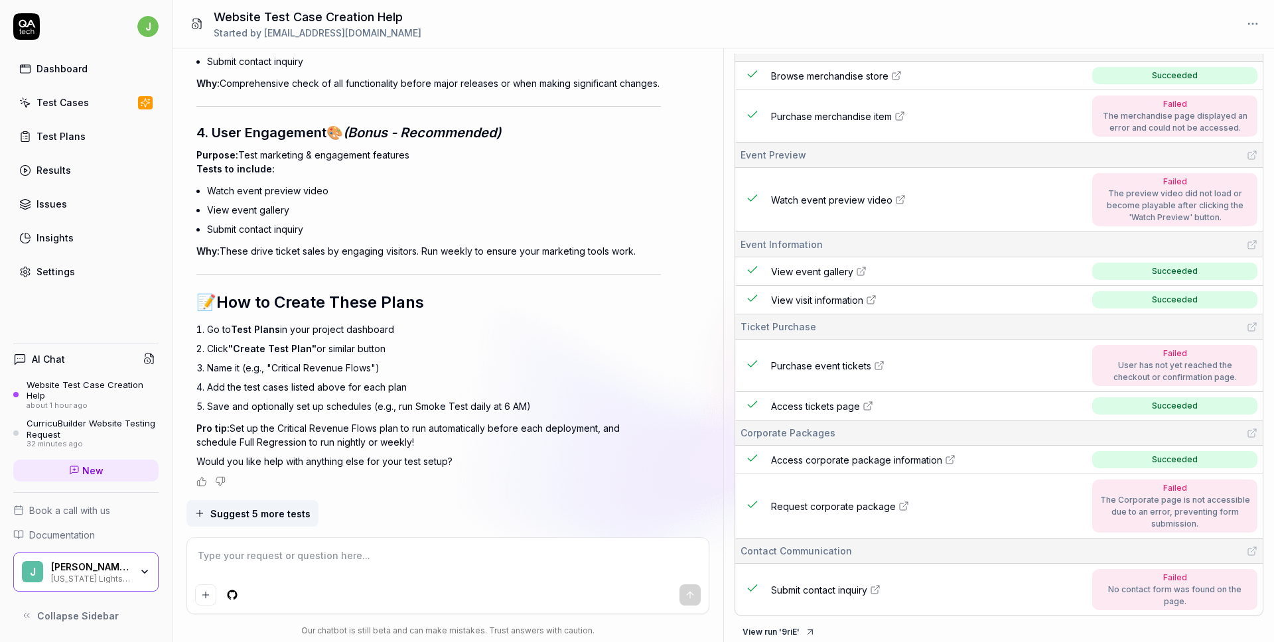
click at [98, 106] on link "Test Cases" at bounding box center [85, 103] width 145 height 26
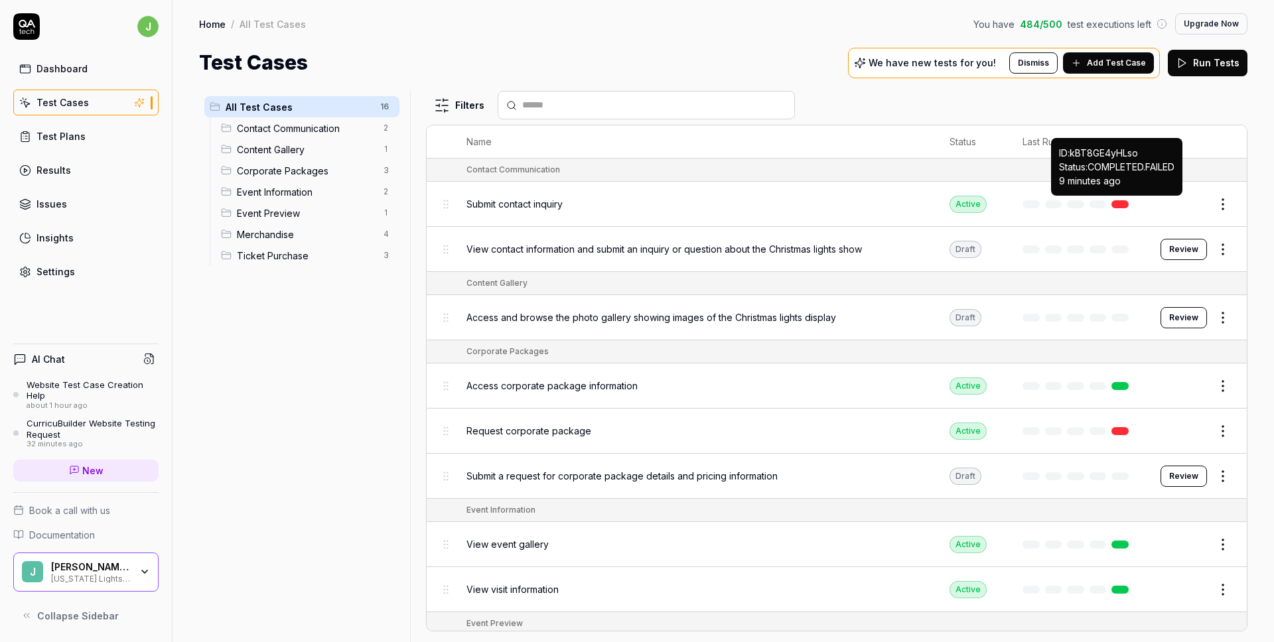
click at [1118, 201] on link at bounding box center [1120, 204] width 17 height 8
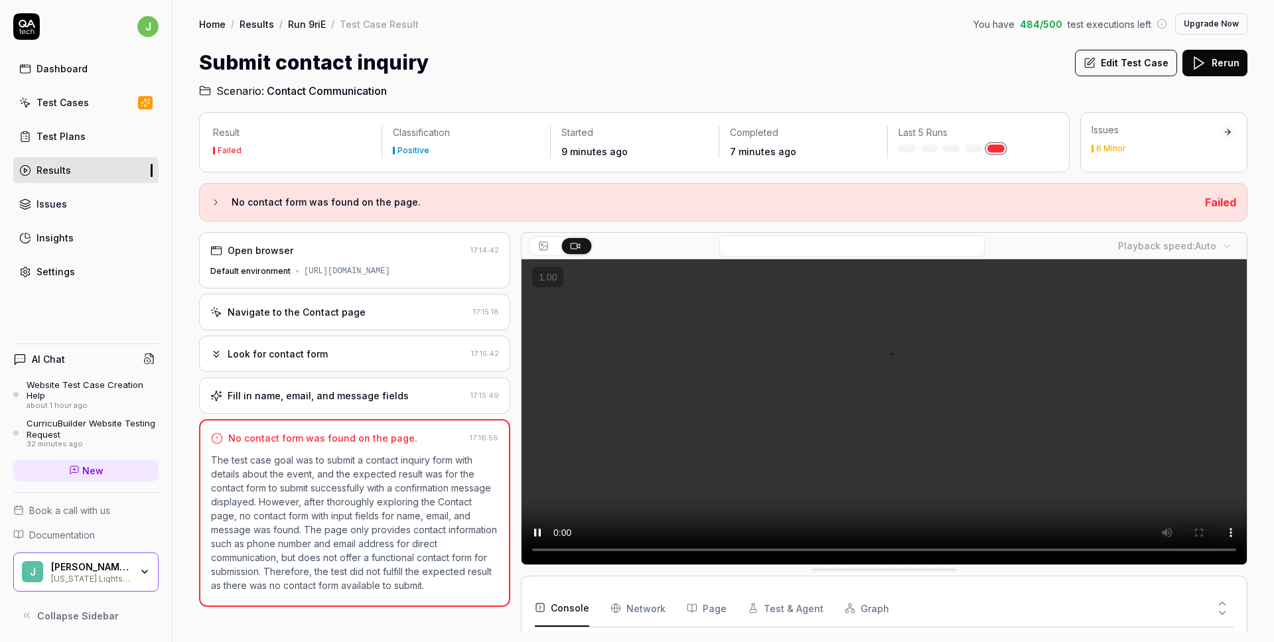
scroll to position [147, 0]
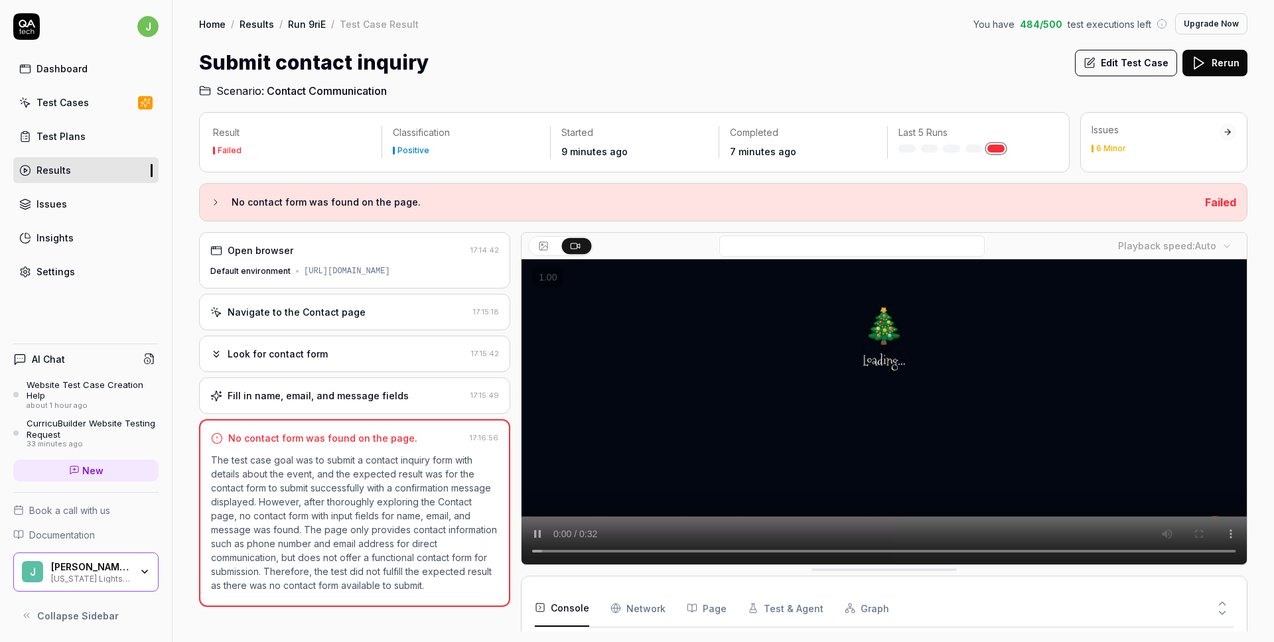
click at [789, 248] on input at bounding box center [851, 246] width 265 height 21
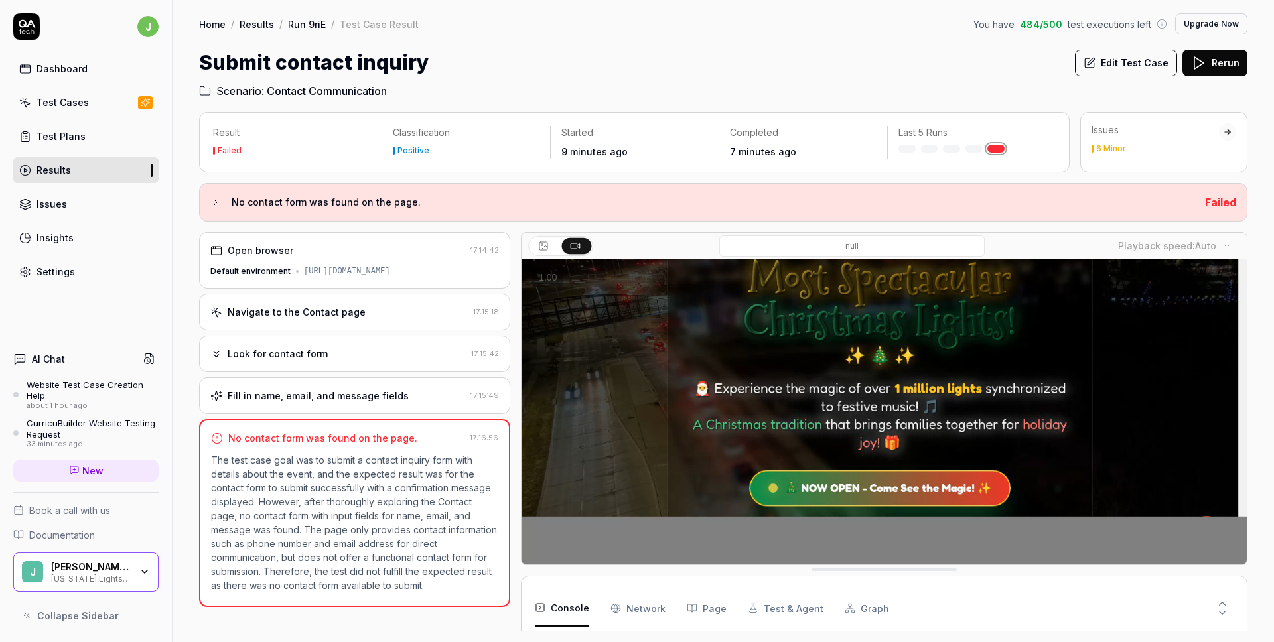
click at [764, 247] on input at bounding box center [851, 246] width 265 height 21
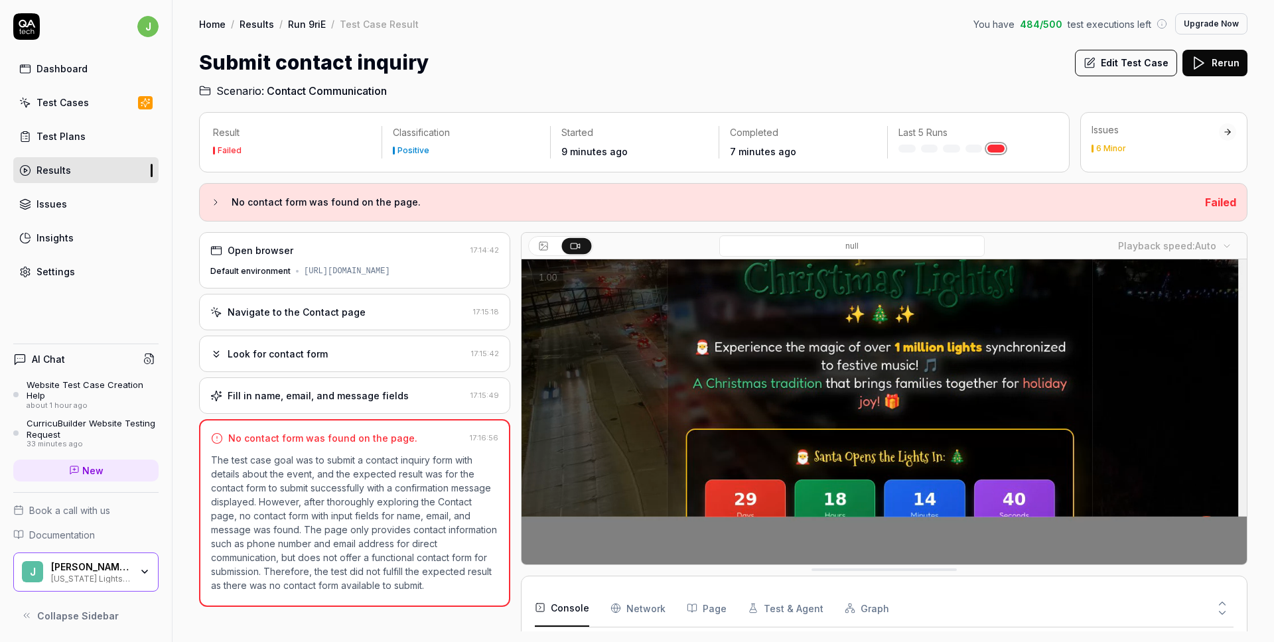
click at [323, 204] on h3 "No contact form was found on the page." at bounding box center [713, 202] width 963 height 16
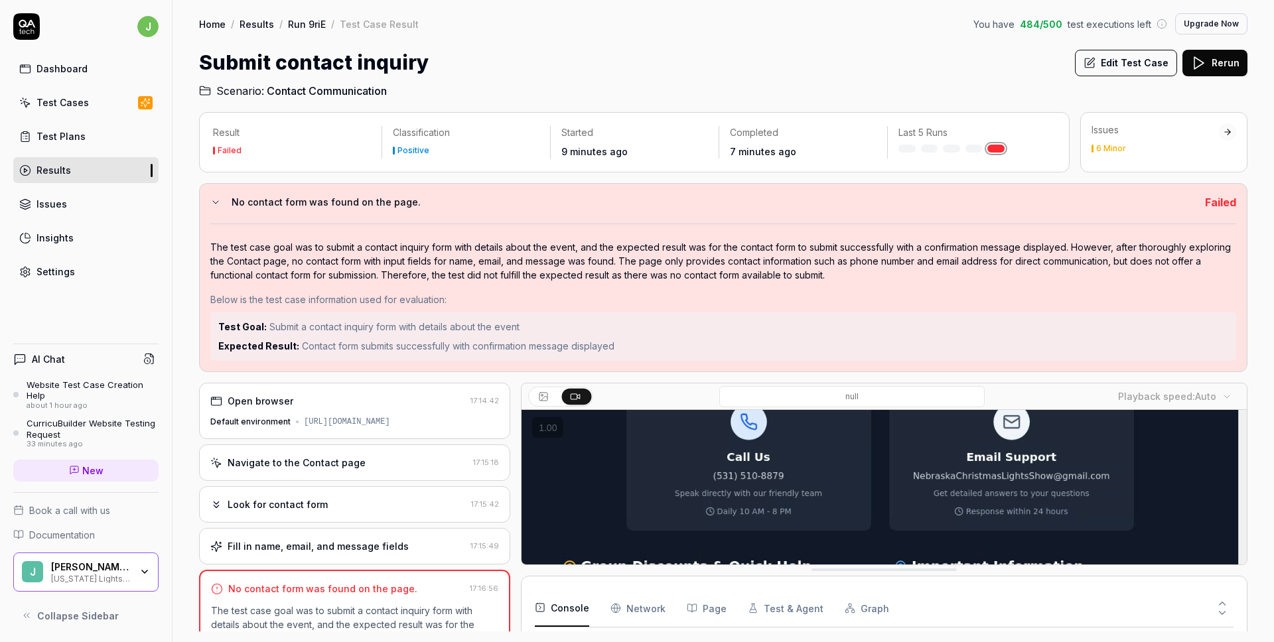
click at [1166, 68] on button "Edit Test Case" at bounding box center [1126, 63] width 102 height 27
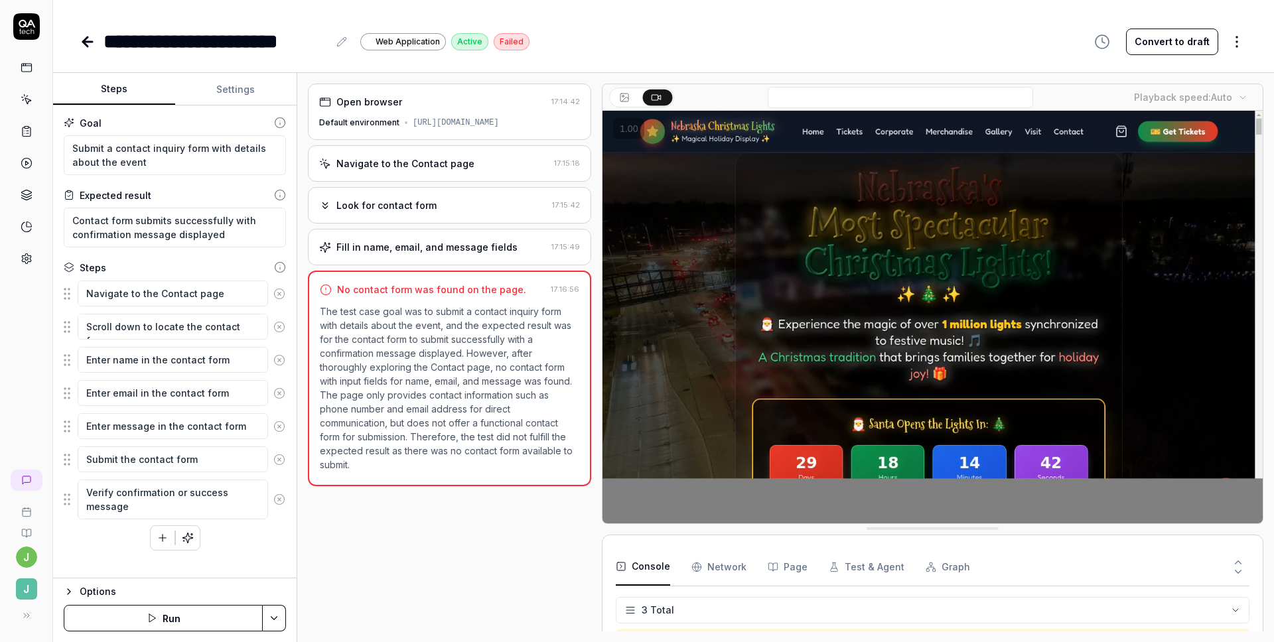
click at [234, 99] on button "Settings" at bounding box center [236, 90] width 122 height 32
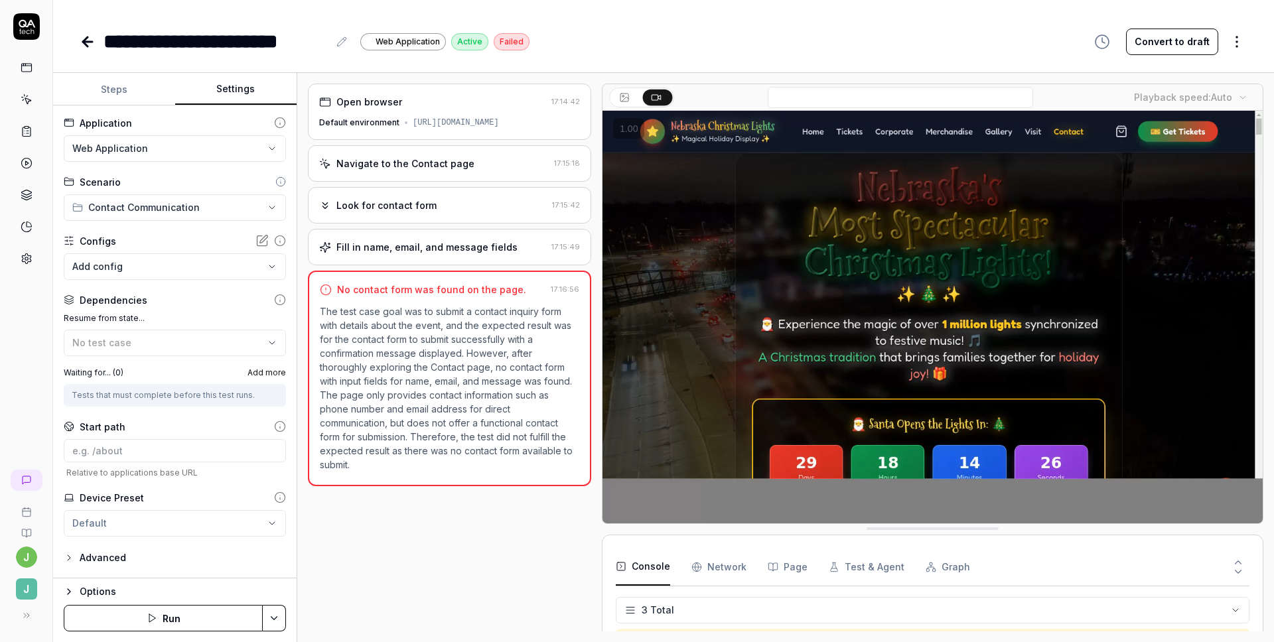
click at [108, 98] on button "Steps" at bounding box center [114, 90] width 122 height 32
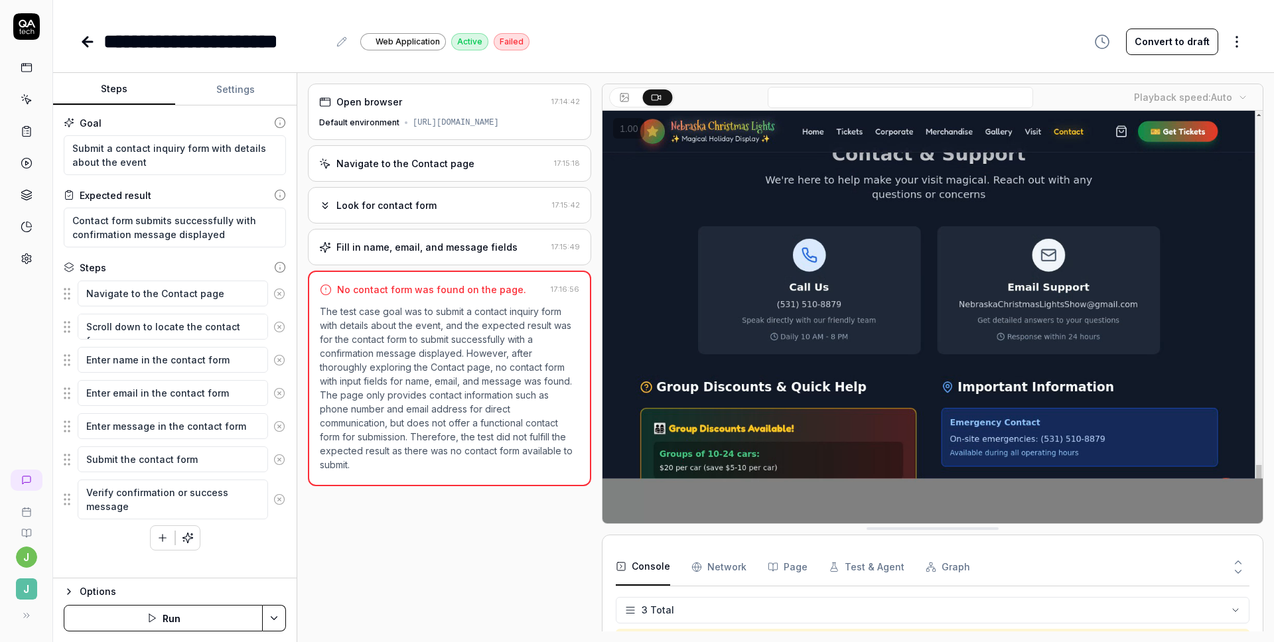
click at [99, 591] on div "Options" at bounding box center [183, 592] width 206 height 16
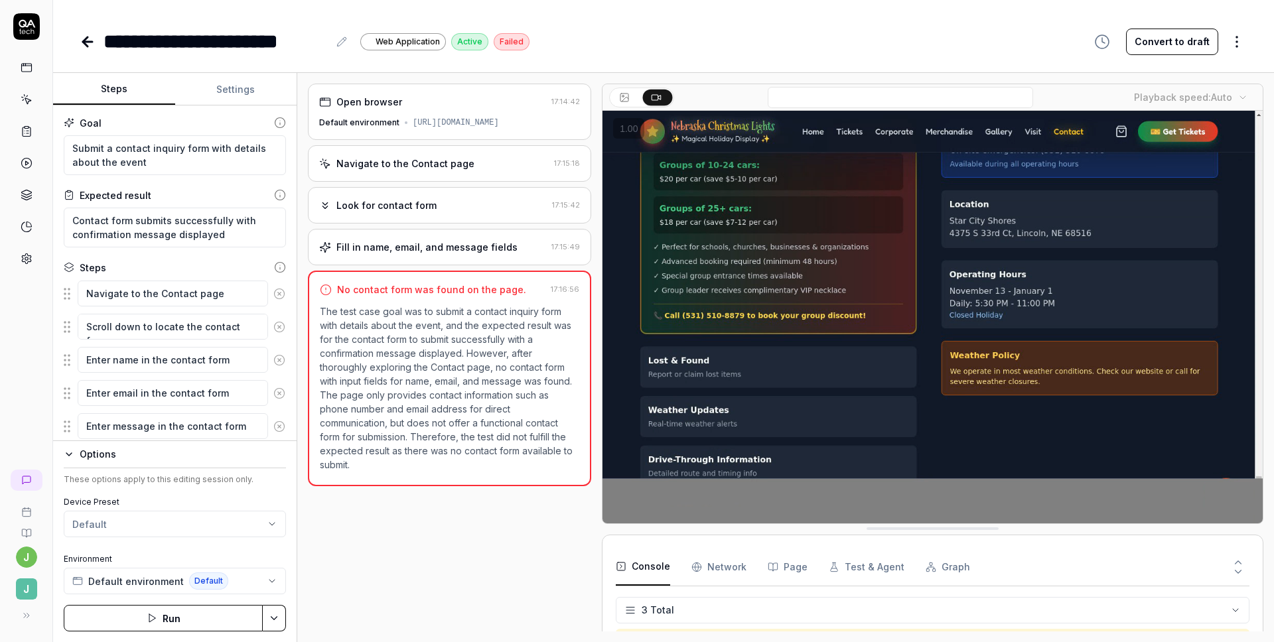
click at [288, 616] on div "Options These options apply to this editing session only. Device Preset Default…" at bounding box center [175, 542] width 244 height 202
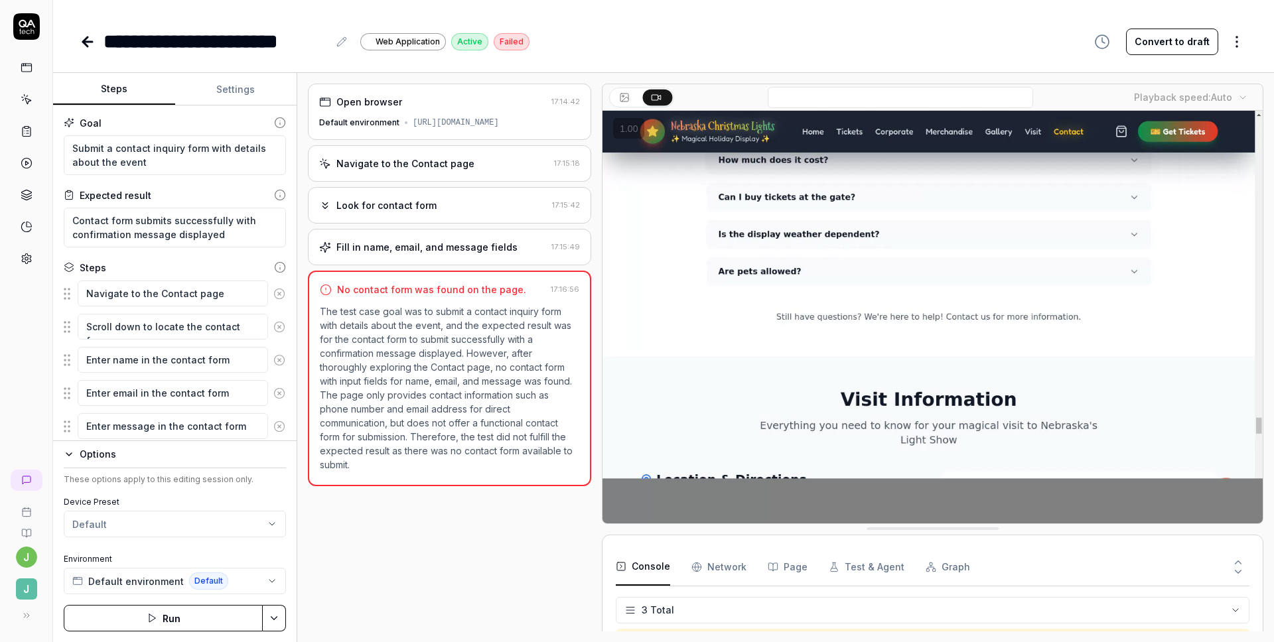
click at [282, 617] on html "**********" at bounding box center [637, 321] width 1274 height 642
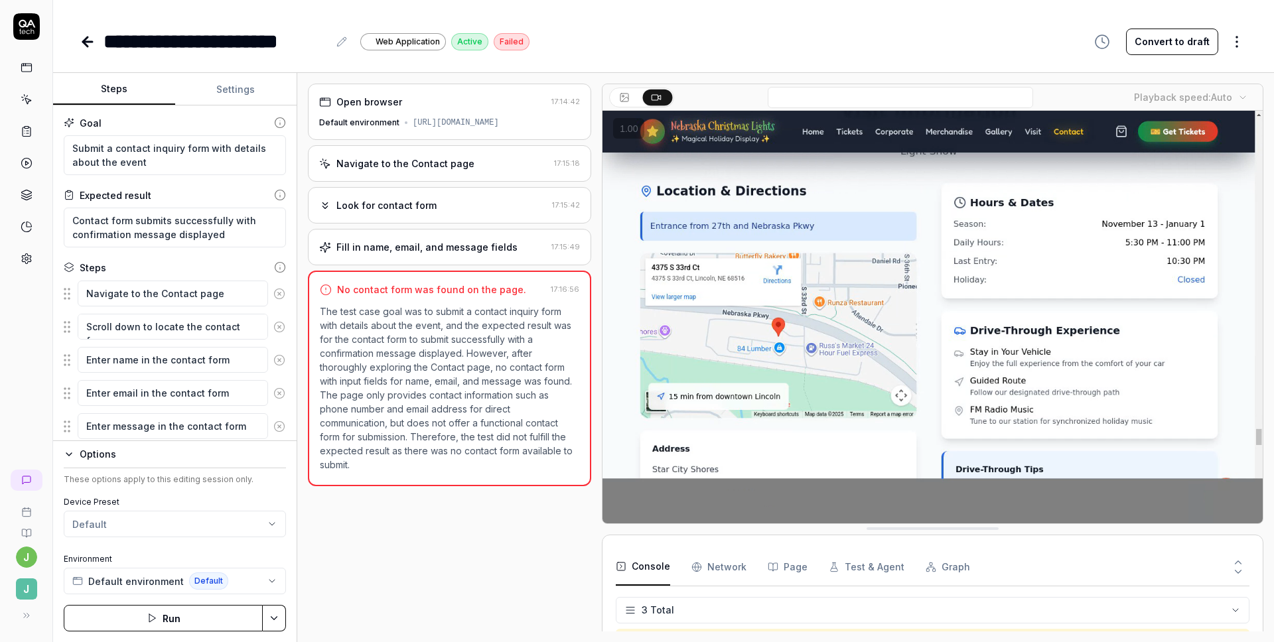
click at [278, 618] on html "**********" at bounding box center [637, 321] width 1274 height 642
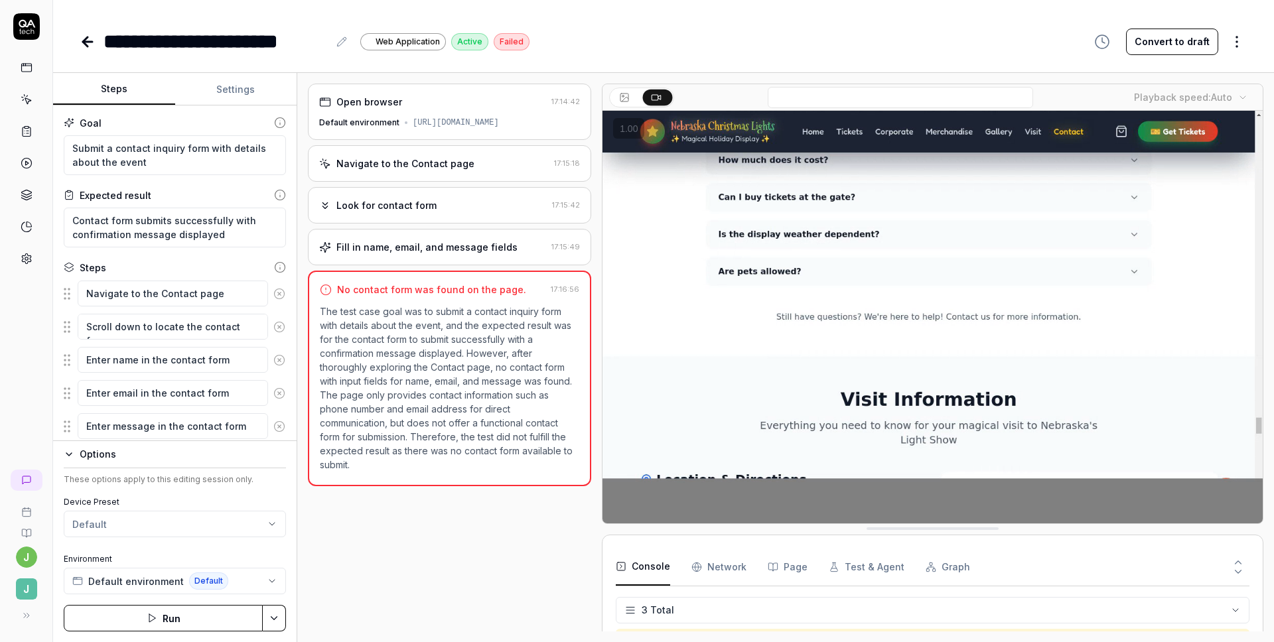
click at [85, 42] on icon at bounding box center [85, 41] width 5 height 9
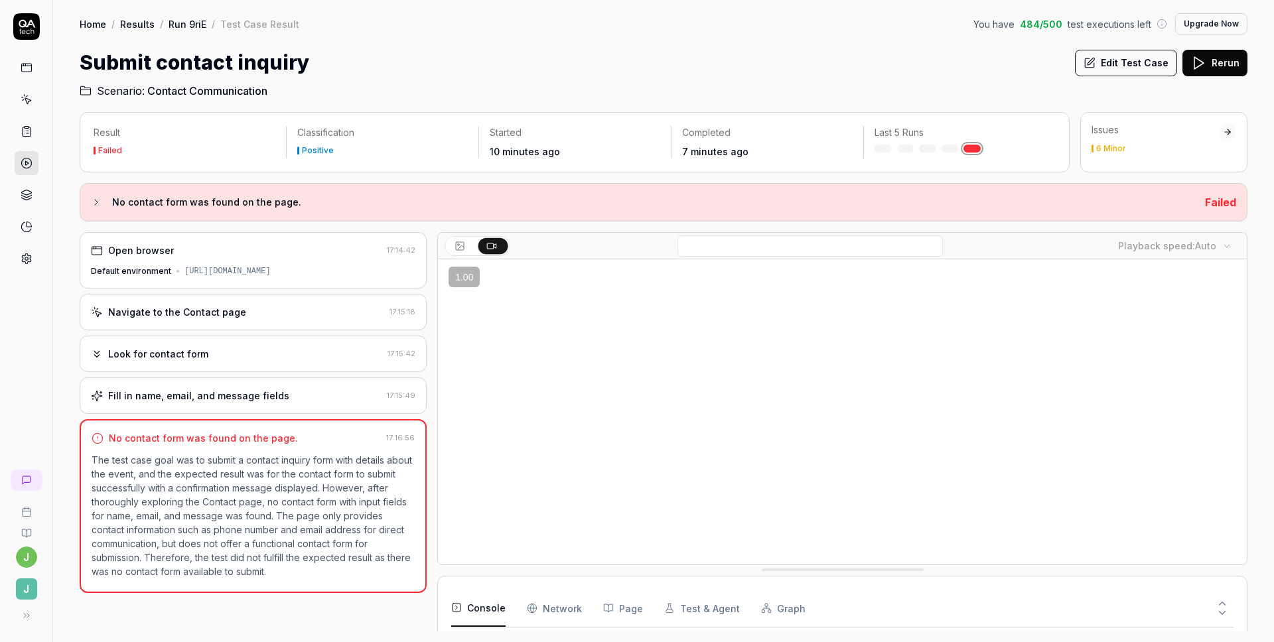
scroll to position [198, 0]
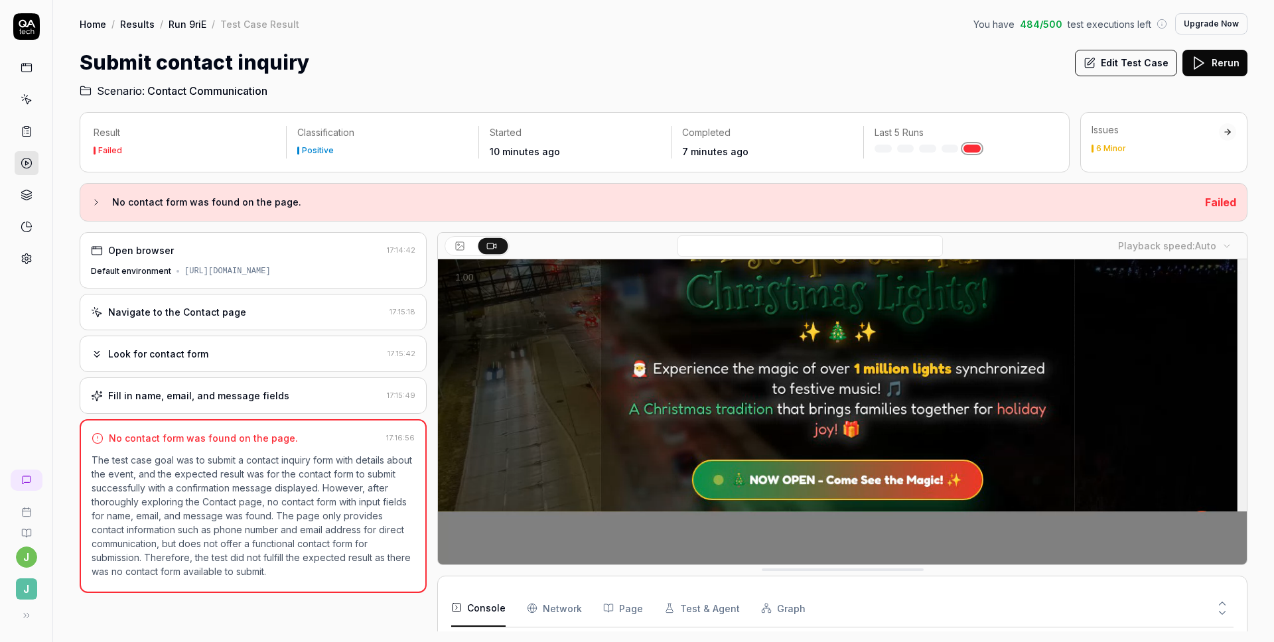
click at [563, 632] on div "Result Failed Classification Positive Started 10 minutes ago Completed 7 minute…" at bounding box center [663, 370] width 1221 height 543
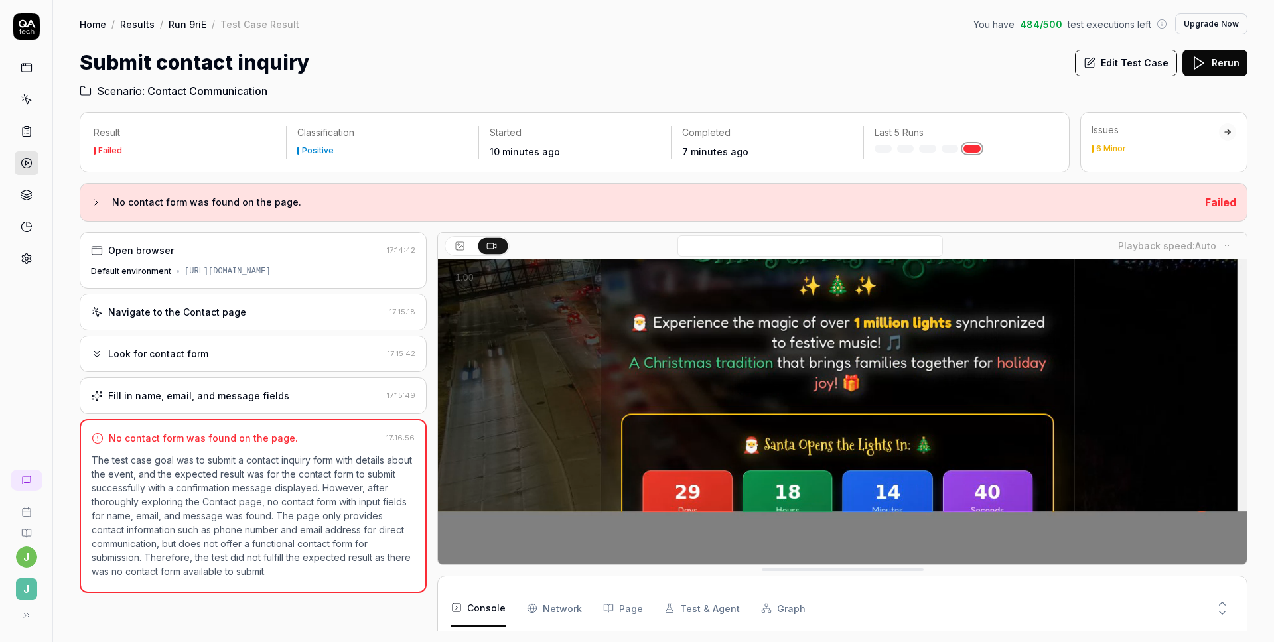
click at [1010, 599] on div at bounding box center [1030, 608] width 407 height 37
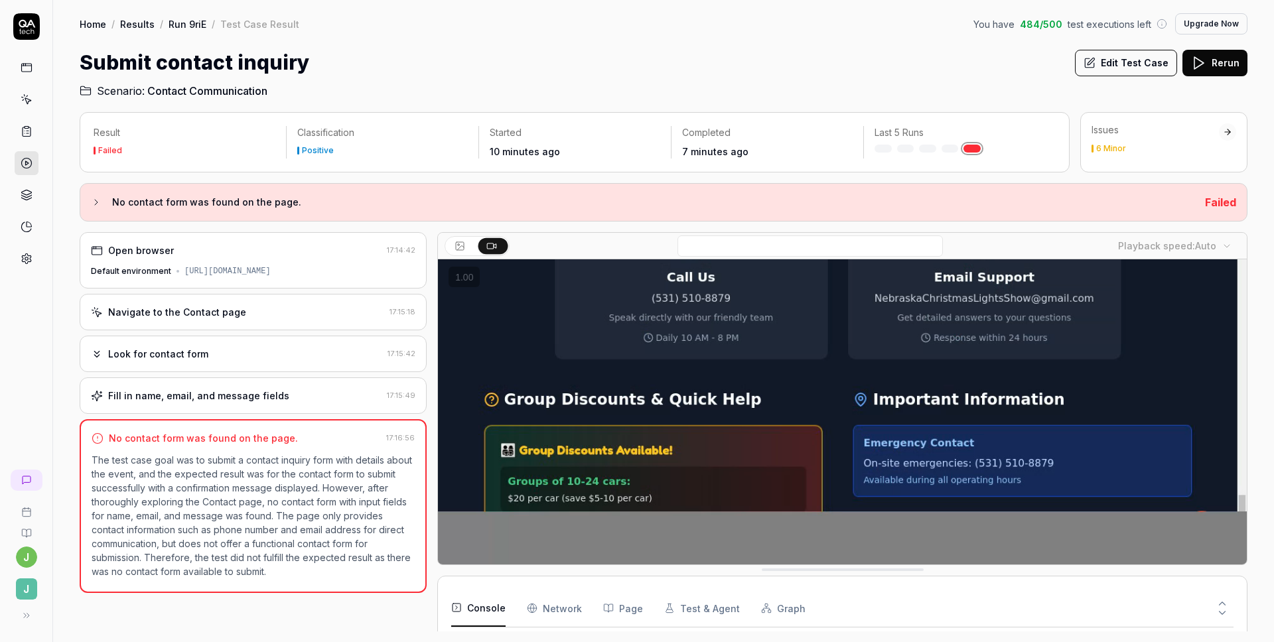
click at [1222, 605] on icon at bounding box center [1222, 604] width 12 height 12
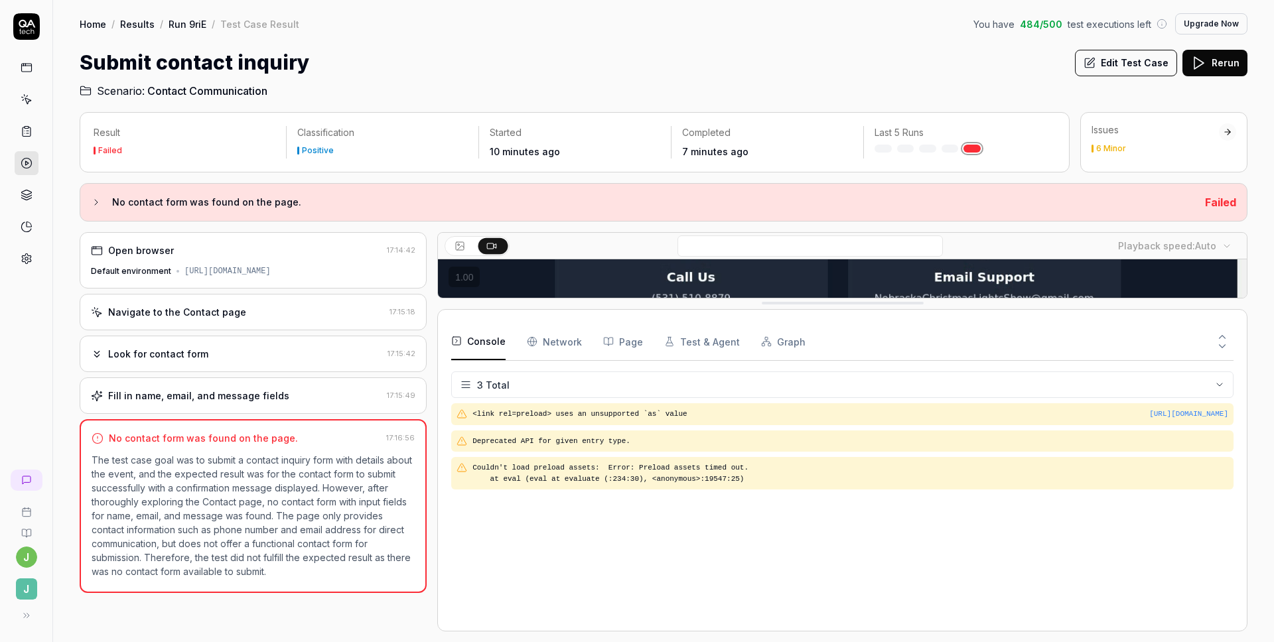
click at [568, 511] on div "[URL][DOMAIN_NAME] <link rel=preload> uses an unsupported `as` value Deprecated…" at bounding box center [842, 510] width 782 height 214
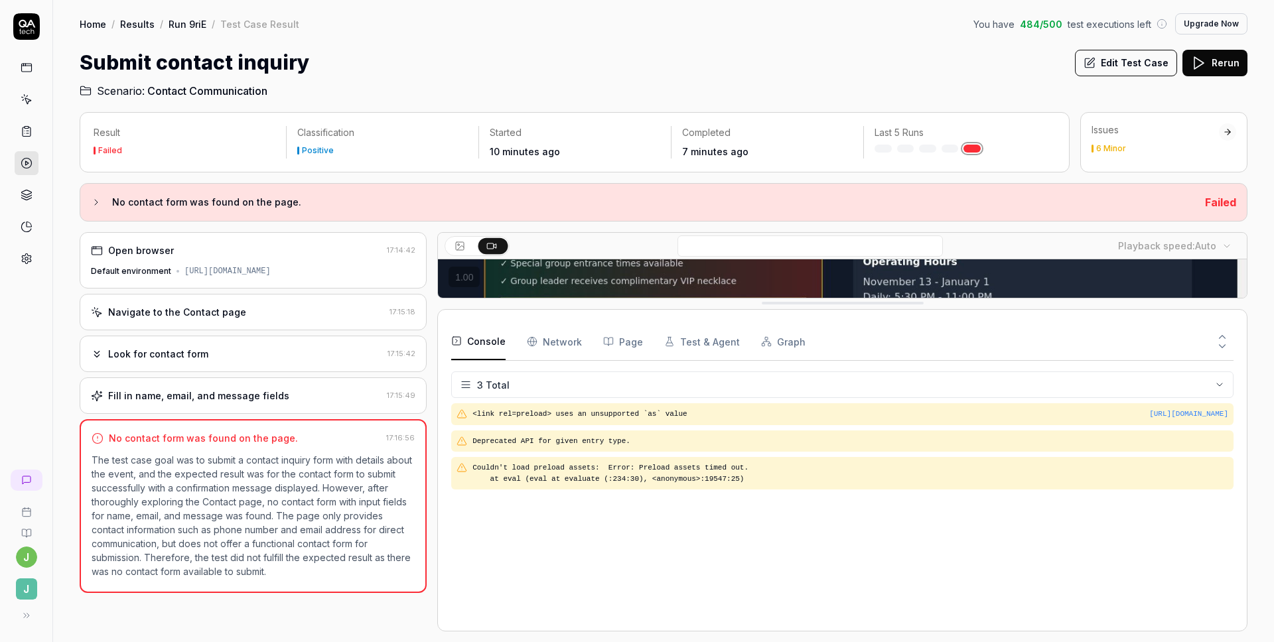
click at [1227, 348] on icon at bounding box center [1222, 346] width 12 height 12
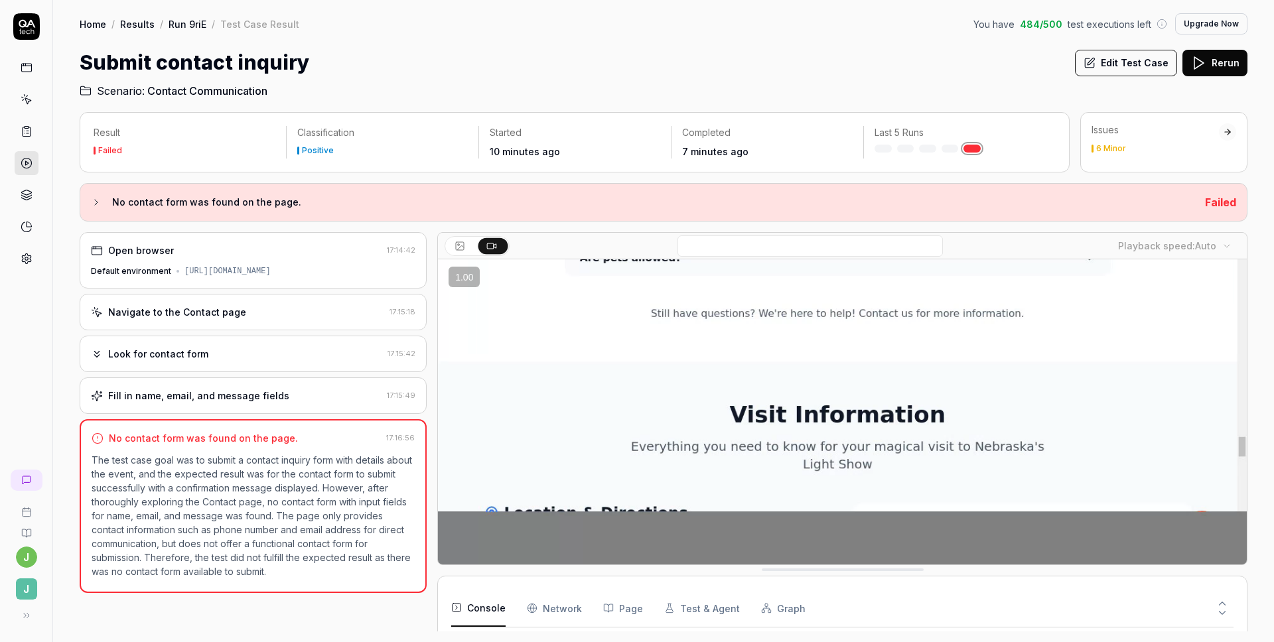
click at [1103, 61] on button "Edit Test Case" at bounding box center [1126, 63] width 102 height 27
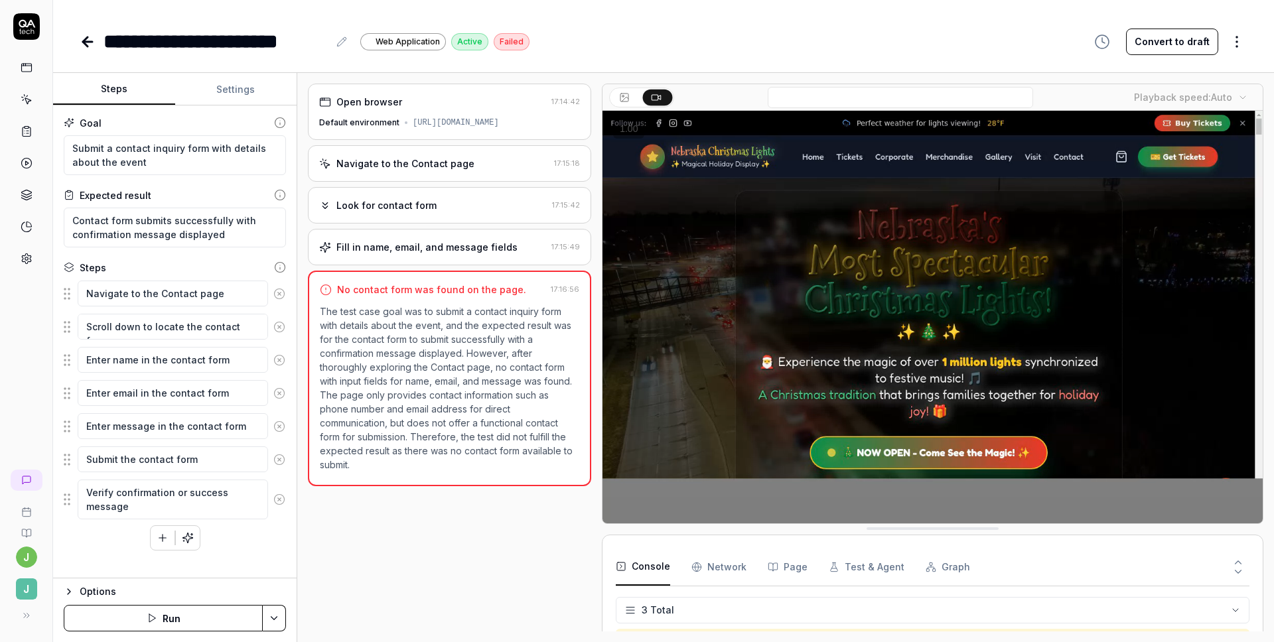
click at [241, 94] on button "Settings" at bounding box center [236, 90] width 122 height 32
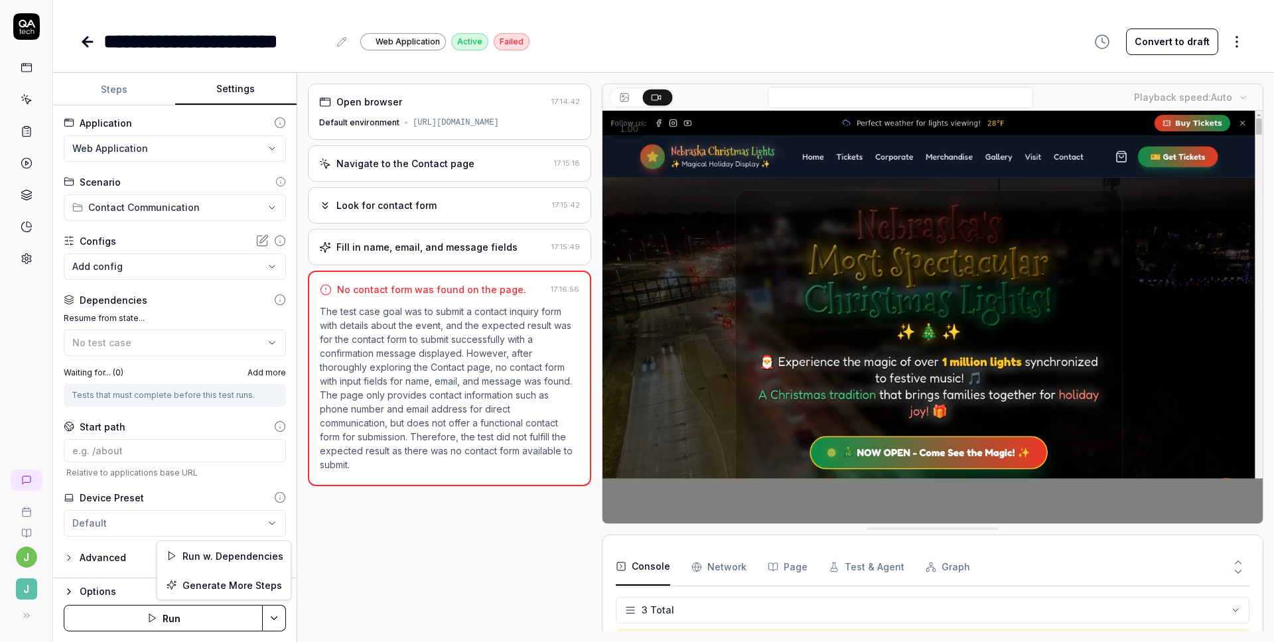
click at [281, 618] on html "**********" at bounding box center [637, 321] width 1274 height 642
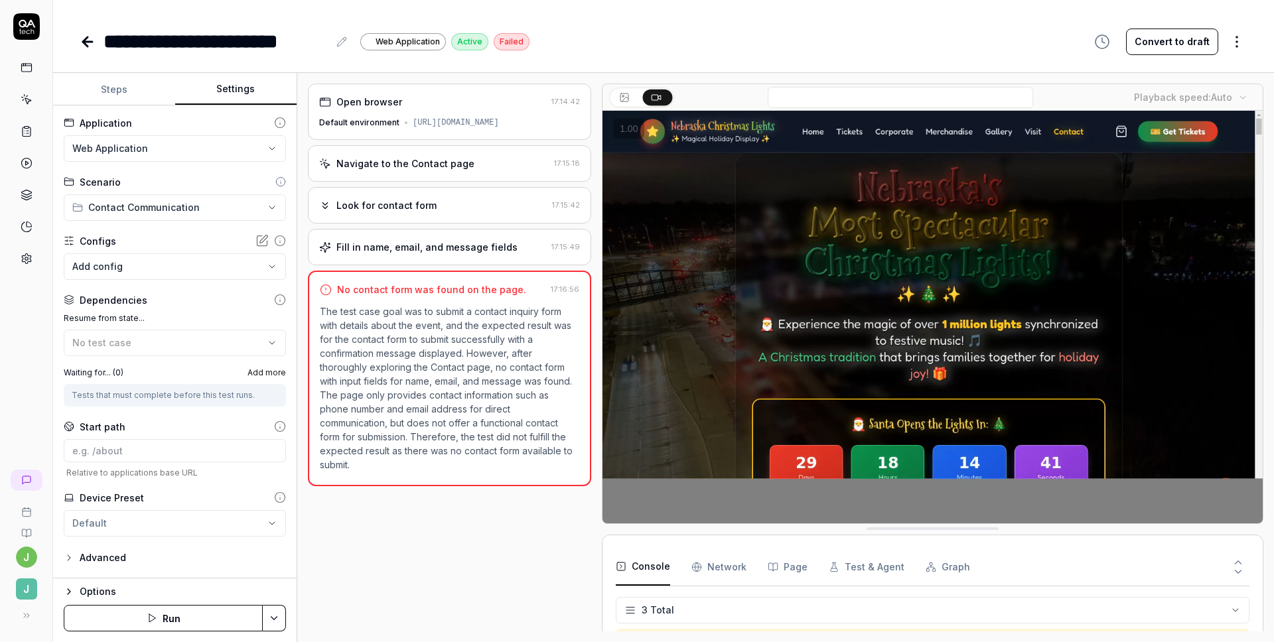
click at [281, 618] on html "**********" at bounding box center [637, 321] width 1274 height 642
click at [184, 585] on div "Options" at bounding box center [183, 592] width 206 height 16
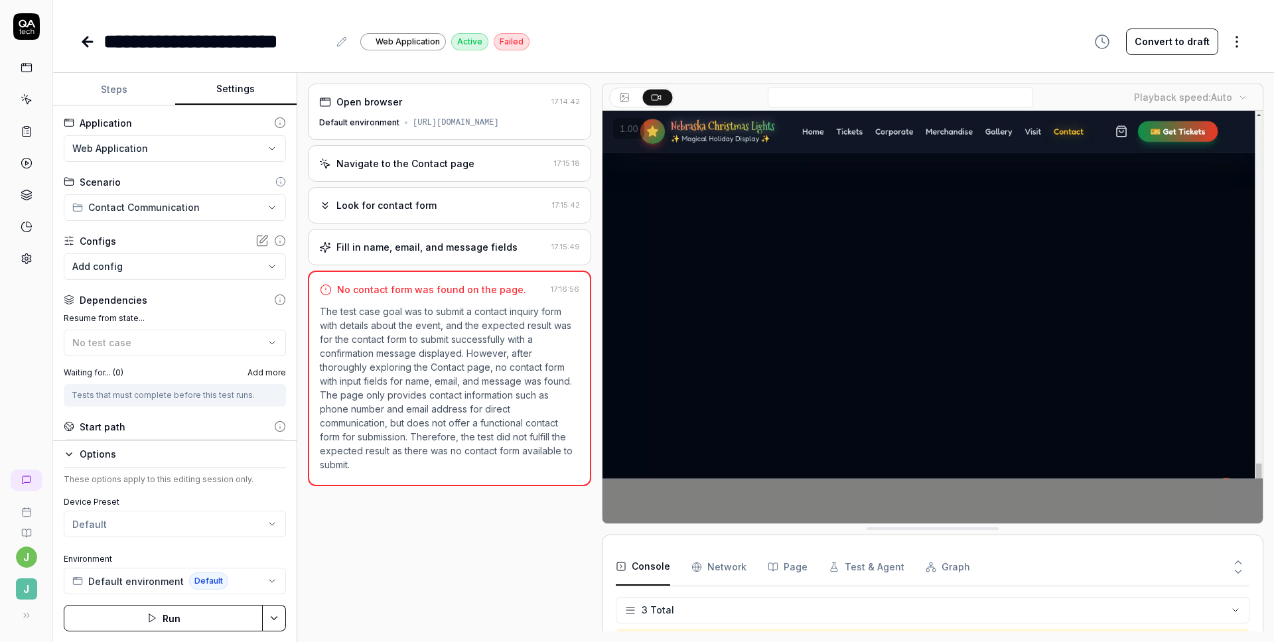
click at [143, 459] on div "Options" at bounding box center [183, 455] width 206 height 16
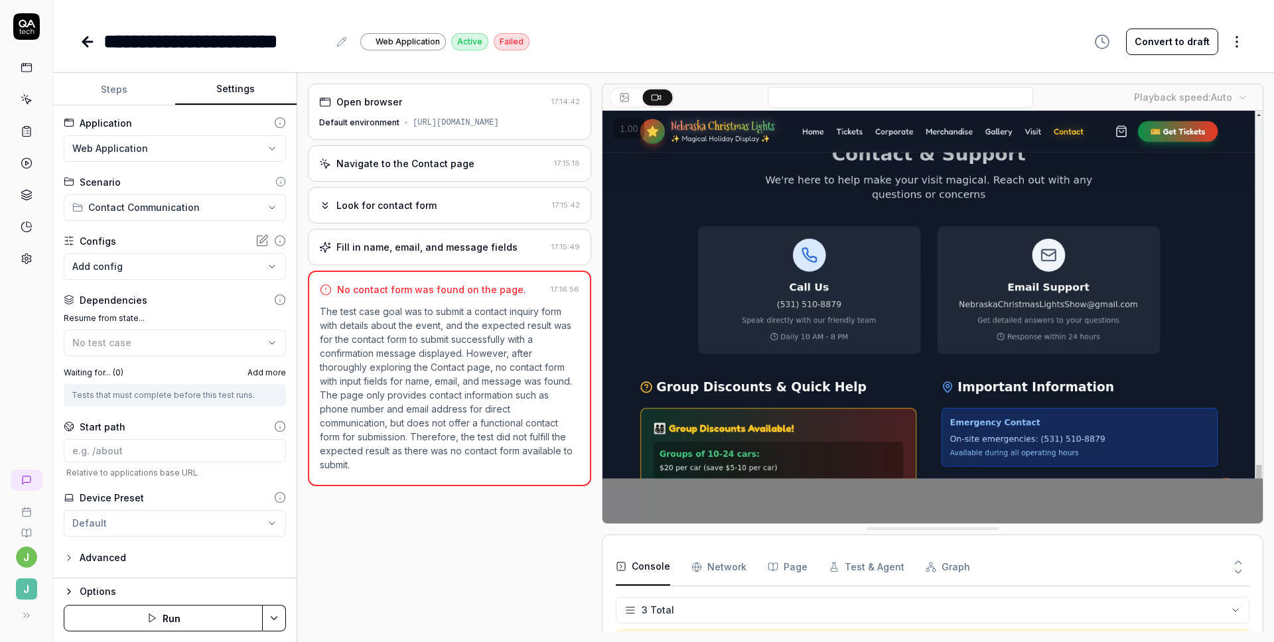
click at [108, 557] on div "Advanced" at bounding box center [103, 558] width 46 height 16
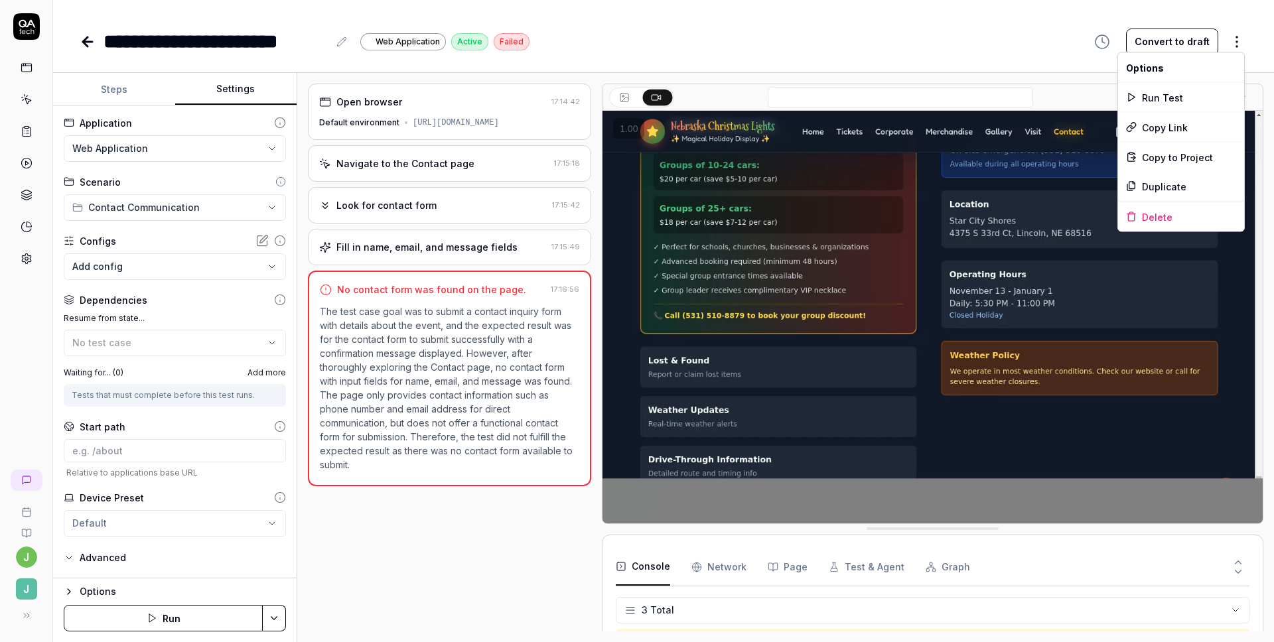
click at [1245, 42] on html "**********" at bounding box center [637, 321] width 1274 height 642
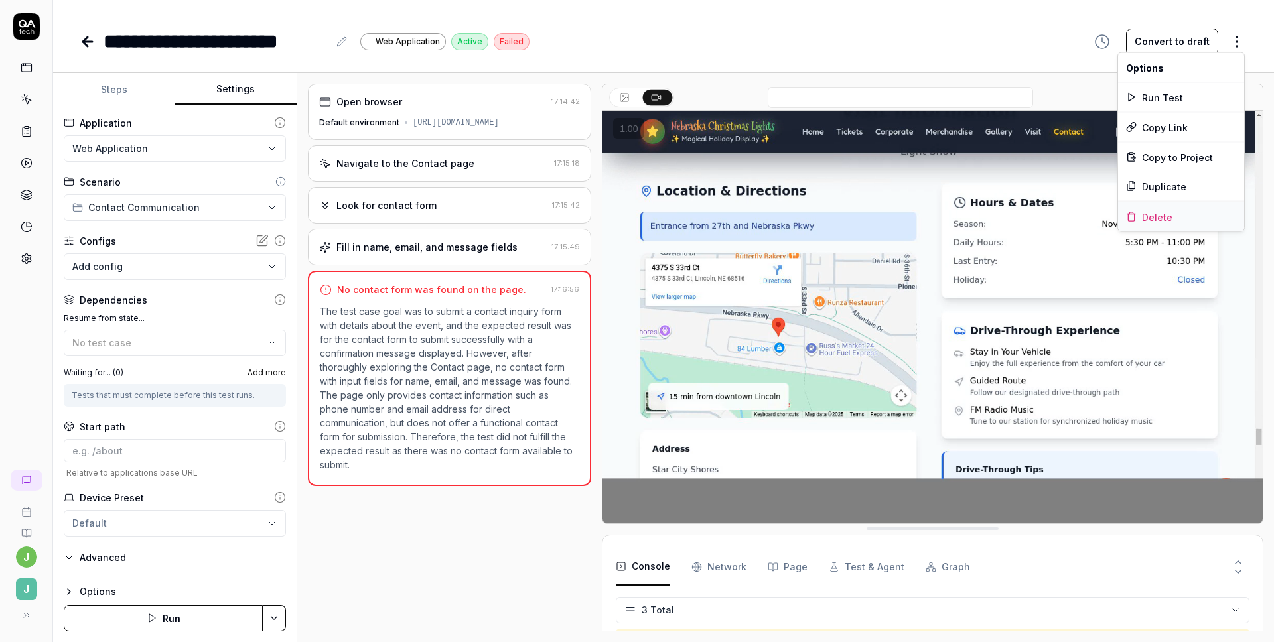
click at [1169, 212] on div "Delete" at bounding box center [1181, 216] width 126 height 29
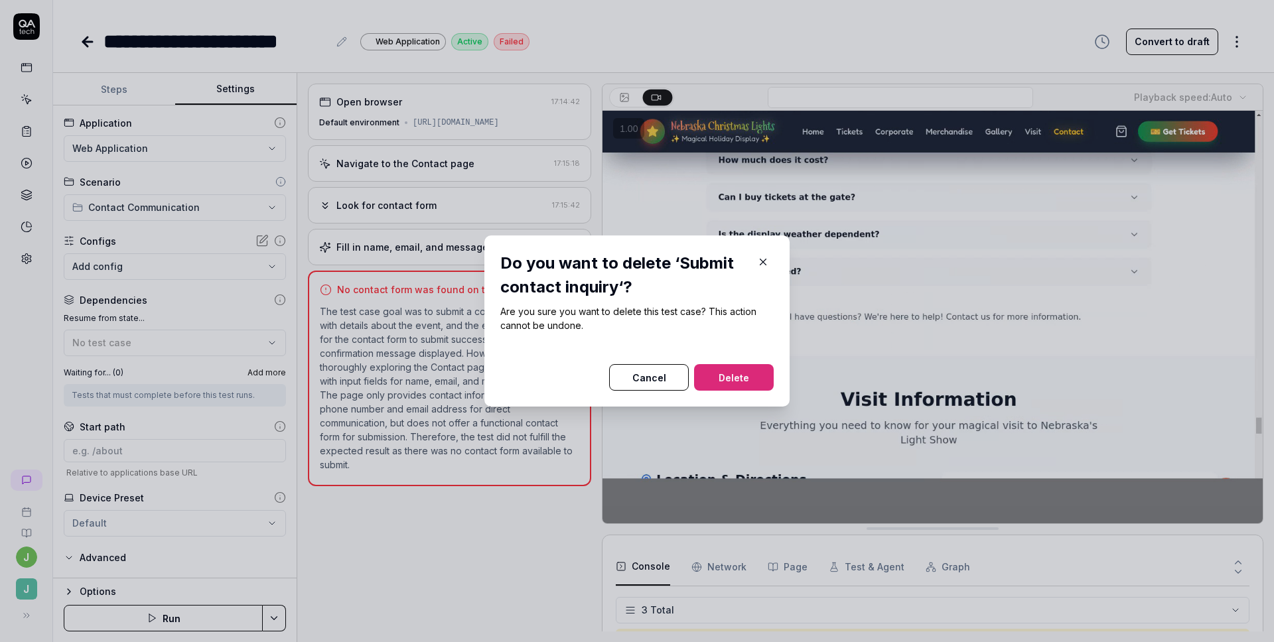
click at [721, 381] on button "Delete" at bounding box center [734, 377] width 80 height 27
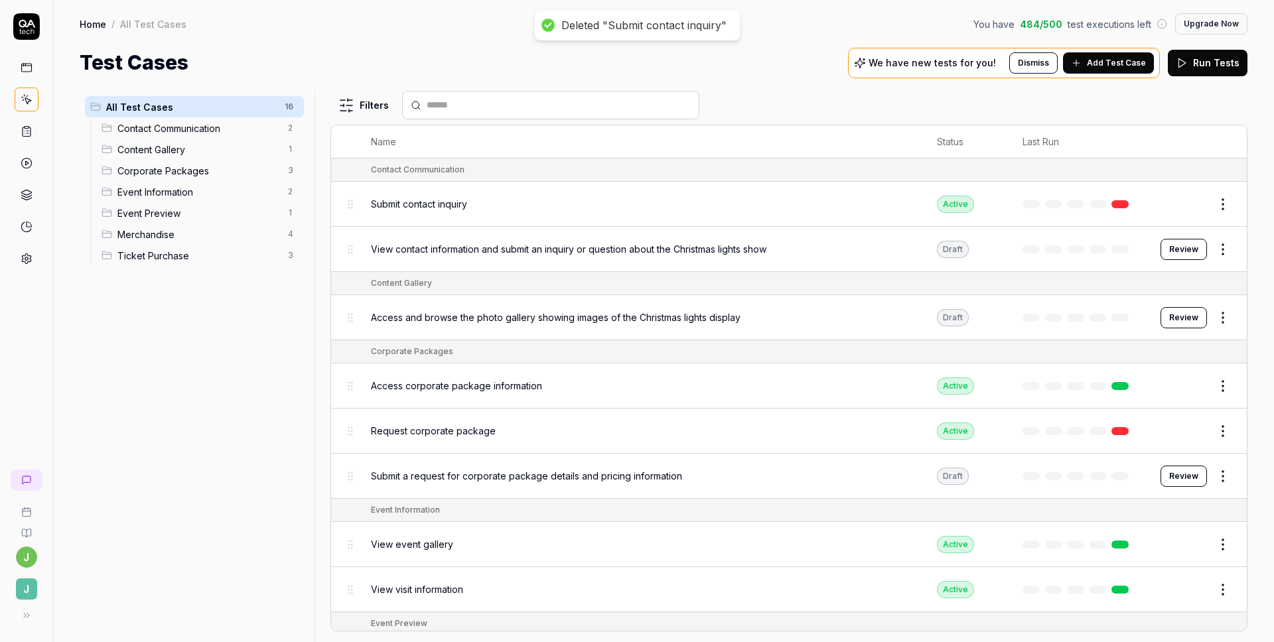
click at [91, 48] on h1 "Test Cases" at bounding box center [134, 63] width 109 height 30
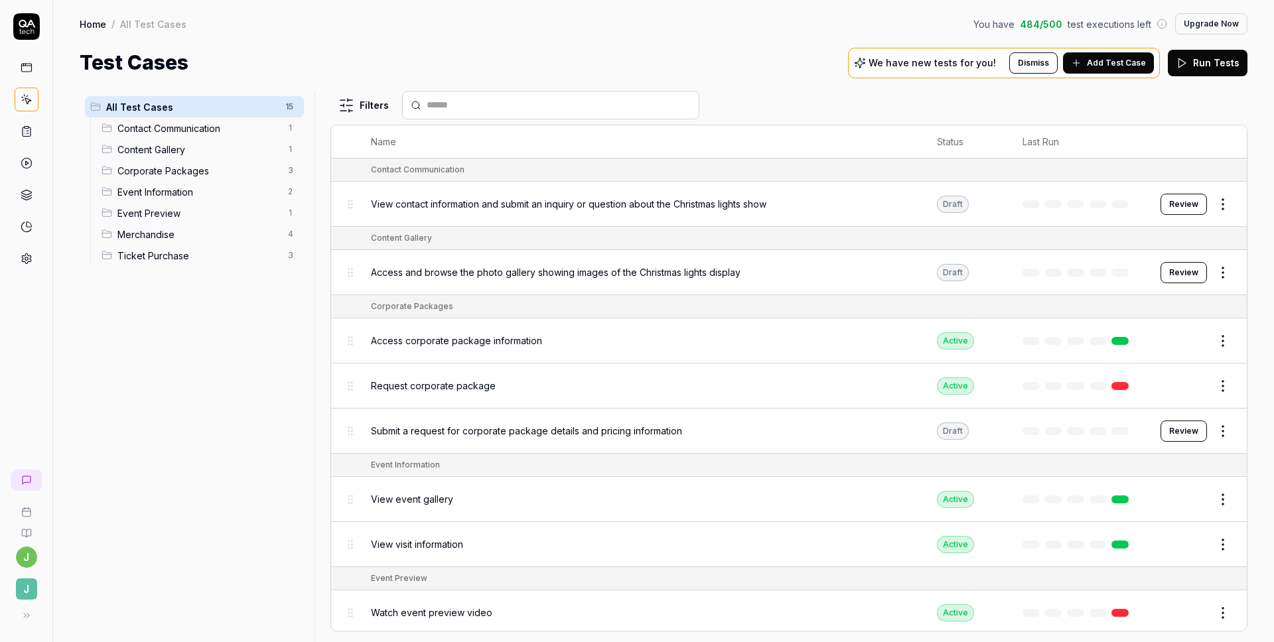
click at [170, 131] on span "Contact Communication" at bounding box center [198, 128] width 163 height 14
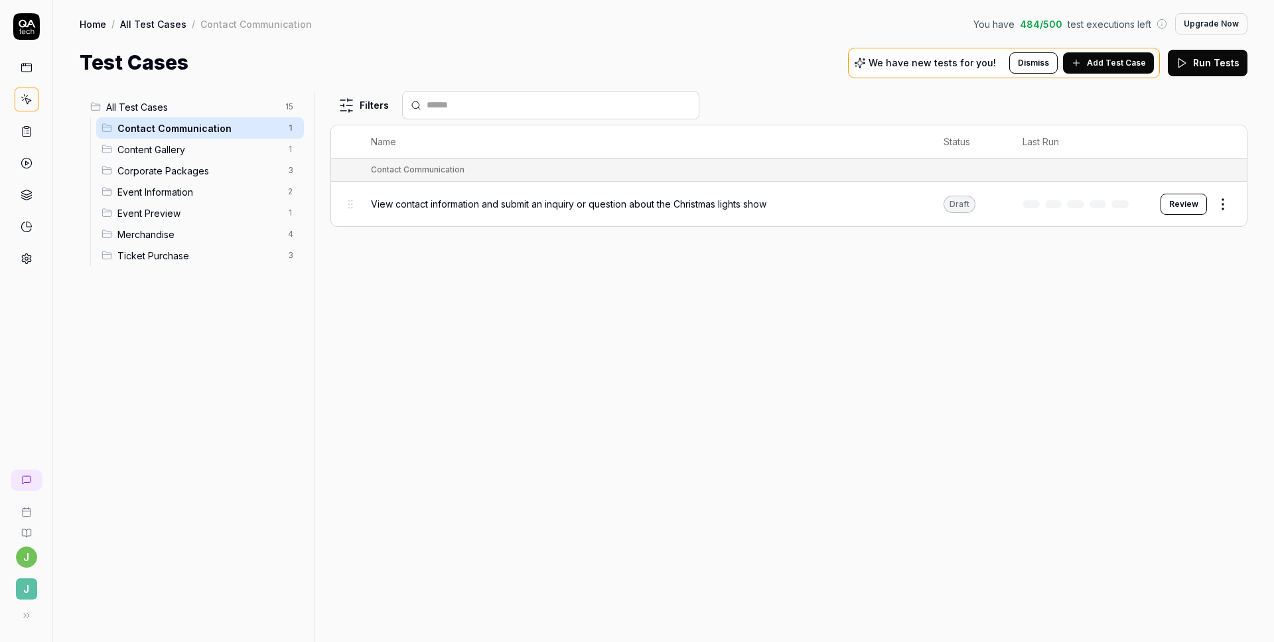
click at [29, 74] on link at bounding box center [27, 68] width 24 height 24
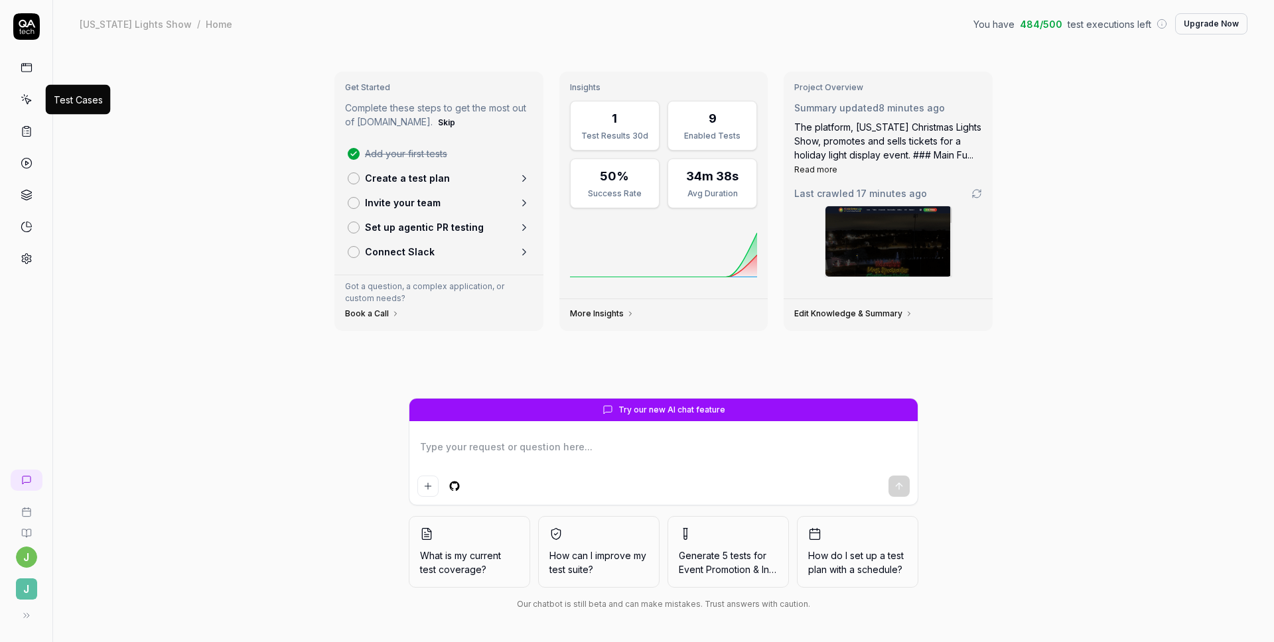
click at [23, 102] on icon at bounding box center [27, 100] width 12 height 12
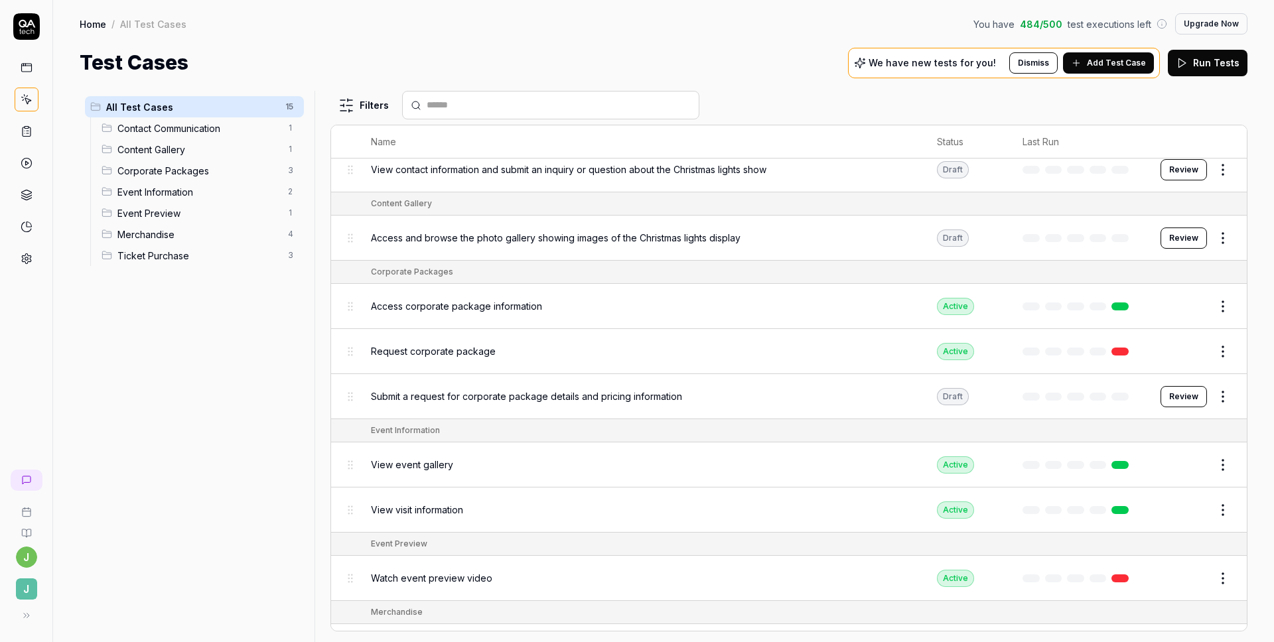
scroll to position [36, 0]
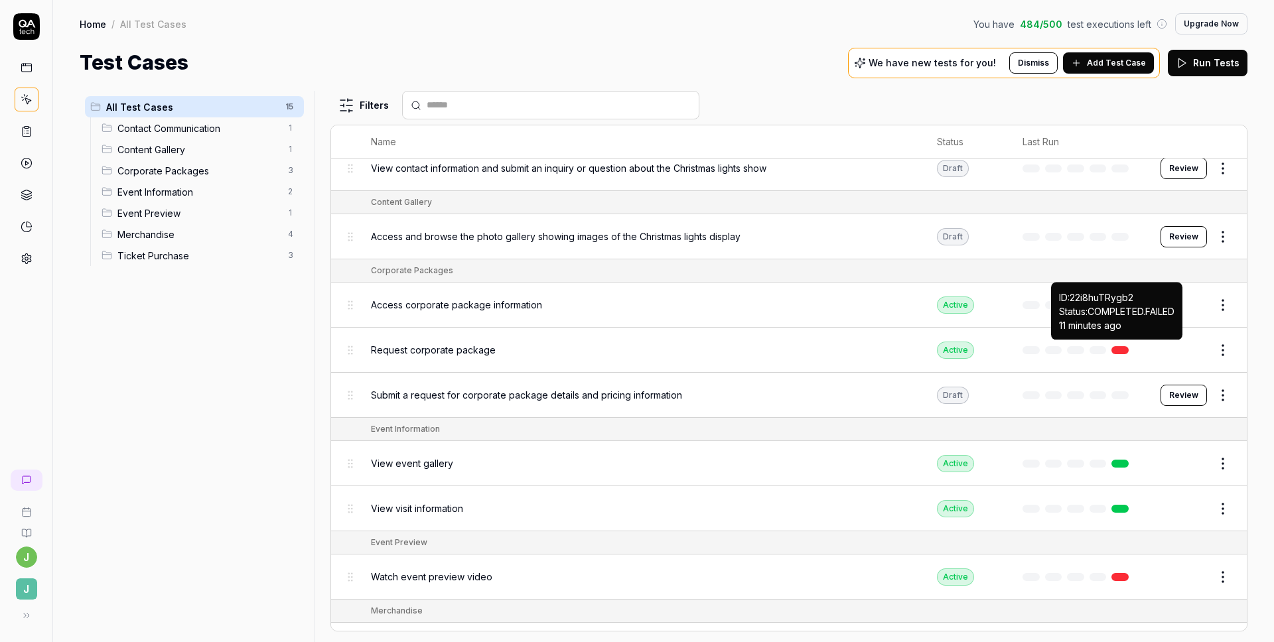
click at [1116, 346] on link at bounding box center [1120, 350] width 17 height 8
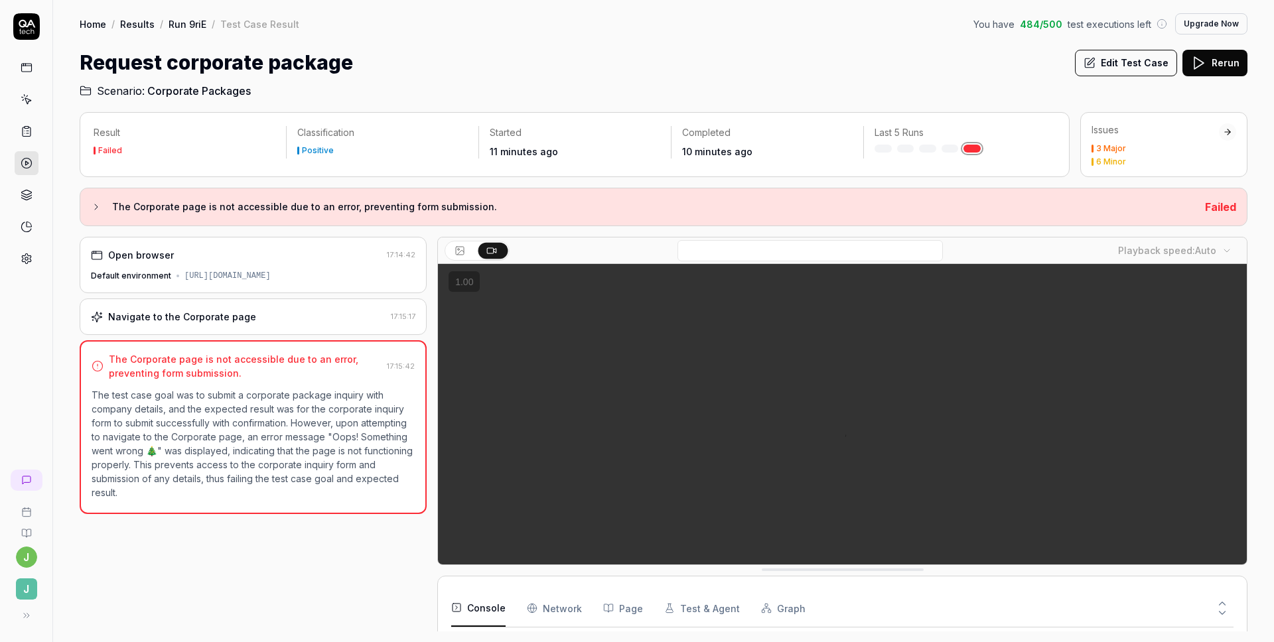
scroll to position [97, 0]
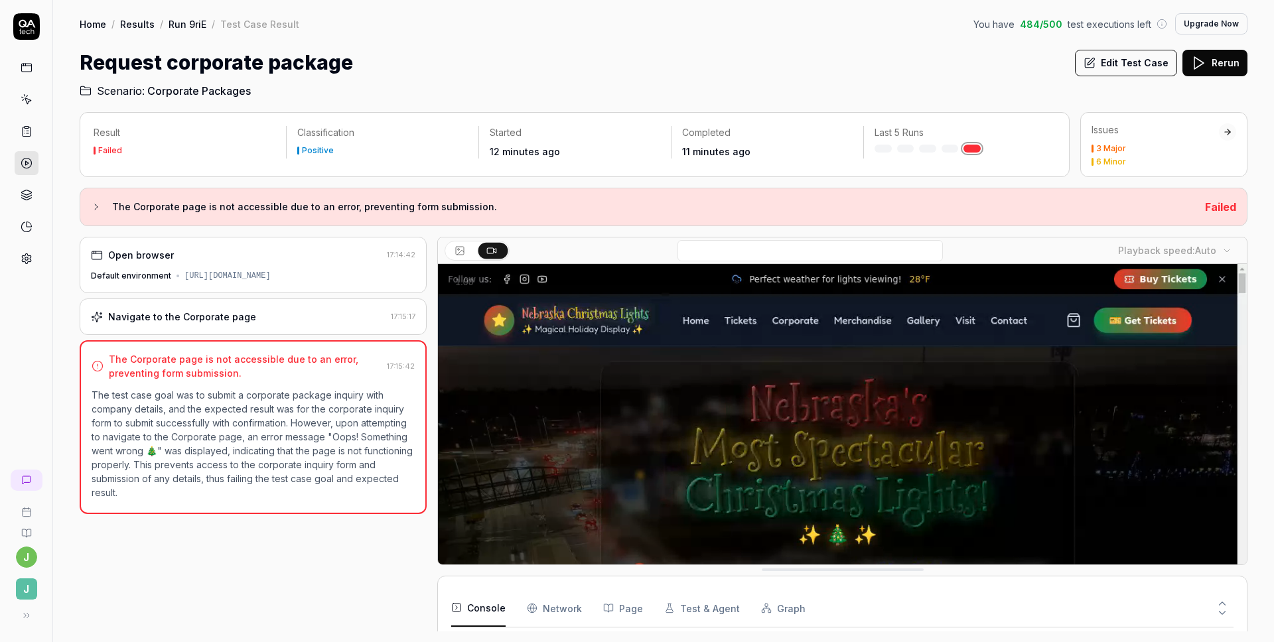
click at [1196, 67] on polygon at bounding box center [1198, 63] width 9 height 12
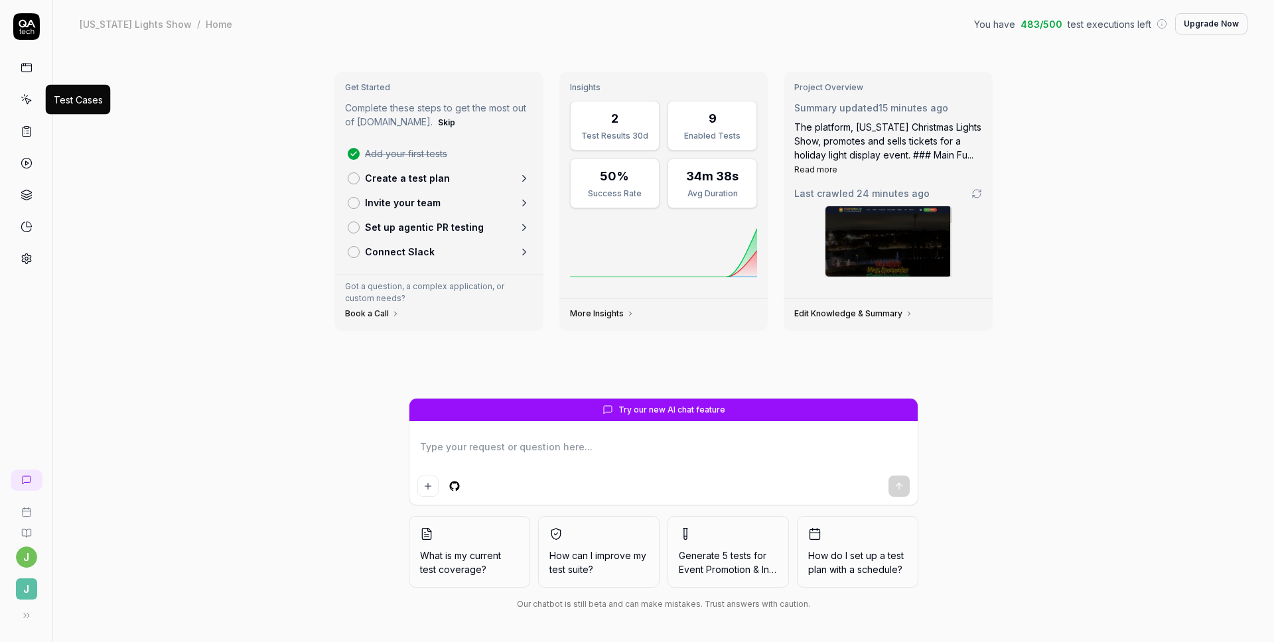
click at [27, 100] on icon at bounding box center [27, 100] width 12 height 12
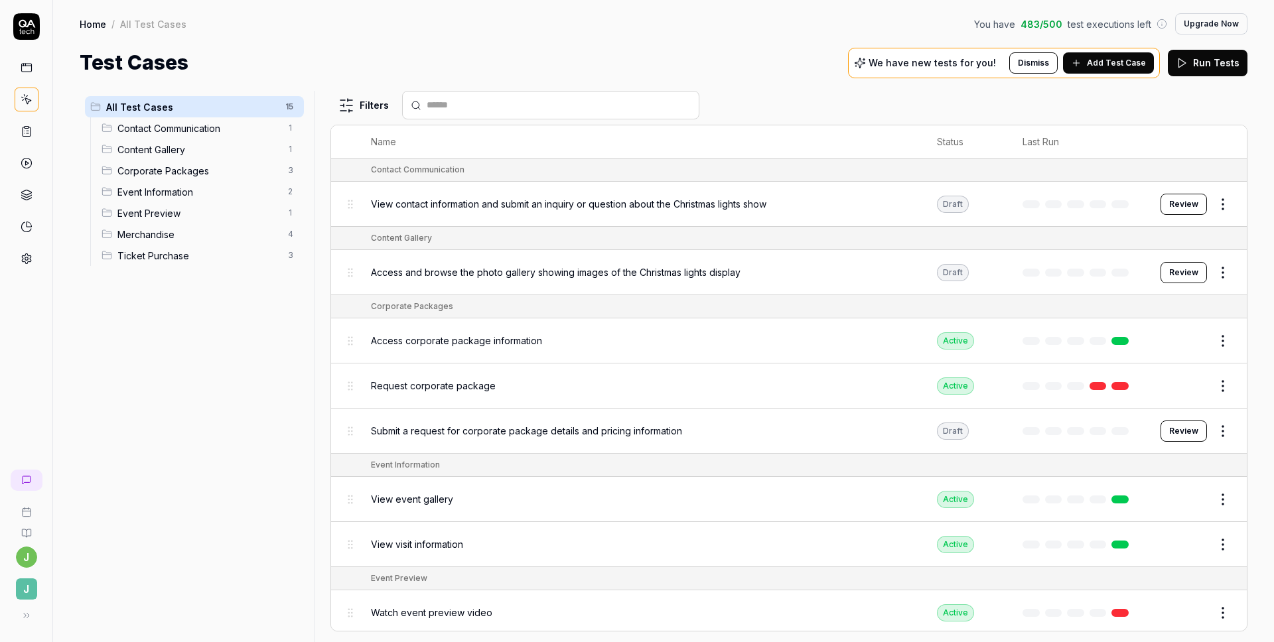
click at [1168, 202] on button "Review" at bounding box center [1184, 204] width 46 height 21
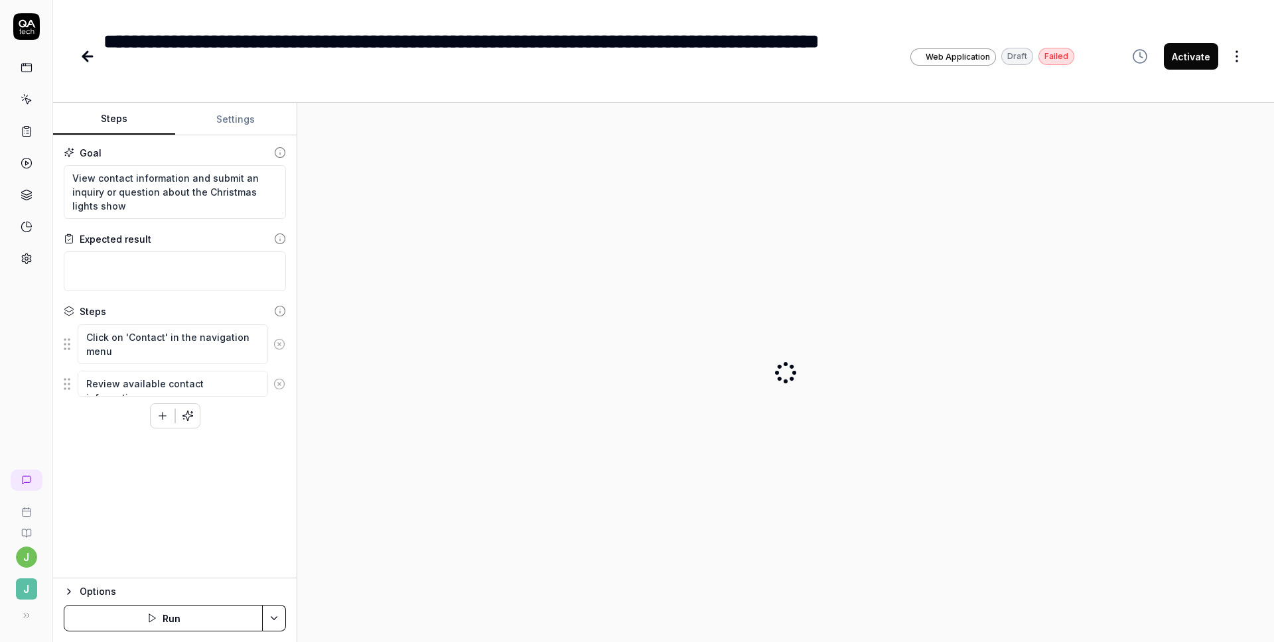
click at [1187, 52] on button "Activate" at bounding box center [1191, 56] width 54 height 27
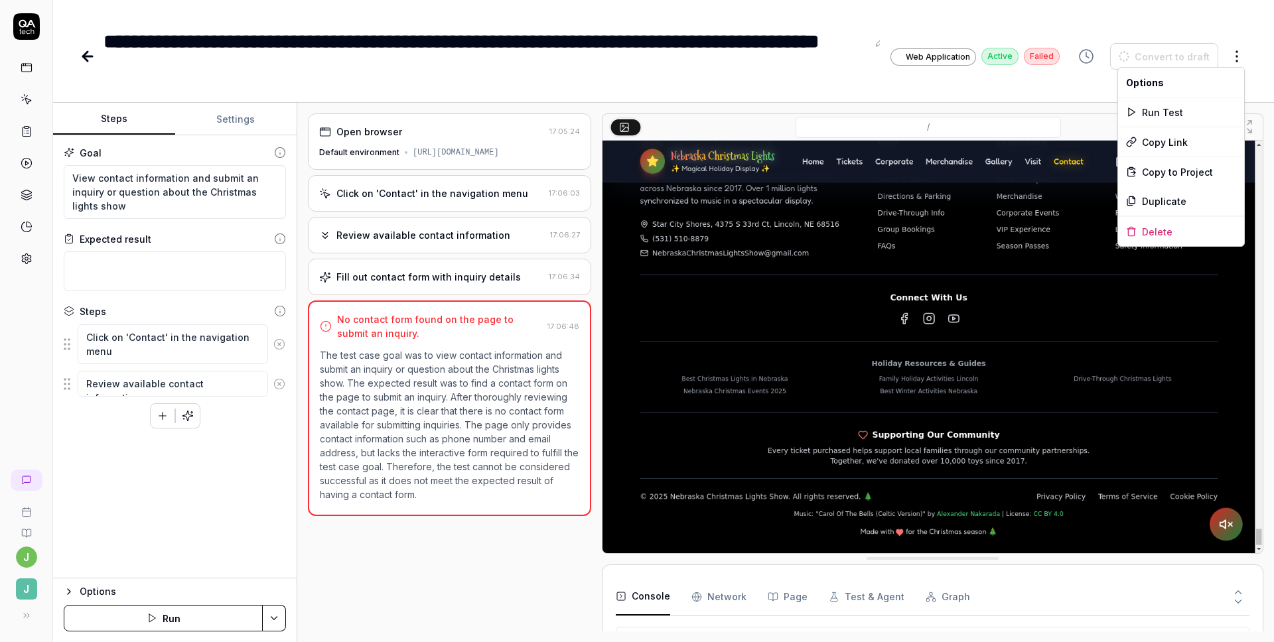
click at [1242, 53] on html "**********" at bounding box center [637, 321] width 1274 height 642
click at [1164, 228] on div "Delete" at bounding box center [1181, 231] width 126 height 29
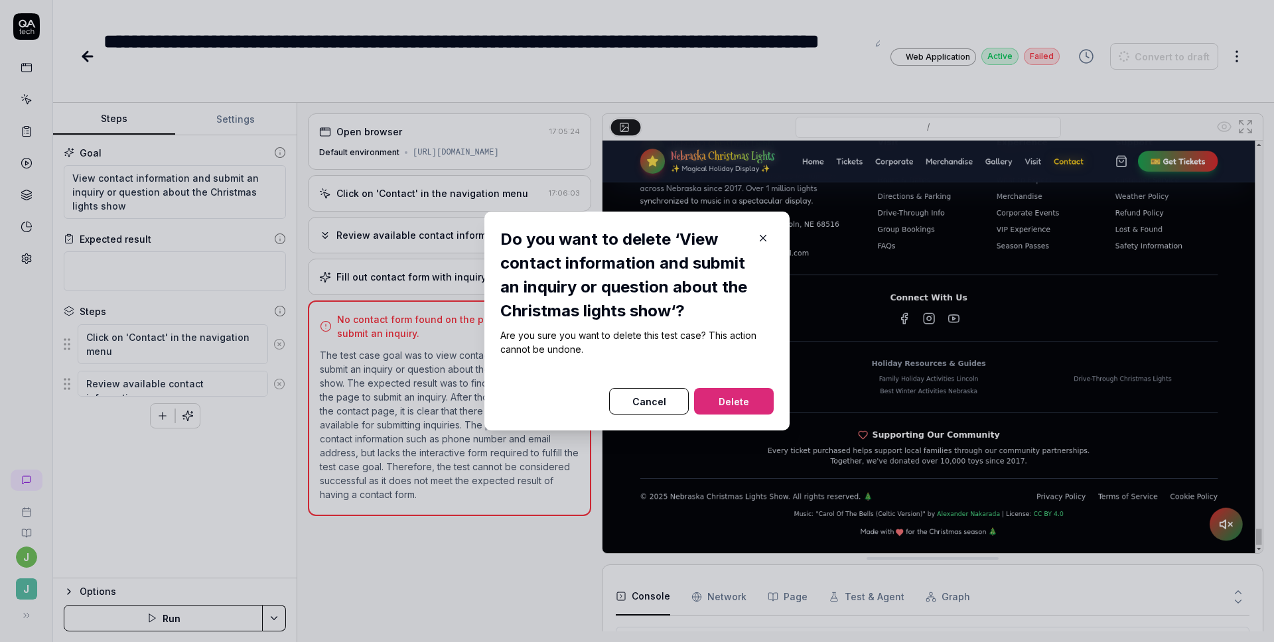
click at [736, 402] on button "Delete" at bounding box center [734, 401] width 80 height 27
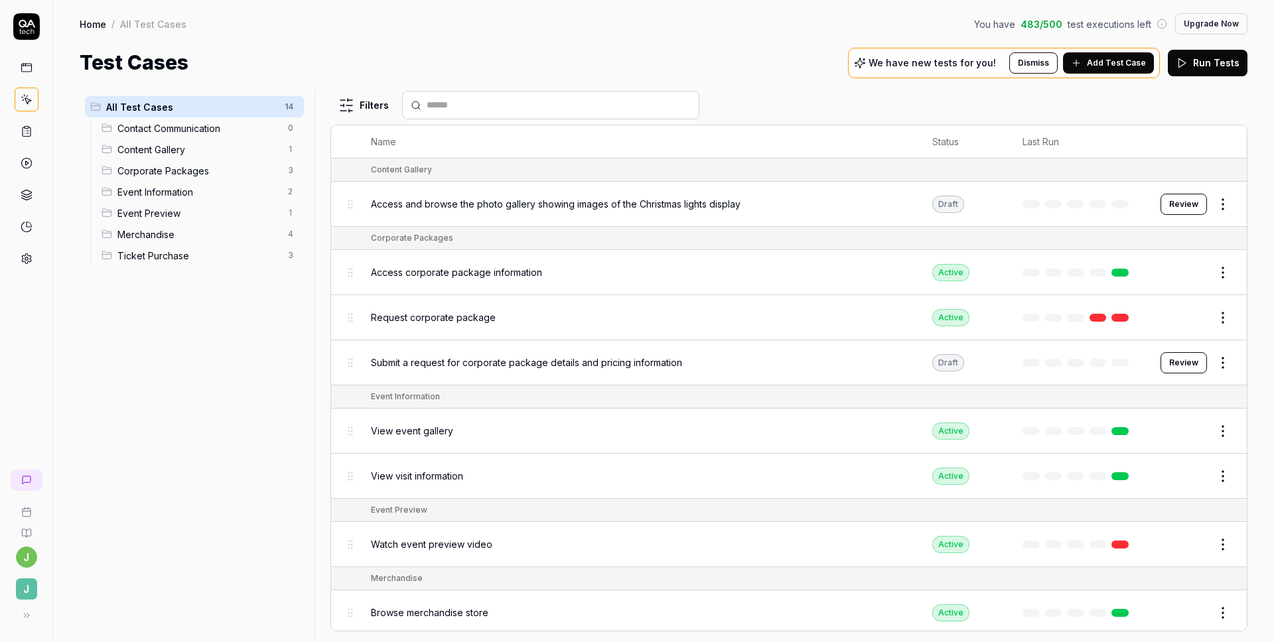
click at [1225, 204] on html "Deleted "View contact information and submit an inquiry or question about the C…" at bounding box center [637, 321] width 1274 height 642
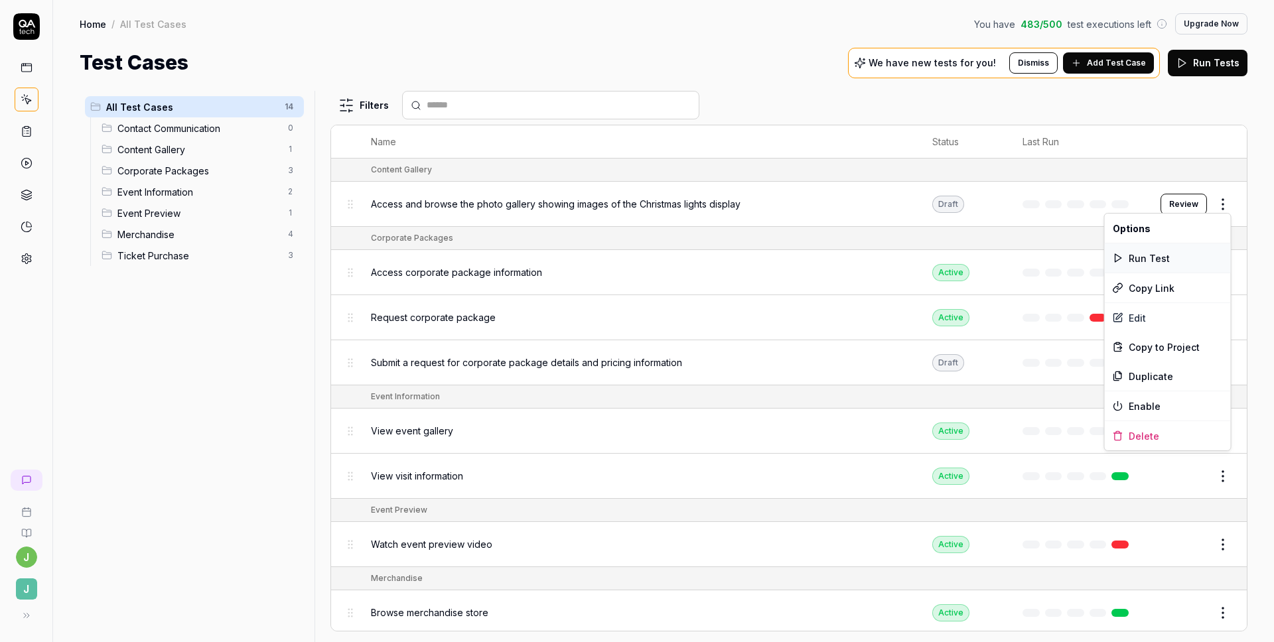
click at [1161, 252] on div "Run Test" at bounding box center [1168, 258] width 126 height 29
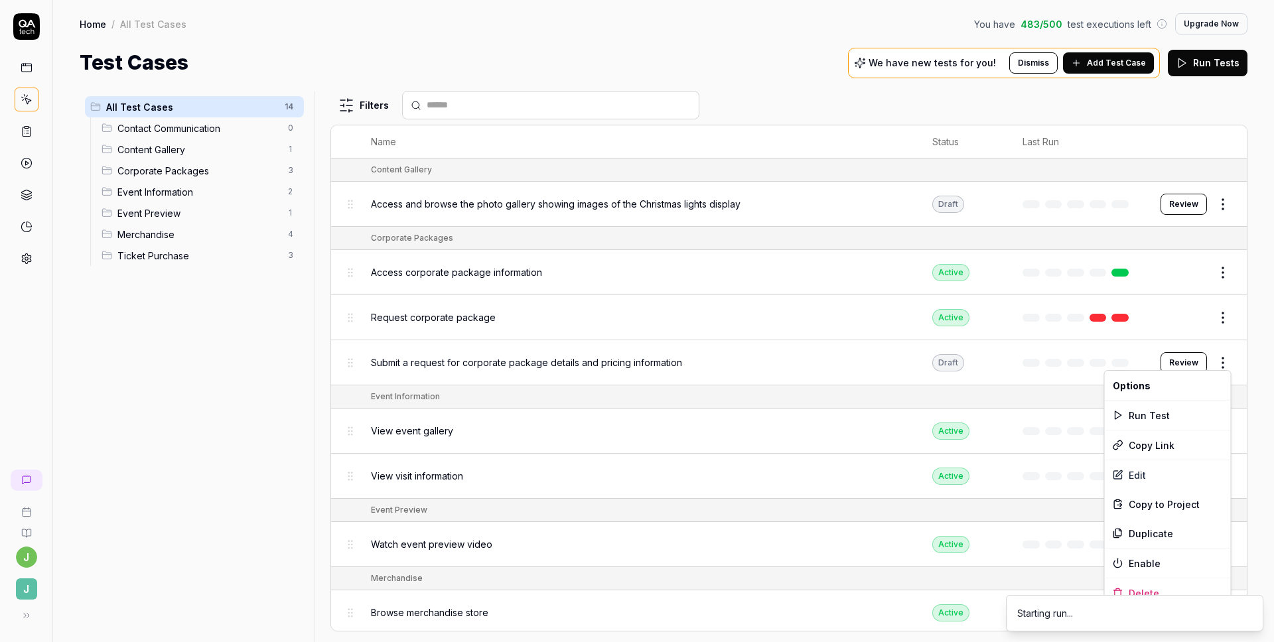
click at [1216, 352] on html "j J Home / All Test Cases You have 483 / 500 test executions left Upgrade Now H…" at bounding box center [637, 321] width 1274 height 642
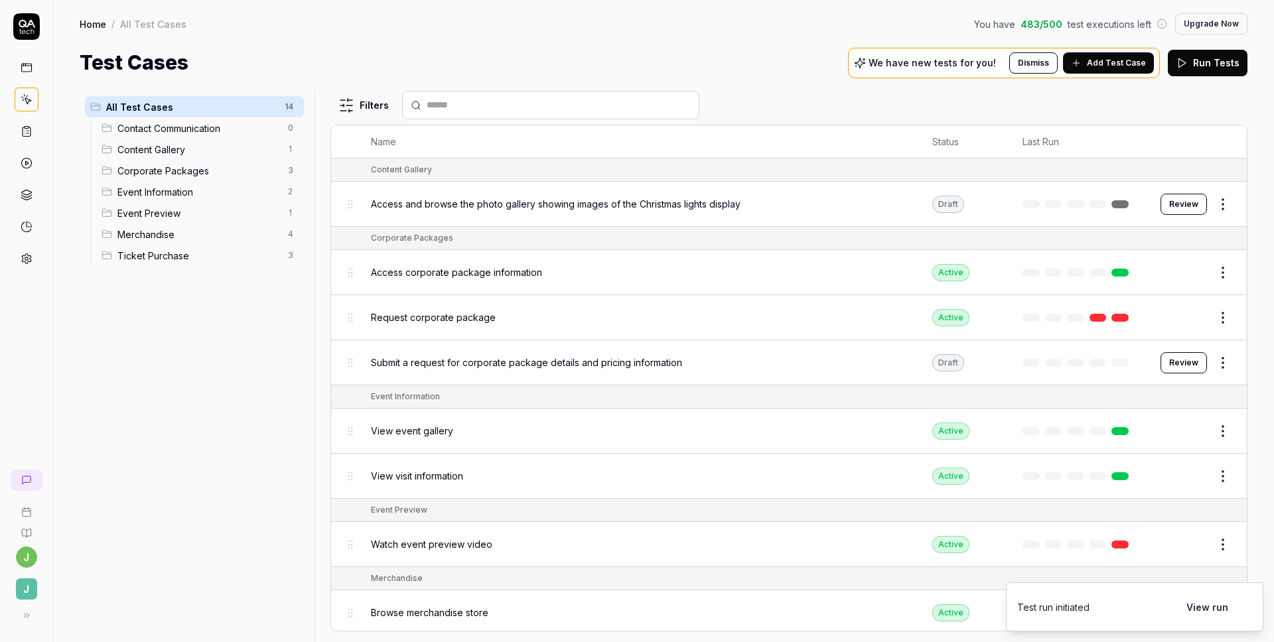
click at [1251, 289] on html "j J Home / All Test Cases You have 483 / 500 test executions left Upgrade Now H…" at bounding box center [637, 321] width 1274 height 642
click at [1094, 73] on button "Add Test Case" at bounding box center [1108, 62] width 91 height 21
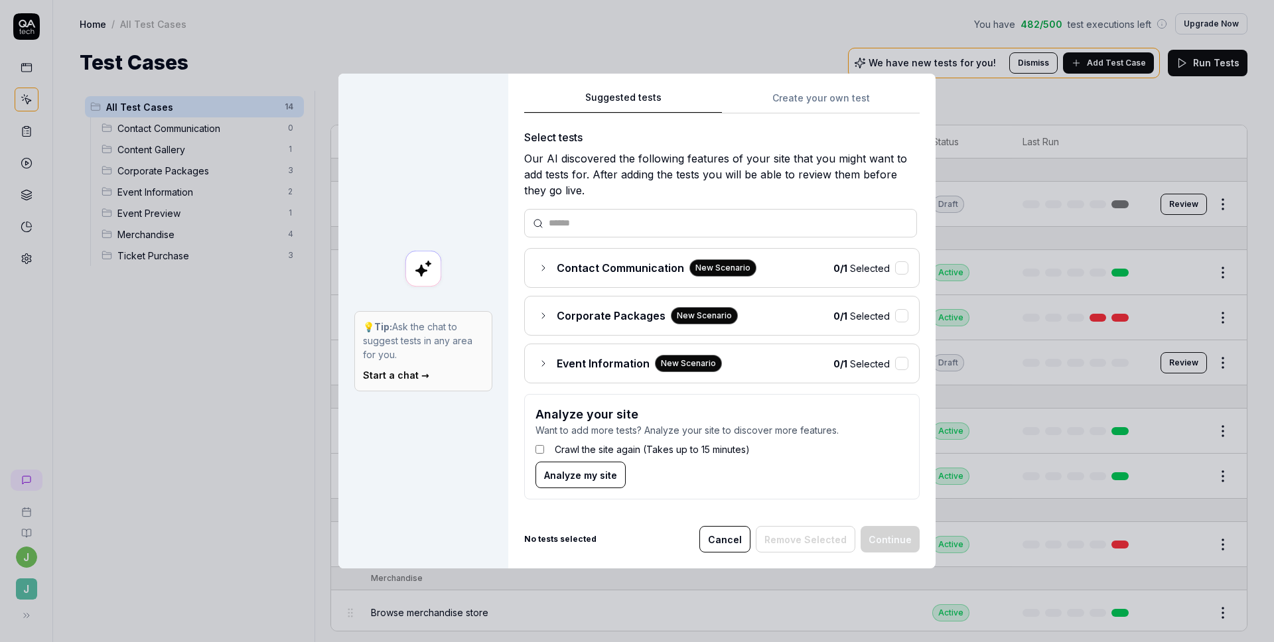
click at [893, 268] on div "0 / 1 Selected" at bounding box center [870, 268] width 75 height 14
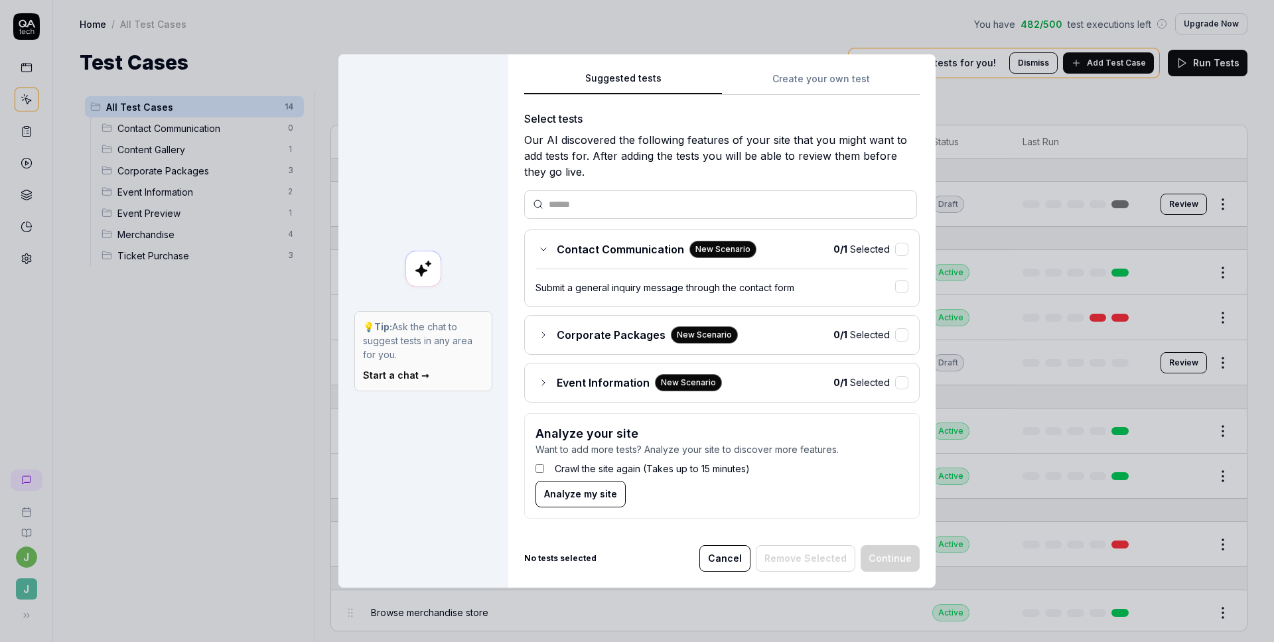
click at [877, 334] on span "0 / 1 Selected" at bounding box center [861, 335] width 56 height 14
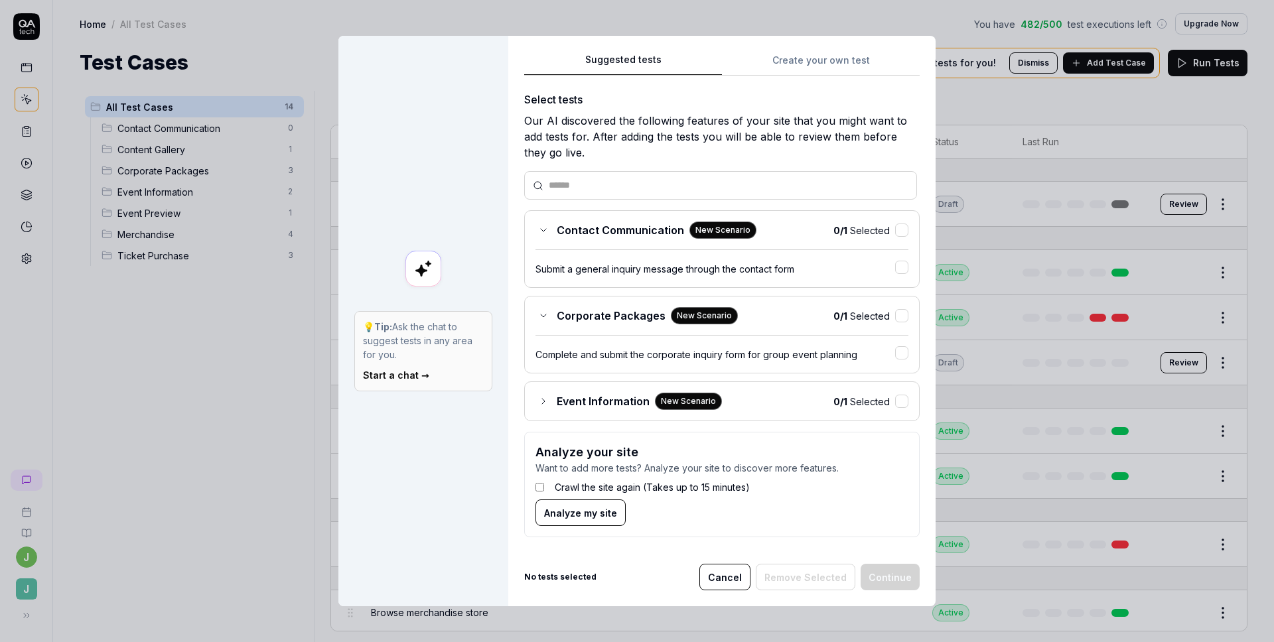
click at [812, 402] on div "Event Information New Scenario 0 / 1 Selected" at bounding box center [722, 401] width 373 height 17
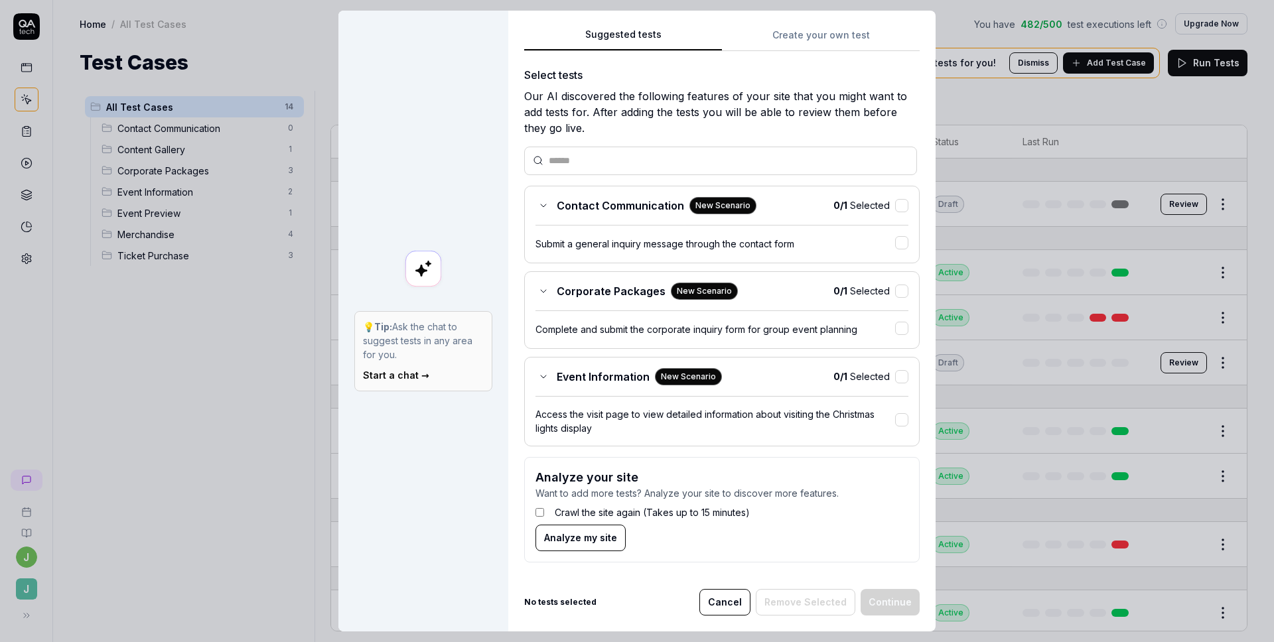
click at [893, 418] on div "Access the visit page to view detailed information about visiting the Christmas…" at bounding box center [716, 421] width 360 height 28
click at [895, 603] on button "Continue" at bounding box center [890, 602] width 59 height 27
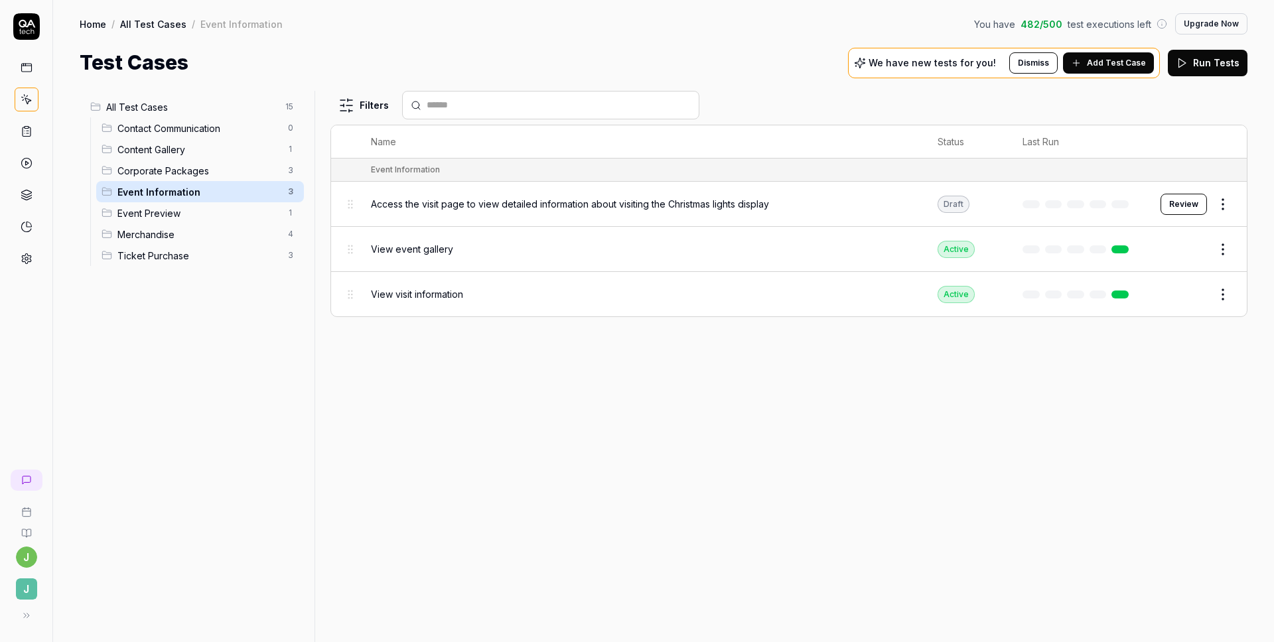
click at [1124, 59] on span "Add Test Case" at bounding box center [1116, 63] width 59 height 12
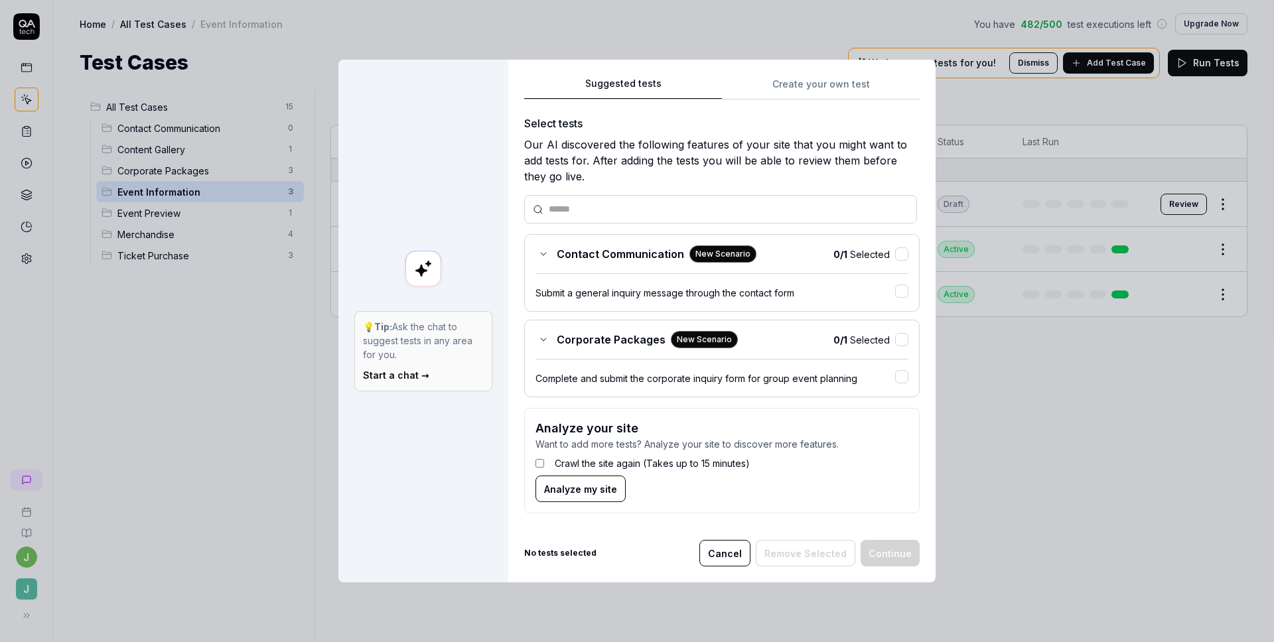
click at [739, 544] on button "Cancel" at bounding box center [724, 553] width 51 height 27
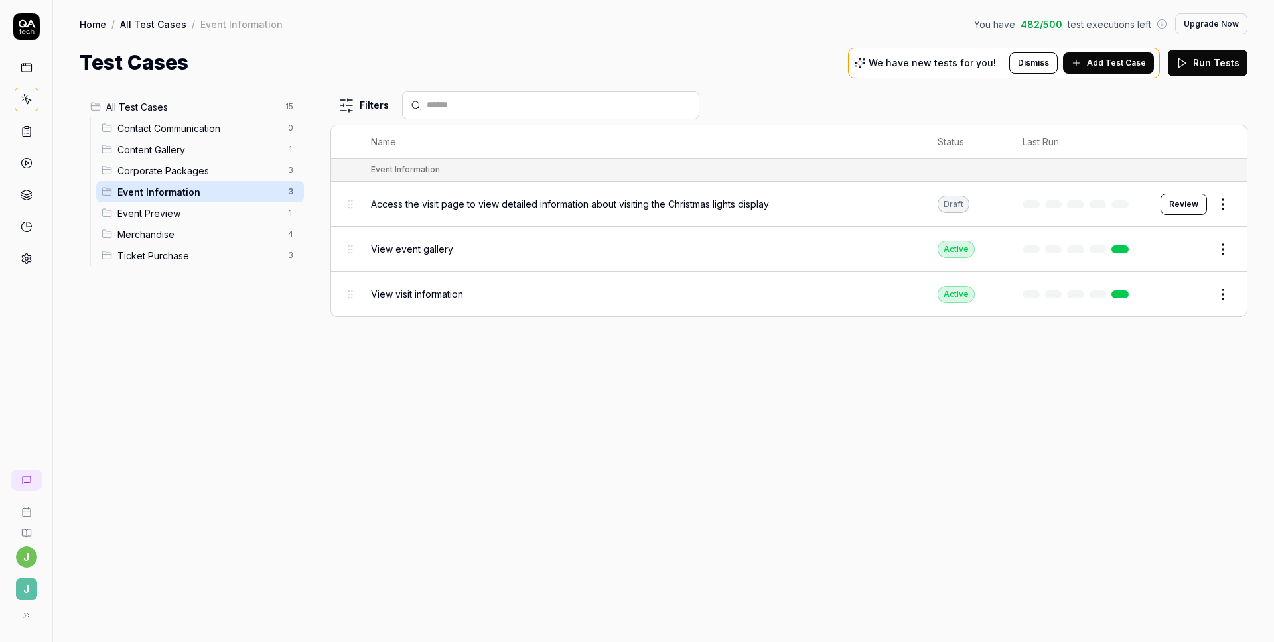
click at [157, 107] on span "All Test Cases" at bounding box center [191, 107] width 171 height 14
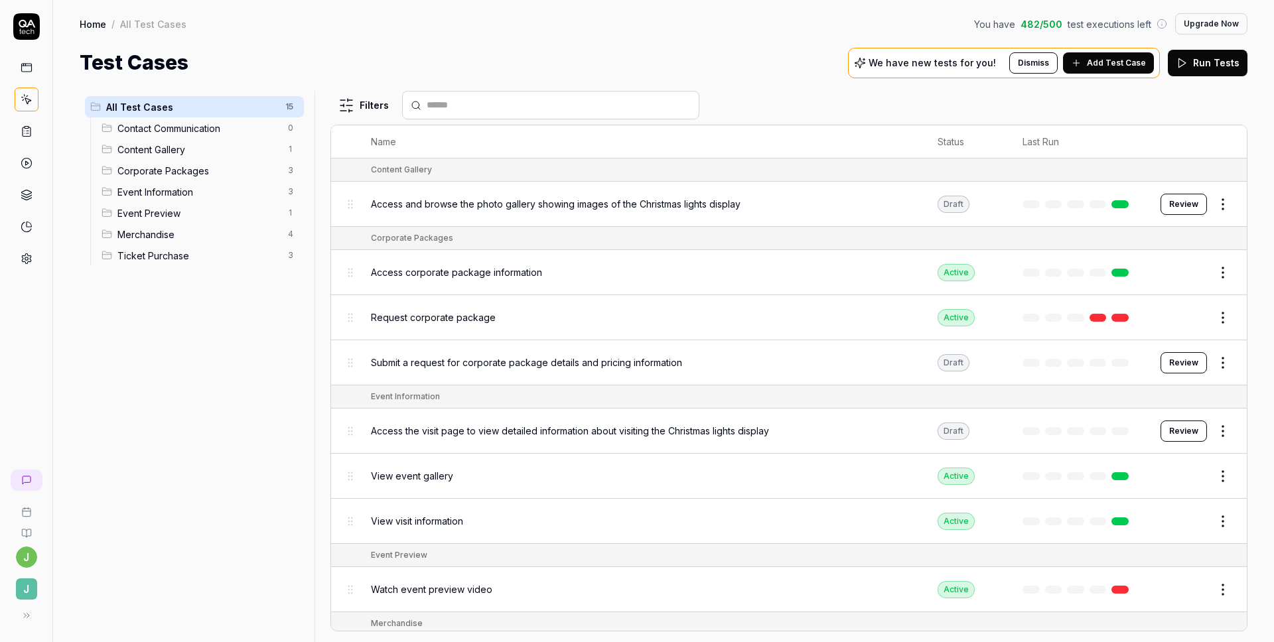
click at [1217, 202] on html "j J Home / All Test Cases You have 482 / 500 test executions left Upgrade Now H…" at bounding box center [637, 321] width 1274 height 642
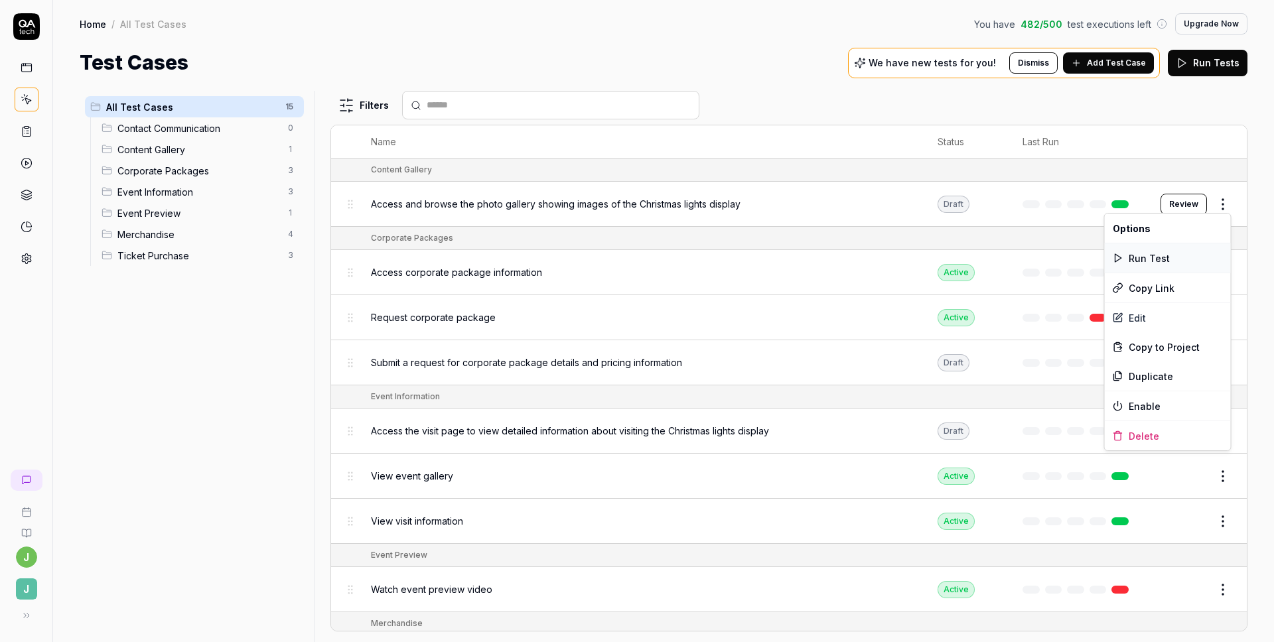
click at [1160, 251] on div "Run Test" at bounding box center [1168, 258] width 126 height 29
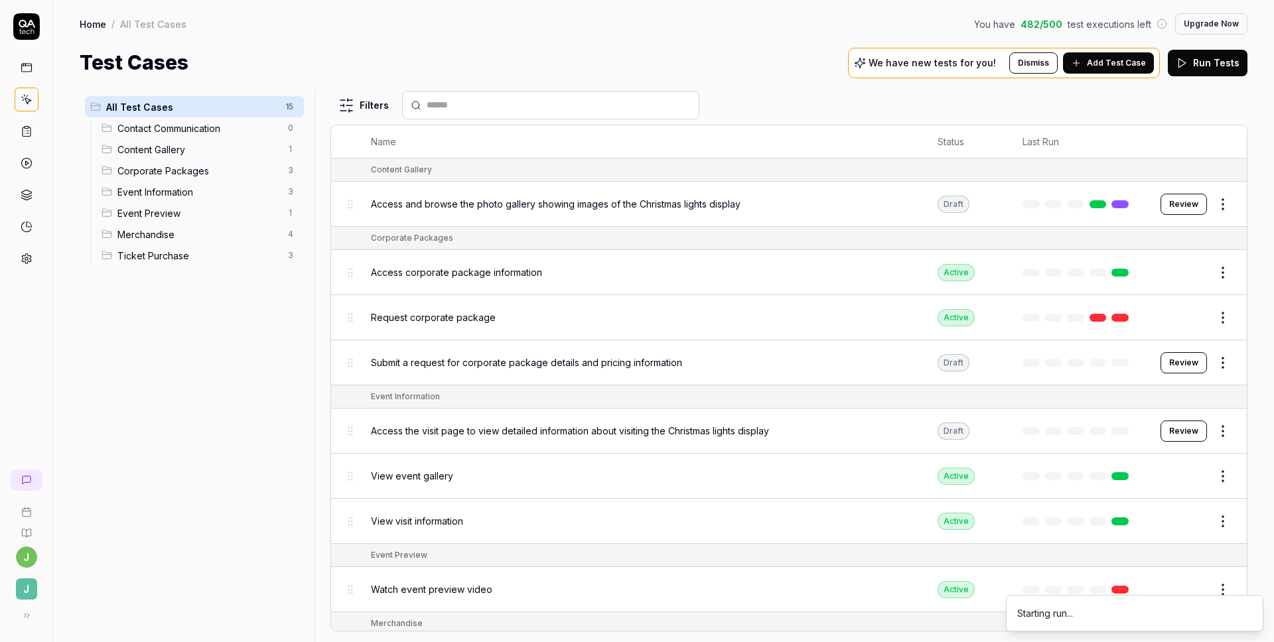
click at [1218, 358] on html "j J Home / All Test Cases You have 482 / 500 test executions left Upgrade Now H…" at bounding box center [637, 321] width 1274 height 642
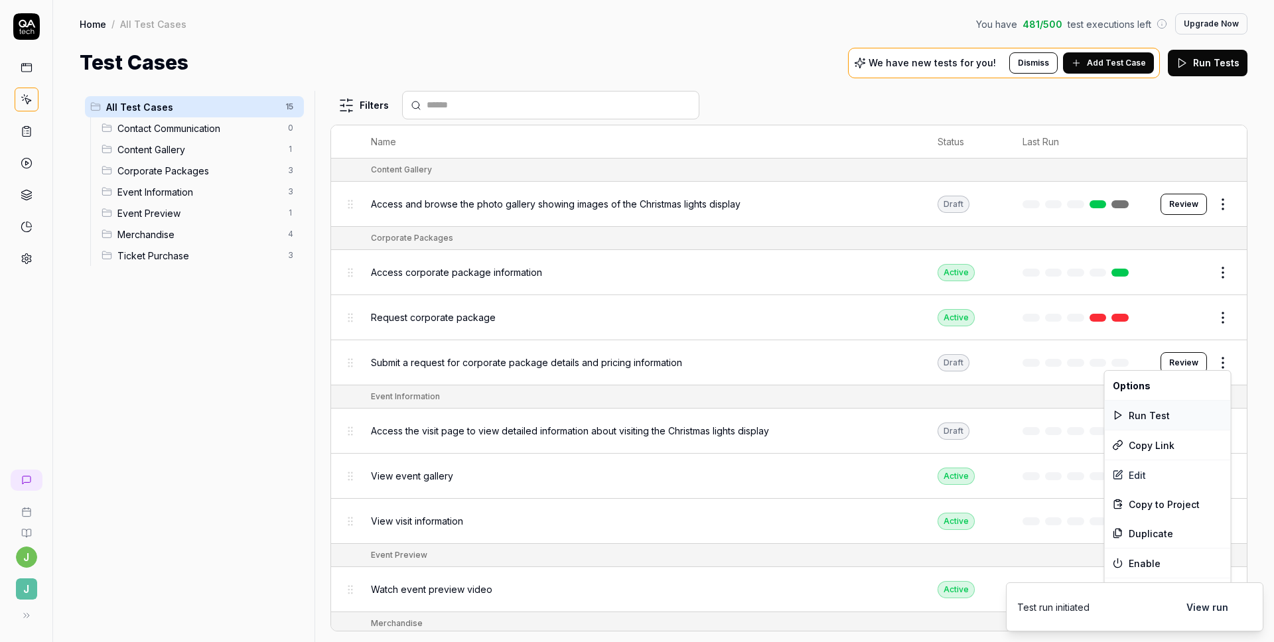
click at [1159, 411] on div "Run Test" at bounding box center [1168, 415] width 126 height 29
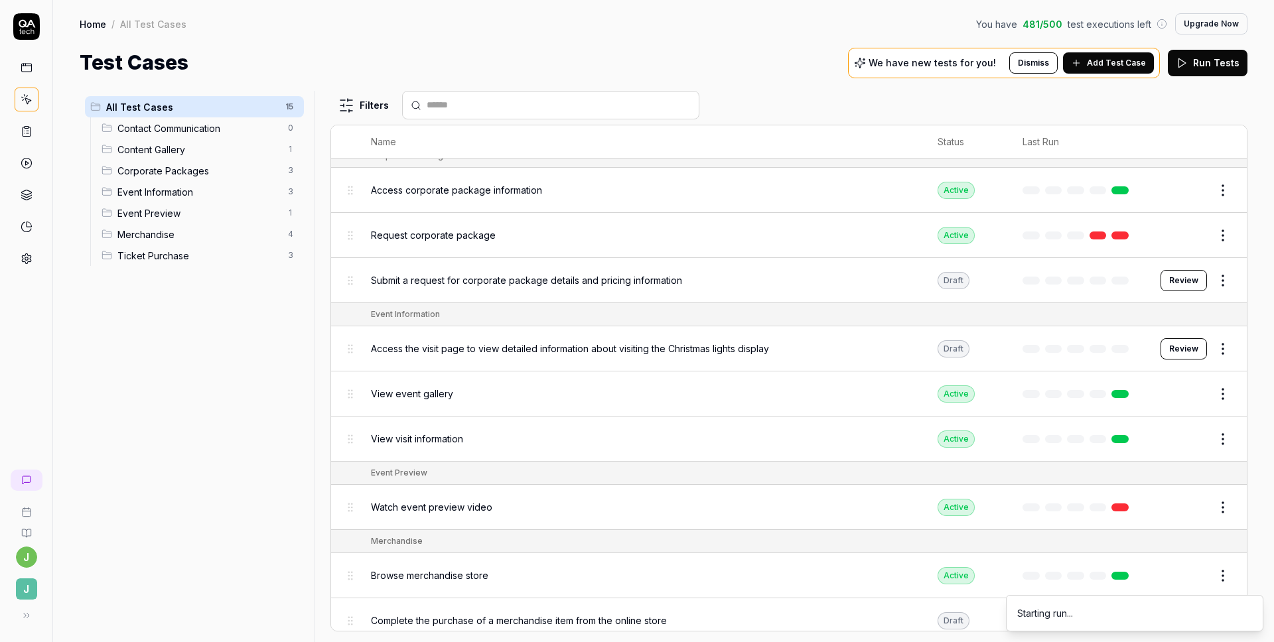
scroll to position [96, 0]
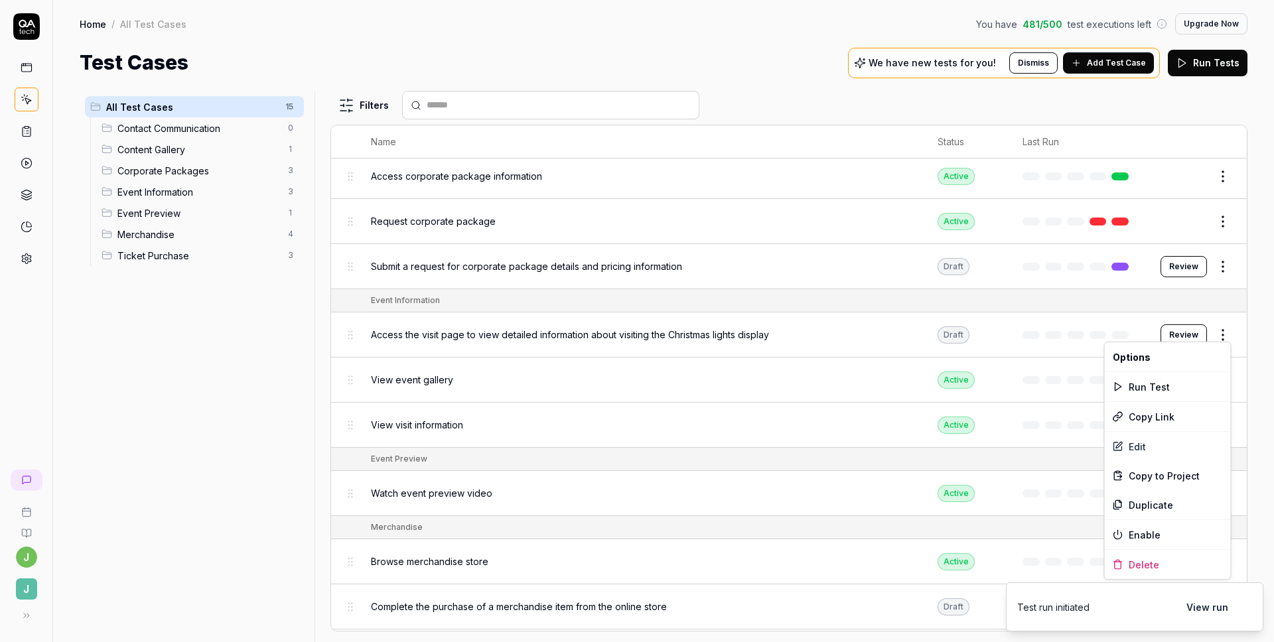
click at [1232, 328] on html "j J Home / All Test Cases You have 481 / 500 test executions left Upgrade Now H…" at bounding box center [637, 321] width 1274 height 642
click at [1160, 378] on div "Run Test" at bounding box center [1168, 386] width 126 height 29
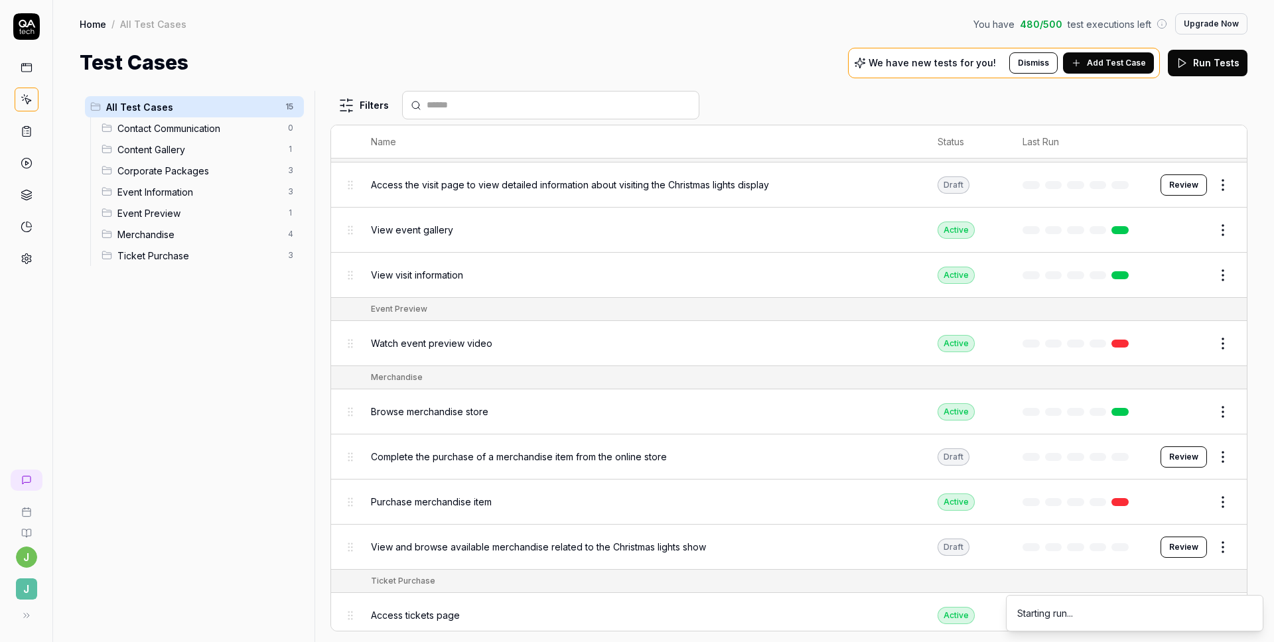
scroll to position [334, 0]
